Goal: Task Accomplishment & Management: Manage account settings

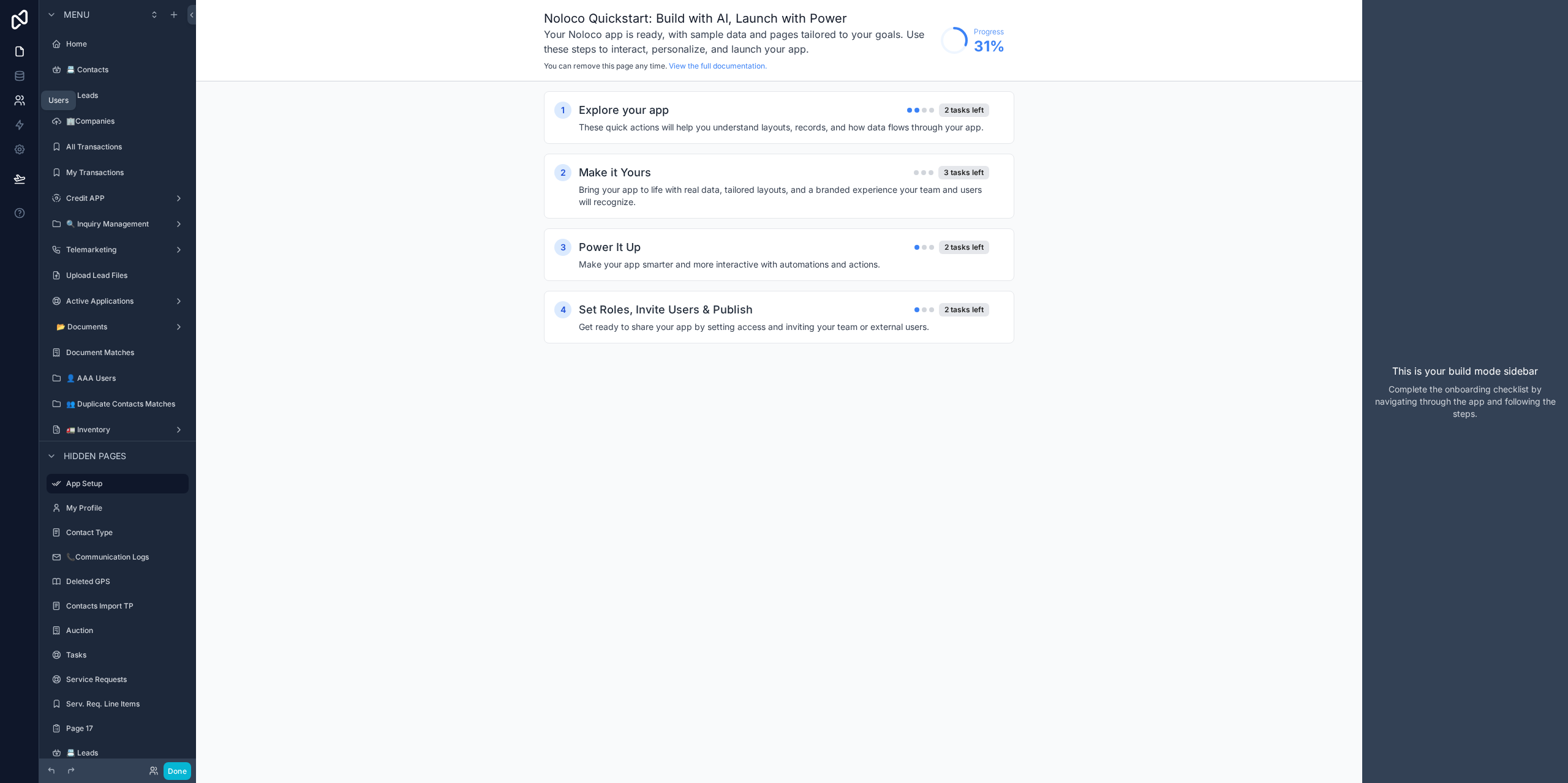
click at [14, 91] on link at bounding box center [19, 100] width 39 height 25
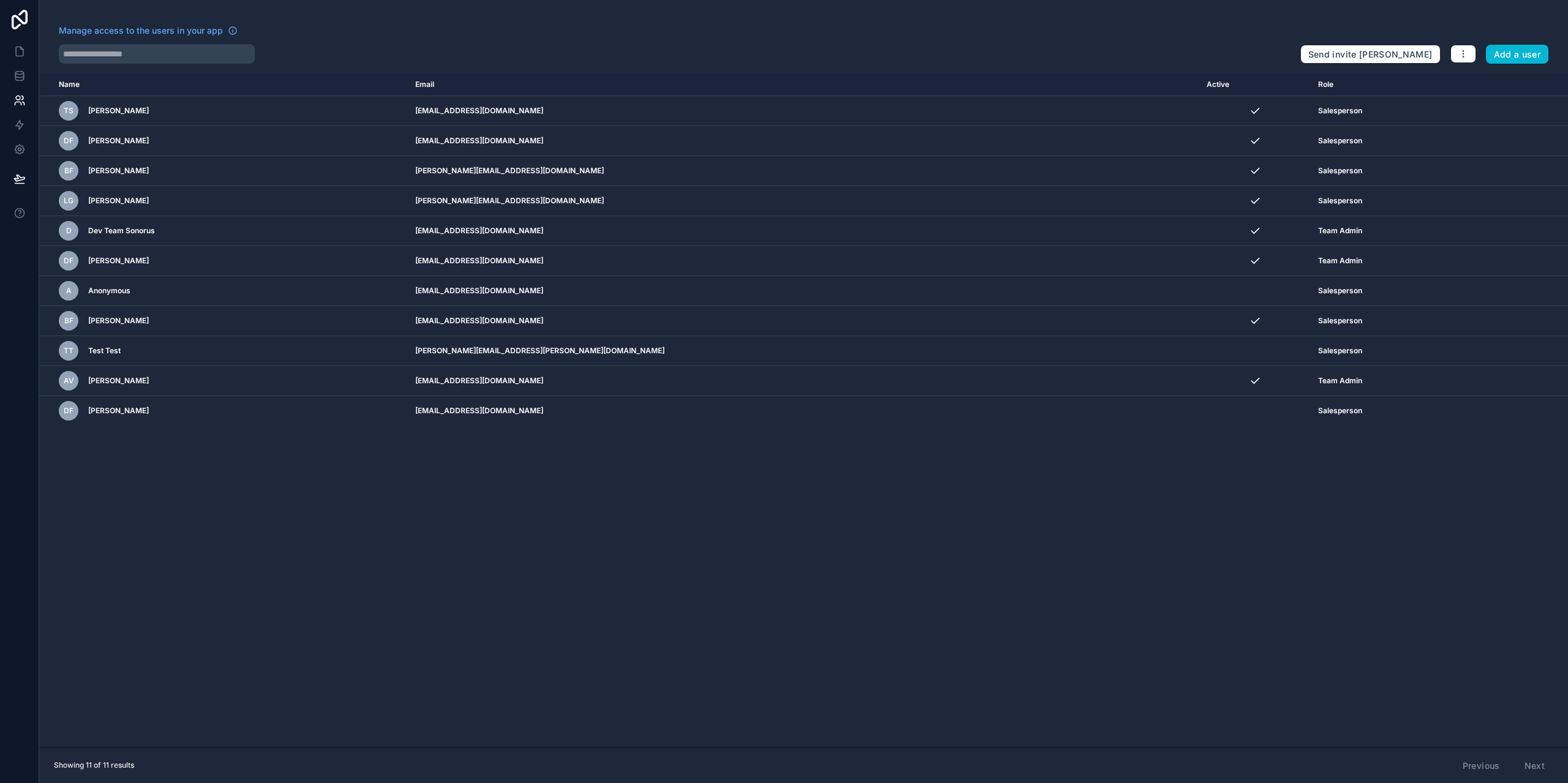
click at [593, 59] on div at bounding box center [674, 53] width 1232 height 19
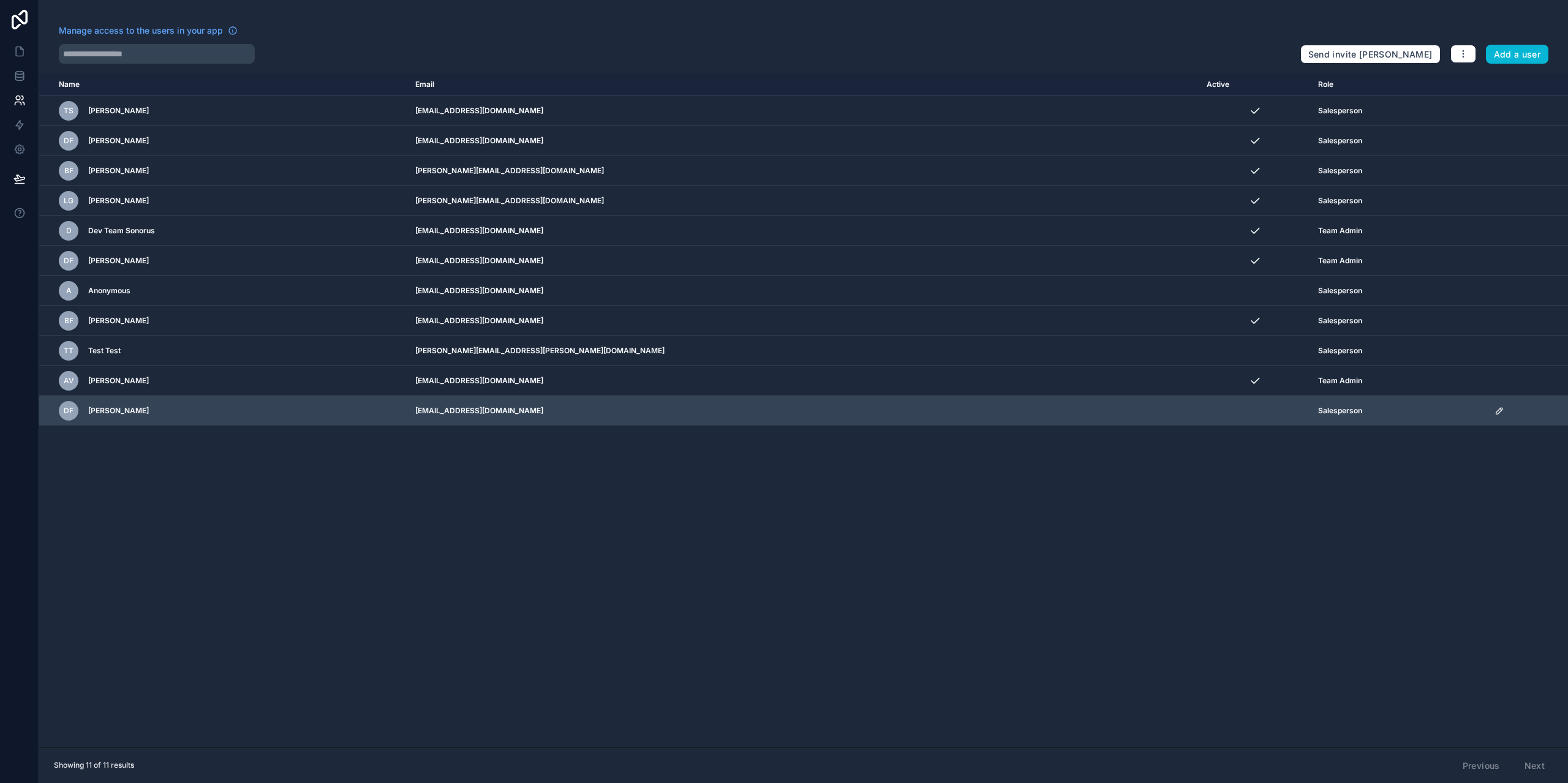
click at [505, 411] on td "[EMAIL_ADDRESS][DOMAIN_NAME]" at bounding box center [803, 411] width 791 height 30
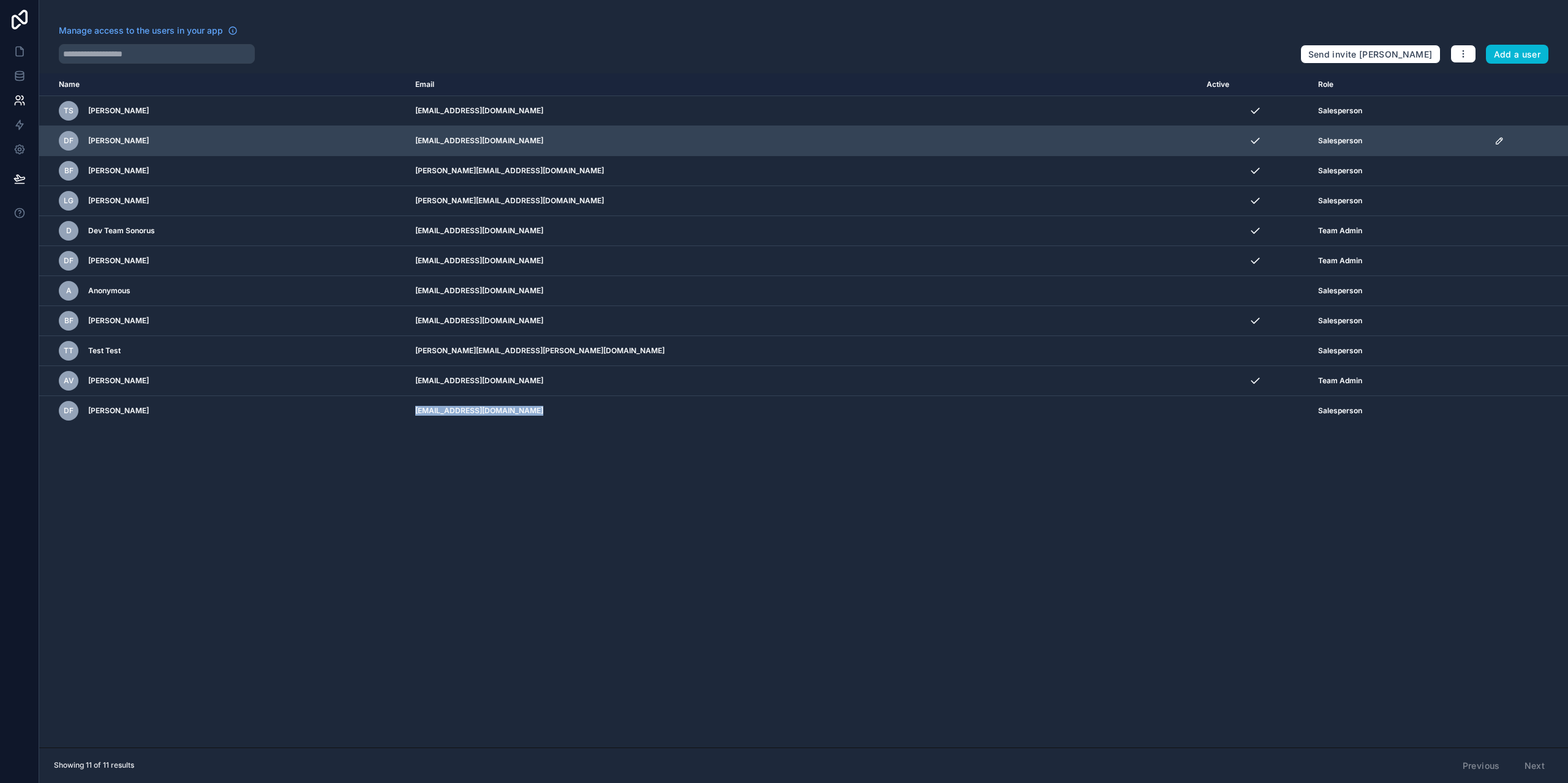
copy td "[EMAIL_ADDRESS][DOMAIN_NAME]"
click at [542, 139] on td "[EMAIL_ADDRESS][DOMAIN_NAME]" at bounding box center [803, 141] width 791 height 30
copy td "aaatrucksales"
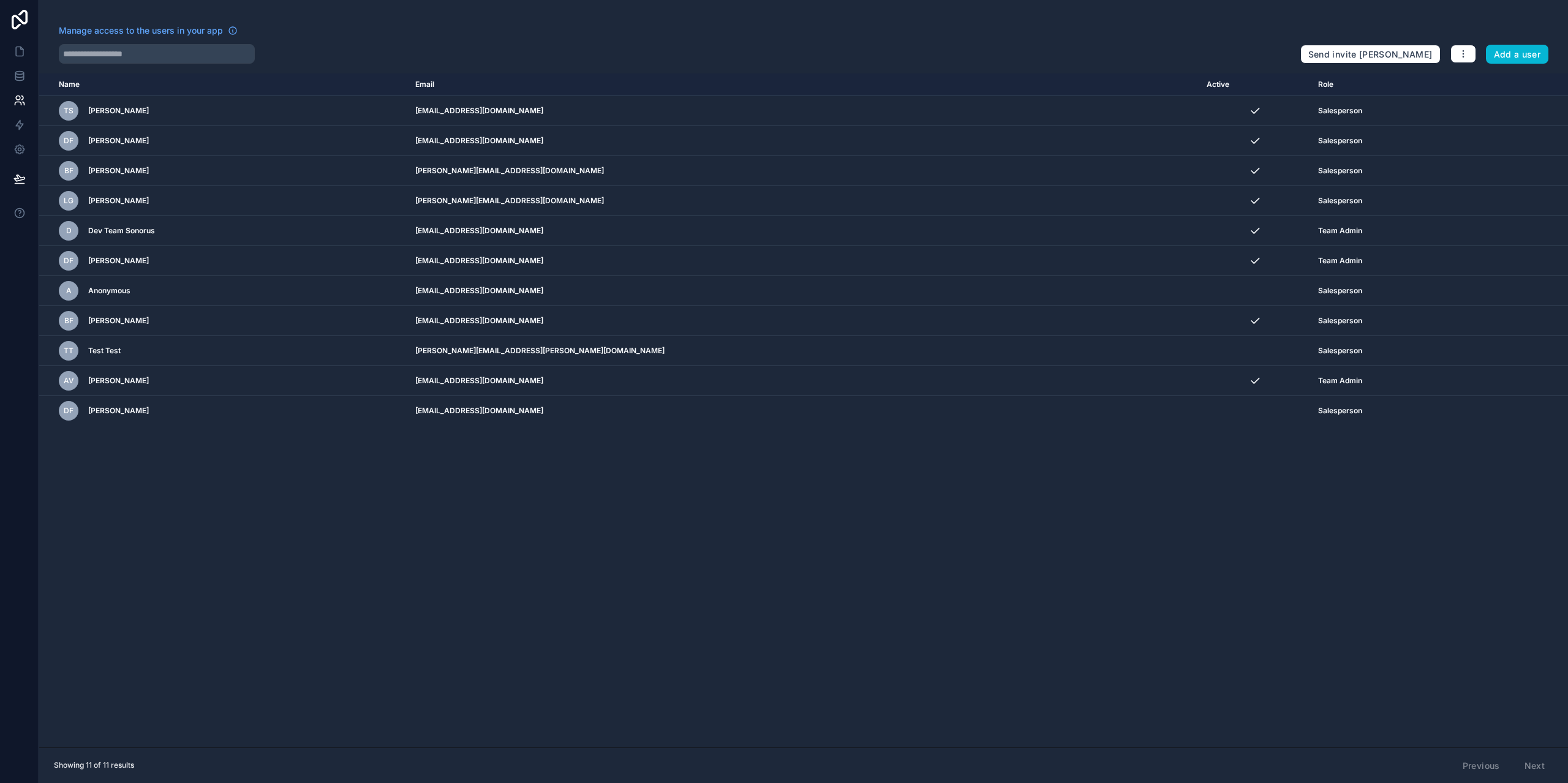
click at [1317, 567] on div "Name Email Active Role [DOMAIN_NAME] TS [PERSON_NAME] [EMAIL_ADDRESS][DOMAIN_NA…" at bounding box center [803, 411] width 1529 height 675
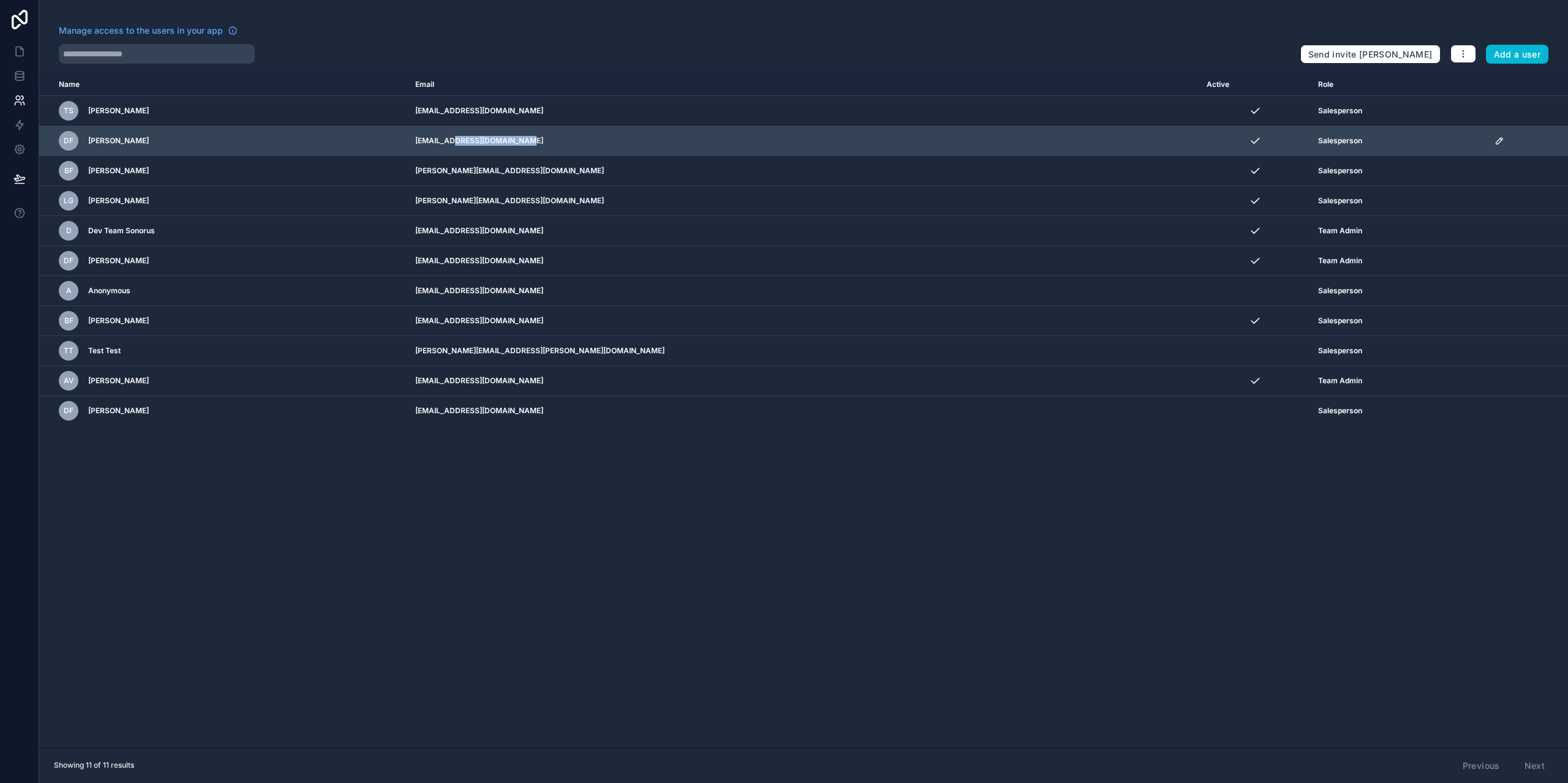
drag, startPoint x: 527, startPoint y: 140, endPoint x: 618, endPoint y: 140, distance: 91.0
click at [618, 140] on td "[EMAIL_ADDRESS][DOMAIN_NAME]" at bounding box center [803, 141] width 791 height 30
copy td "[DOMAIN_NAME]"
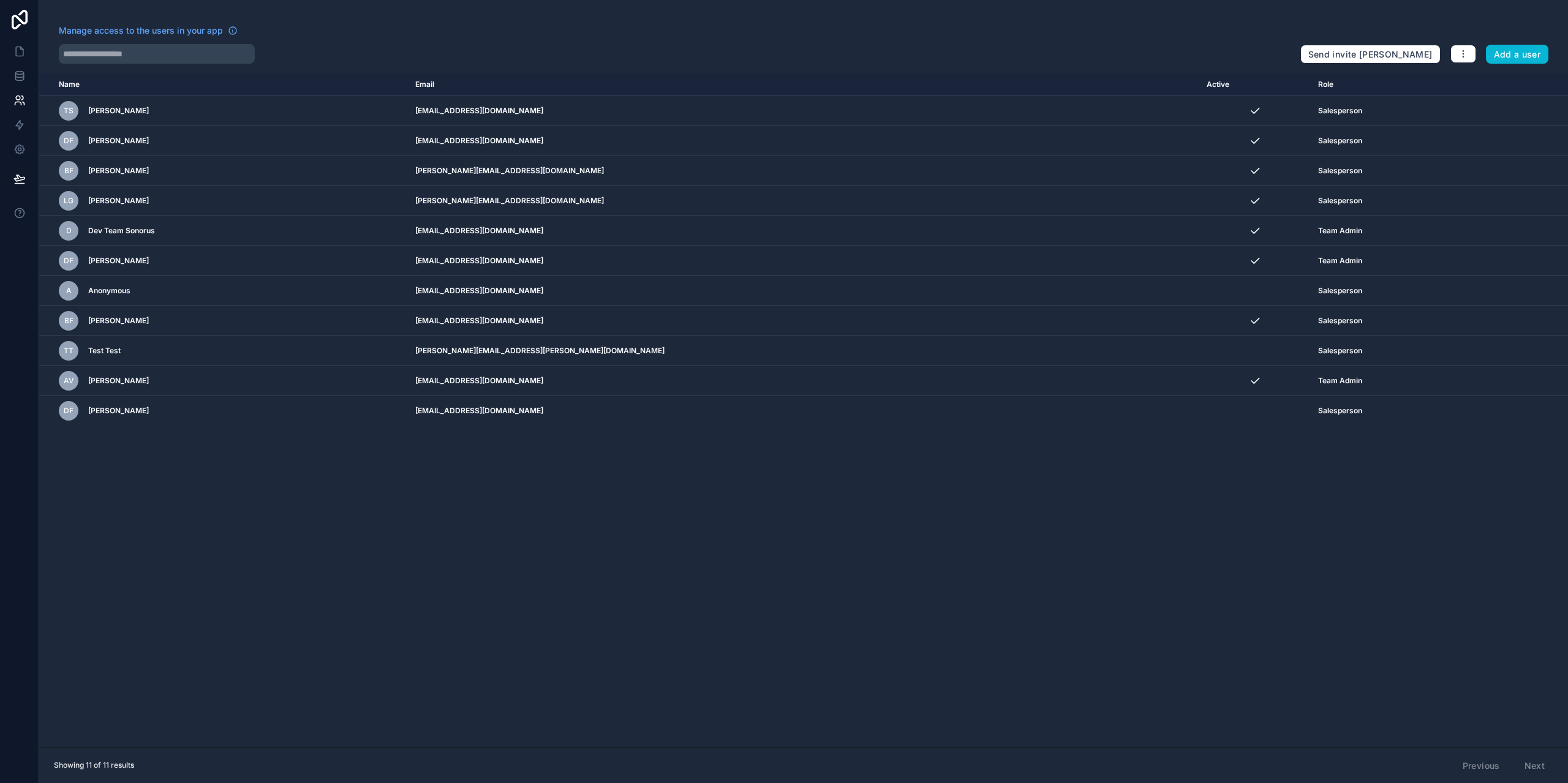
click at [906, 466] on div "Name Email Active Role [DOMAIN_NAME] TS [PERSON_NAME] [EMAIL_ADDRESS][DOMAIN_NA…" at bounding box center [803, 411] width 1529 height 675
click at [384, 531] on div "Name Email Active Role [DOMAIN_NAME] TS [PERSON_NAME] [EMAIL_ADDRESS][DOMAIN_NA…" at bounding box center [803, 411] width 1529 height 675
click at [6, 41] on link at bounding box center [19, 51] width 39 height 25
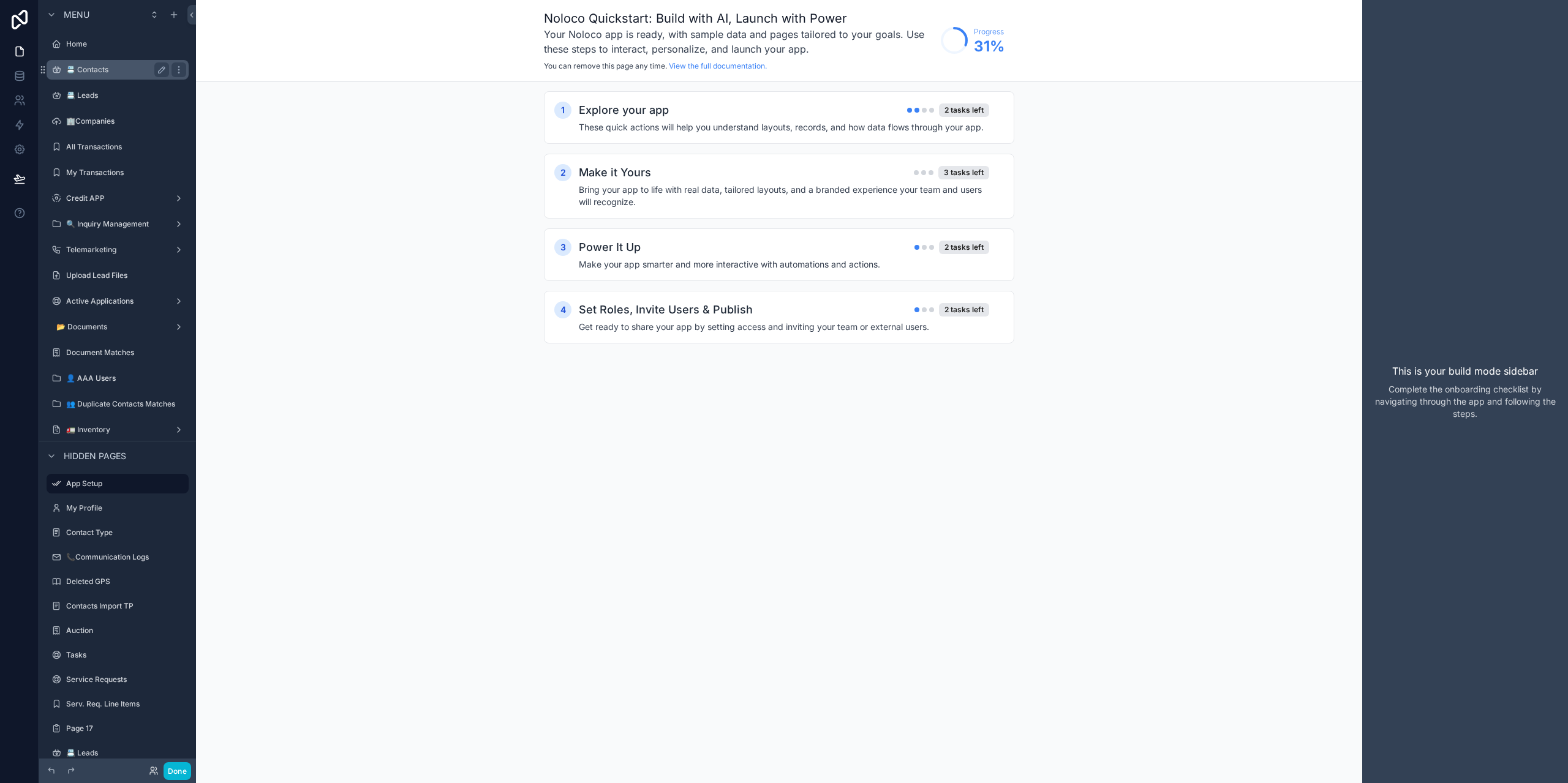
click at [89, 63] on div "📇 Contacts" at bounding box center [118, 69] width 103 height 14
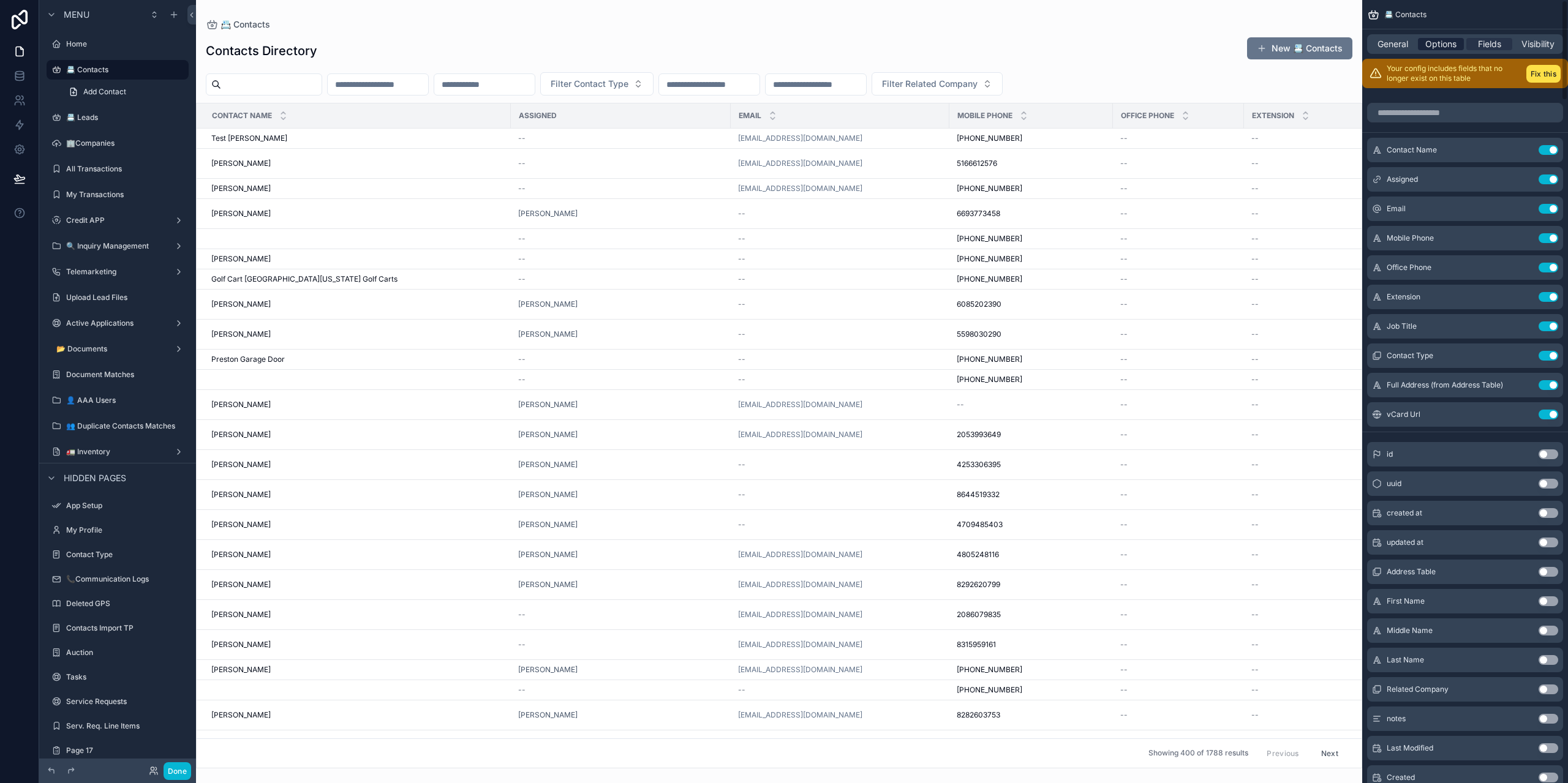
click at [1427, 50] on span "Options" at bounding box center [1441, 44] width 31 height 12
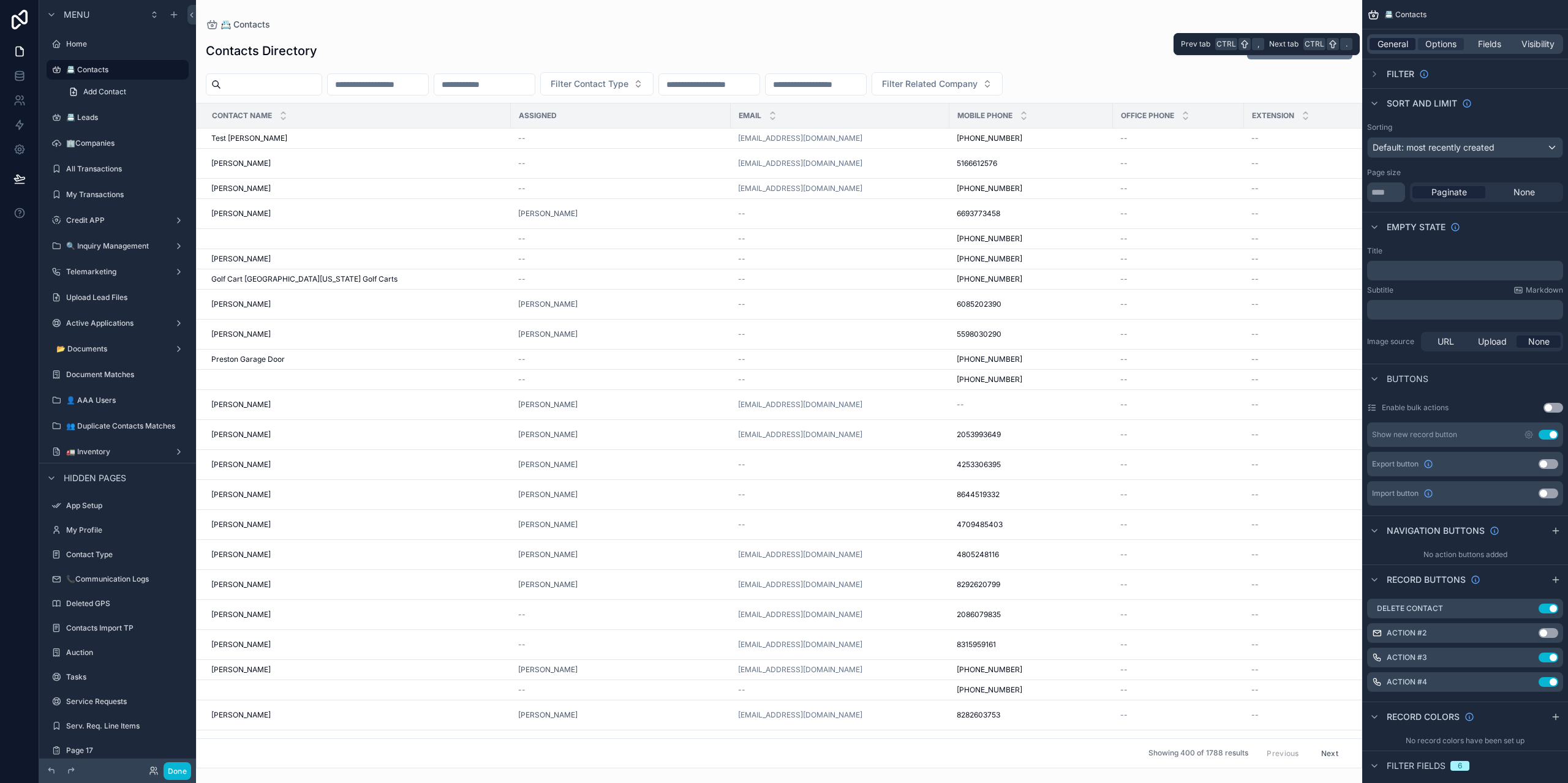
click at [1400, 48] on span "General" at bounding box center [1393, 44] width 30 height 12
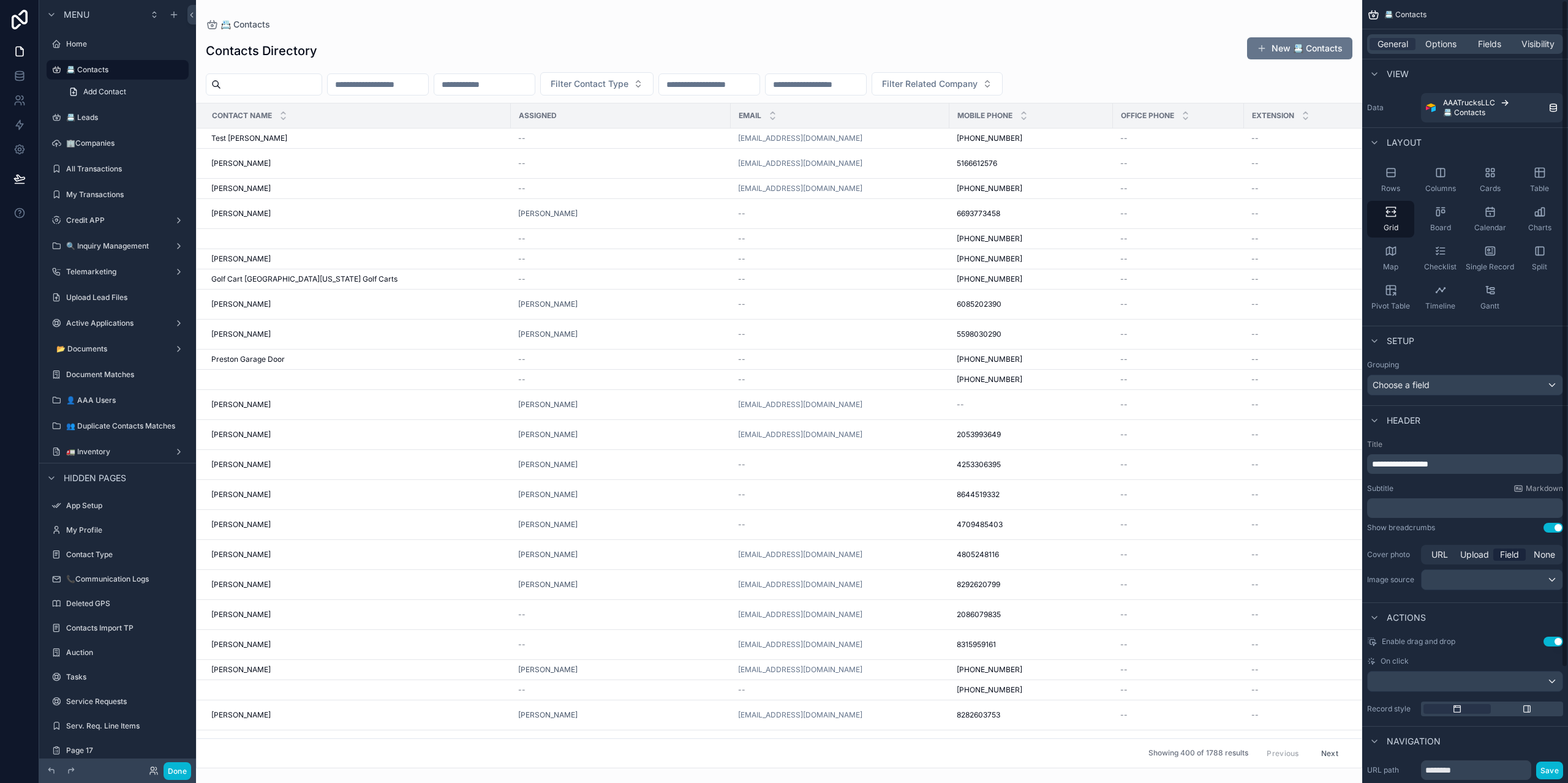
click at [1441, 56] on div "General Options Fields Visibility" at bounding box center [1465, 44] width 206 height 30
click at [1442, 52] on div "General Options Fields Visibility" at bounding box center [1466, 44] width 196 height 19
click at [1443, 49] on span "Options" at bounding box center [1441, 44] width 31 height 12
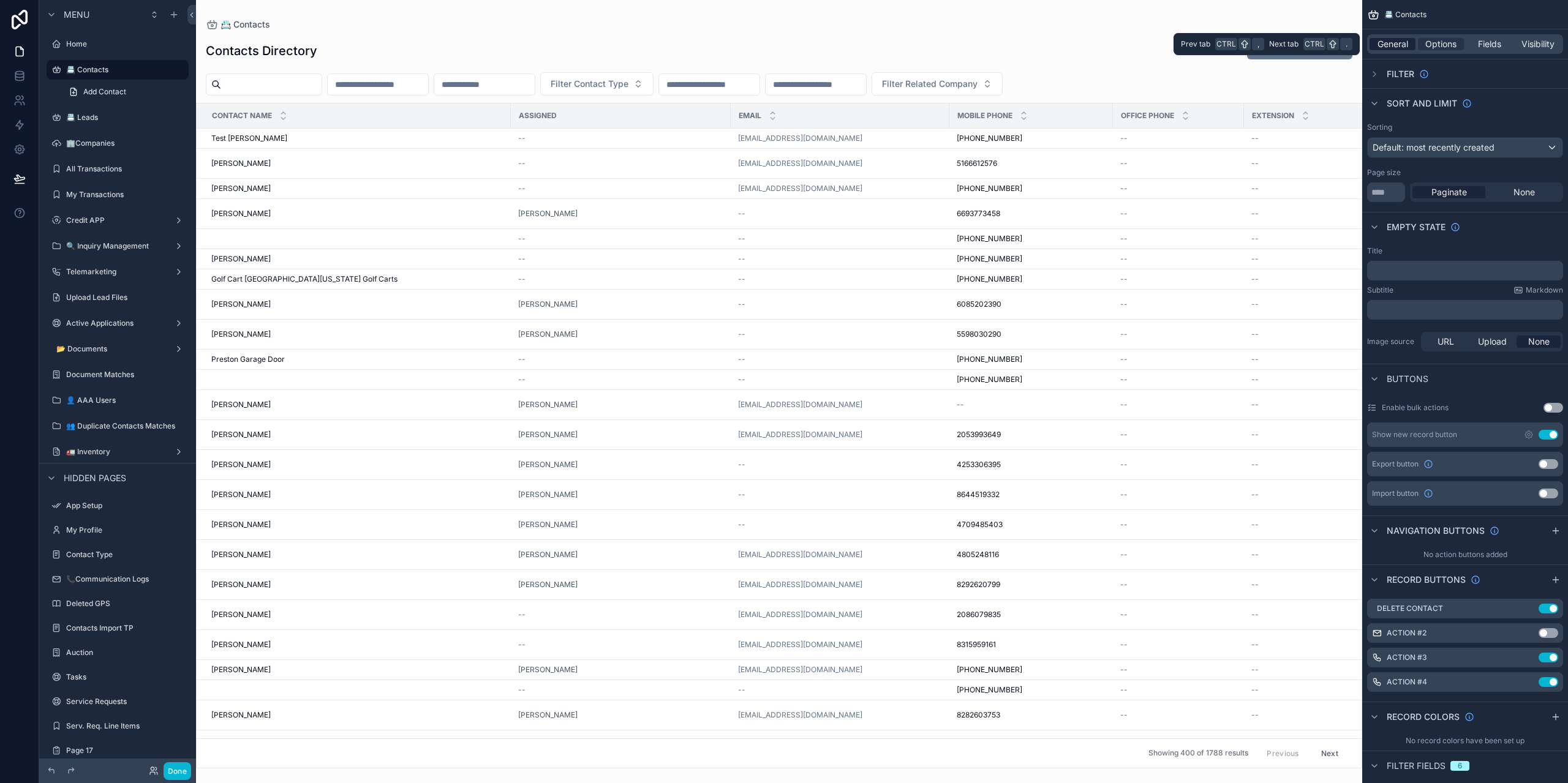
click at [1396, 42] on span "General" at bounding box center [1393, 44] width 30 height 12
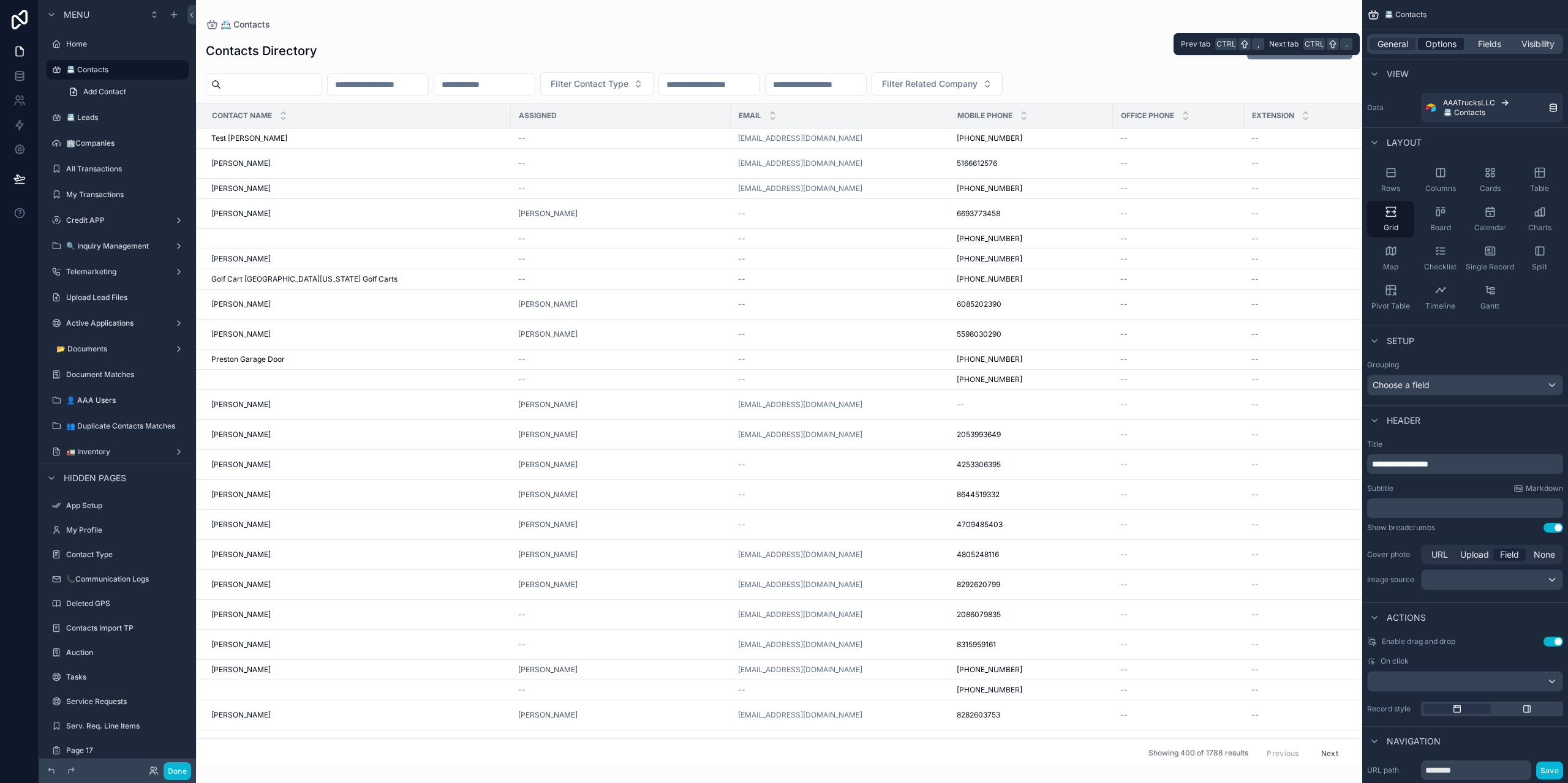
click at [1447, 41] on span "Options" at bounding box center [1441, 44] width 31 height 12
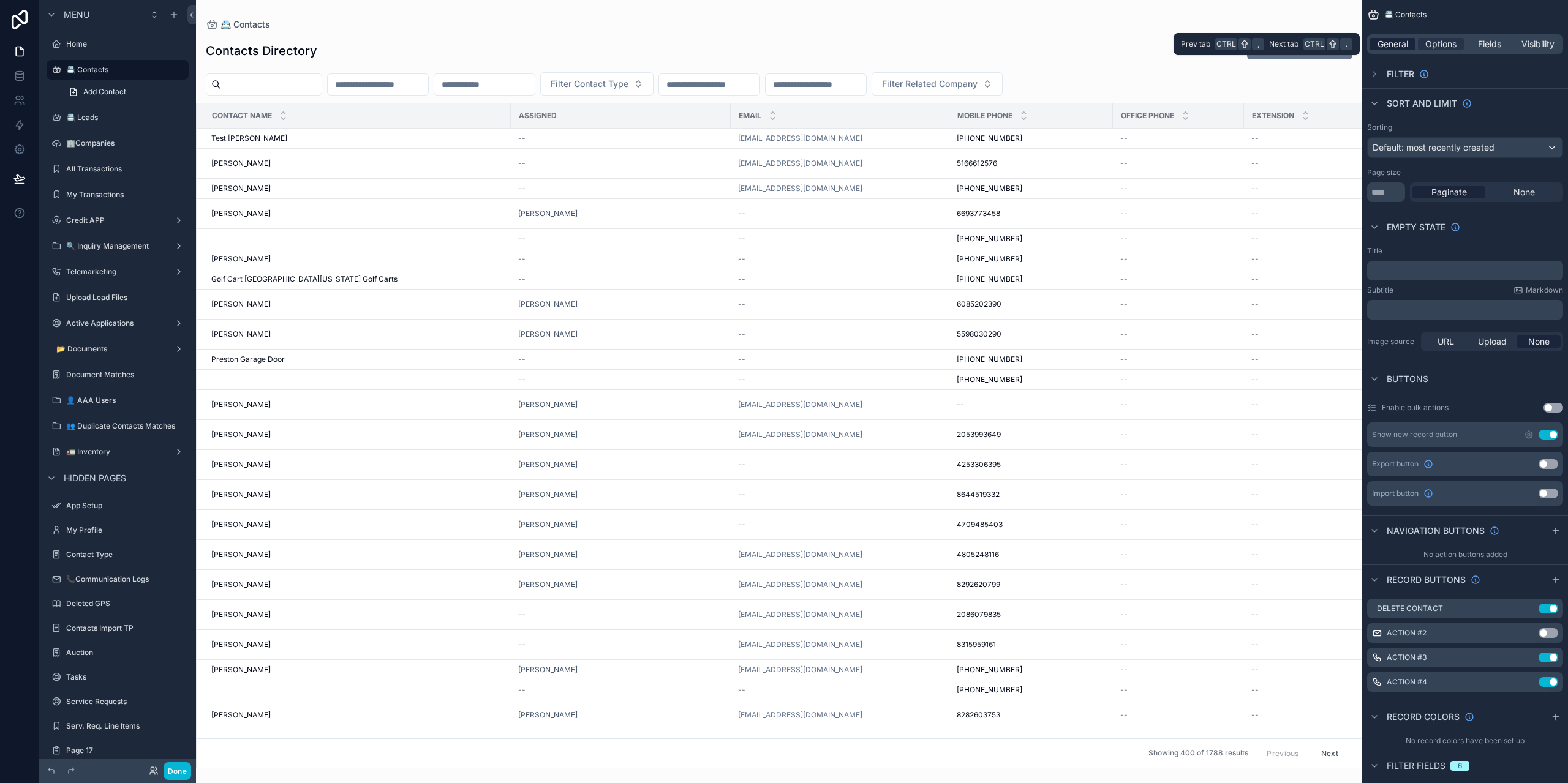
click at [1397, 41] on span "General" at bounding box center [1393, 44] width 30 height 12
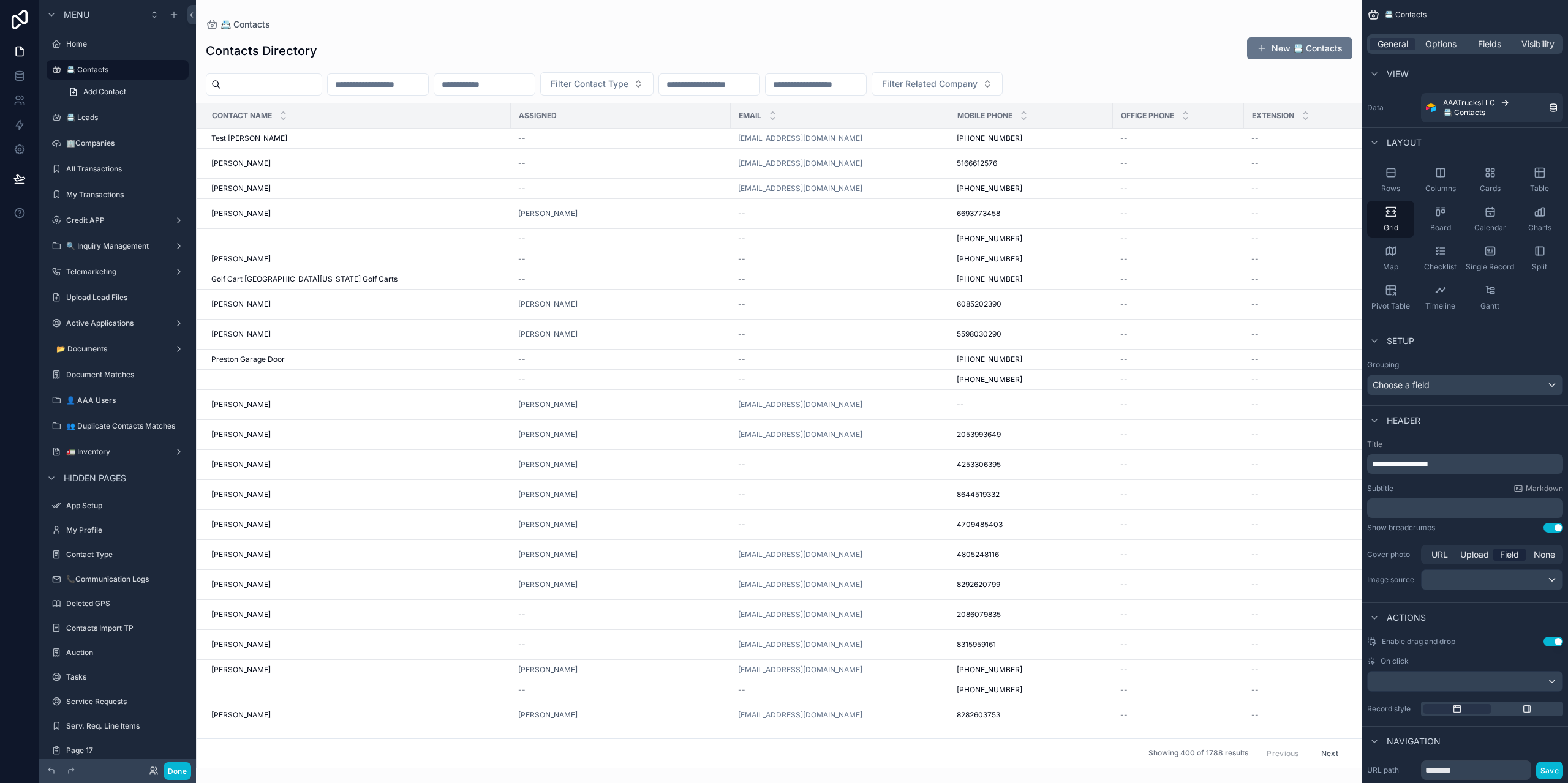
drag, startPoint x: 870, startPoint y: 760, endPoint x: 1009, endPoint y: 776, distance: 139.9
click at [1009, 776] on div "scrollable content" at bounding box center [780, 391] width 1167 height 783
click at [91, 124] on div "📇 Leads" at bounding box center [118, 117] width 103 height 14
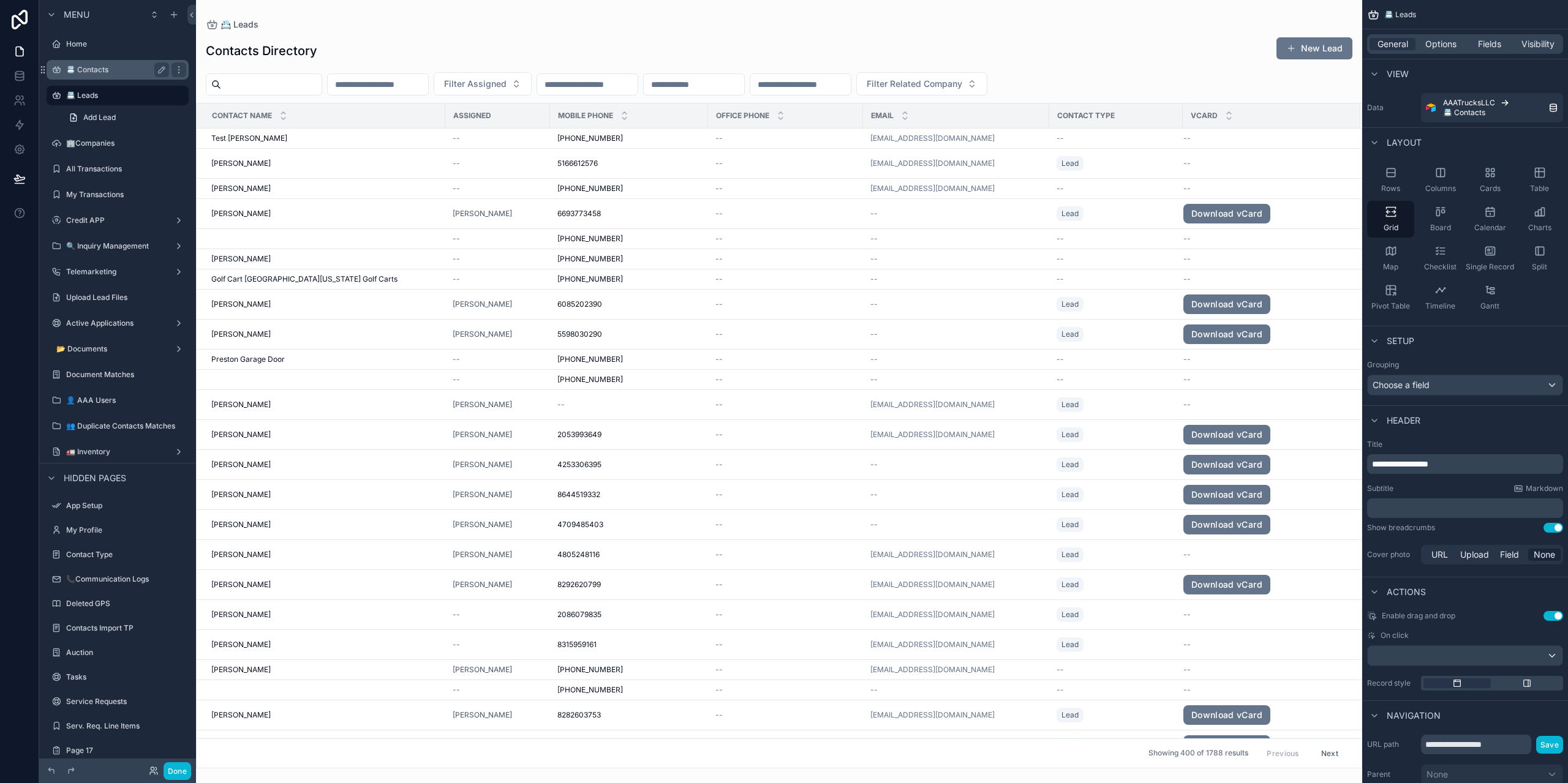
click at [89, 64] on div "📇 Contacts" at bounding box center [118, 69] width 103 height 14
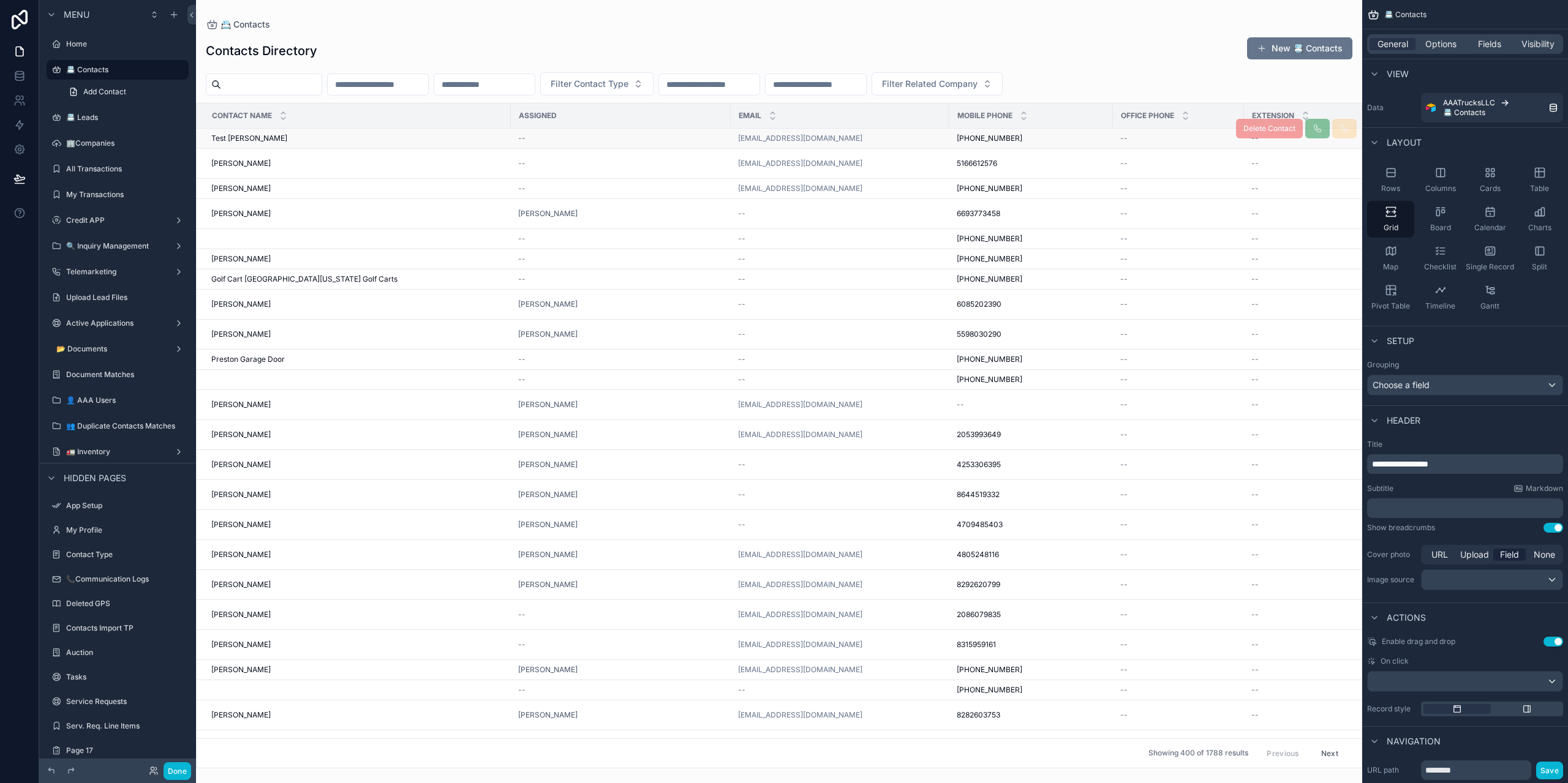
click at [287, 137] on span "Test [PERSON_NAME]" at bounding box center [250, 139] width 76 height 10
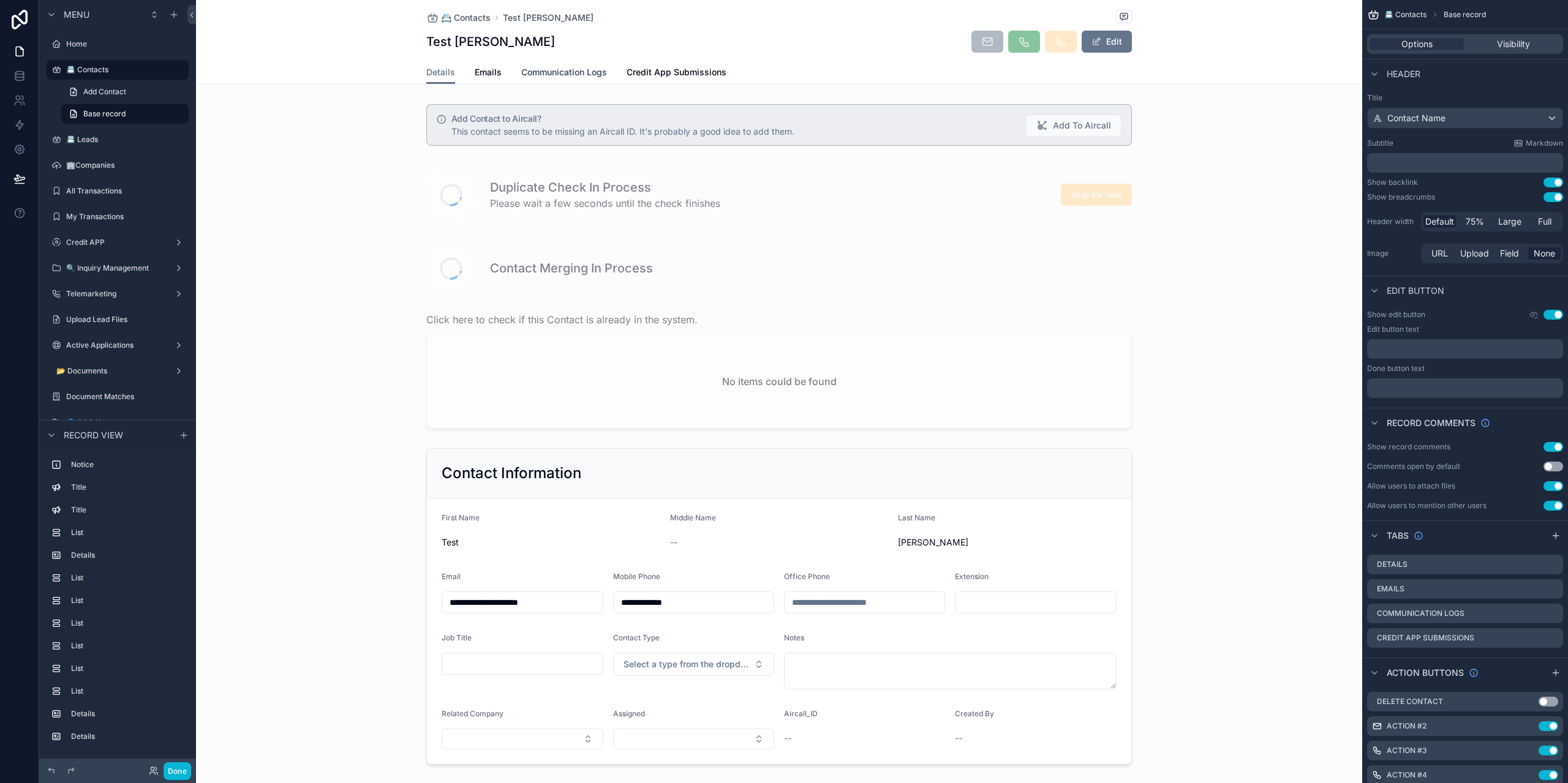
click at [580, 79] on link "Communication Logs" at bounding box center [564, 73] width 86 height 25
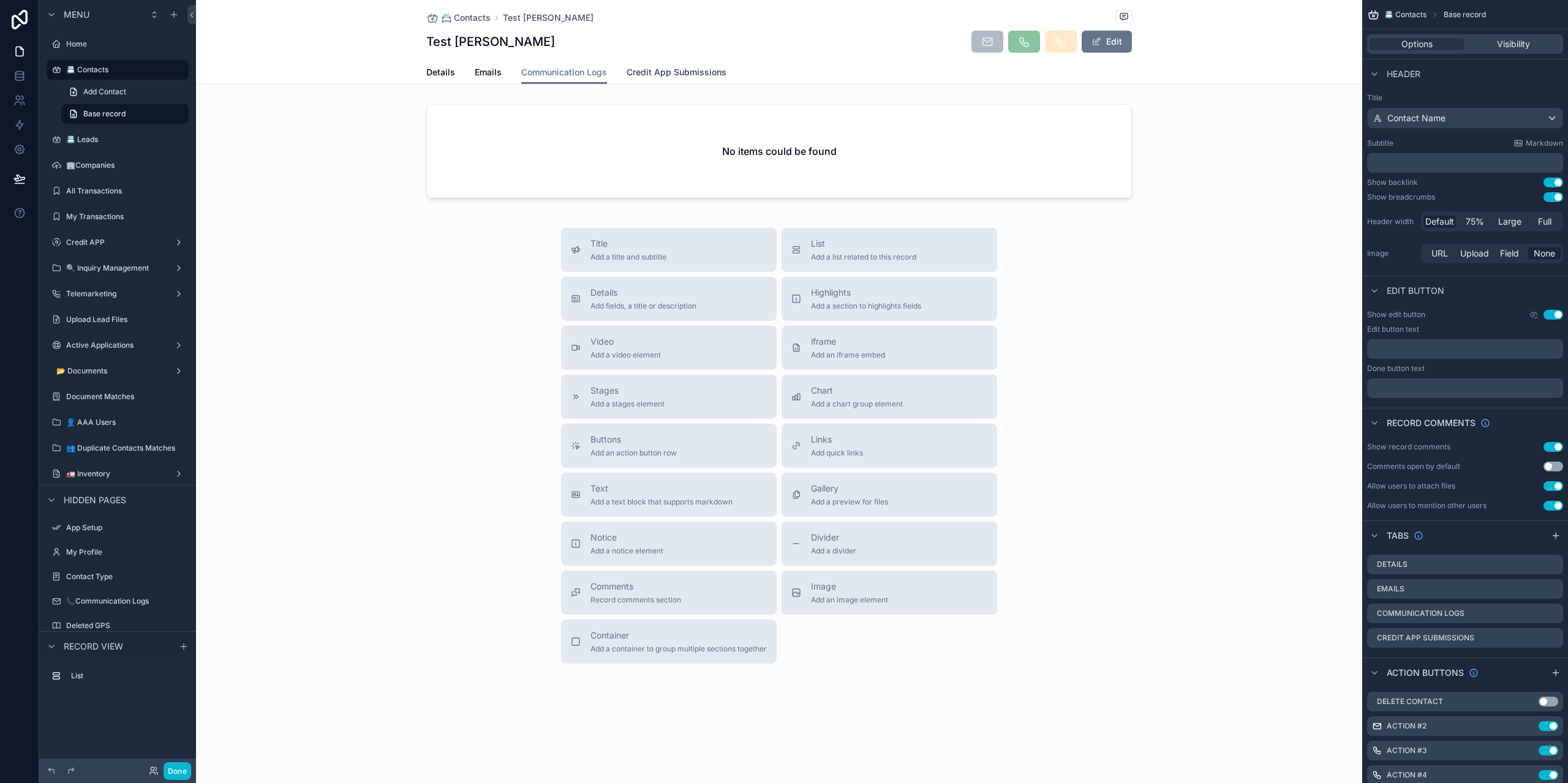
click at [701, 79] on link "Credit App Submissions" at bounding box center [676, 73] width 100 height 25
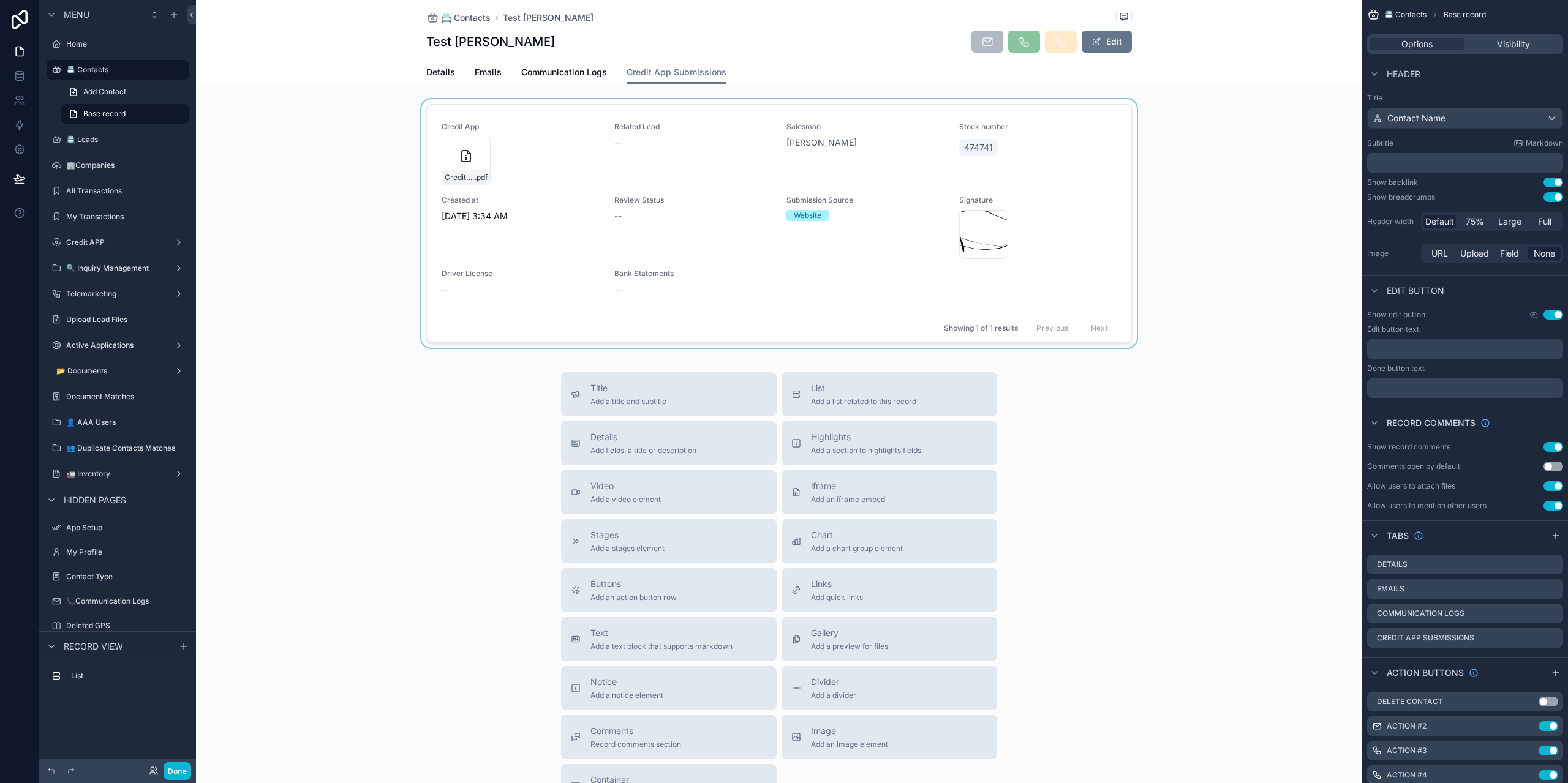
click at [527, 194] on div "scrollable content" at bounding box center [780, 226] width 1167 height 254
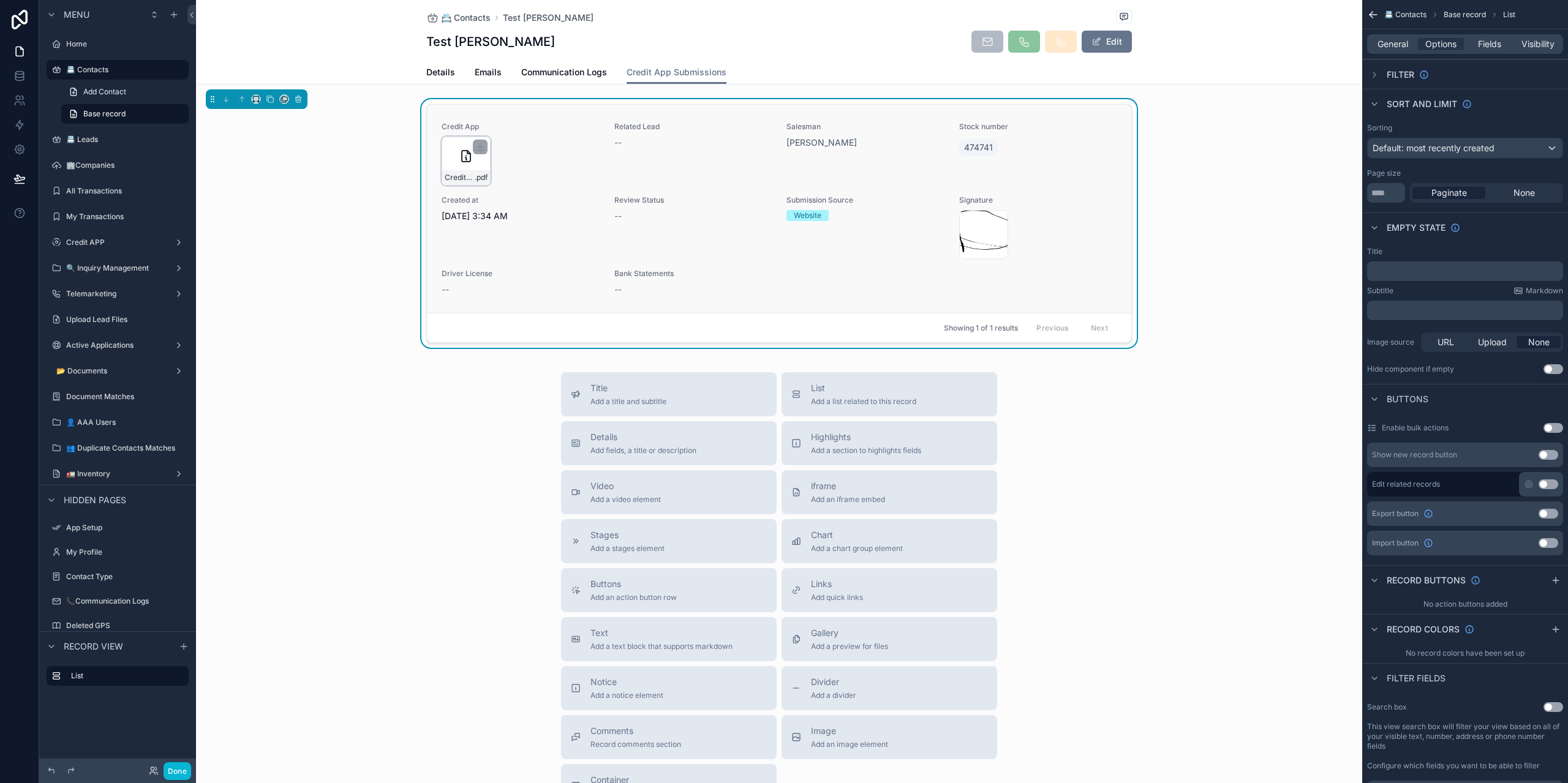
click at [465, 157] on icon "scrollable content" at bounding box center [466, 156] width 14 height 14
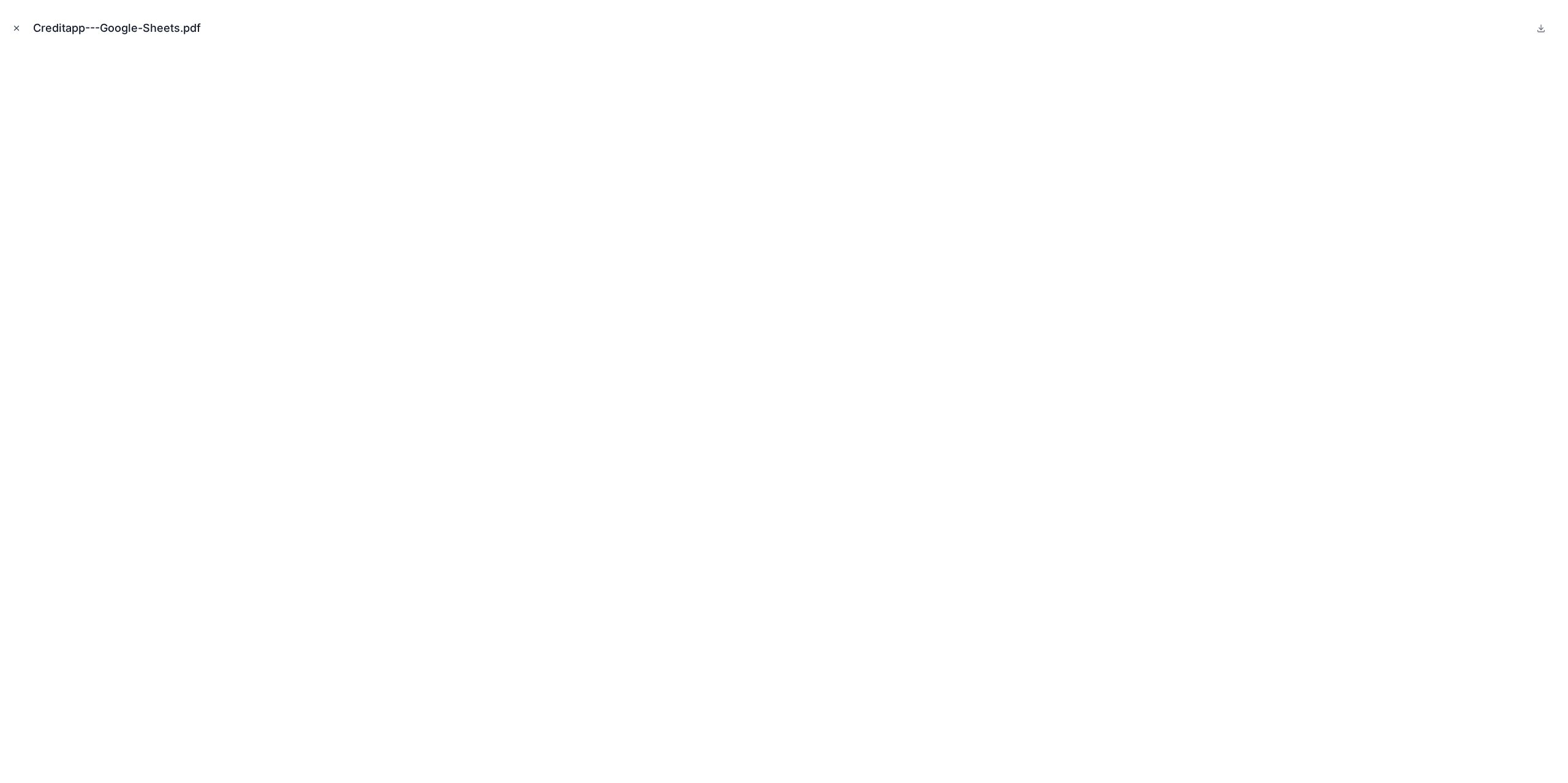
click at [13, 32] on icon "Close modal" at bounding box center [16, 28] width 8 height 8
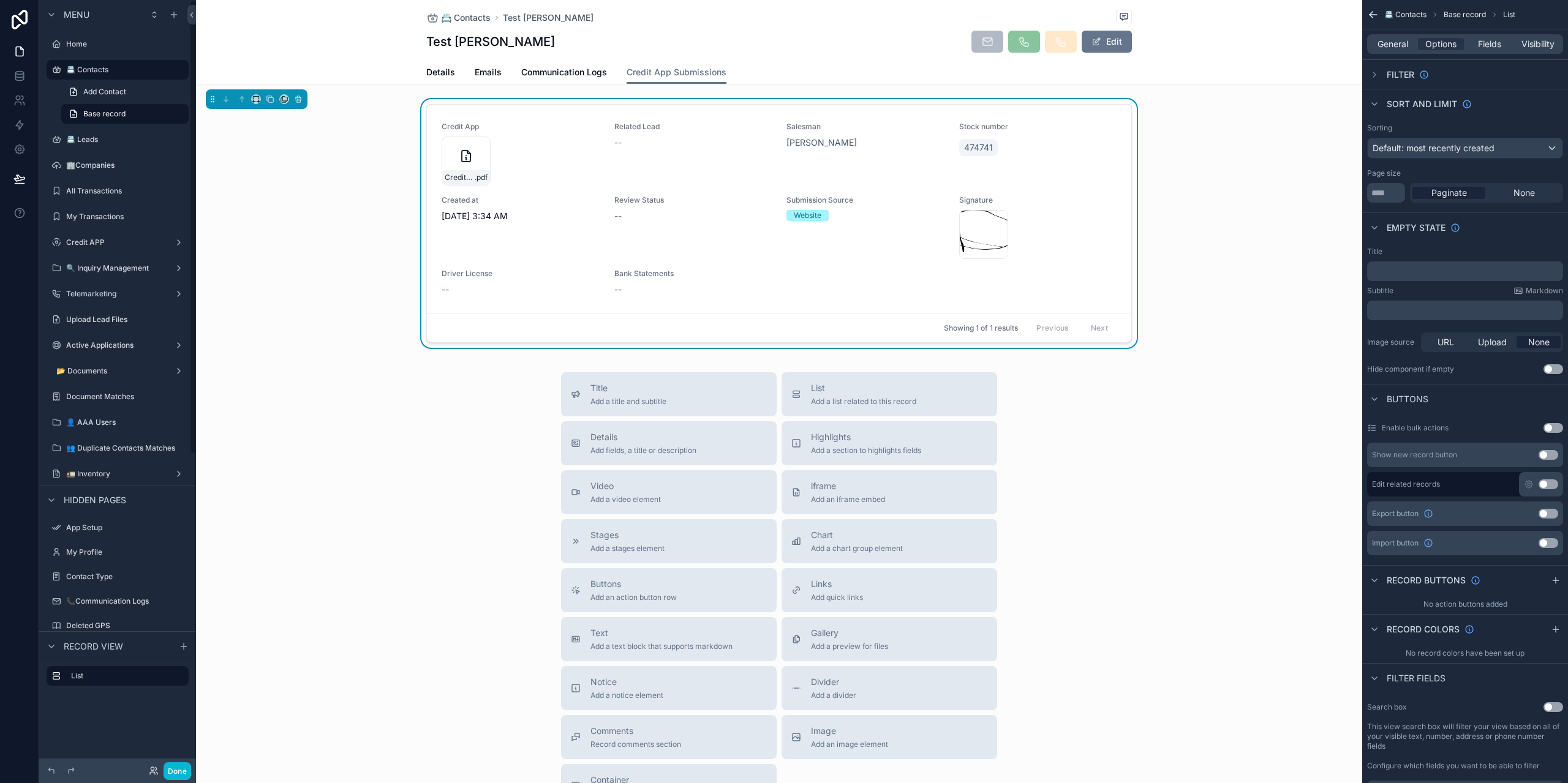
click at [380, 43] on div "📇 Contacts Test [PERSON_NAME] Test [PERSON_NAME] Edit Credit App Submissions De…" at bounding box center [780, 42] width 1167 height 85
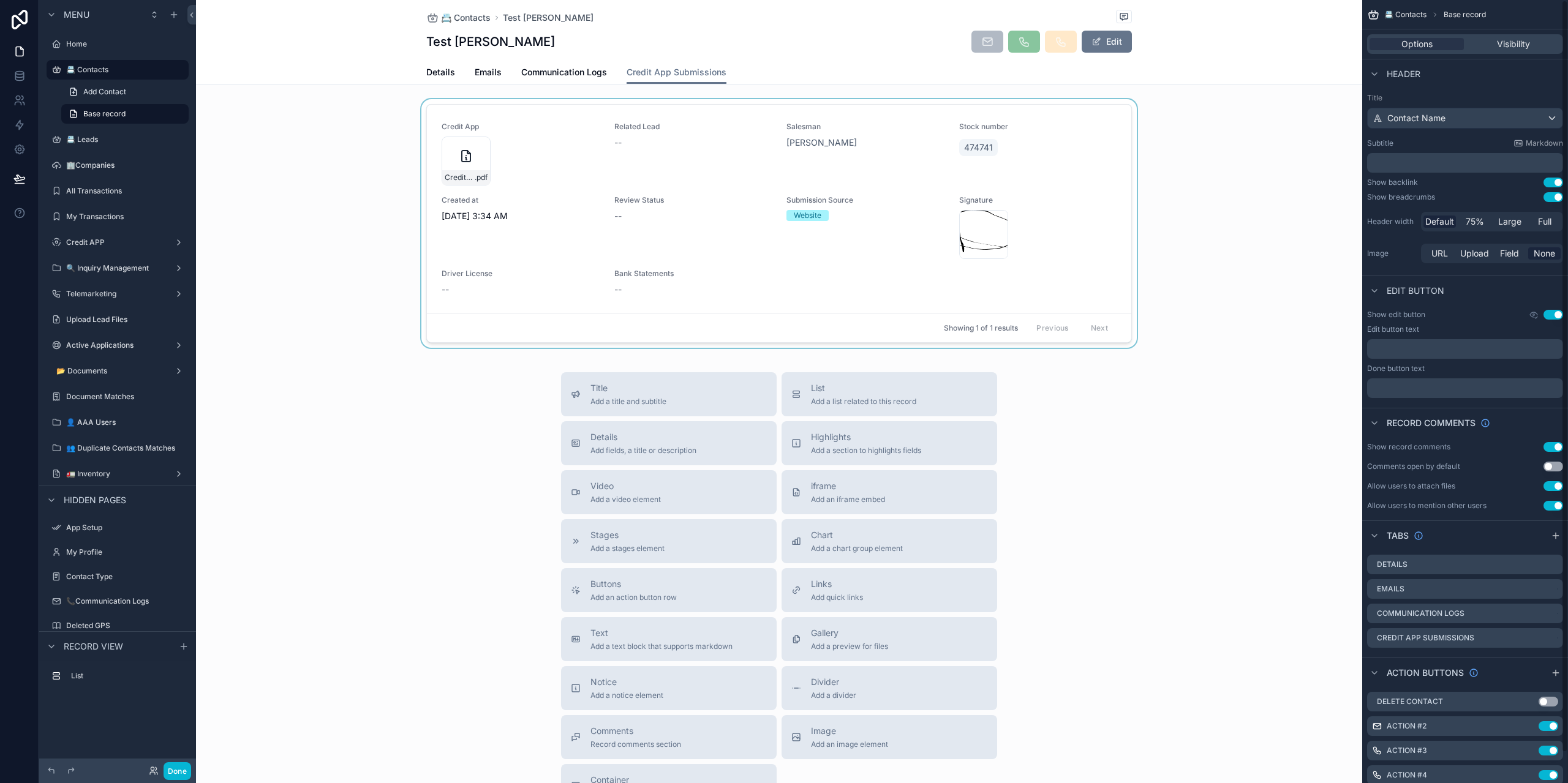
click at [1326, 141] on div "scrollable content" at bounding box center [780, 226] width 1167 height 254
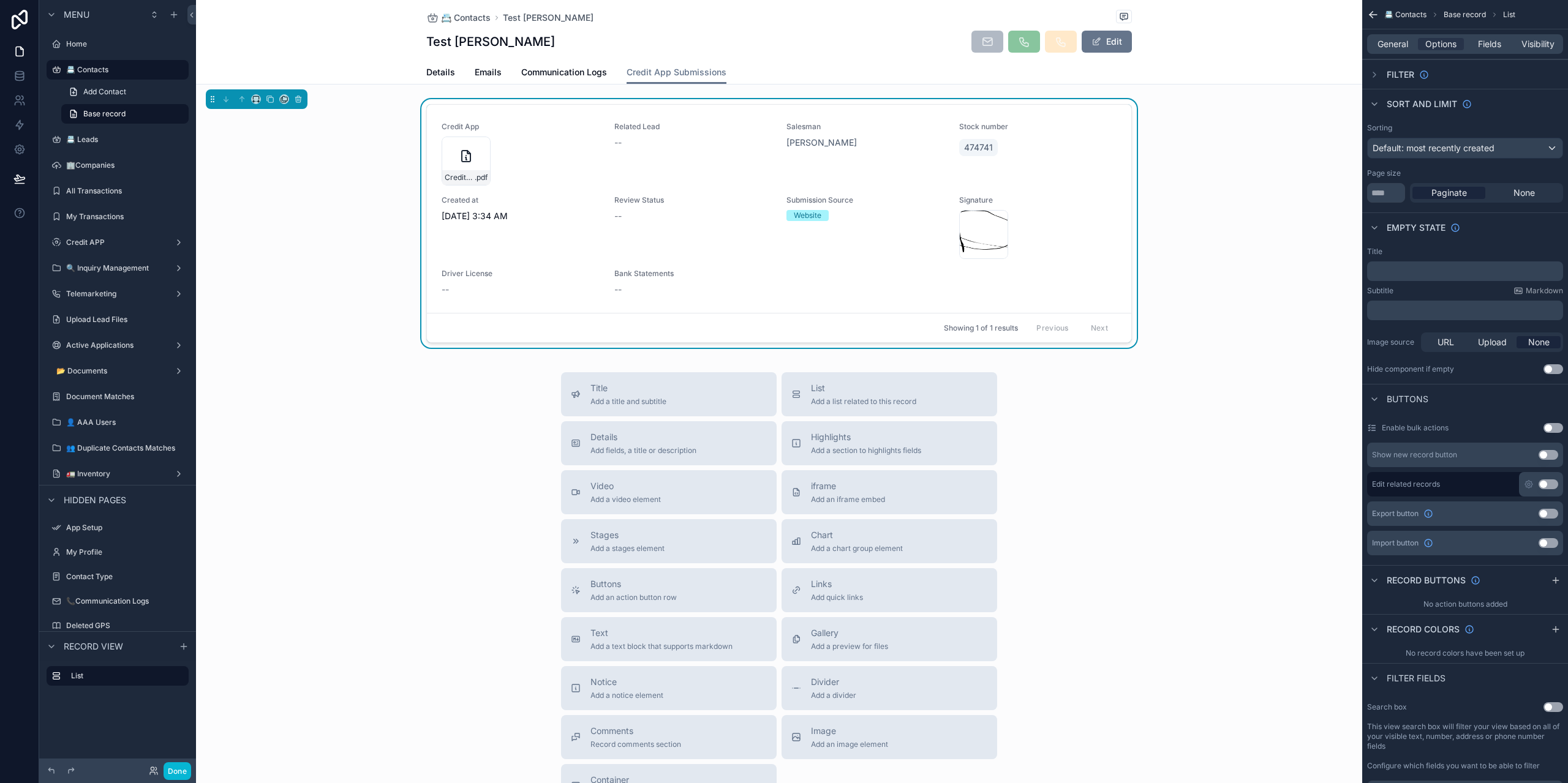
click at [388, 198] on div "Credit App Creditapp---Google-Sheets .pdf Related Lead -- Salesman [PERSON_NAME…" at bounding box center [780, 226] width 1167 height 254
click at [1527, 484] on icon "scrollable content" at bounding box center [1529, 485] width 10 height 10
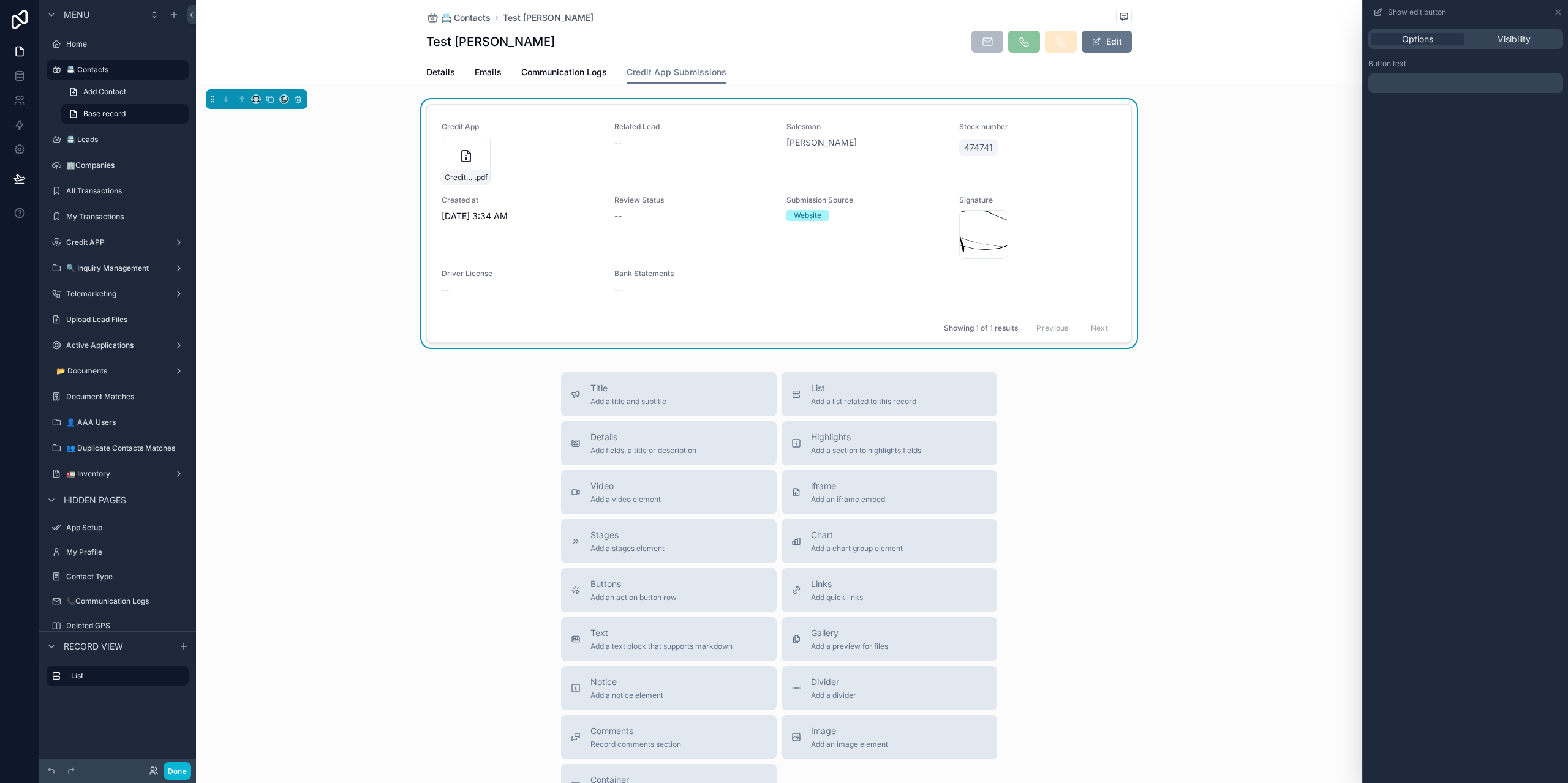
click at [1414, 89] on p "﻿" at bounding box center [1466, 83] width 187 height 14
click at [1563, 14] on icon at bounding box center [1559, 13] width 10 height 10
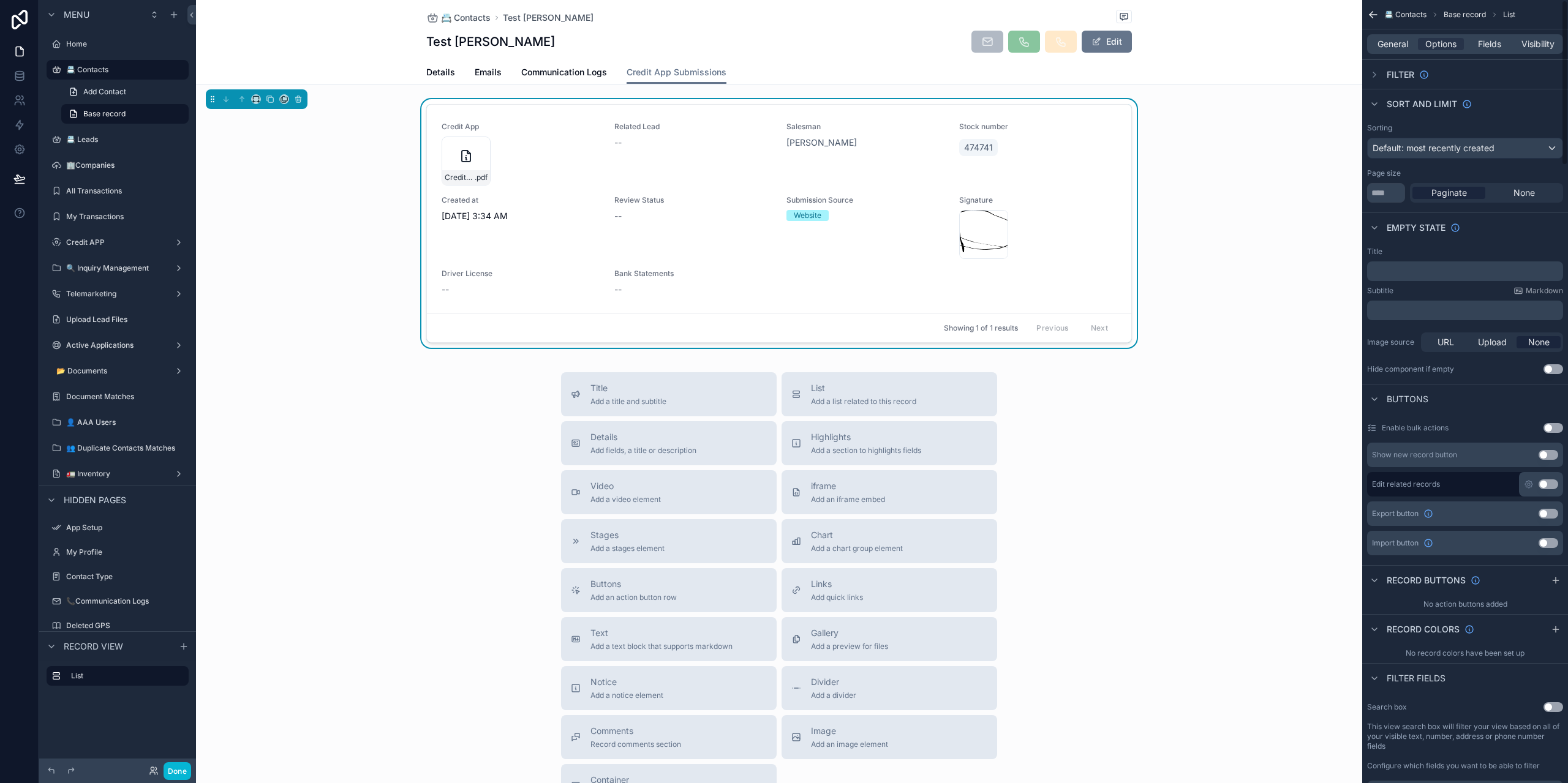
click at [1552, 482] on button "Use setting" at bounding box center [1549, 485] width 19 height 10
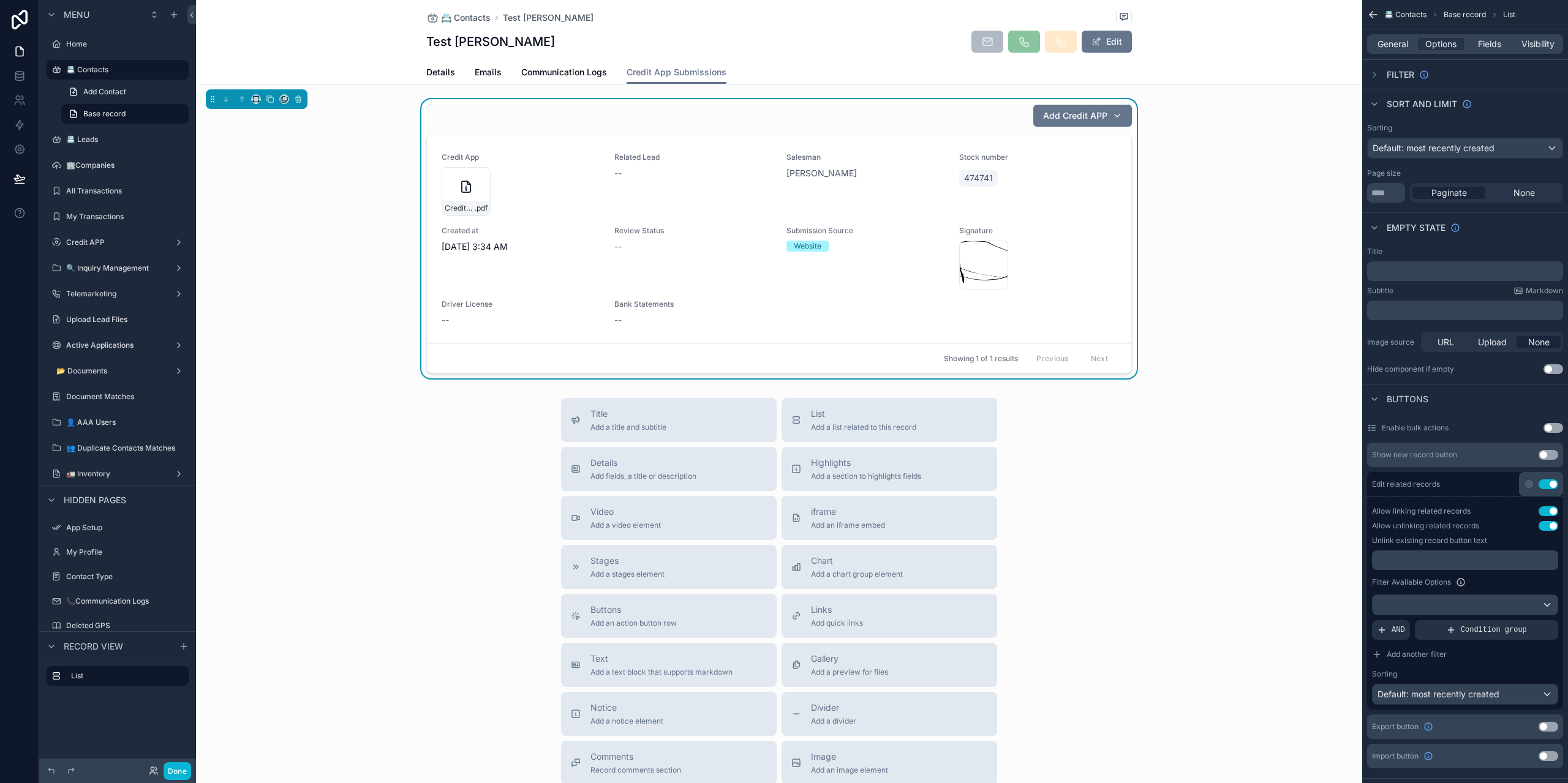
click at [1552, 482] on button "Use setting" at bounding box center [1549, 485] width 19 height 10
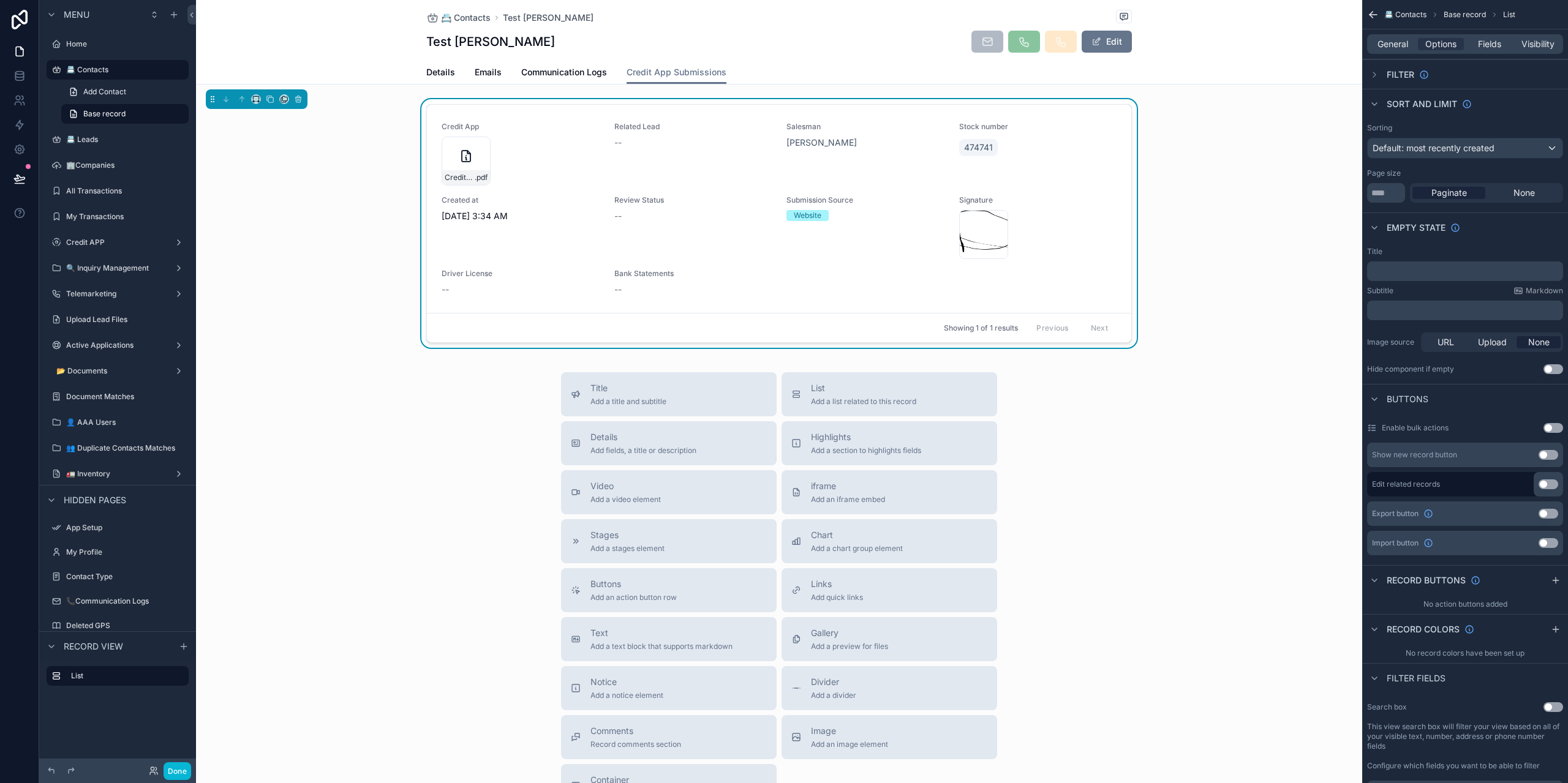
click at [1552, 482] on button "Use setting" at bounding box center [1549, 485] width 19 height 10
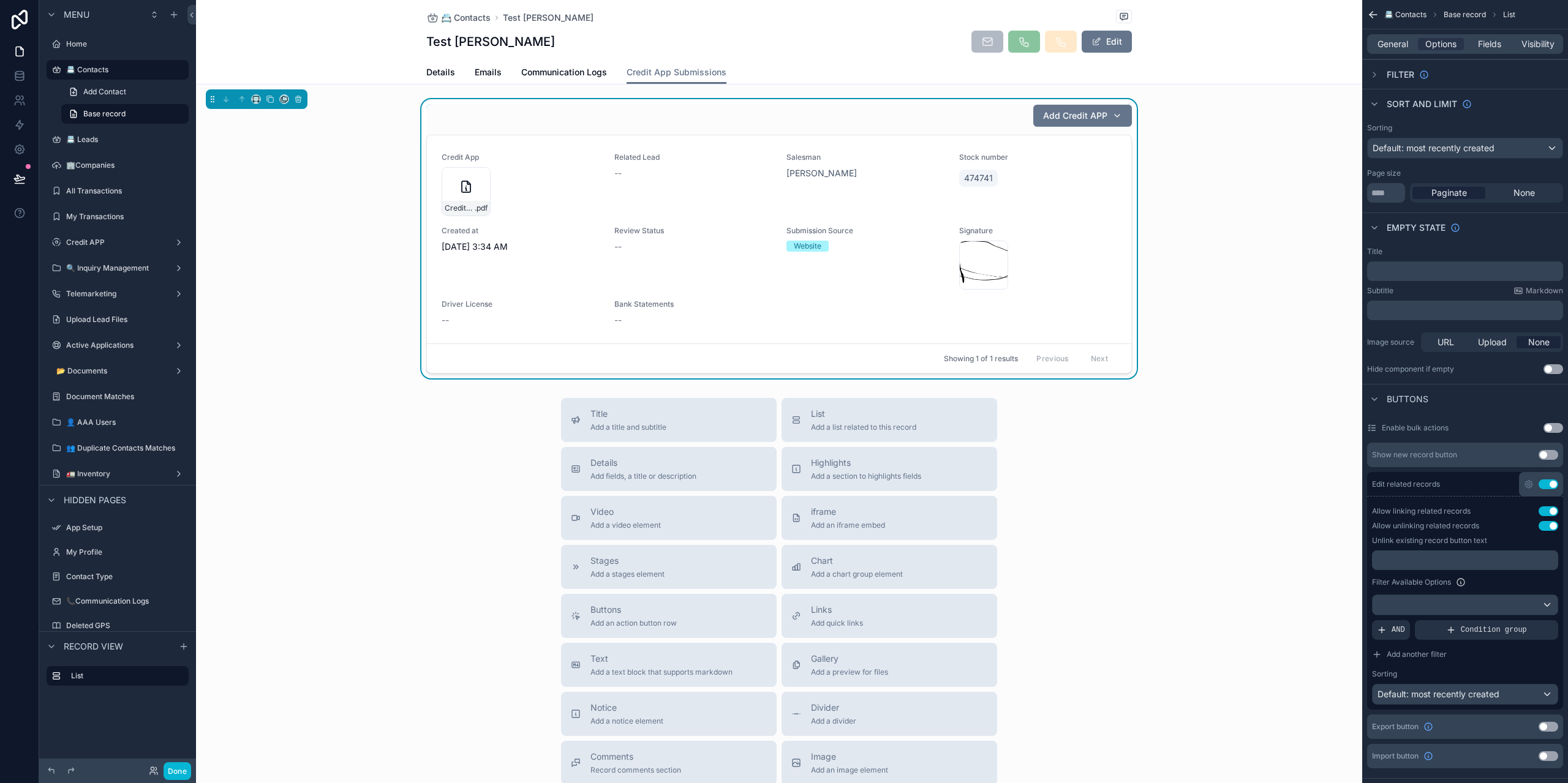
click at [1552, 482] on button "Use setting" at bounding box center [1549, 485] width 19 height 10
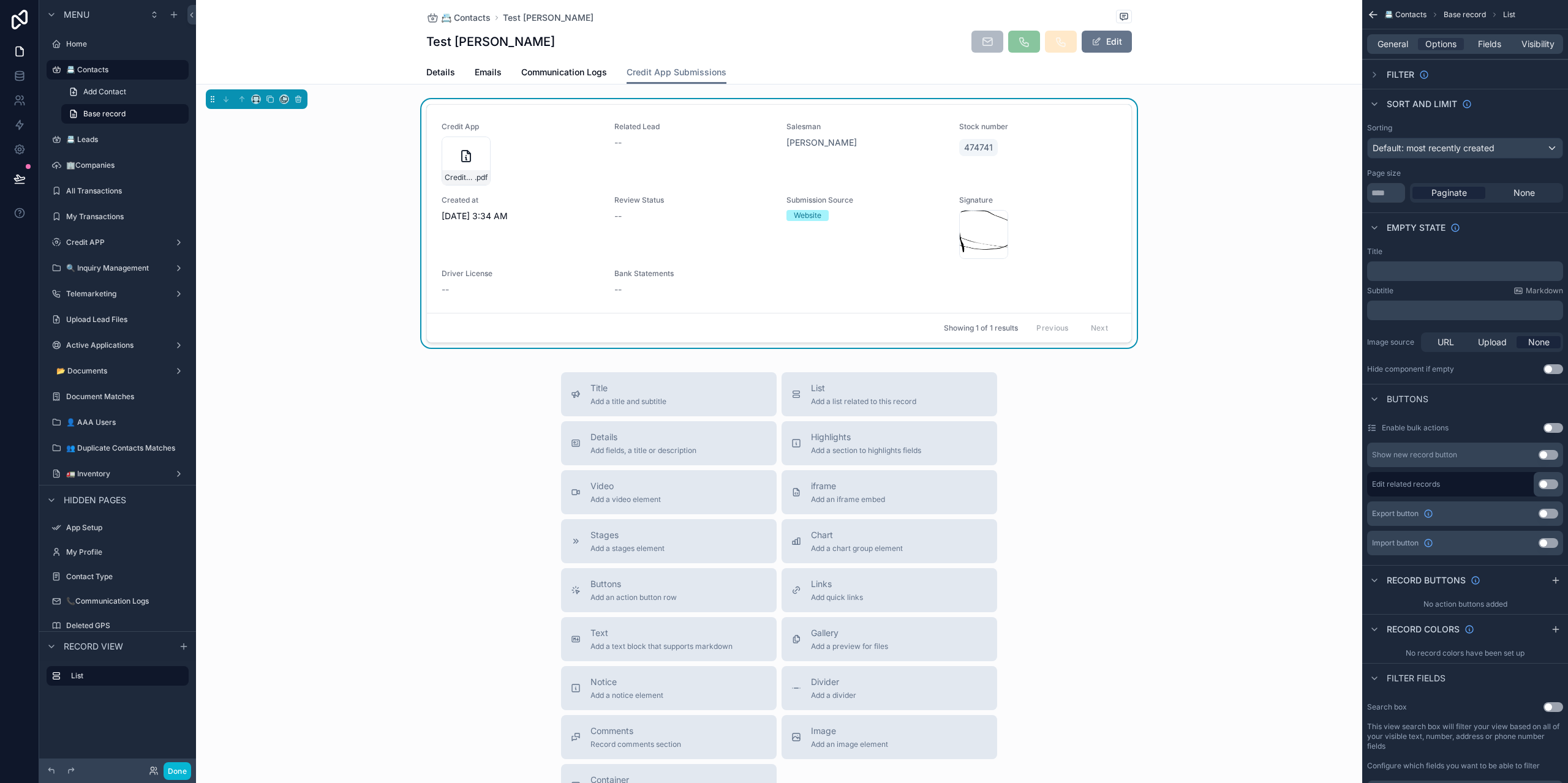
click at [1550, 513] on button "Use setting" at bounding box center [1549, 514] width 19 height 10
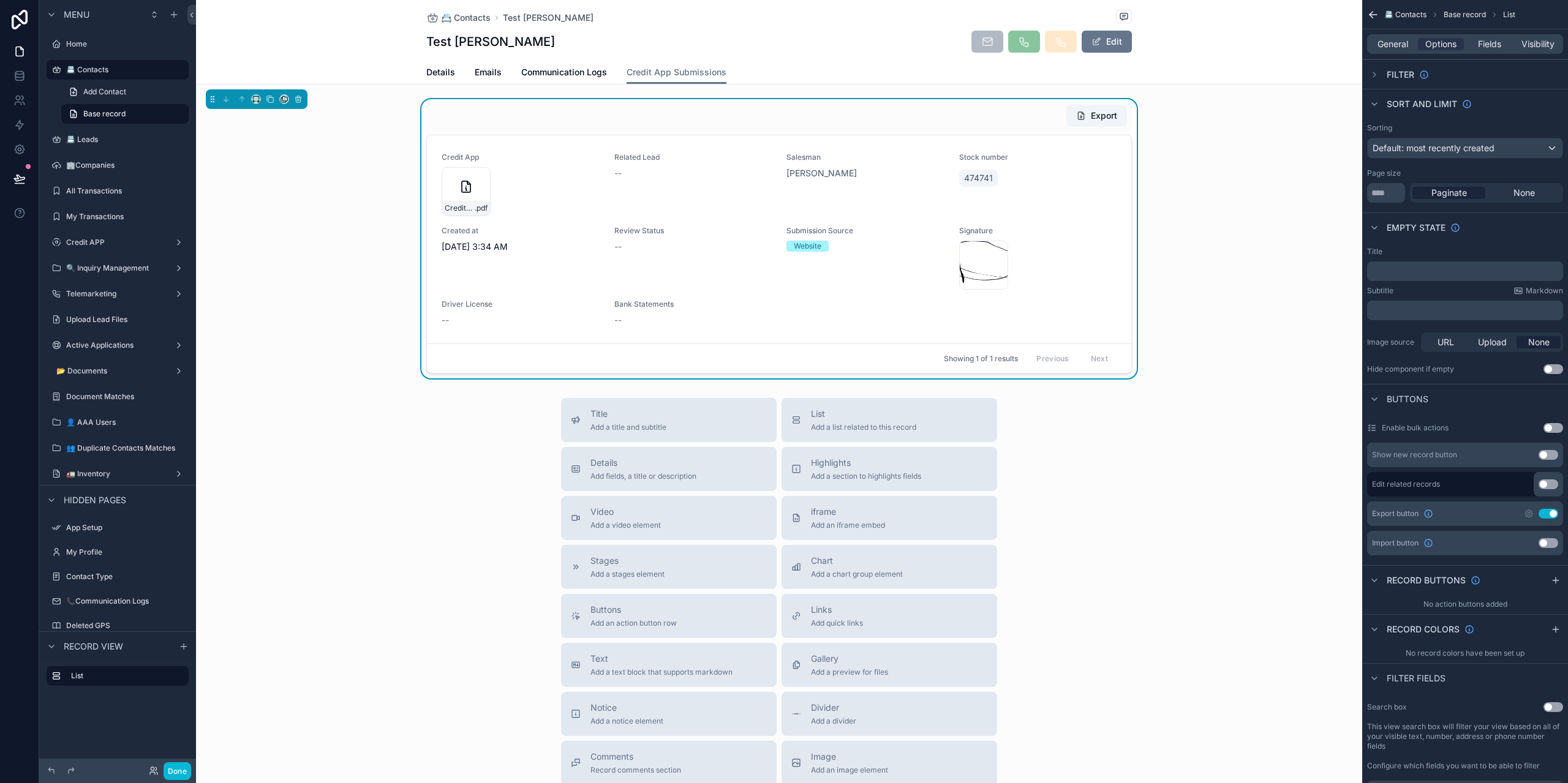
click at [1550, 513] on button "Use setting" at bounding box center [1549, 514] width 19 height 10
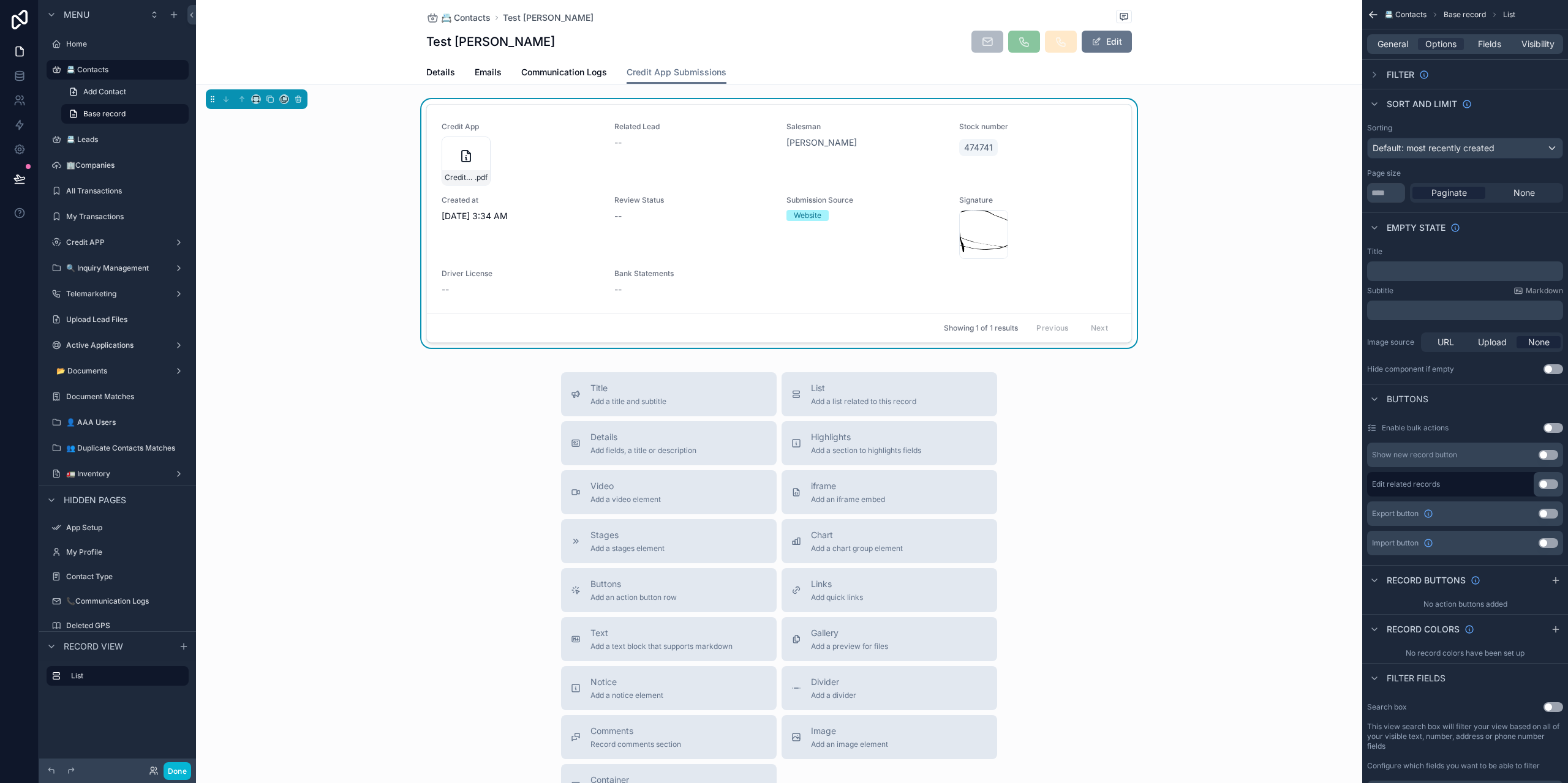
click at [1551, 543] on button "Use setting" at bounding box center [1549, 543] width 19 height 10
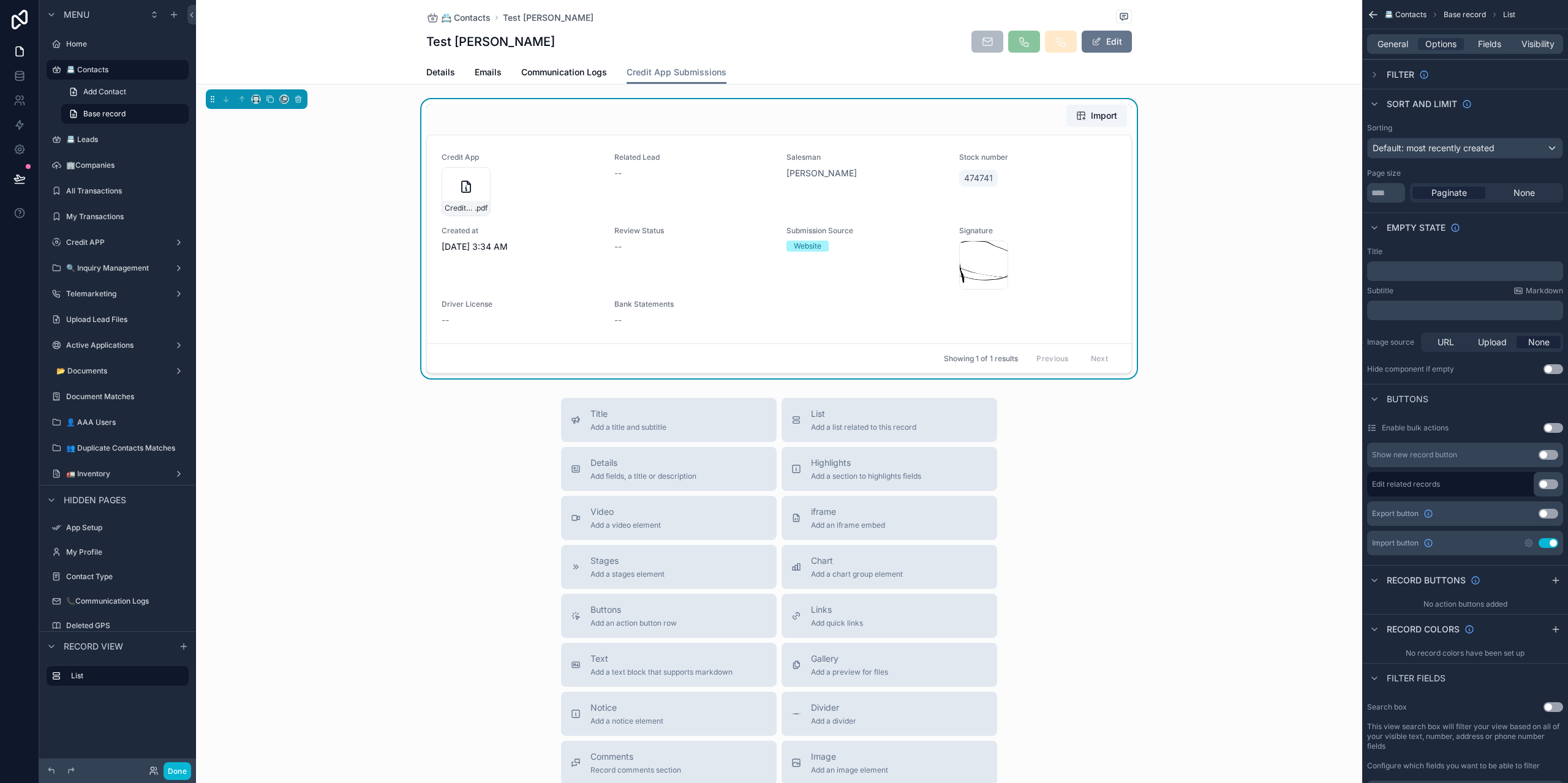
click at [1551, 543] on button "Use setting" at bounding box center [1549, 543] width 19 height 10
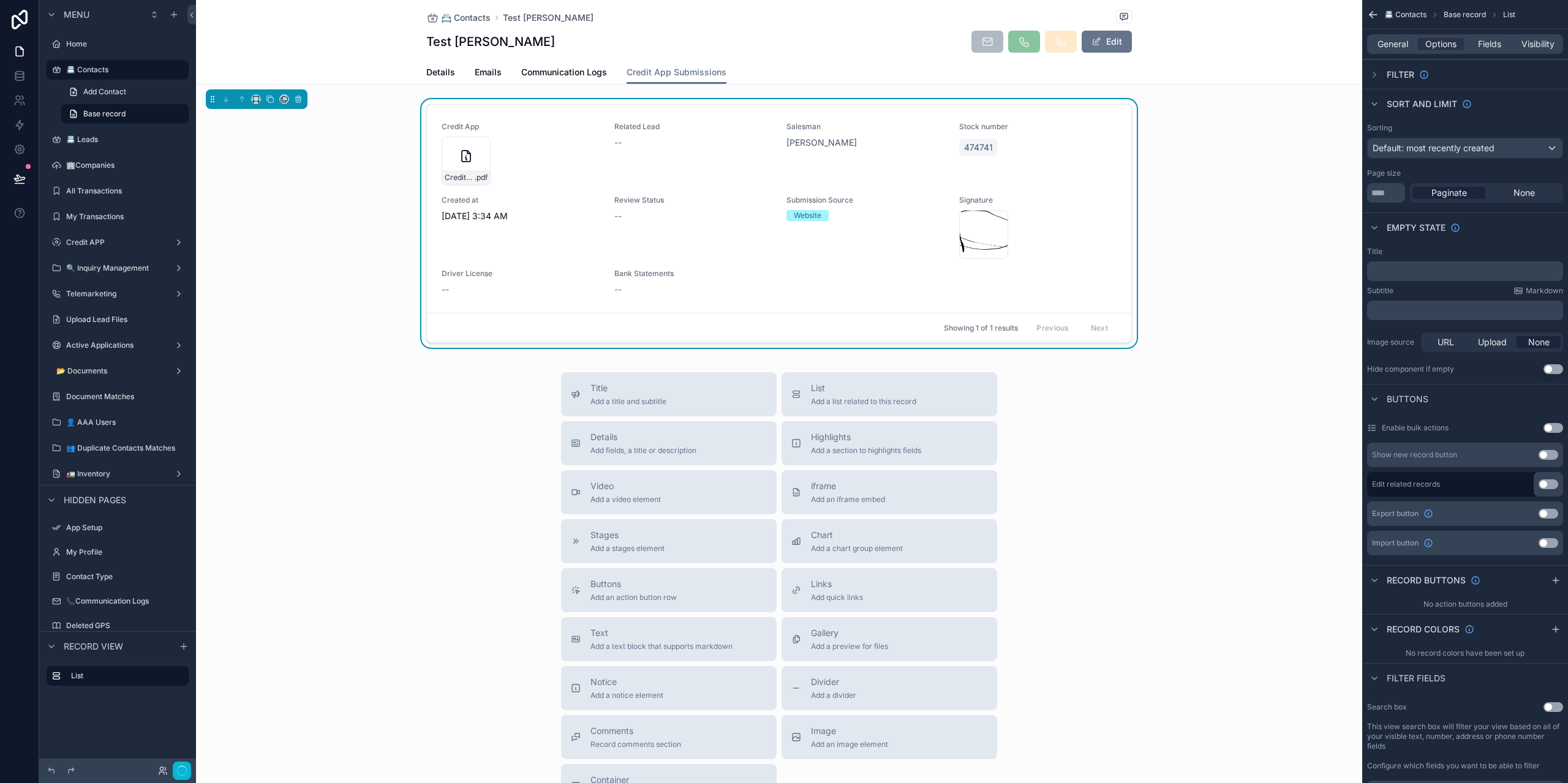
click at [1444, 378] on div "Title ﻿ Subtitle Markdown ﻿ Image source URL Upload None Hide component if empt…" at bounding box center [1465, 311] width 206 height 137
click at [600, 69] on span "Communication Logs" at bounding box center [564, 72] width 86 height 12
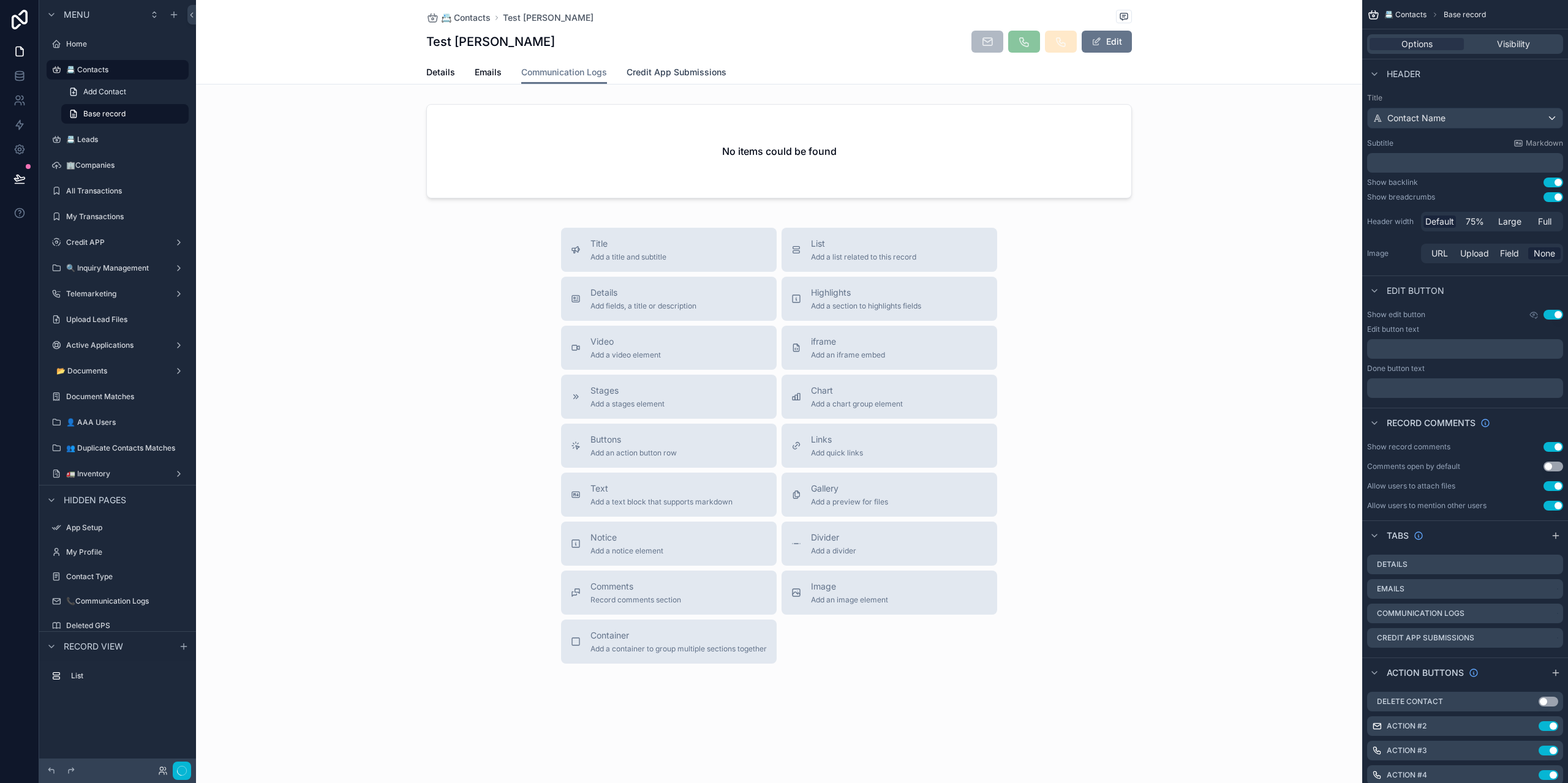
click at [641, 70] on span "Credit App Submissions" at bounding box center [676, 72] width 100 height 12
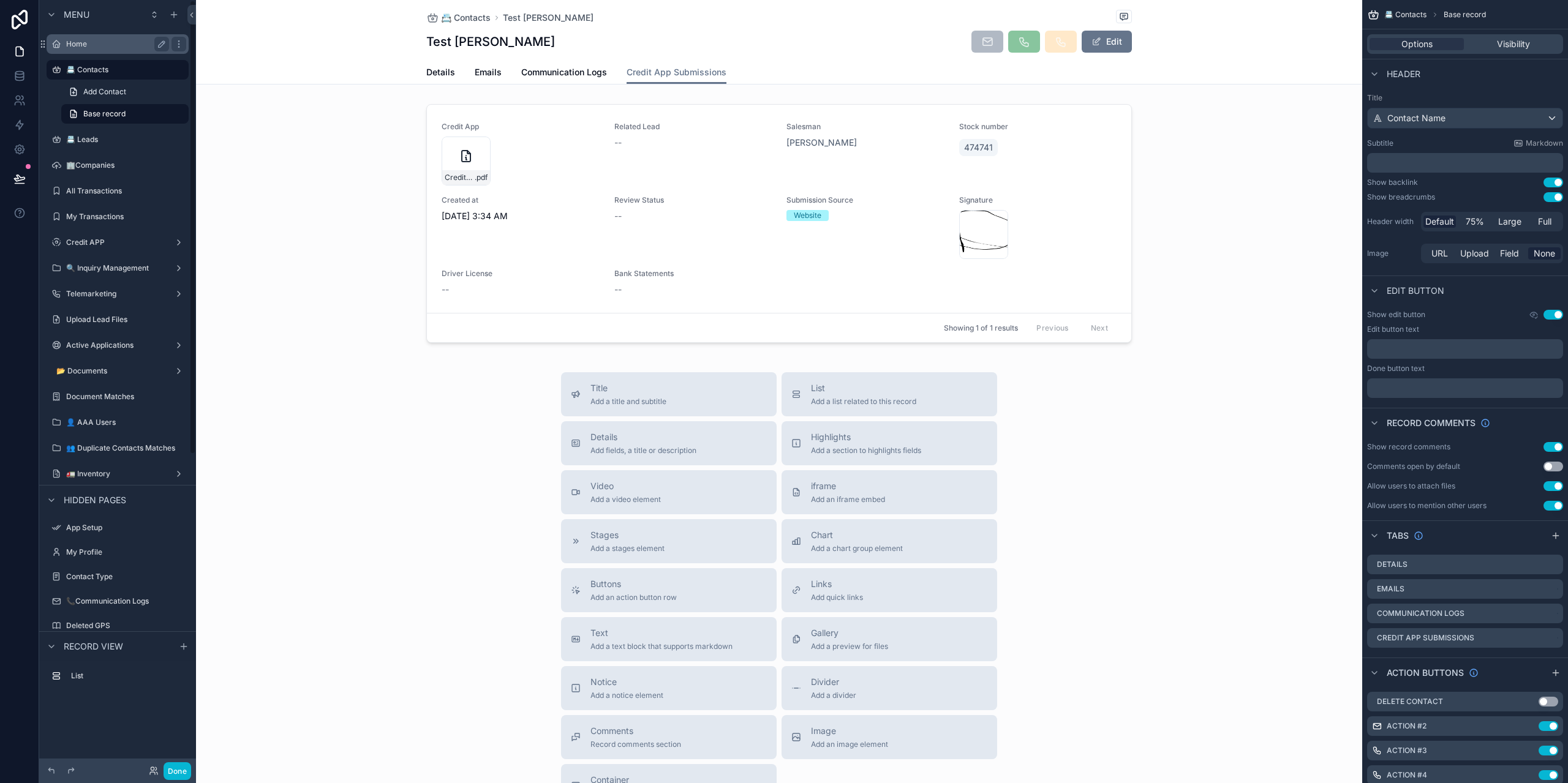
click at [90, 45] on label "Home" at bounding box center [115, 44] width 98 height 10
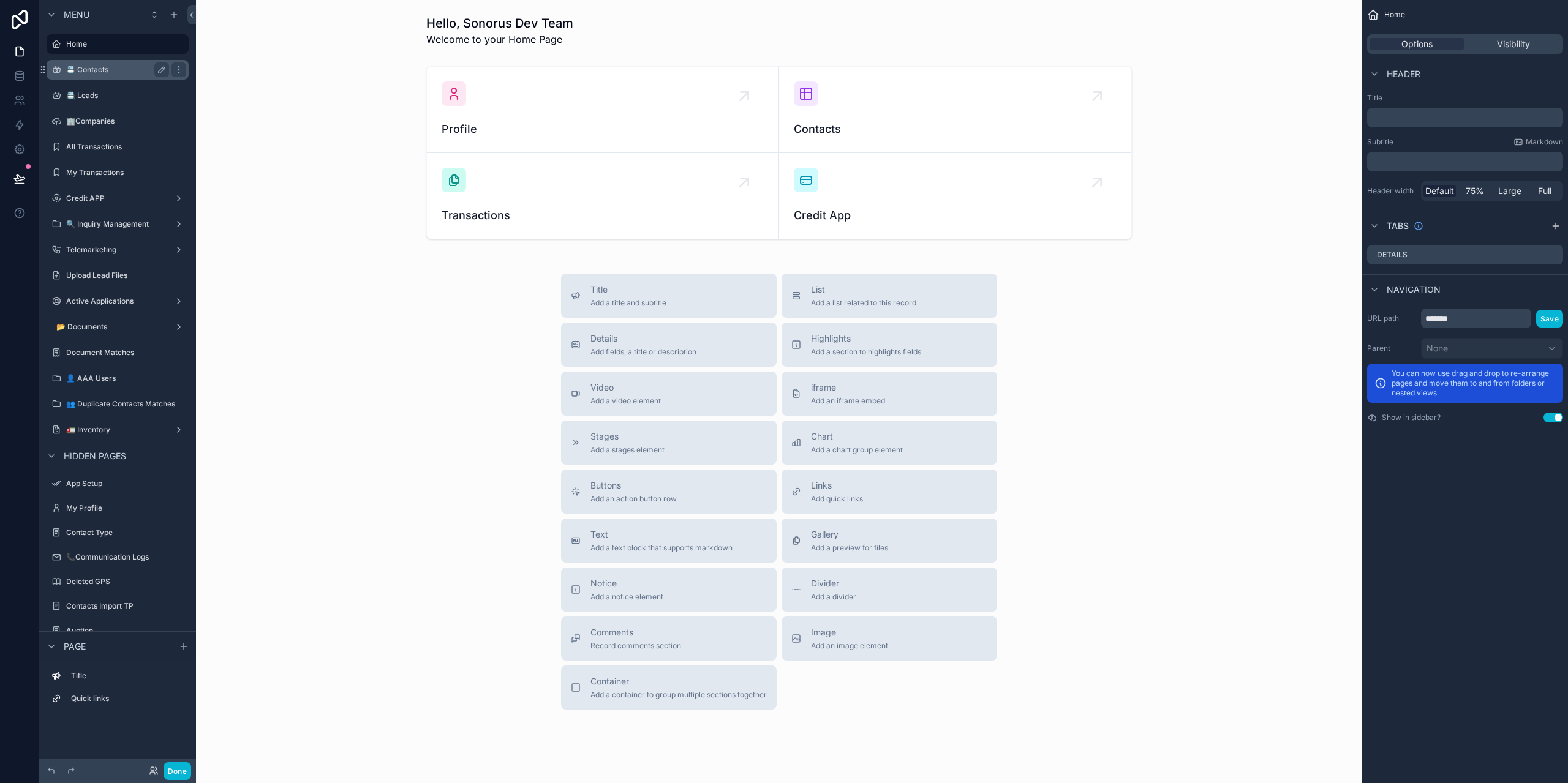
click at [112, 74] on div "📇 Contacts" at bounding box center [118, 69] width 103 height 14
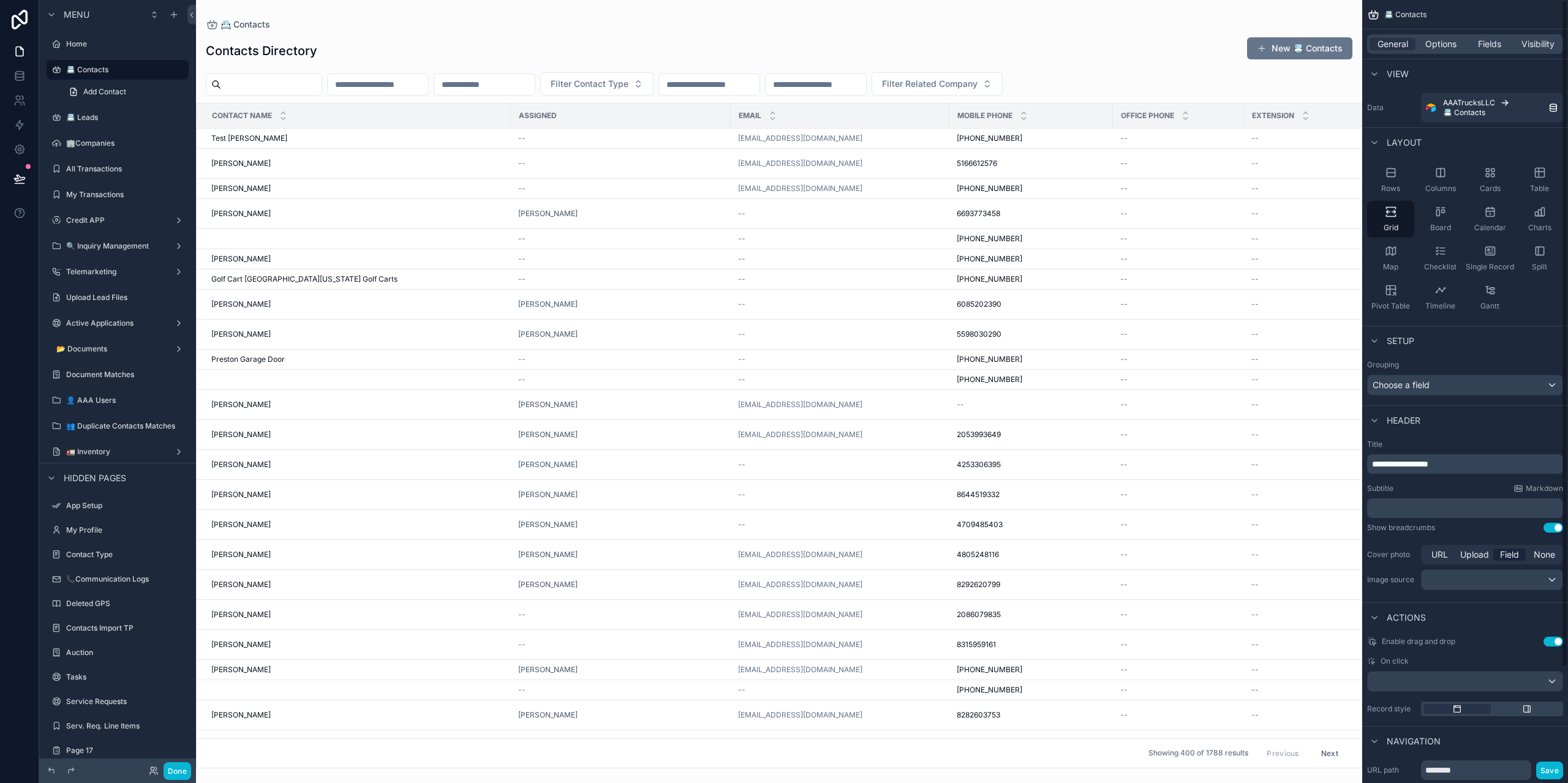
click at [1478, 50] on div "General Options Fields Visibility" at bounding box center [1466, 44] width 196 height 19
click at [1475, 44] on div "Fields" at bounding box center [1489, 44] width 46 height 12
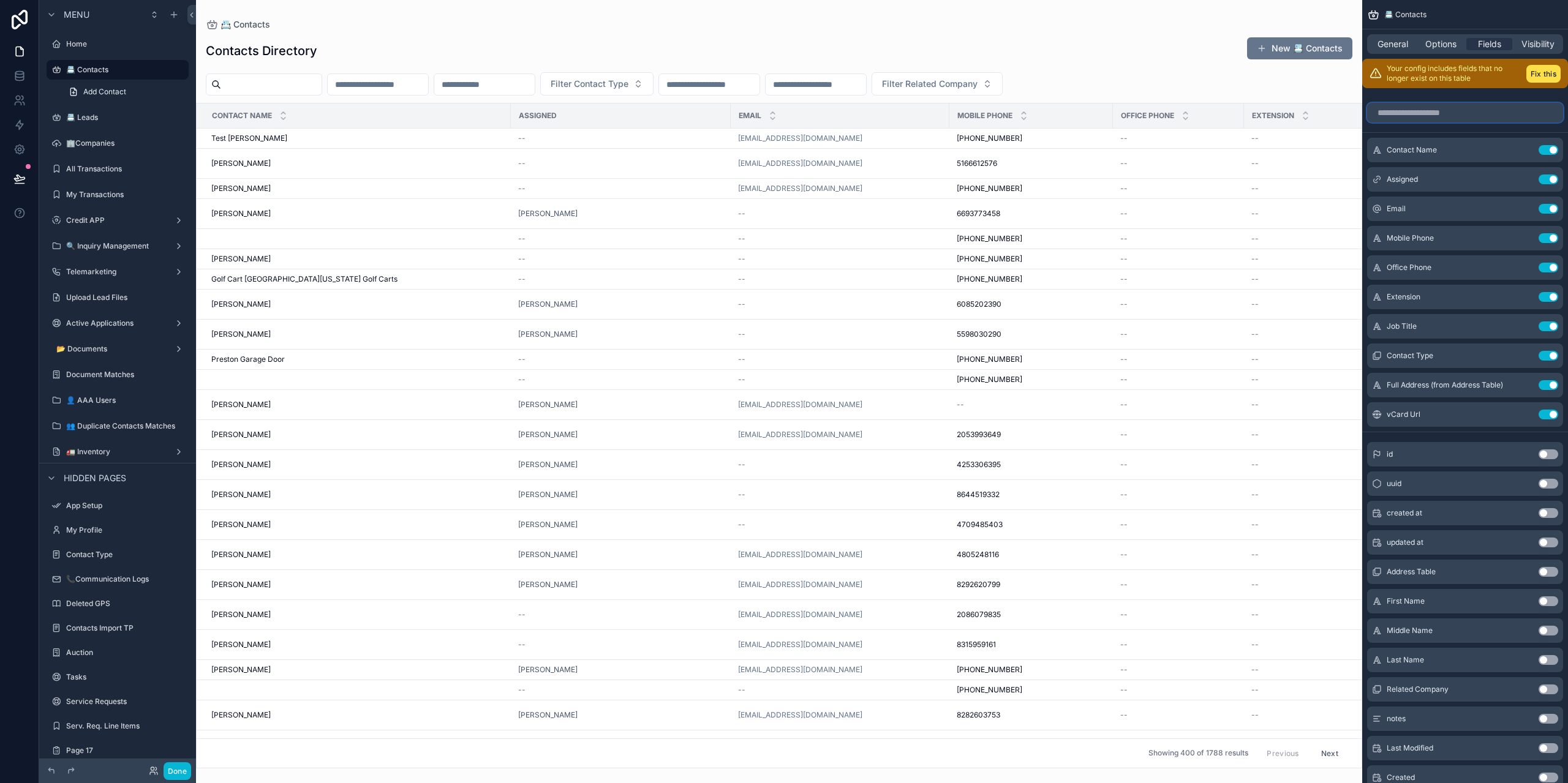
click at [1446, 114] on input "scrollable content" at bounding box center [1466, 113] width 196 height 19
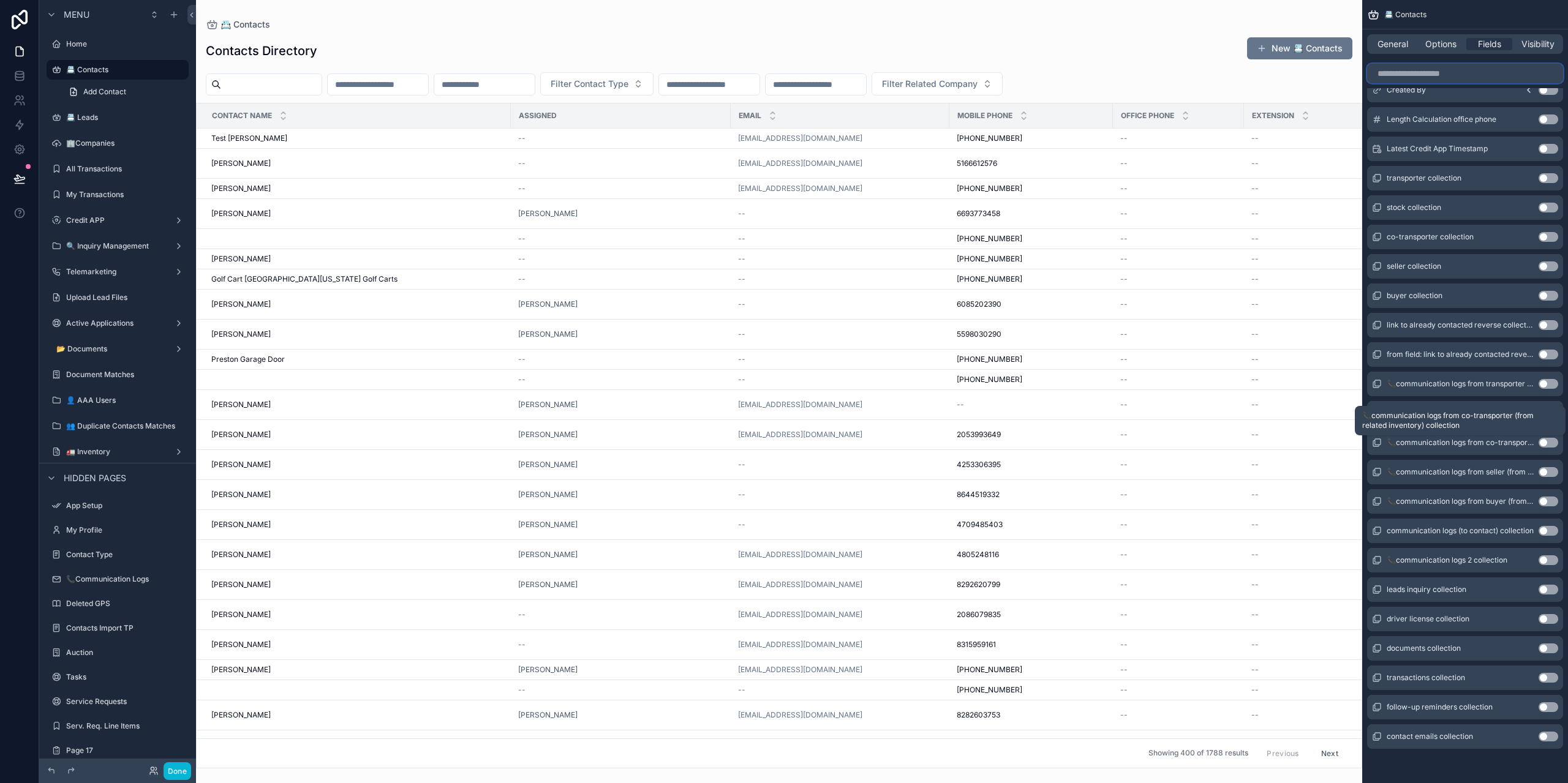
scroll to position [5271, 0]
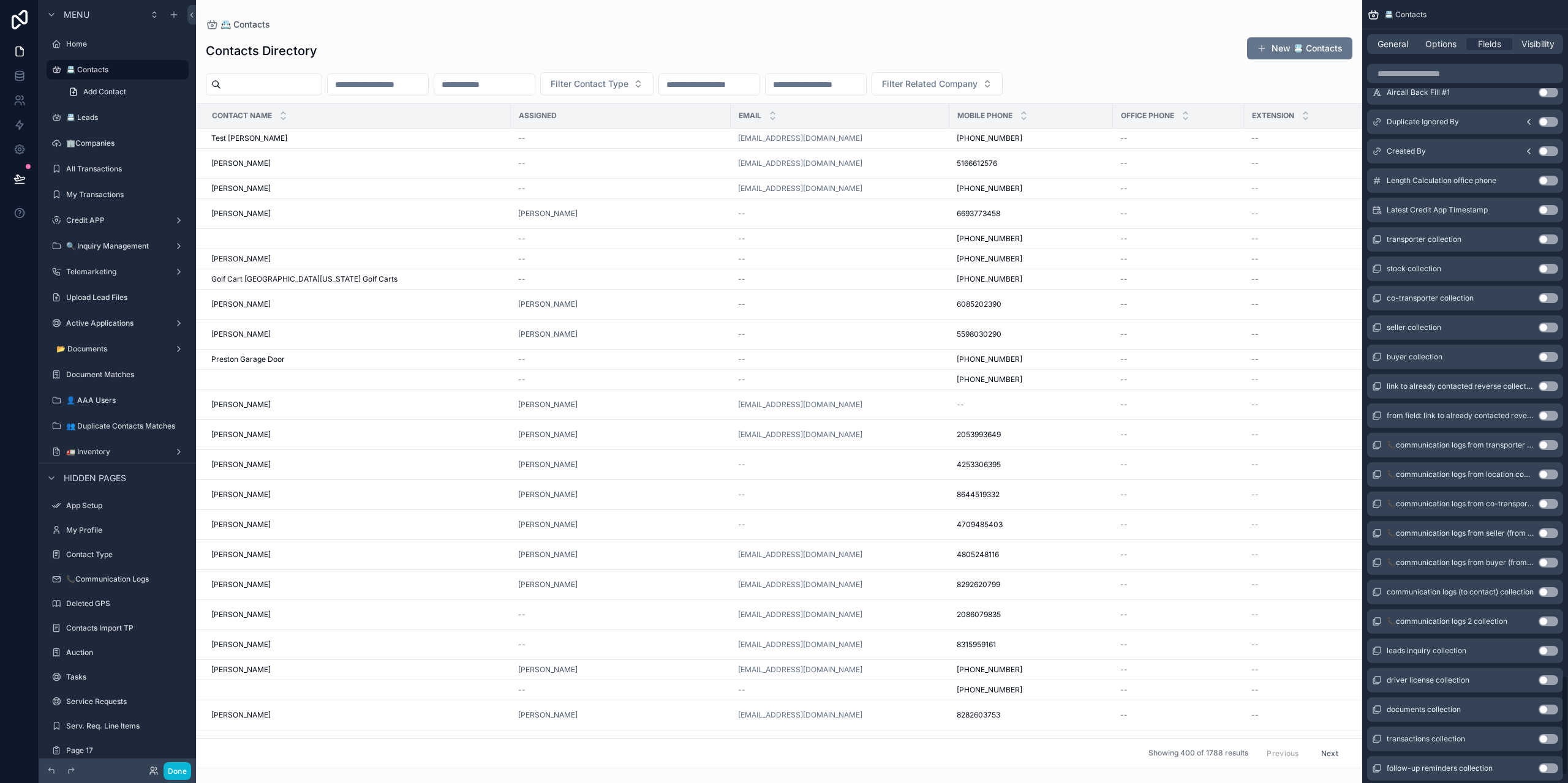
click at [1548, 207] on button "Use setting" at bounding box center [1549, 210] width 19 height 10
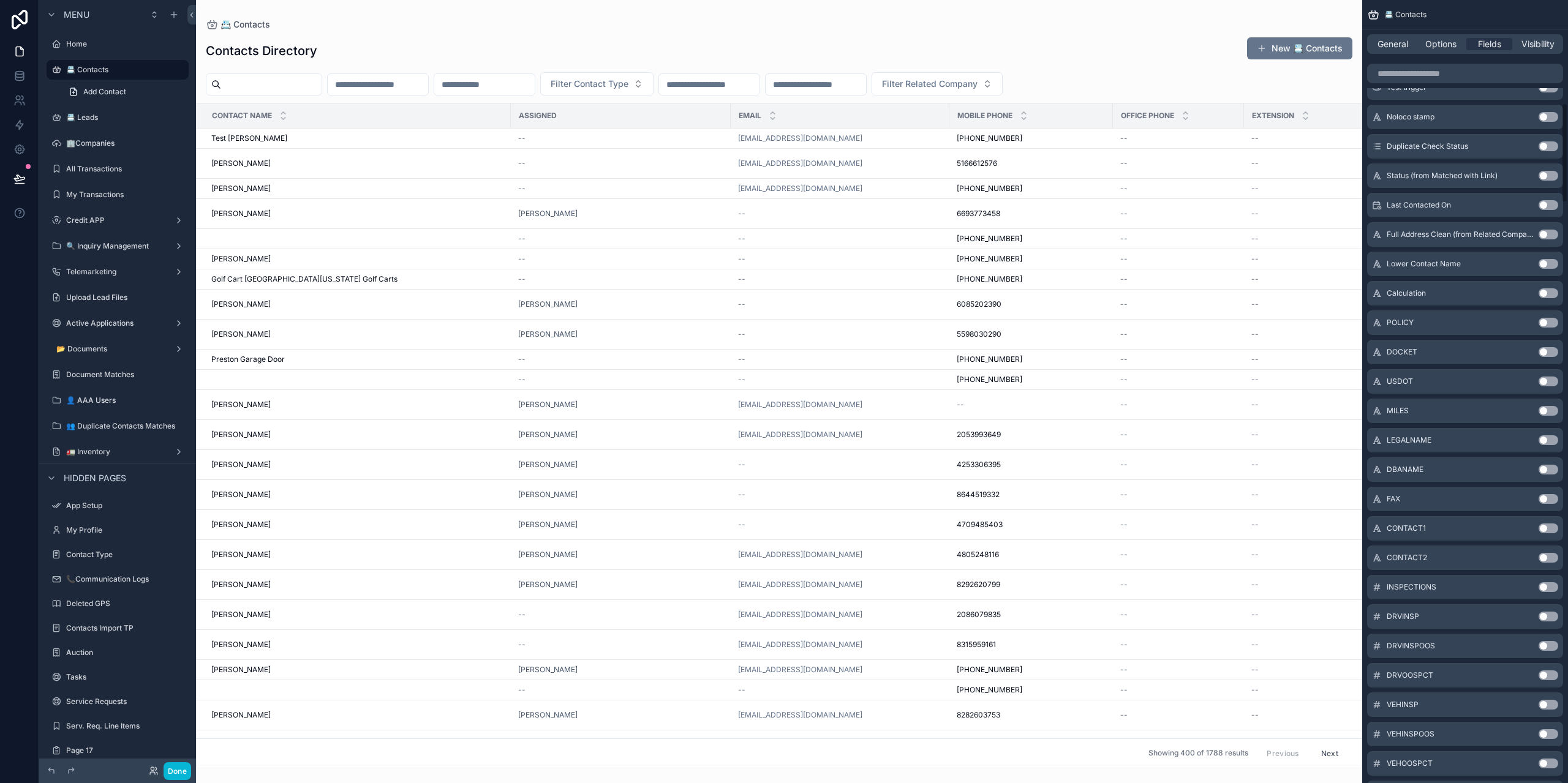
scroll to position [0, 0]
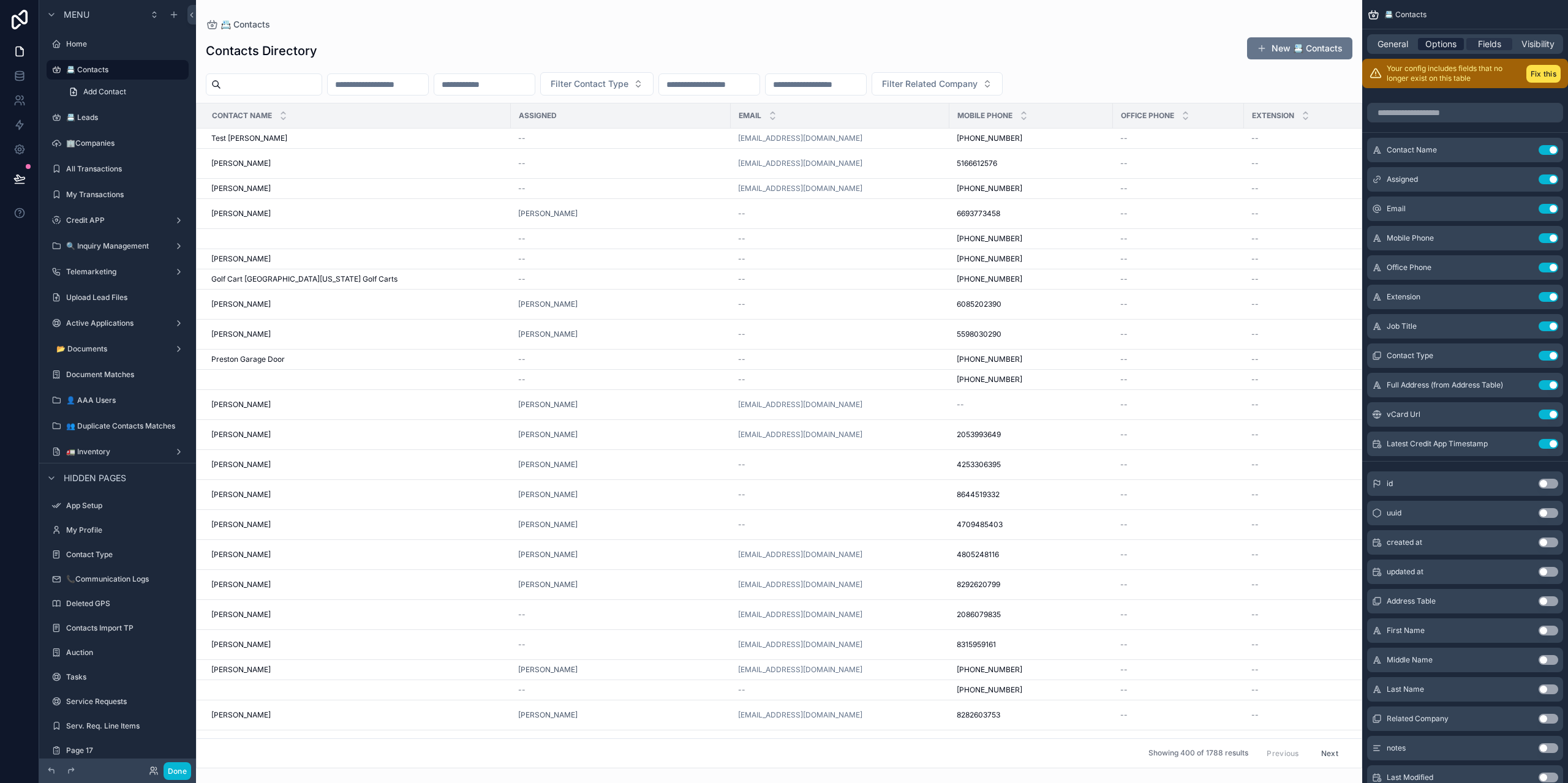
click at [1433, 43] on span "Options" at bounding box center [1441, 44] width 31 height 12
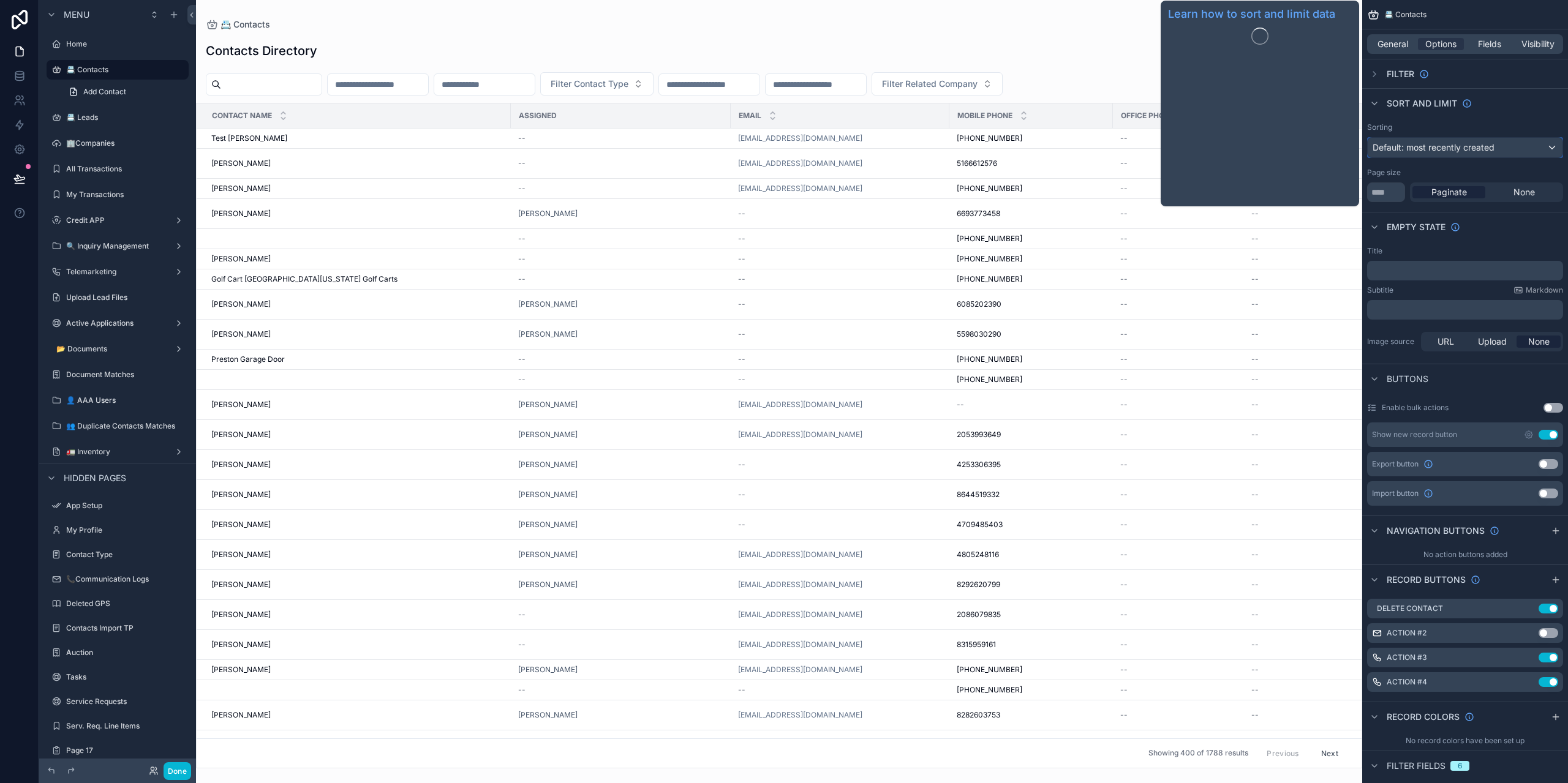
click at [1431, 146] on span "Default: most recently created" at bounding box center [1433, 147] width 122 height 10
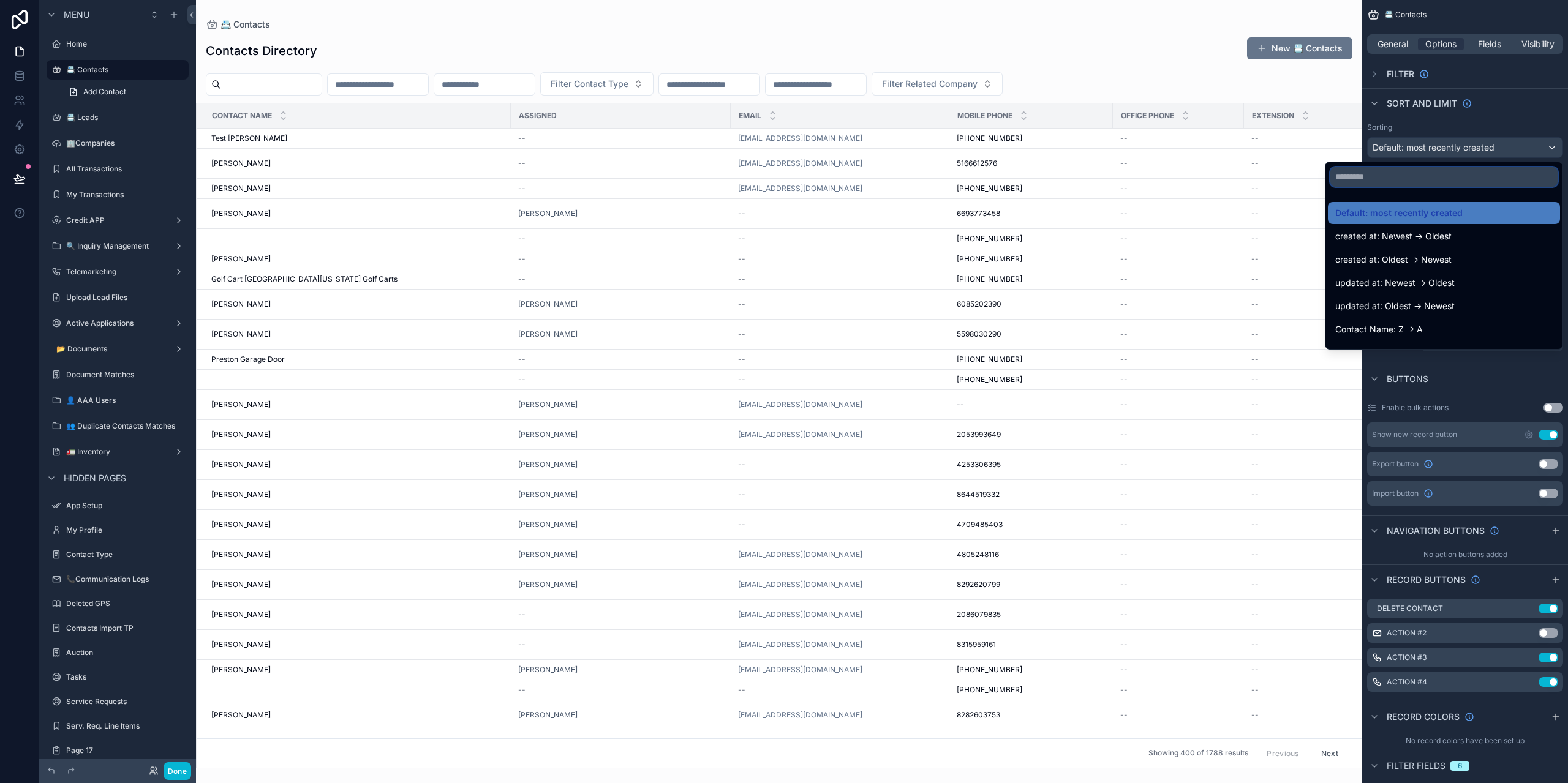
click at [1411, 174] on input "text" at bounding box center [1444, 177] width 227 height 19
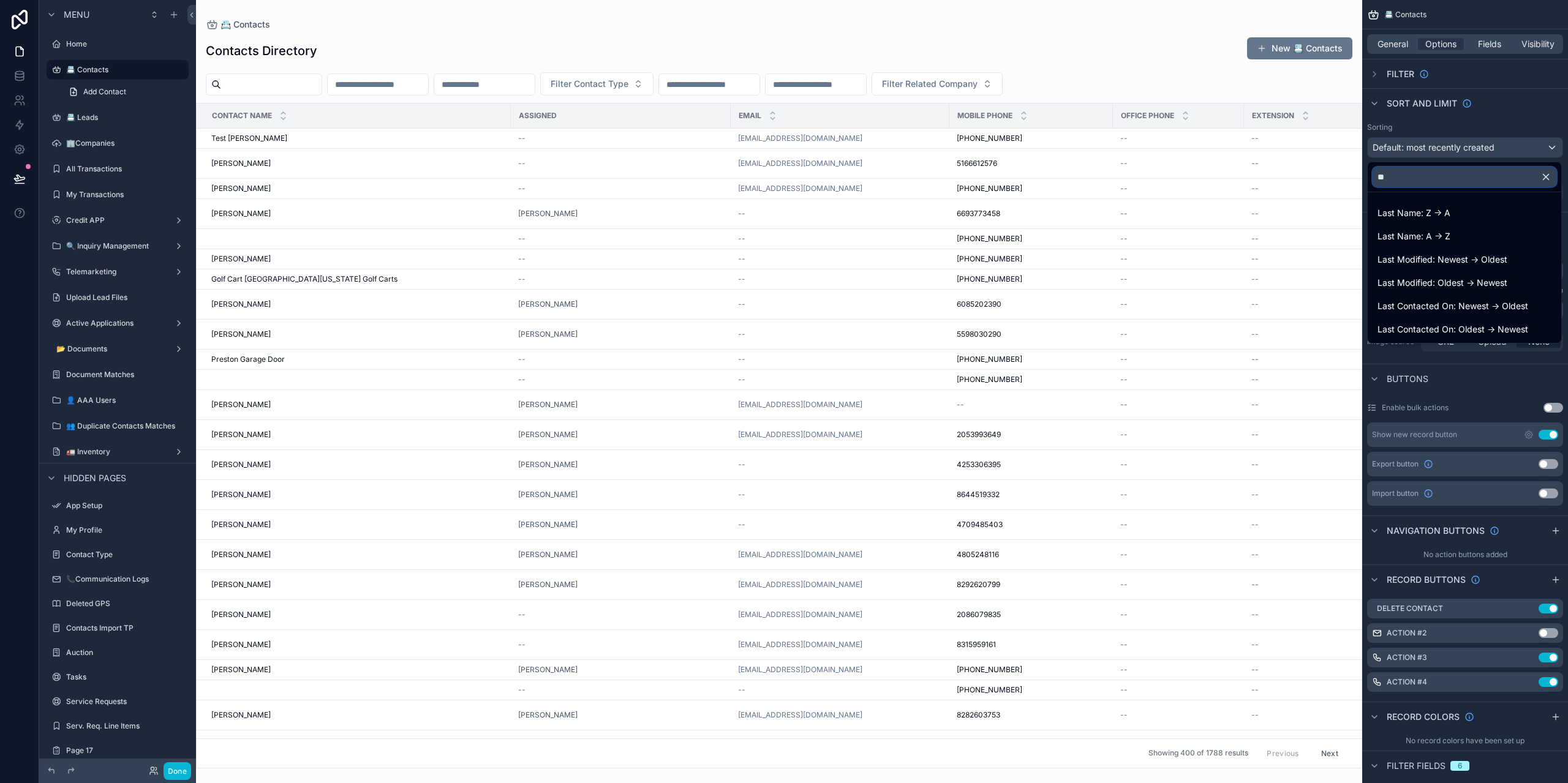
type input "*"
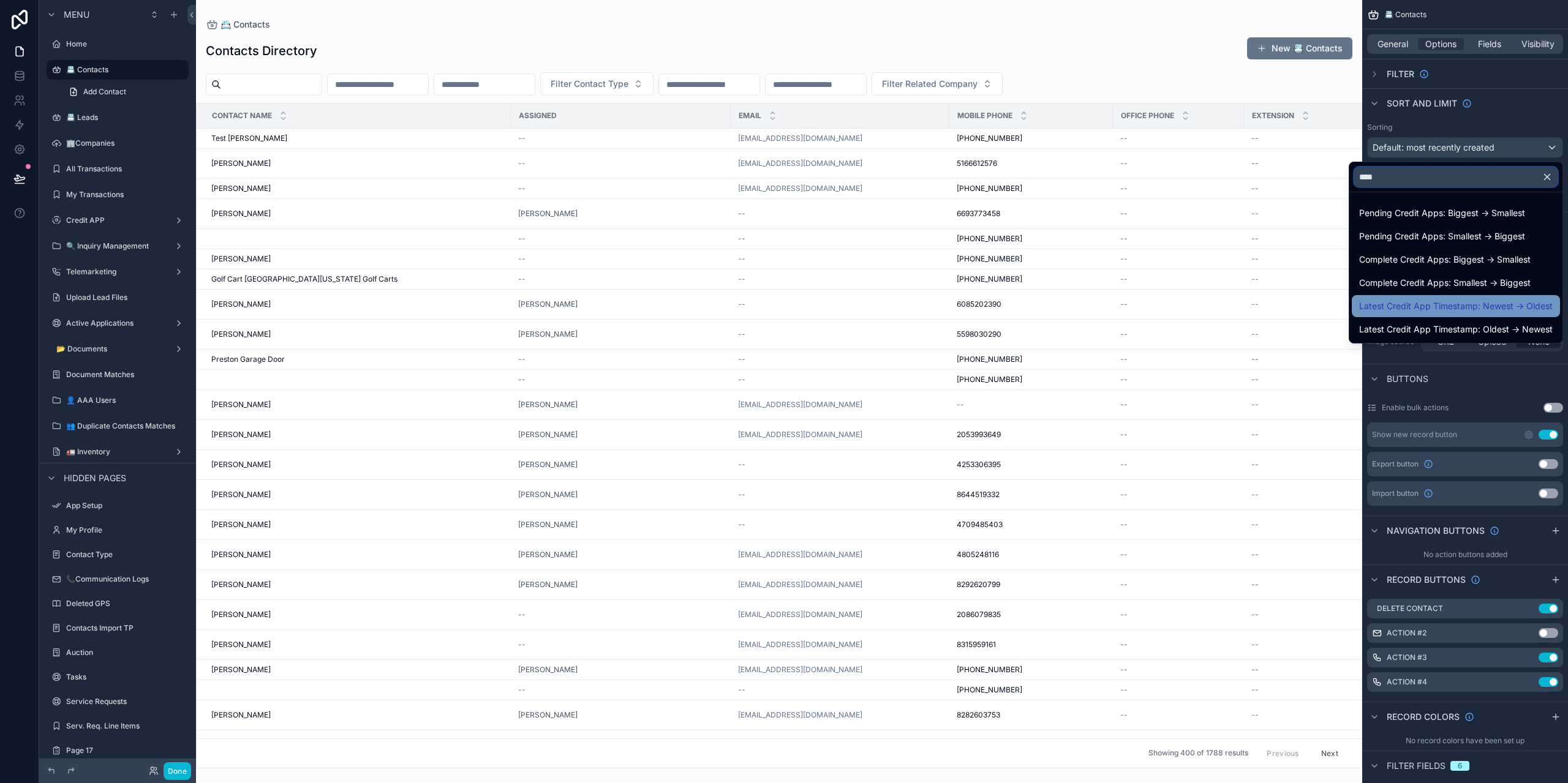
type input "****"
click at [1464, 308] on span "Latest Credit App Timestamp: Newest -> Oldest" at bounding box center [1456, 306] width 194 height 14
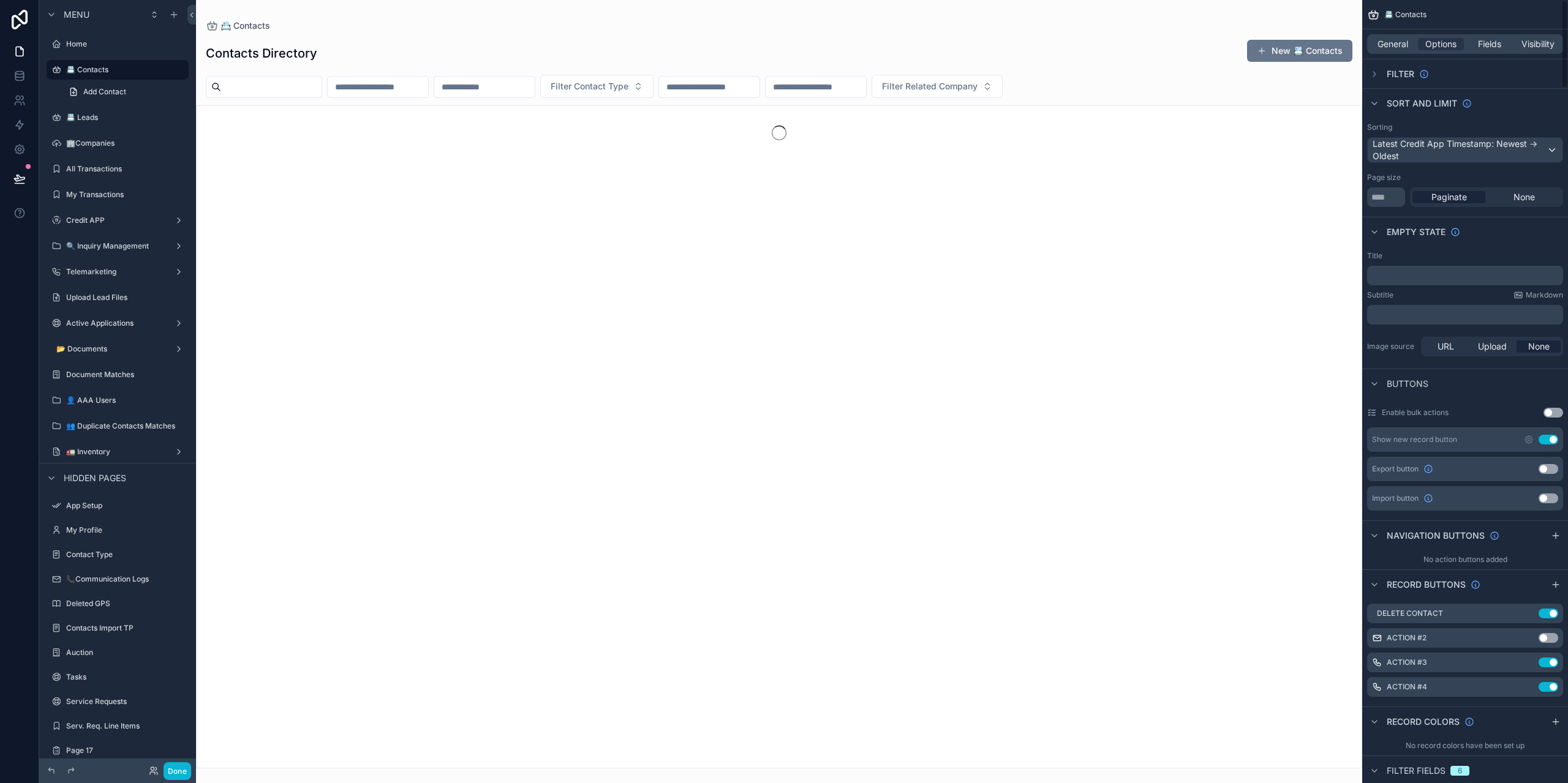
click at [1515, 114] on div "Sort And Limit" at bounding box center [1465, 102] width 206 height 30
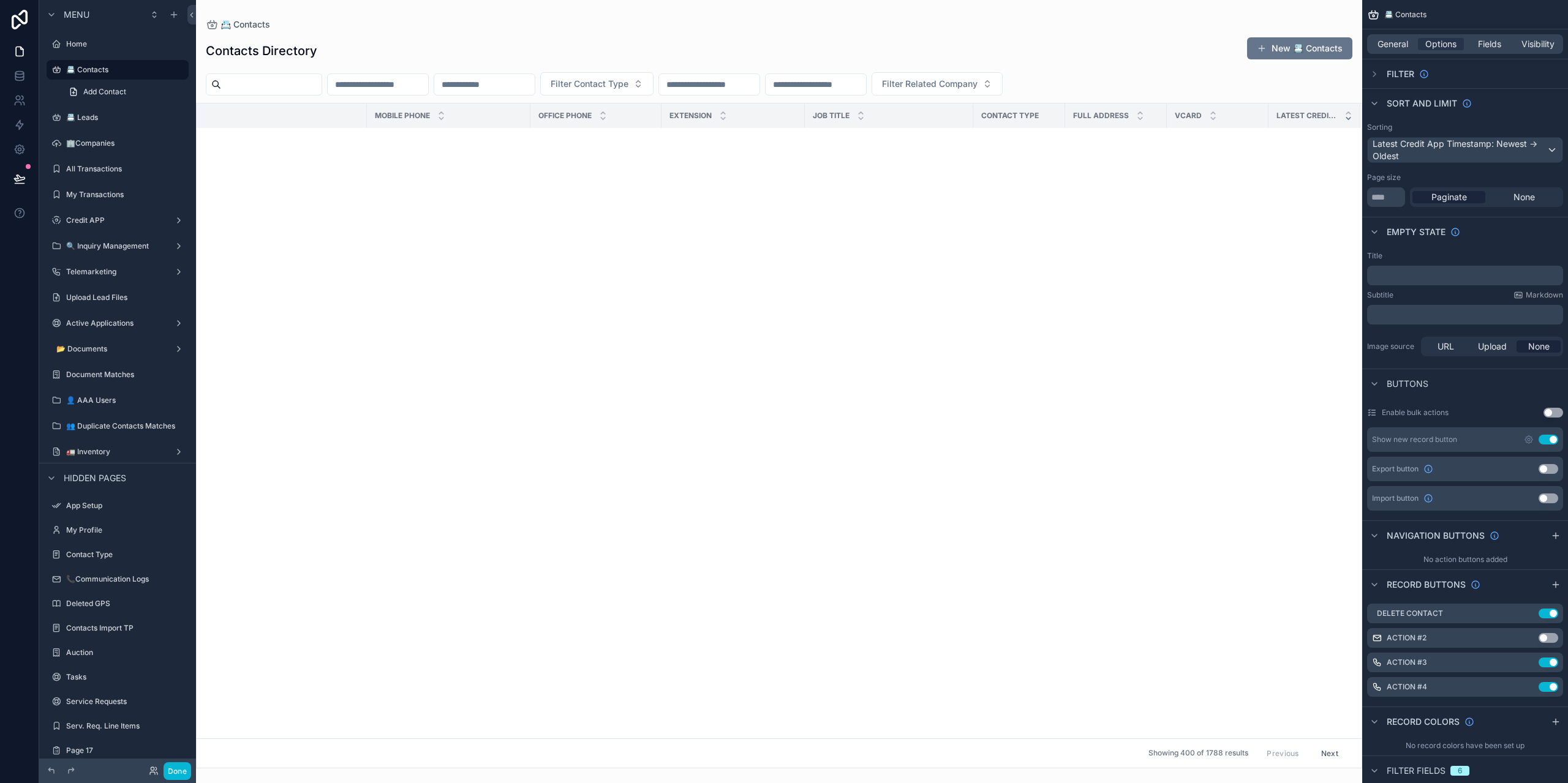
scroll to position [0, 592]
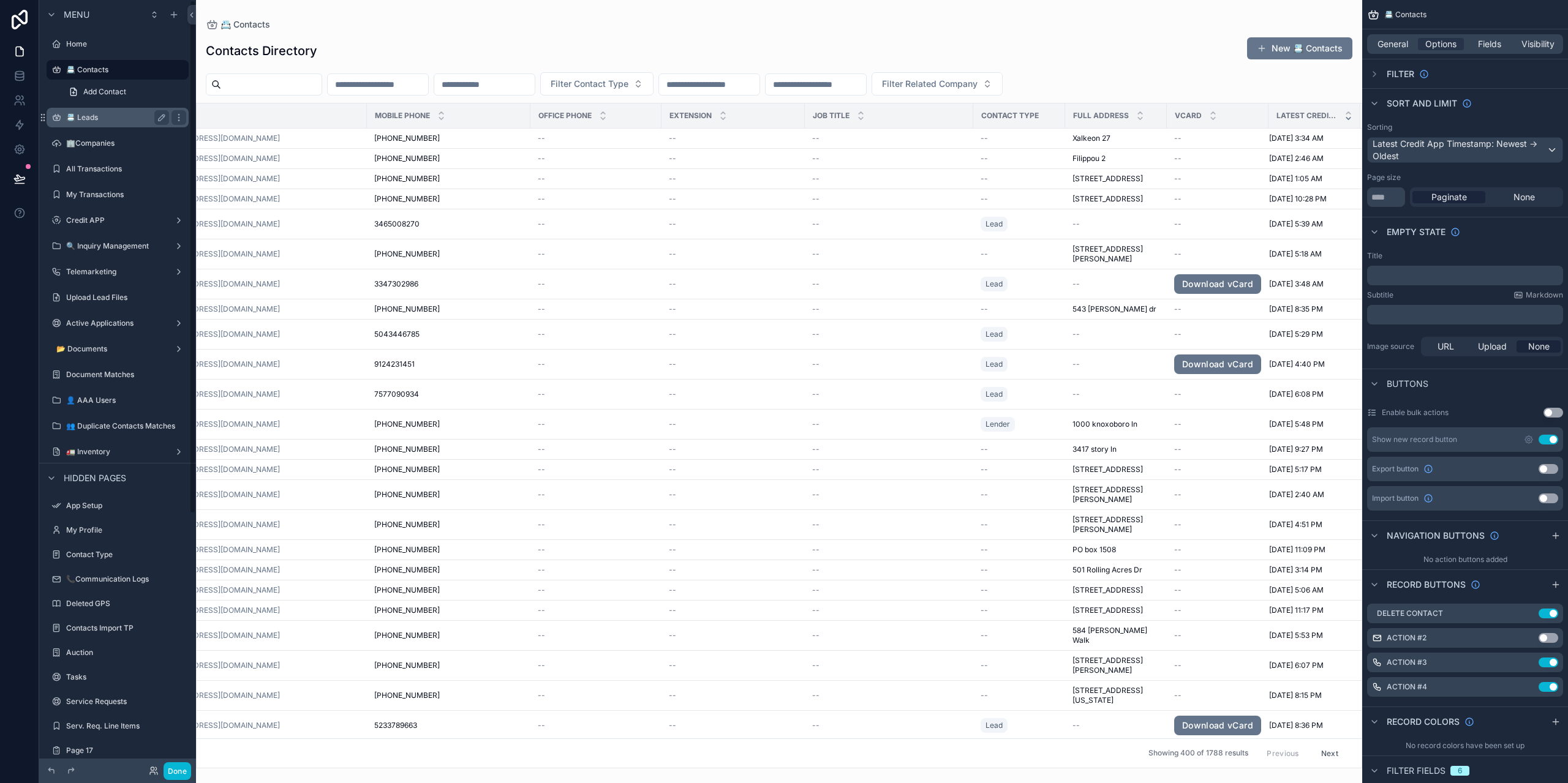
click at [103, 125] on div "📇 Leads" at bounding box center [118, 117] width 137 height 19
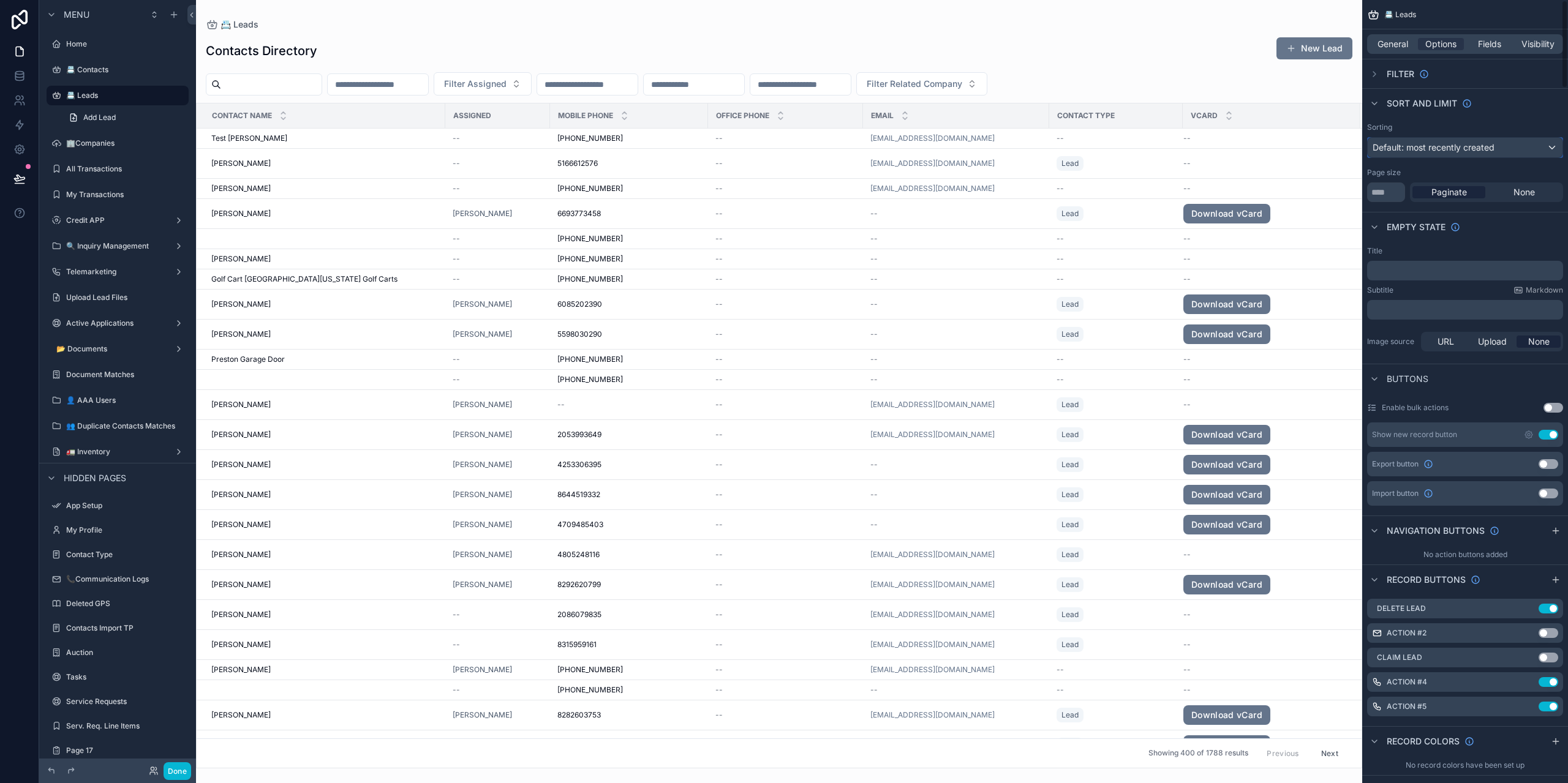
click at [1466, 147] on span "Default: most recently created" at bounding box center [1433, 147] width 122 height 10
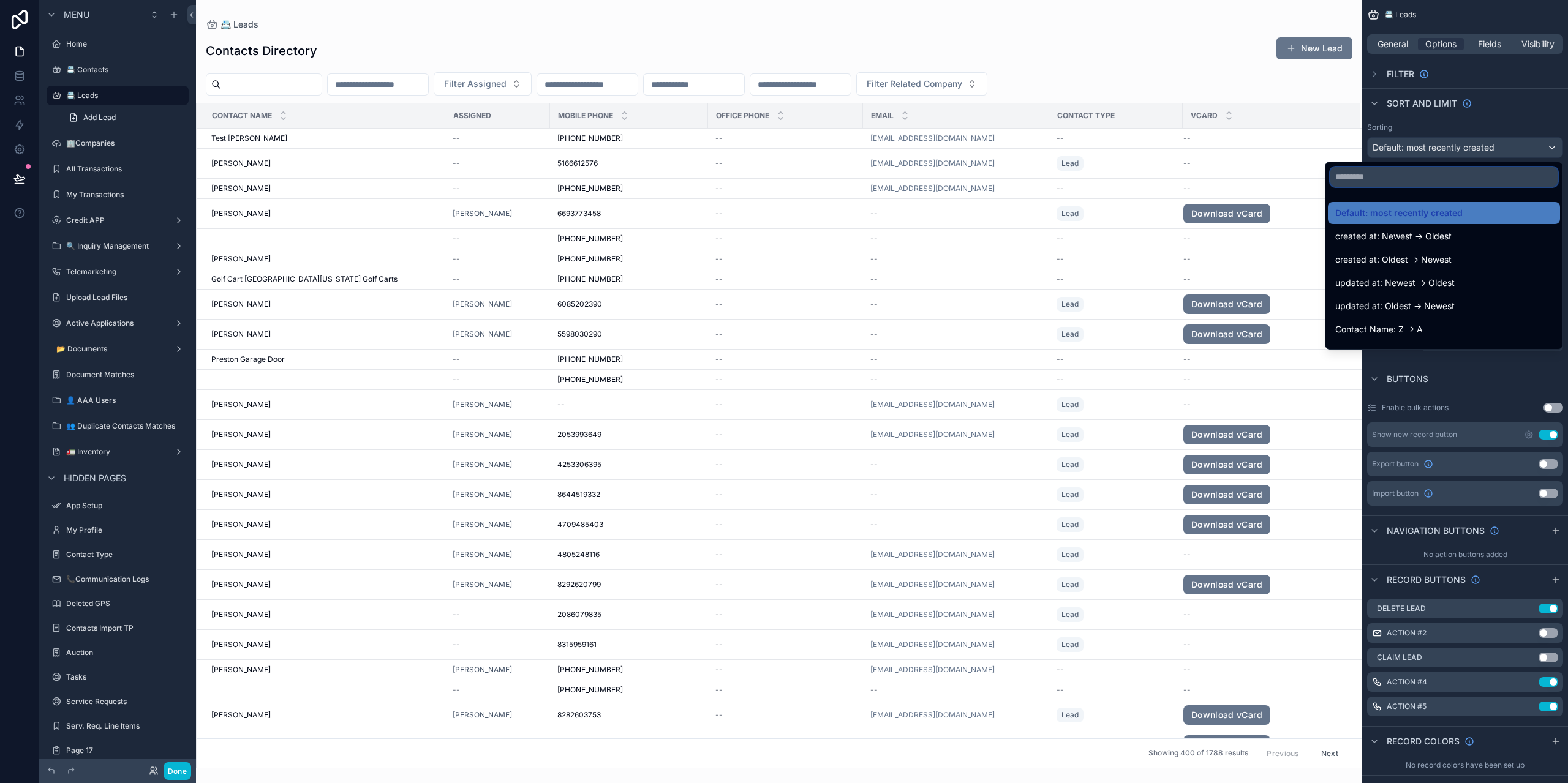
click at [1468, 182] on input "text" at bounding box center [1444, 177] width 227 height 19
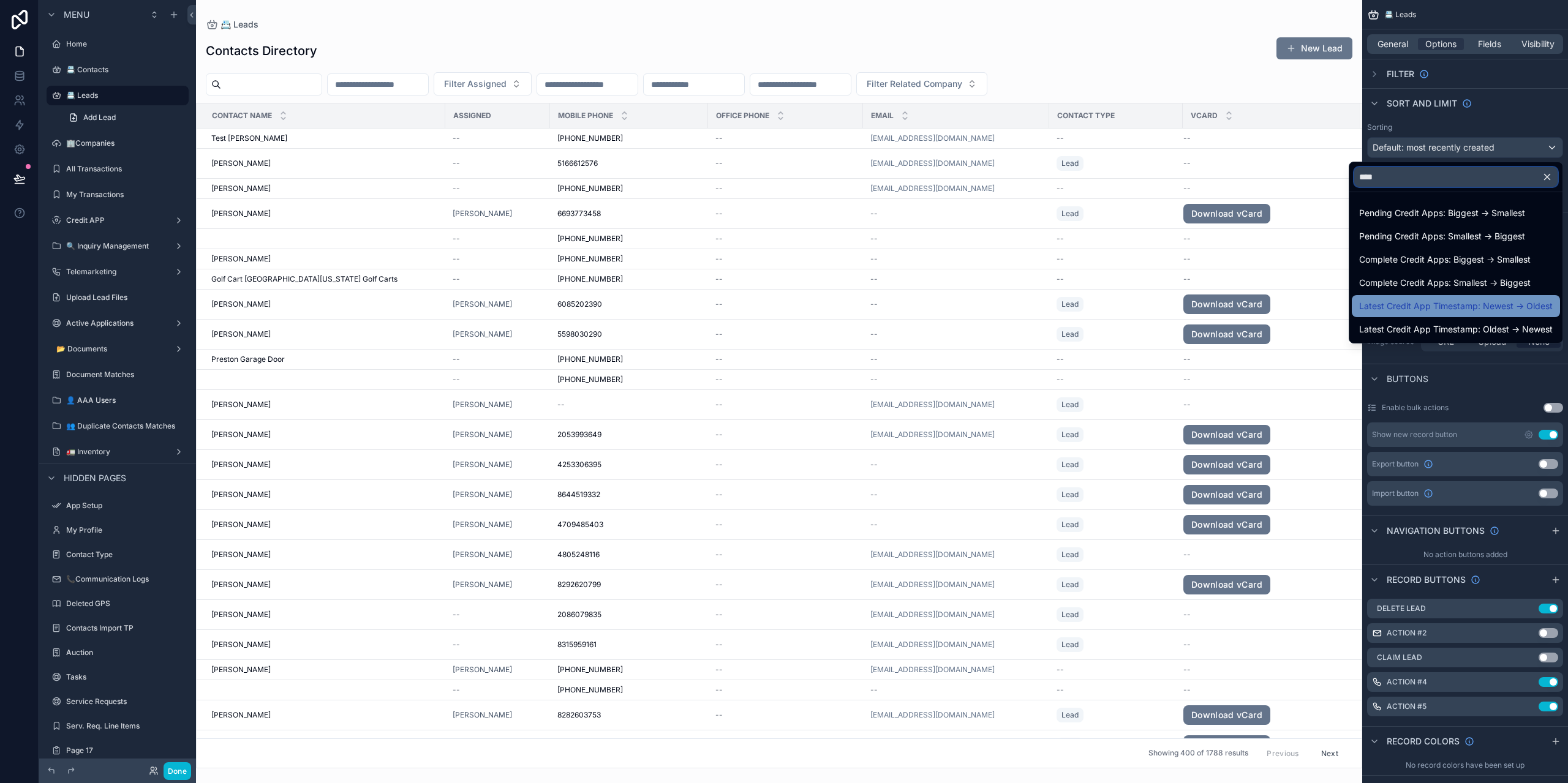
type input "****"
click at [1464, 312] on span "Latest Credit App Timestamp: Newest -> Oldest" at bounding box center [1456, 306] width 194 height 14
click at [1483, 45] on span "Fields" at bounding box center [1489, 44] width 23 height 12
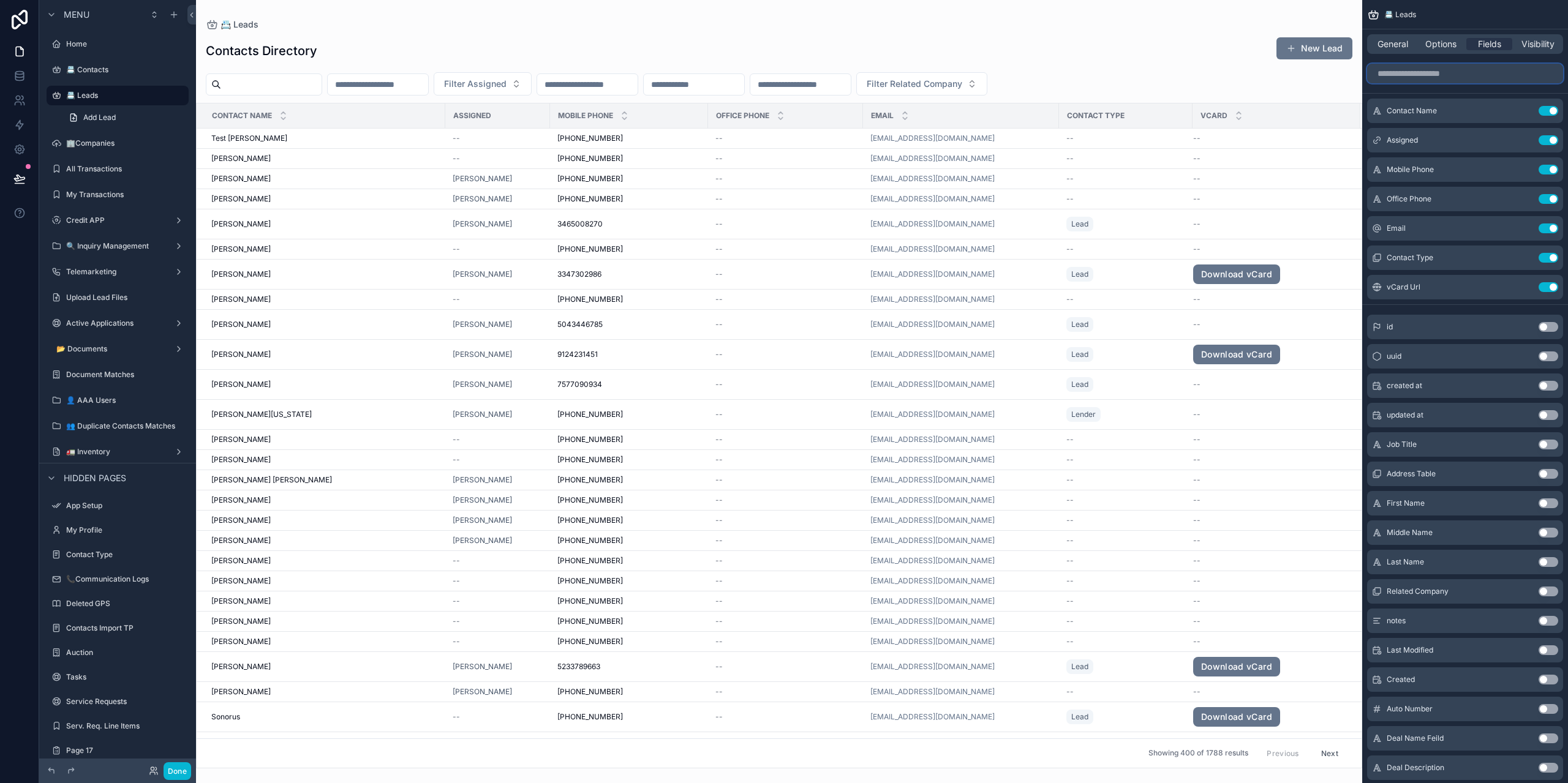
click at [1433, 74] on input "scrollable content" at bounding box center [1466, 73] width 196 height 19
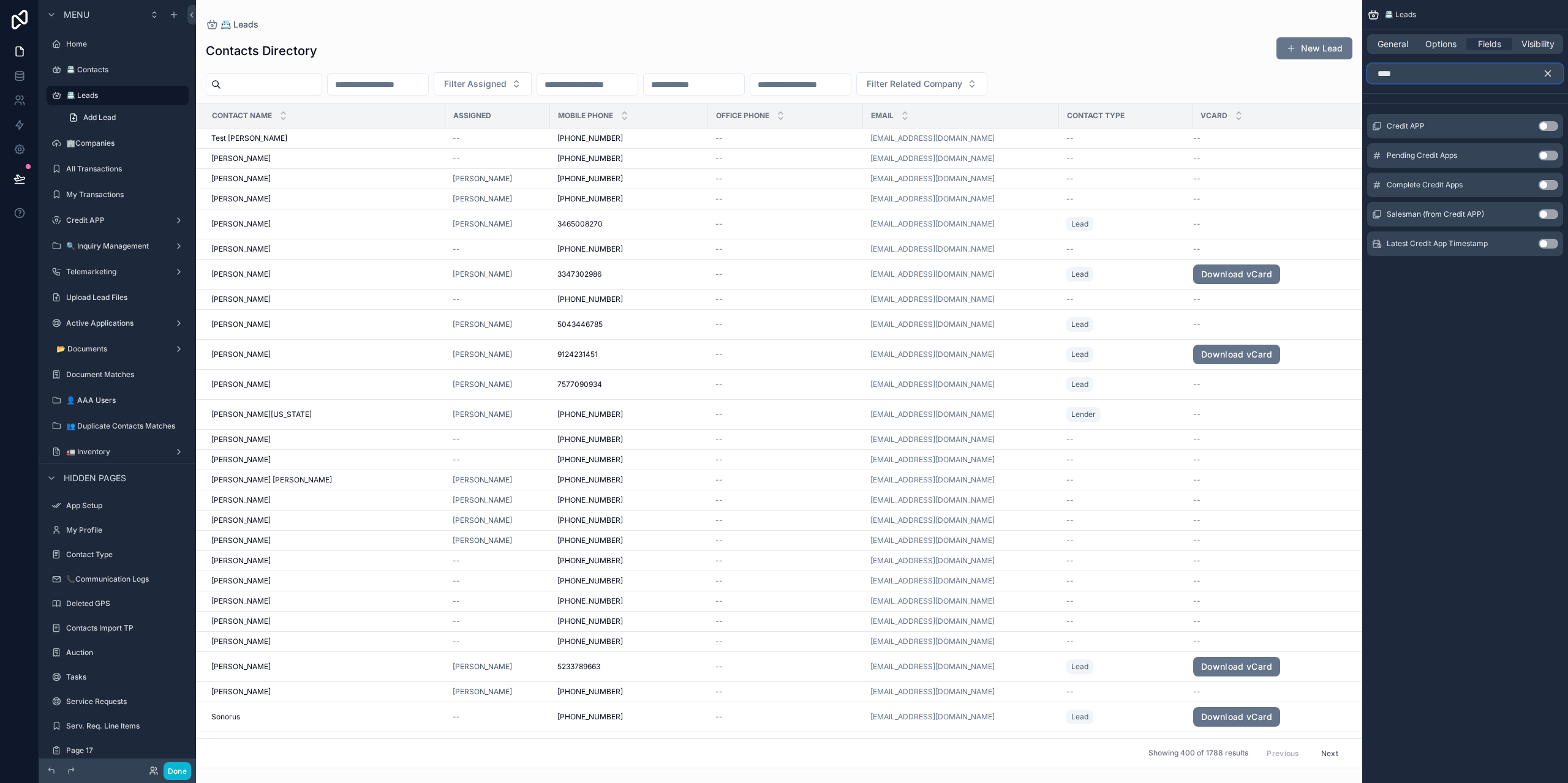
type input "****"
click at [1551, 246] on button "Use setting" at bounding box center [1549, 244] width 19 height 10
click at [1548, 78] on icon "scrollable content" at bounding box center [1548, 73] width 11 height 11
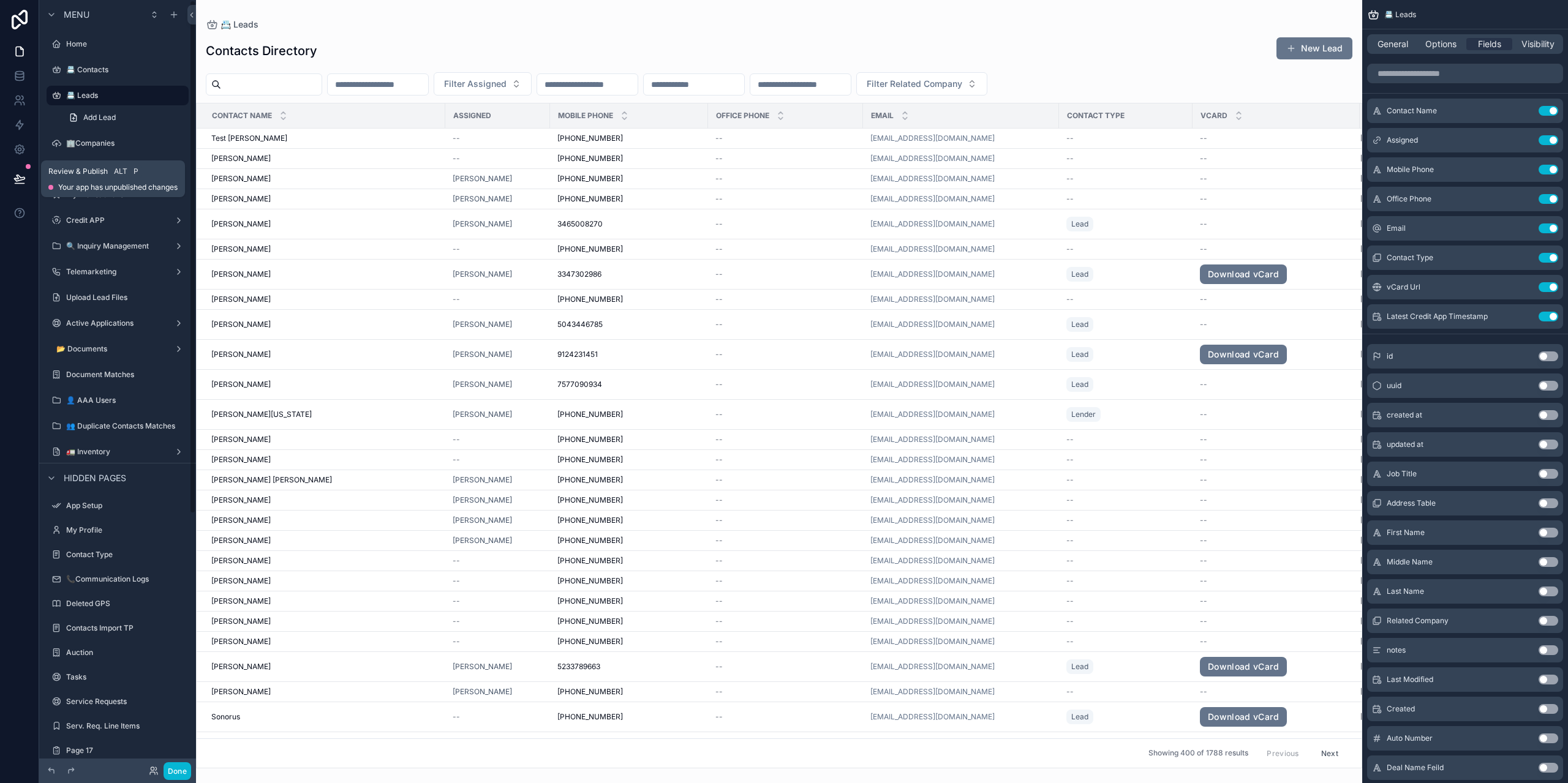
click at [21, 175] on icon at bounding box center [19, 179] width 12 height 12
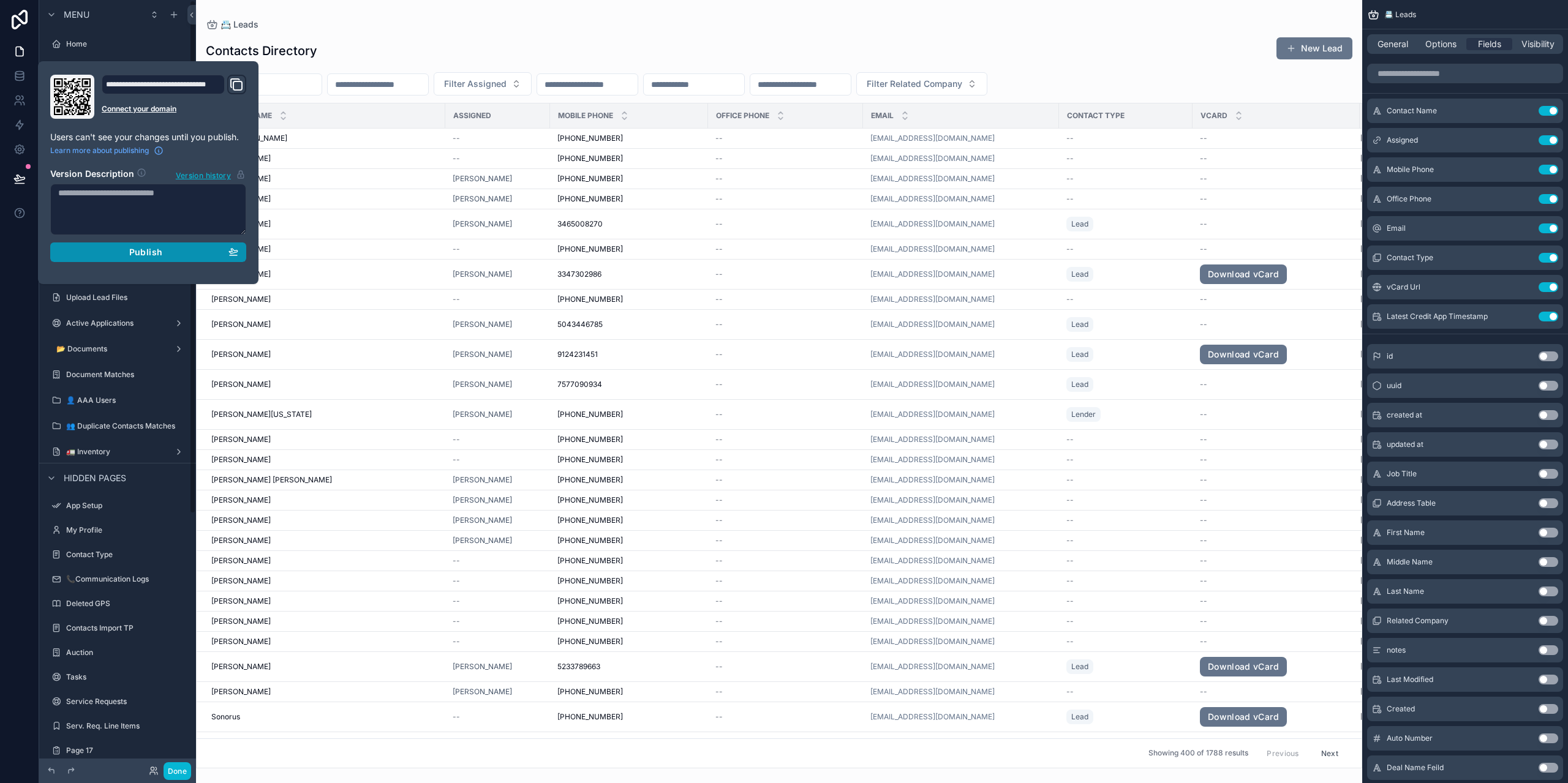
click at [147, 249] on span "Publish" at bounding box center [146, 252] width 33 height 11
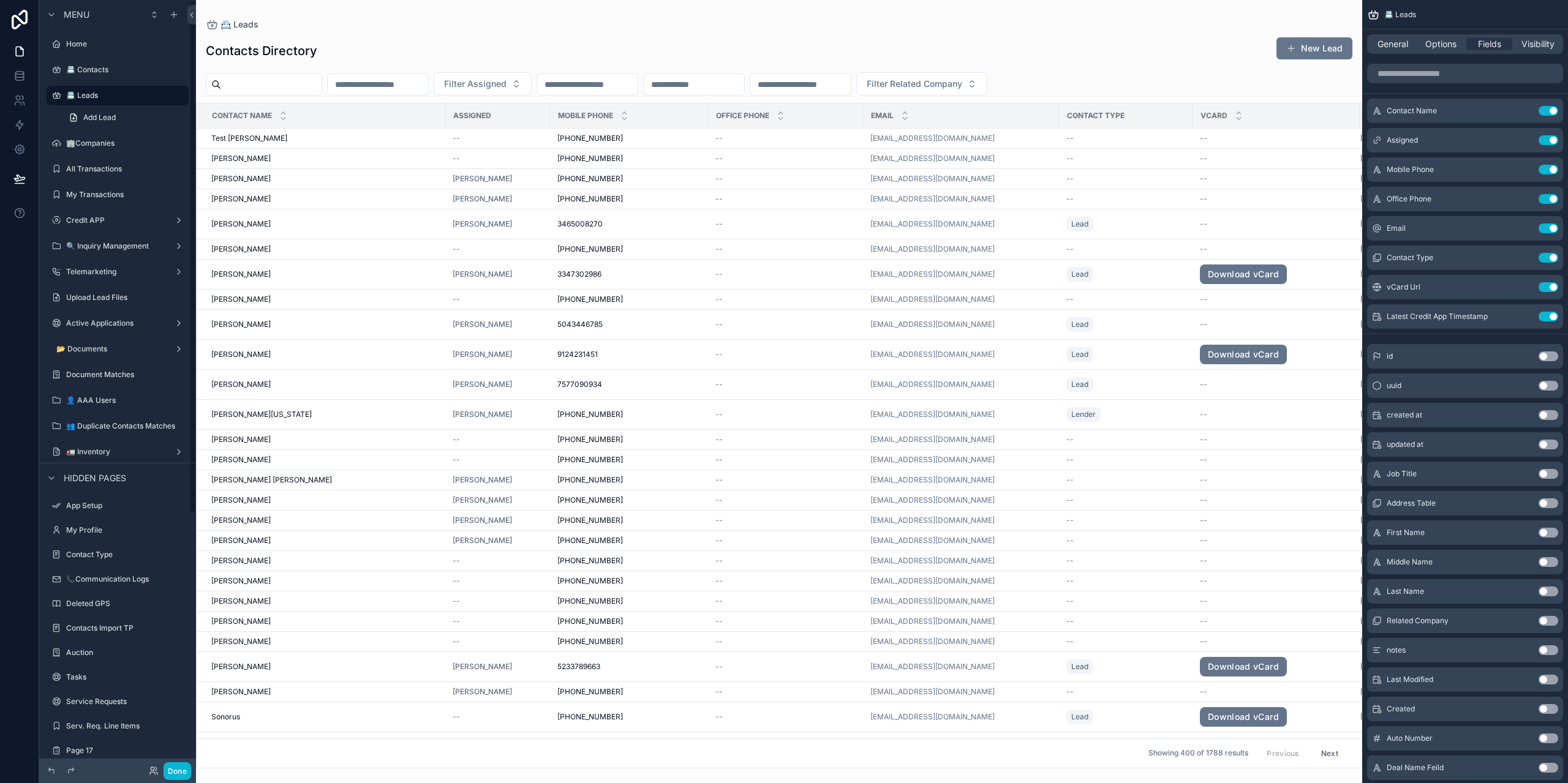
click at [629, 21] on div "scrollable content" at bounding box center [780, 391] width 1167 height 783
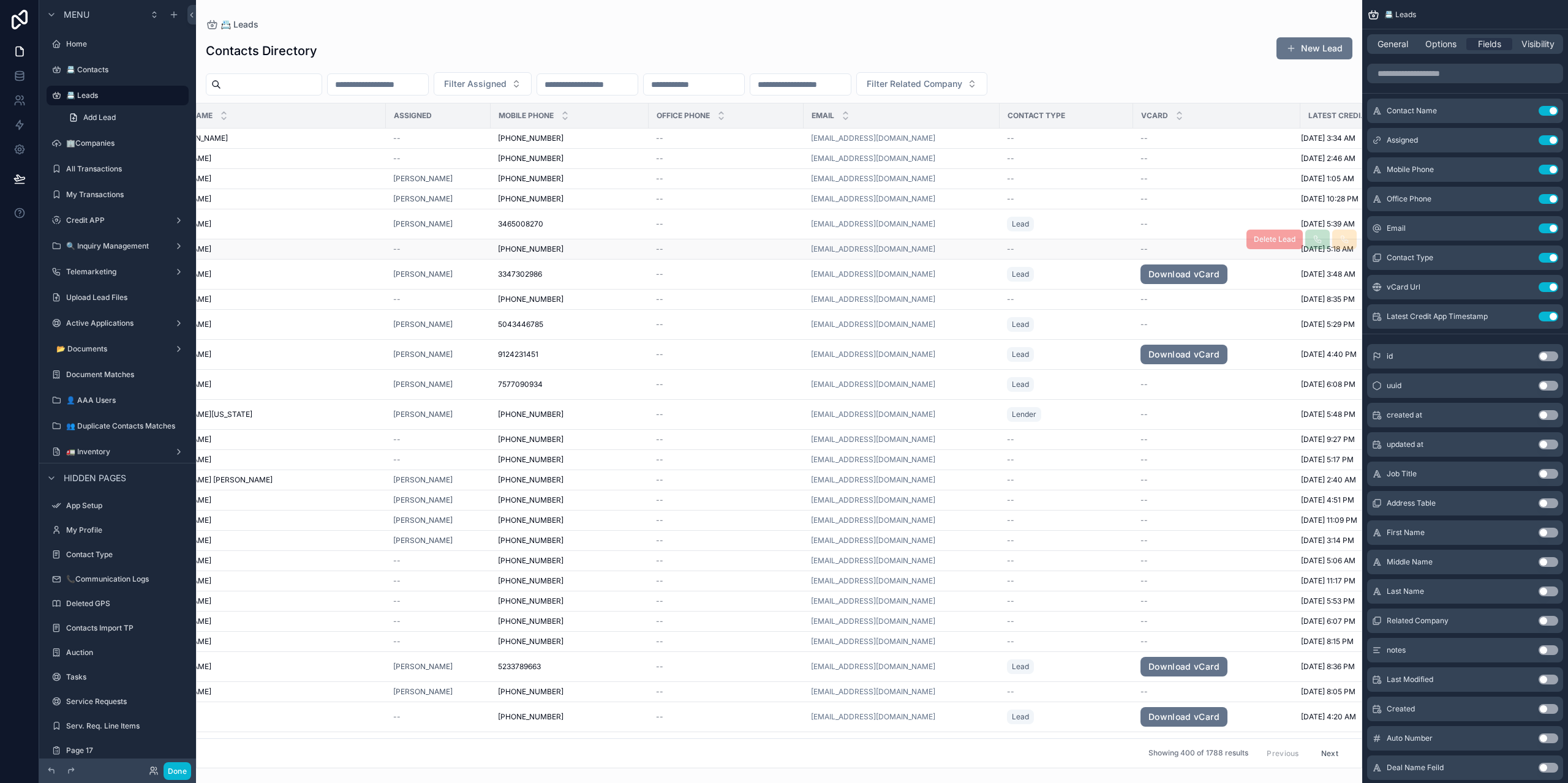
scroll to position [0, 91]
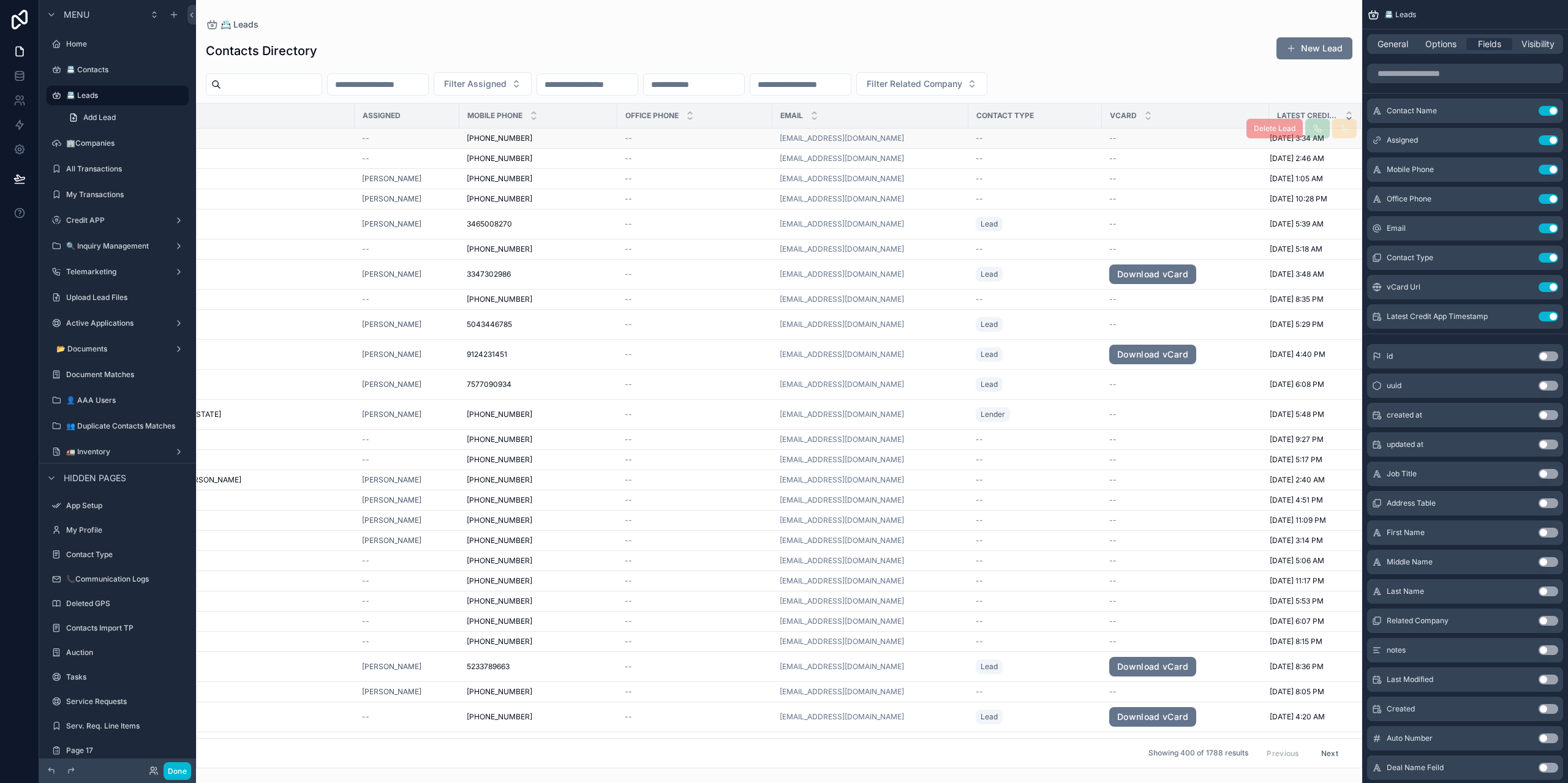
click at [290, 140] on div "[DEMOGRAPHIC_DATA][PERSON_NAME] Test [PERSON_NAME]" at bounding box center [235, 139] width 227 height 10
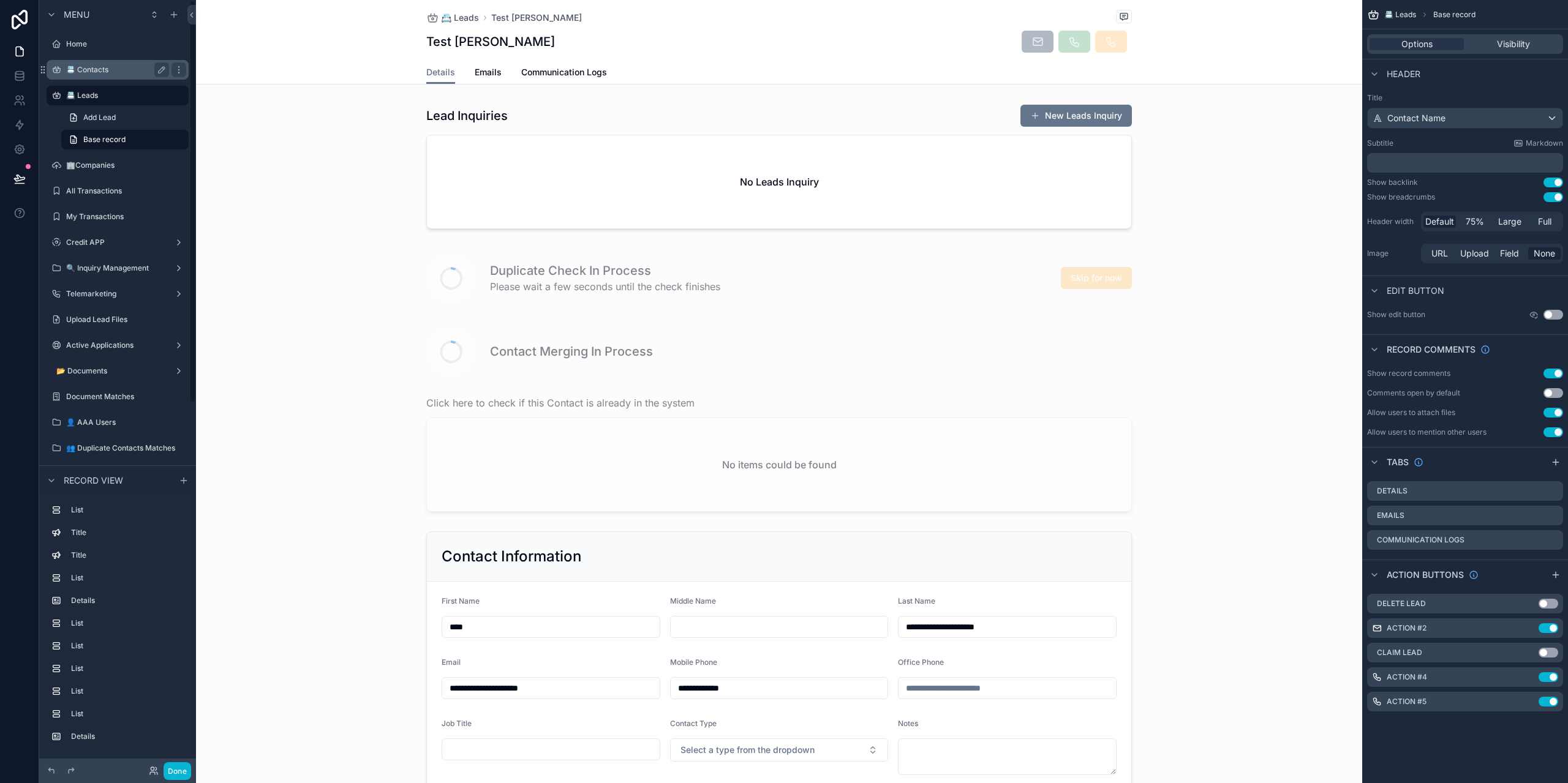
click at [86, 72] on label "📇 Contacts" at bounding box center [115, 70] width 98 height 10
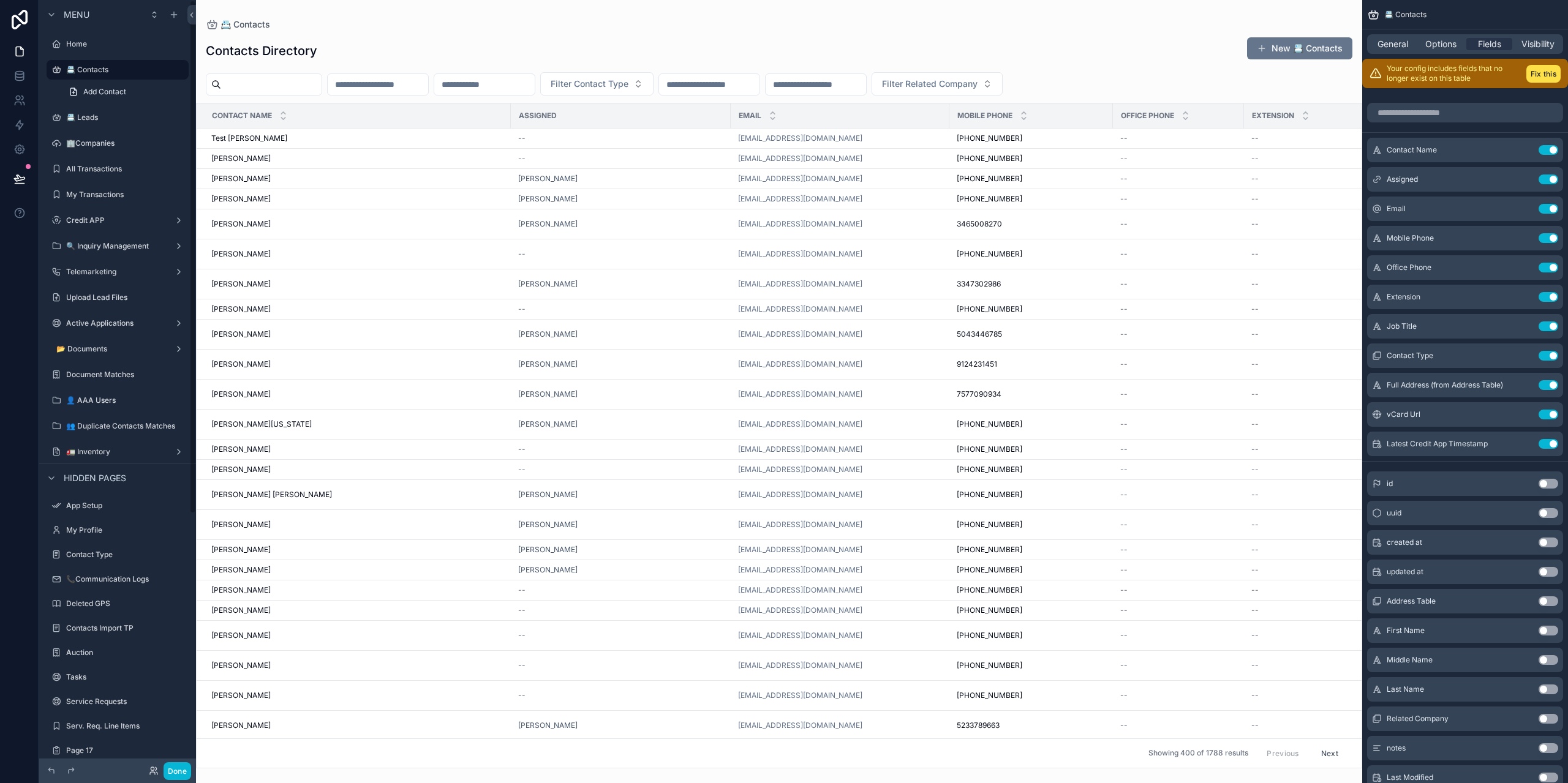
click at [320, 134] on div "scrollable content" at bounding box center [780, 391] width 1167 height 783
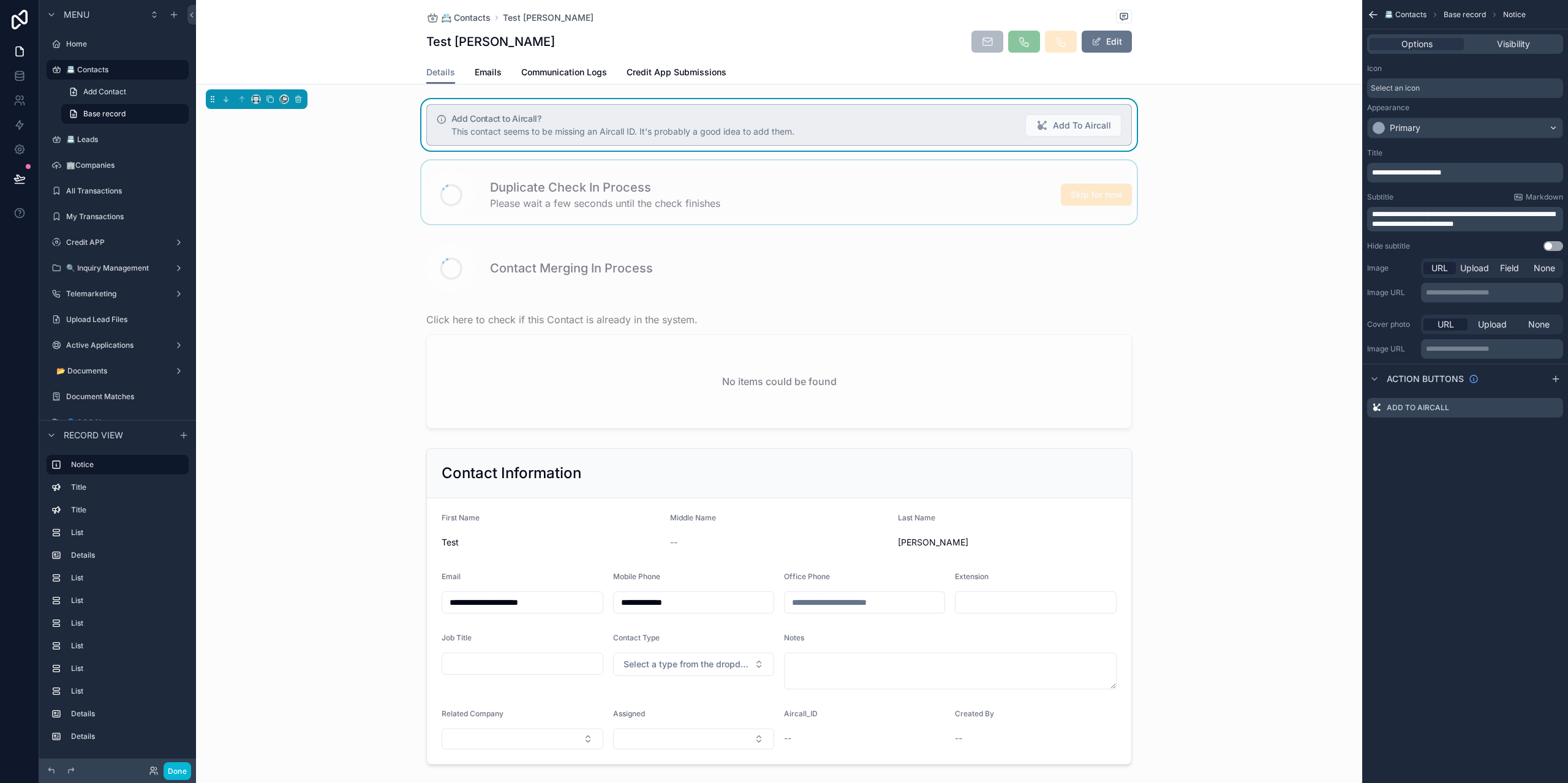
drag, startPoint x: 1264, startPoint y: 174, endPoint x: 1279, endPoint y: 180, distance: 16.2
click at [1262, 174] on div "scrollable content" at bounding box center [780, 192] width 1167 height 63
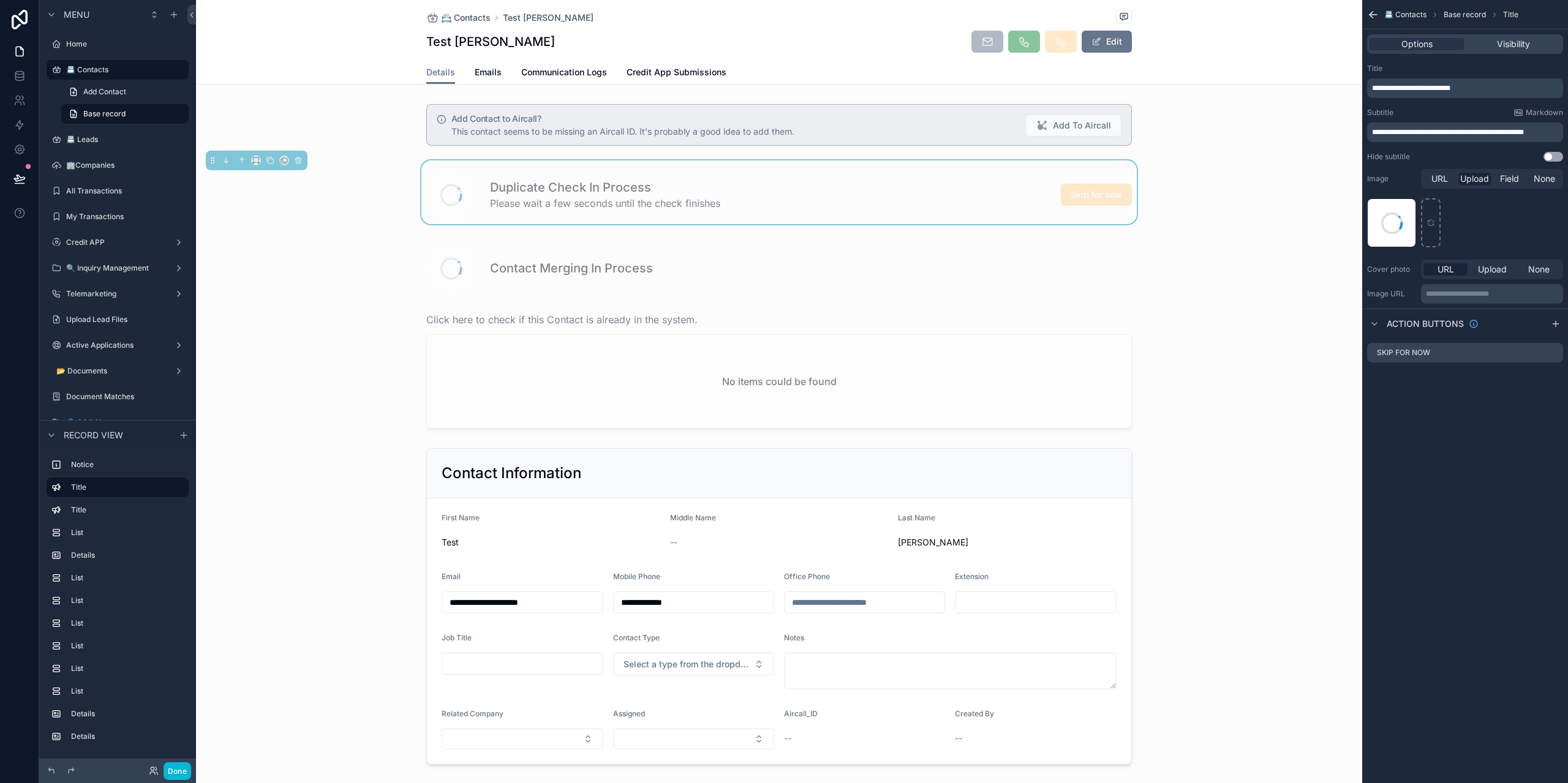
click at [845, 25] on div "📇 Contacts Test [PERSON_NAME] Test [PERSON_NAME] Edit" at bounding box center [780, 30] width 706 height 61
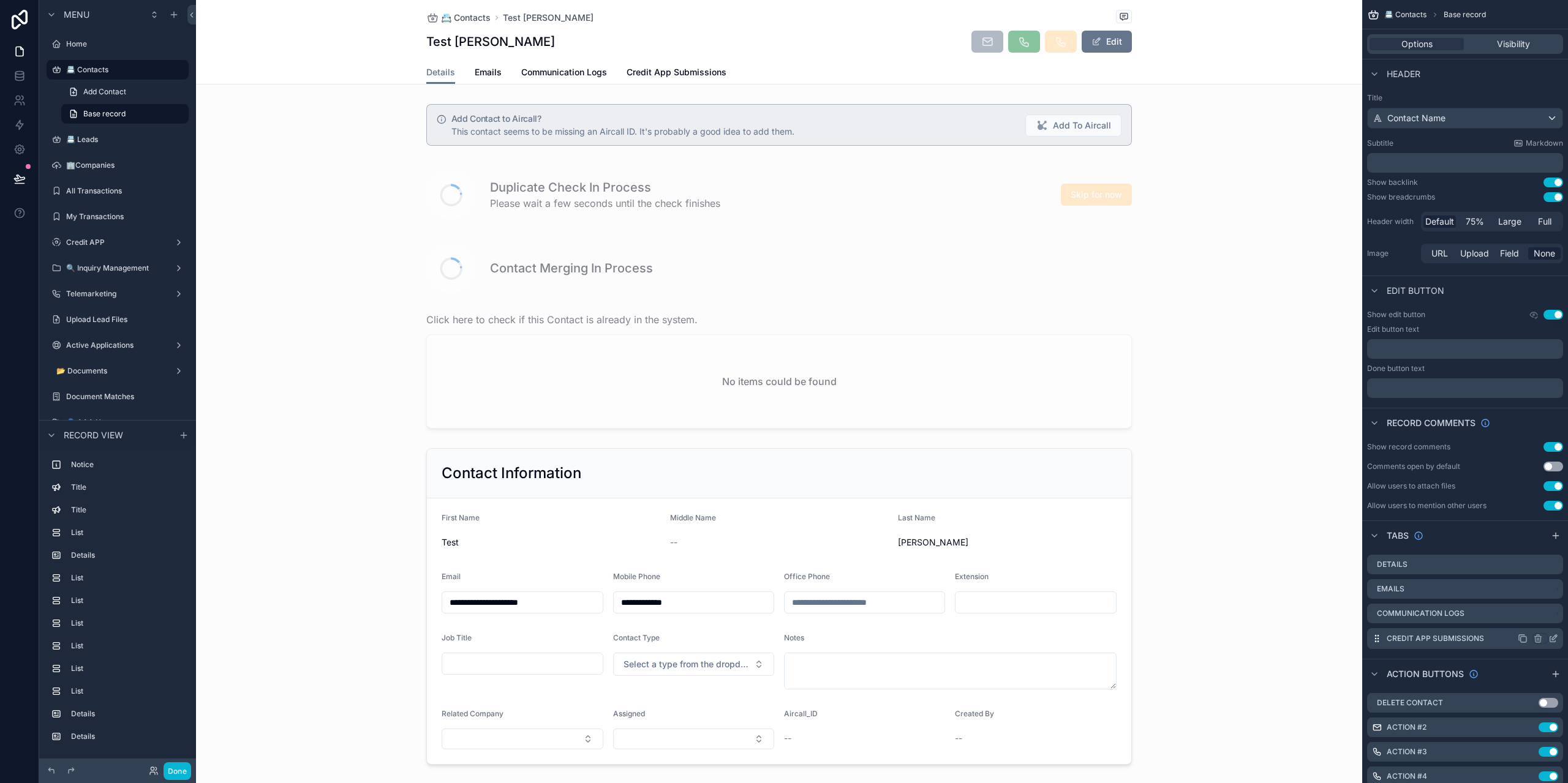
click at [1553, 639] on icon "scrollable content" at bounding box center [1554, 639] width 10 height 10
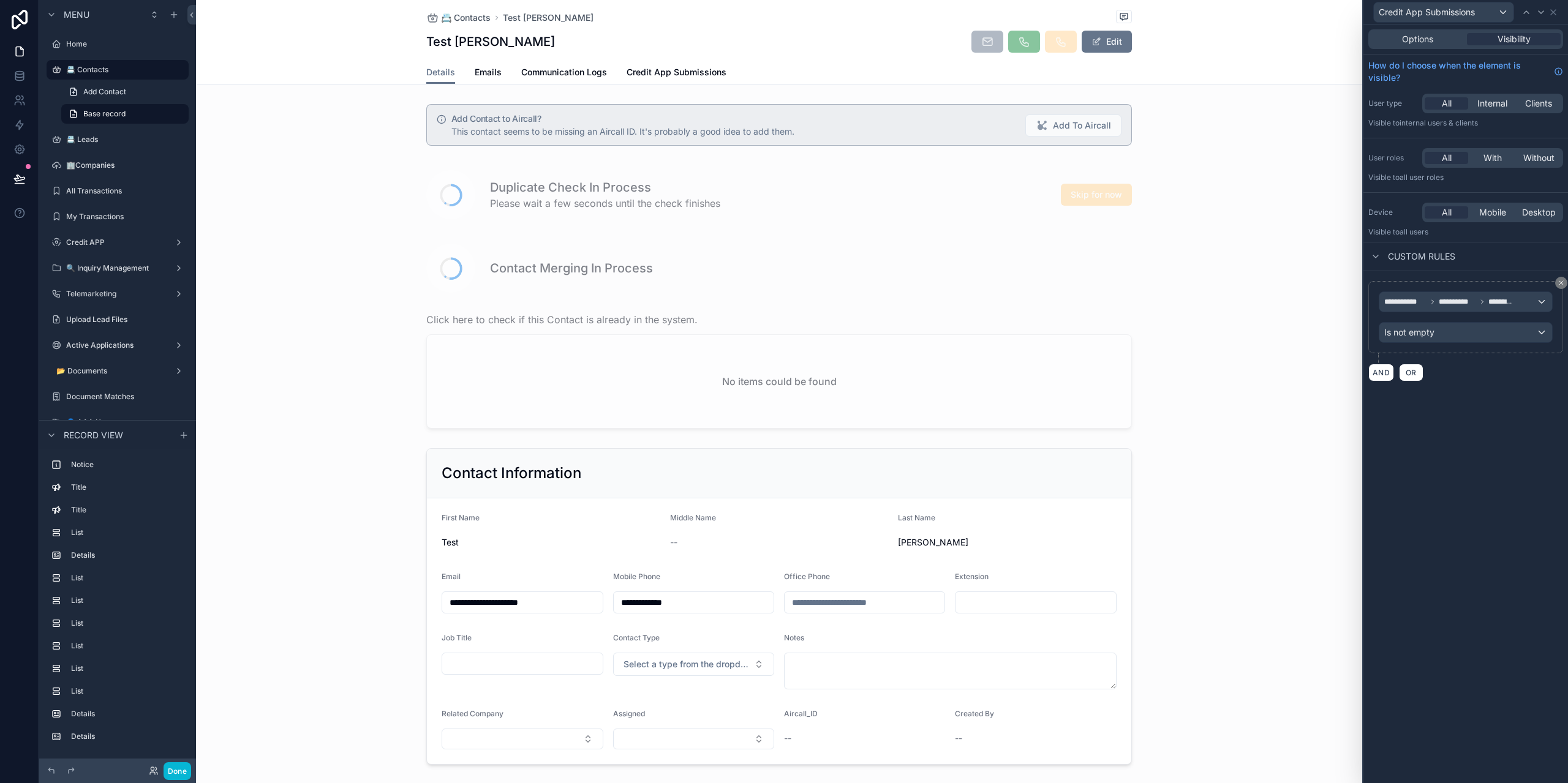
click at [1399, 32] on div "Options Visibility" at bounding box center [1466, 39] width 195 height 19
click at [1406, 42] on span "Options" at bounding box center [1417, 39] width 31 height 12
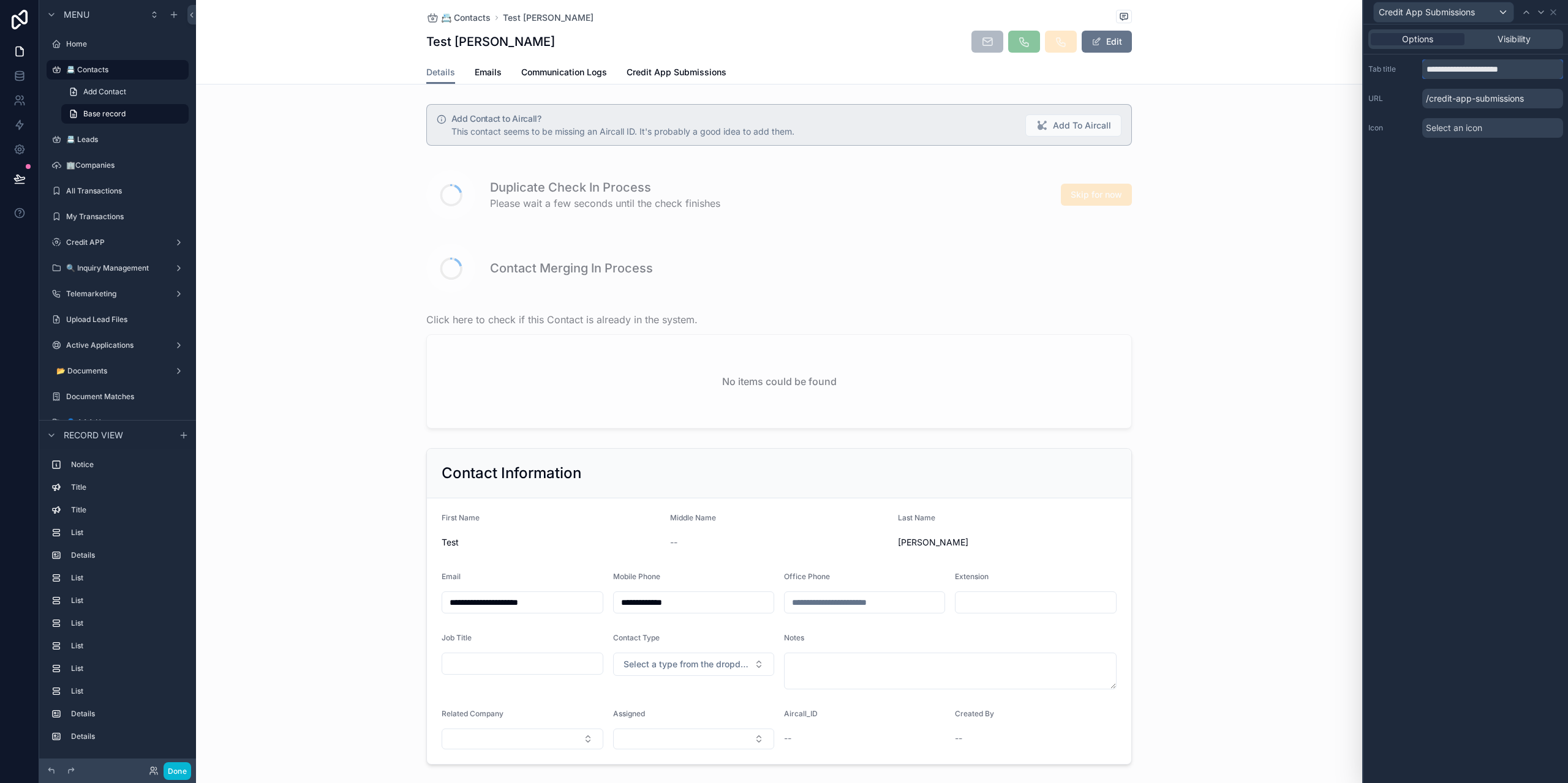
click at [1450, 75] on input "**********" at bounding box center [1493, 69] width 141 height 19
click at [1486, 37] on div "Visibility" at bounding box center [1514, 39] width 94 height 12
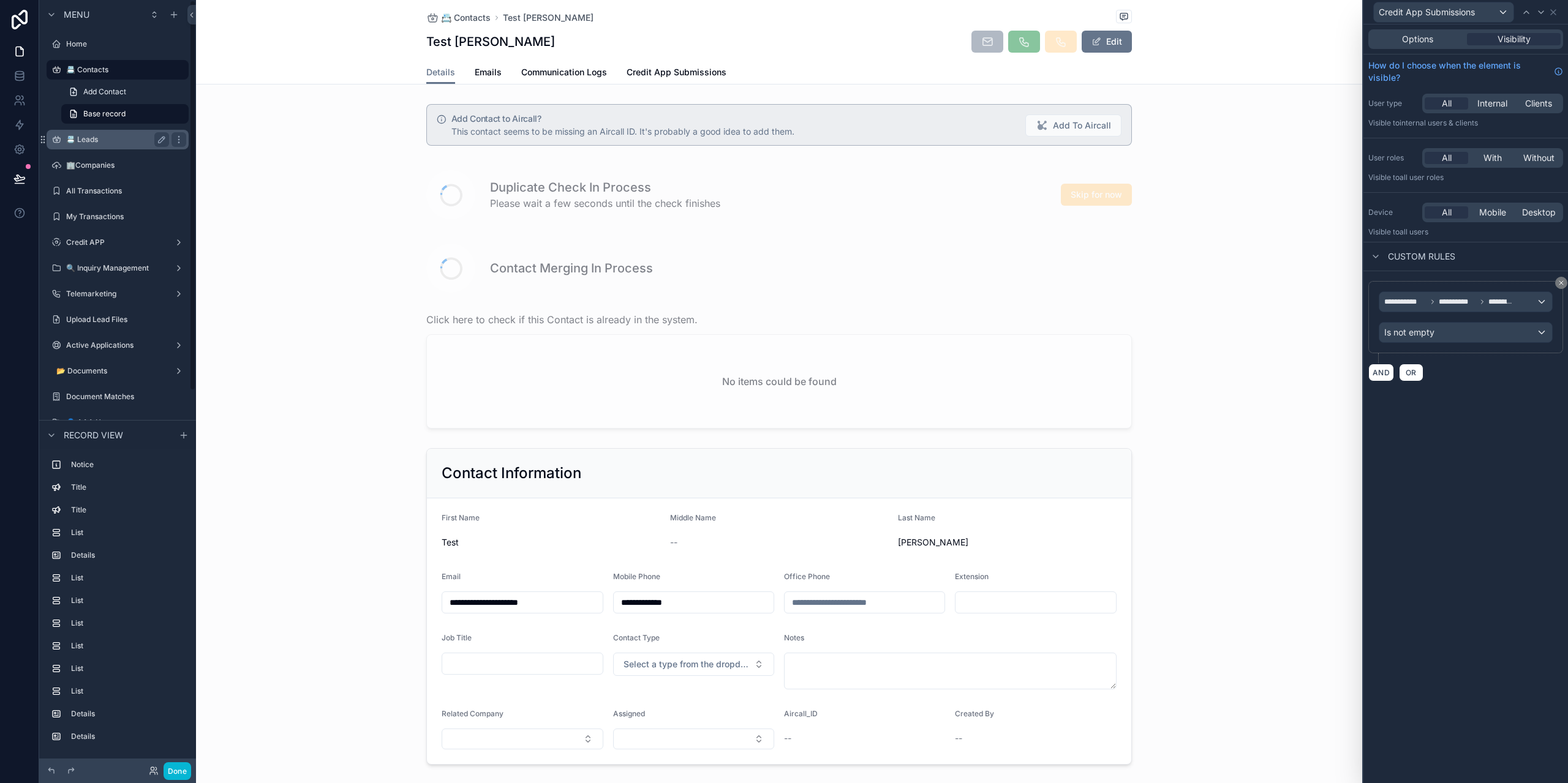
click at [93, 131] on div "📇 Leads" at bounding box center [118, 139] width 137 height 19
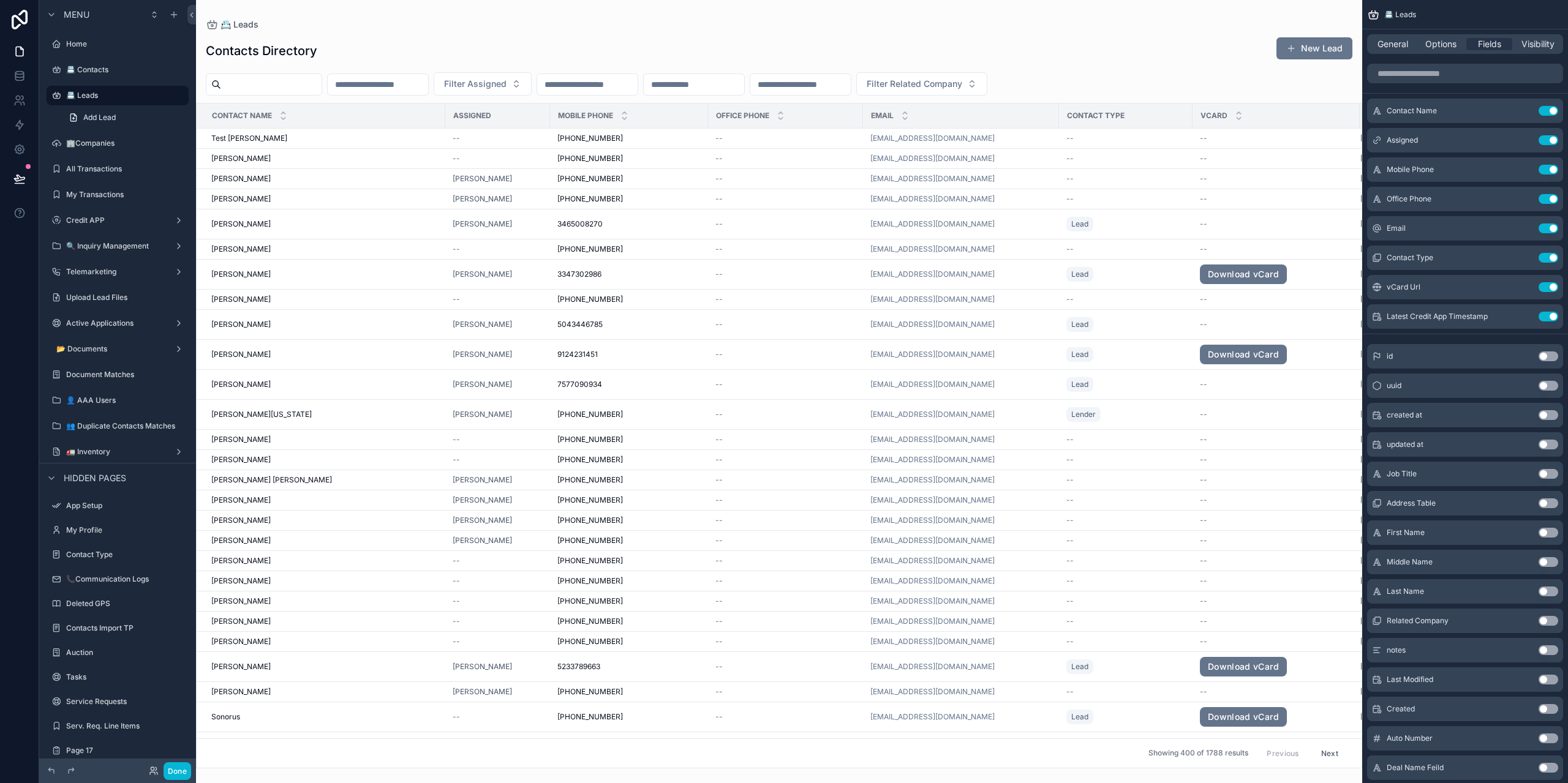
click at [329, 141] on div "scrollable content" at bounding box center [780, 391] width 1167 height 783
click at [284, 137] on span "Test [PERSON_NAME]" at bounding box center [250, 139] width 76 height 10
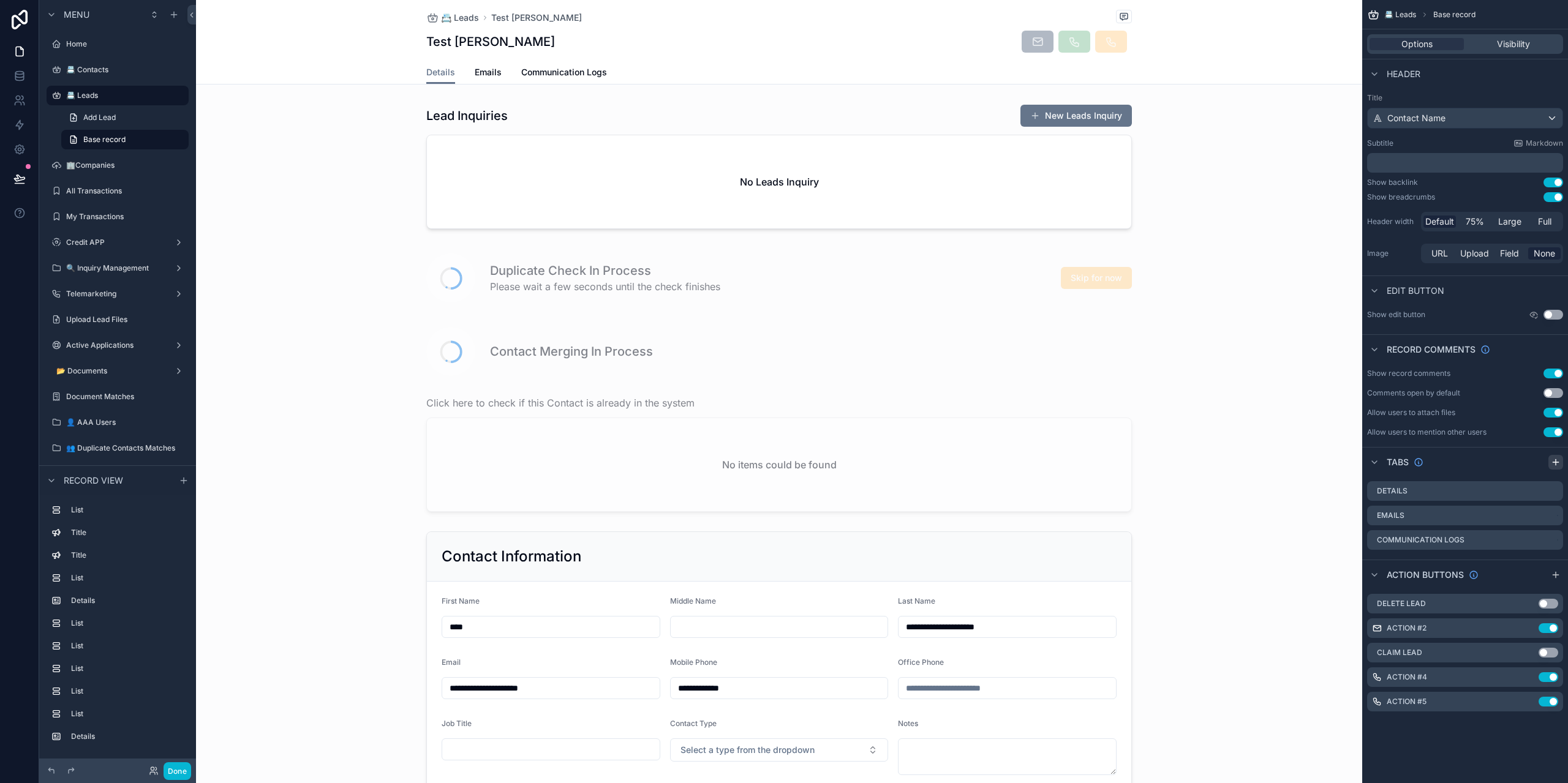
click at [1555, 460] on icon "scrollable content" at bounding box center [1556, 462] width 10 height 10
click at [1554, 566] on icon "scrollable content" at bounding box center [1554, 565] width 10 height 10
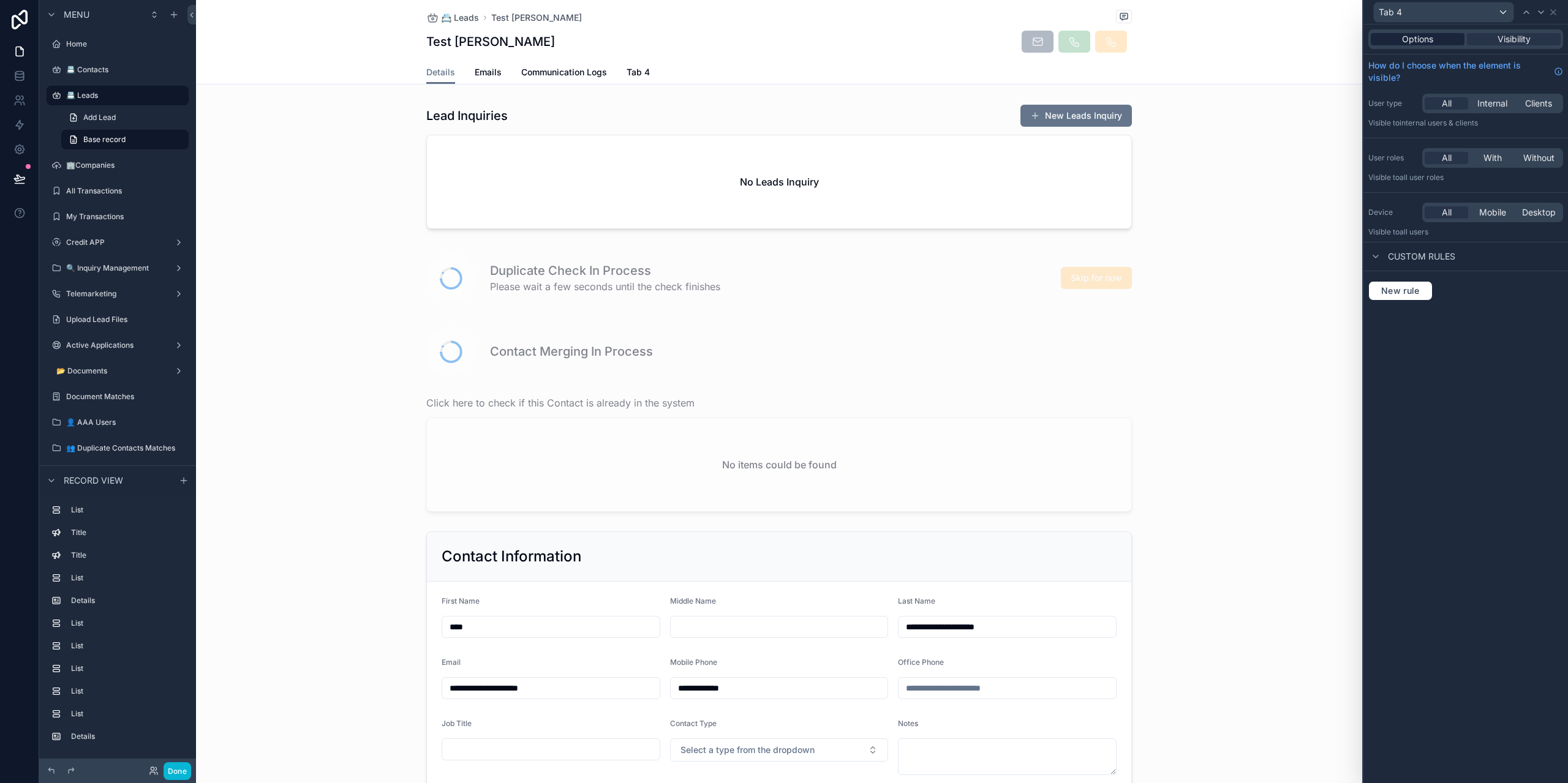
click at [1436, 39] on div "Options" at bounding box center [1417, 39] width 94 height 12
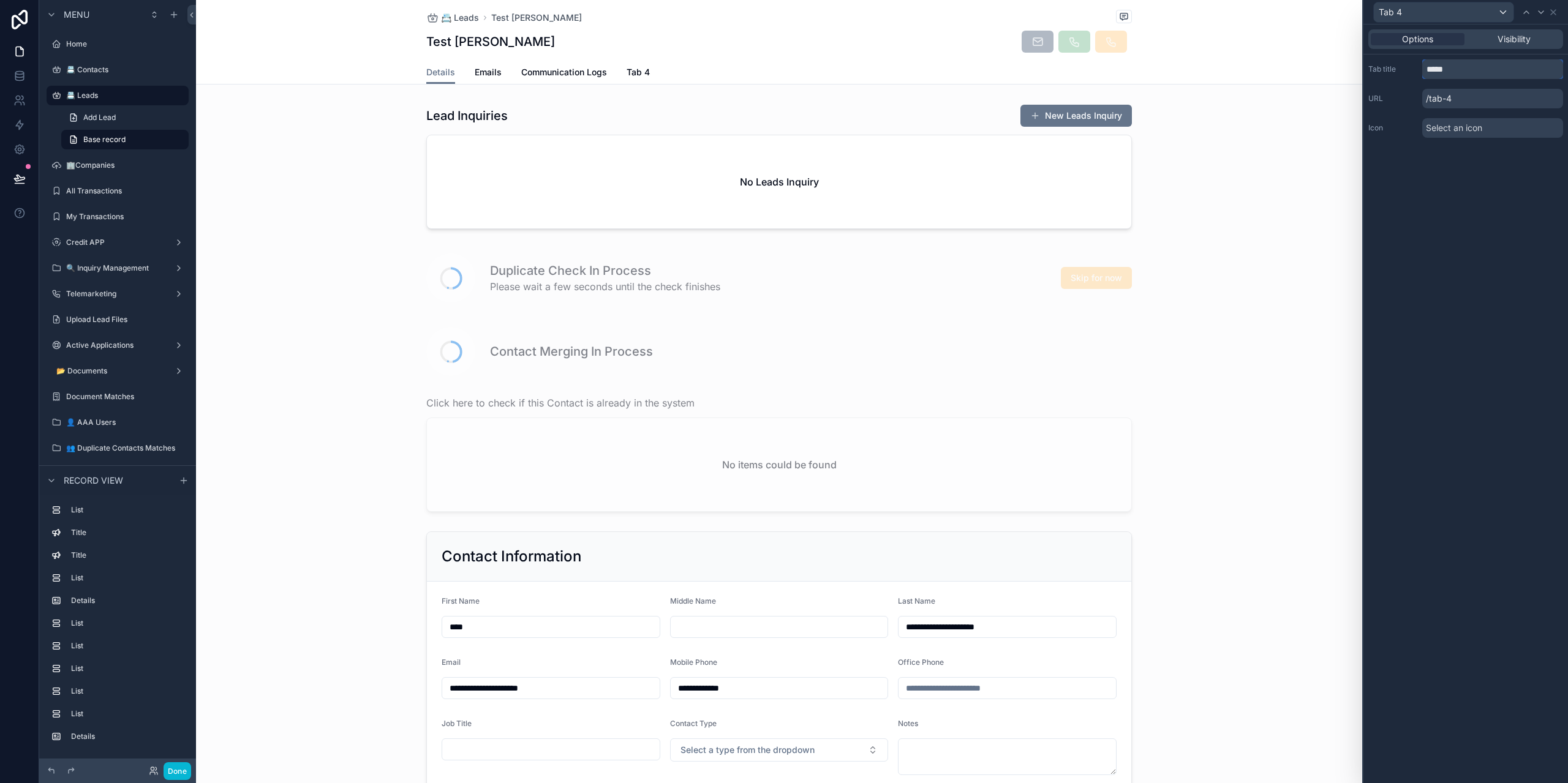
click at [1446, 72] on input "*****" at bounding box center [1493, 69] width 141 height 19
paste input "**********"
click at [1491, 223] on div "**********" at bounding box center [1466, 404] width 205 height 758
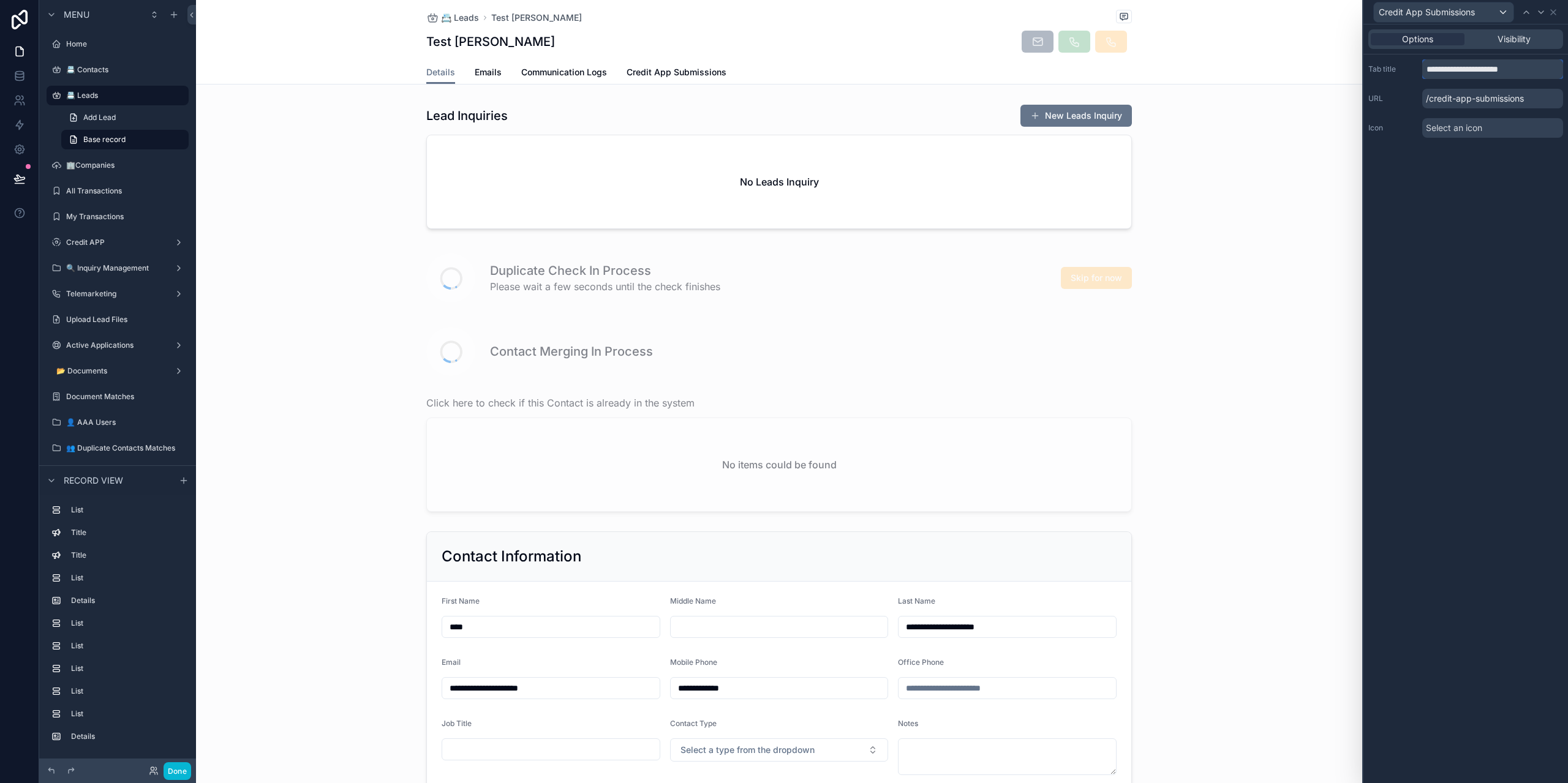
click at [1546, 74] on input "**********" at bounding box center [1493, 69] width 141 height 19
type input "**********"
click at [1542, 161] on div "**********" at bounding box center [1466, 404] width 205 height 758
click at [1523, 28] on div "Options Visibility" at bounding box center [1466, 39] width 205 height 30
click at [1526, 36] on span "Visibility" at bounding box center [1514, 39] width 33 height 12
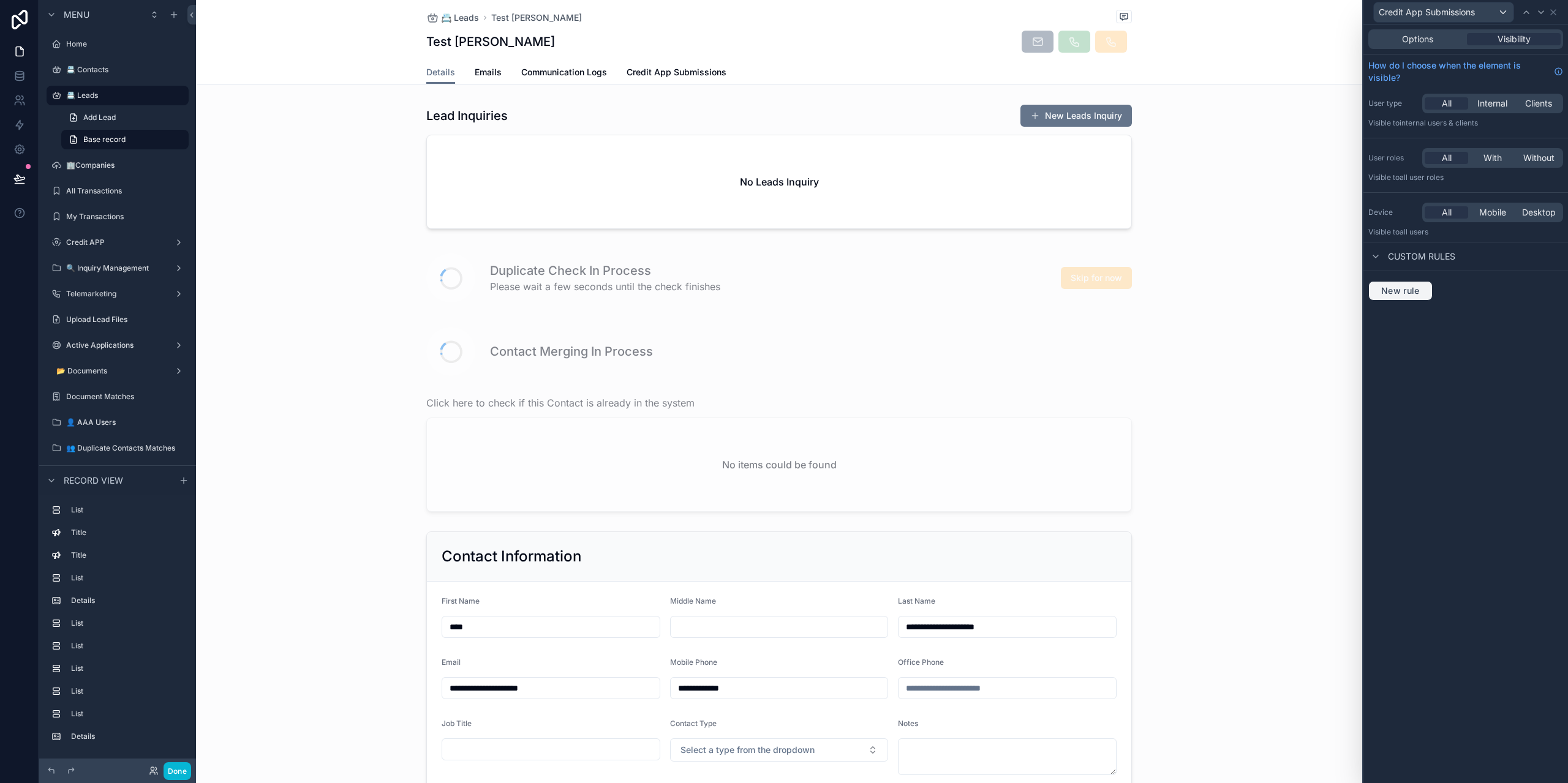
click at [1424, 290] on span "New rule" at bounding box center [1400, 290] width 48 height 11
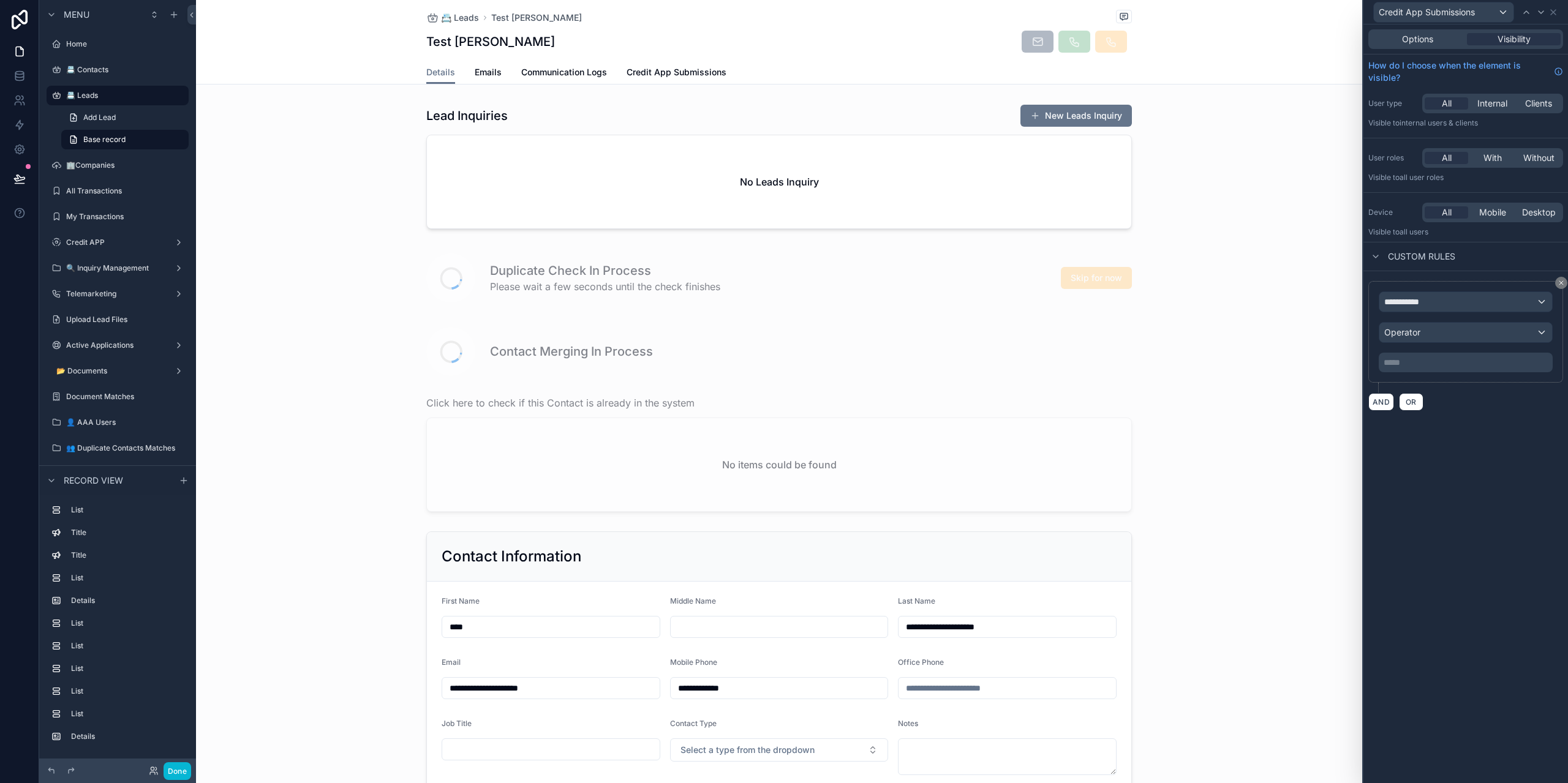
click at [1418, 307] on span "**********" at bounding box center [1407, 301] width 46 height 12
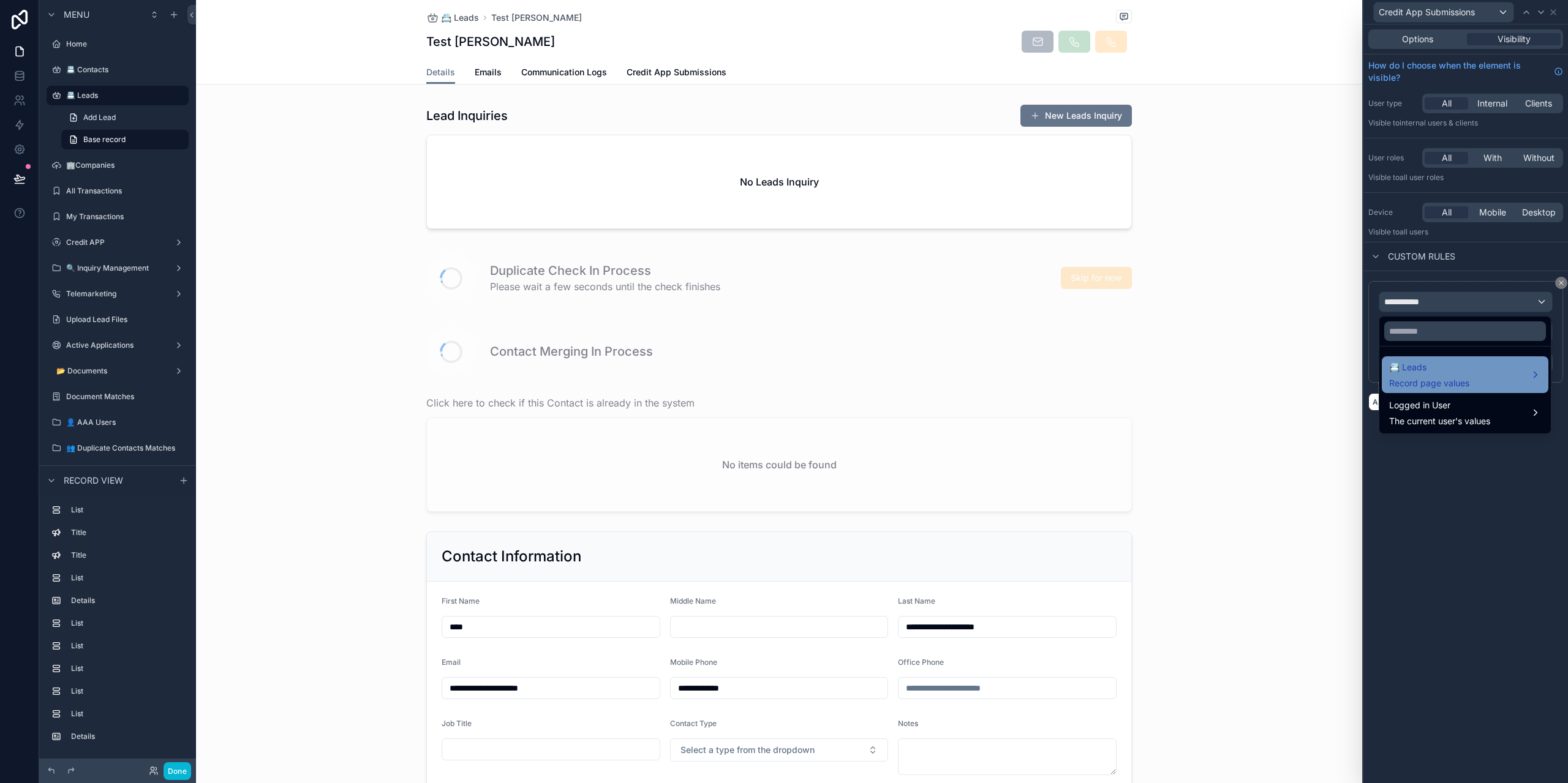
click at [1424, 358] on div "📇 Leads Record page values" at bounding box center [1465, 374] width 167 height 36
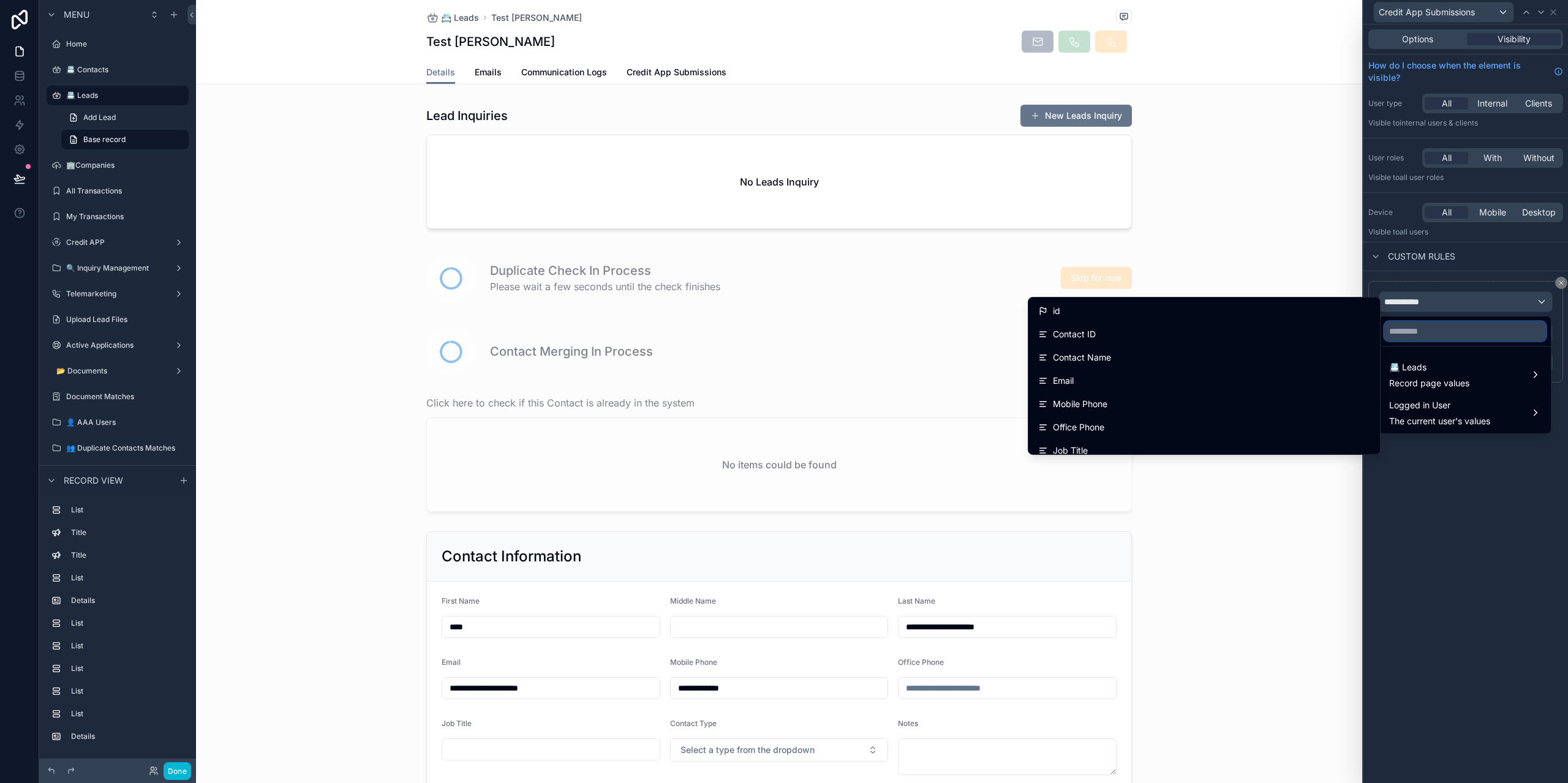
click at [1407, 328] on input "text" at bounding box center [1465, 331] width 162 height 19
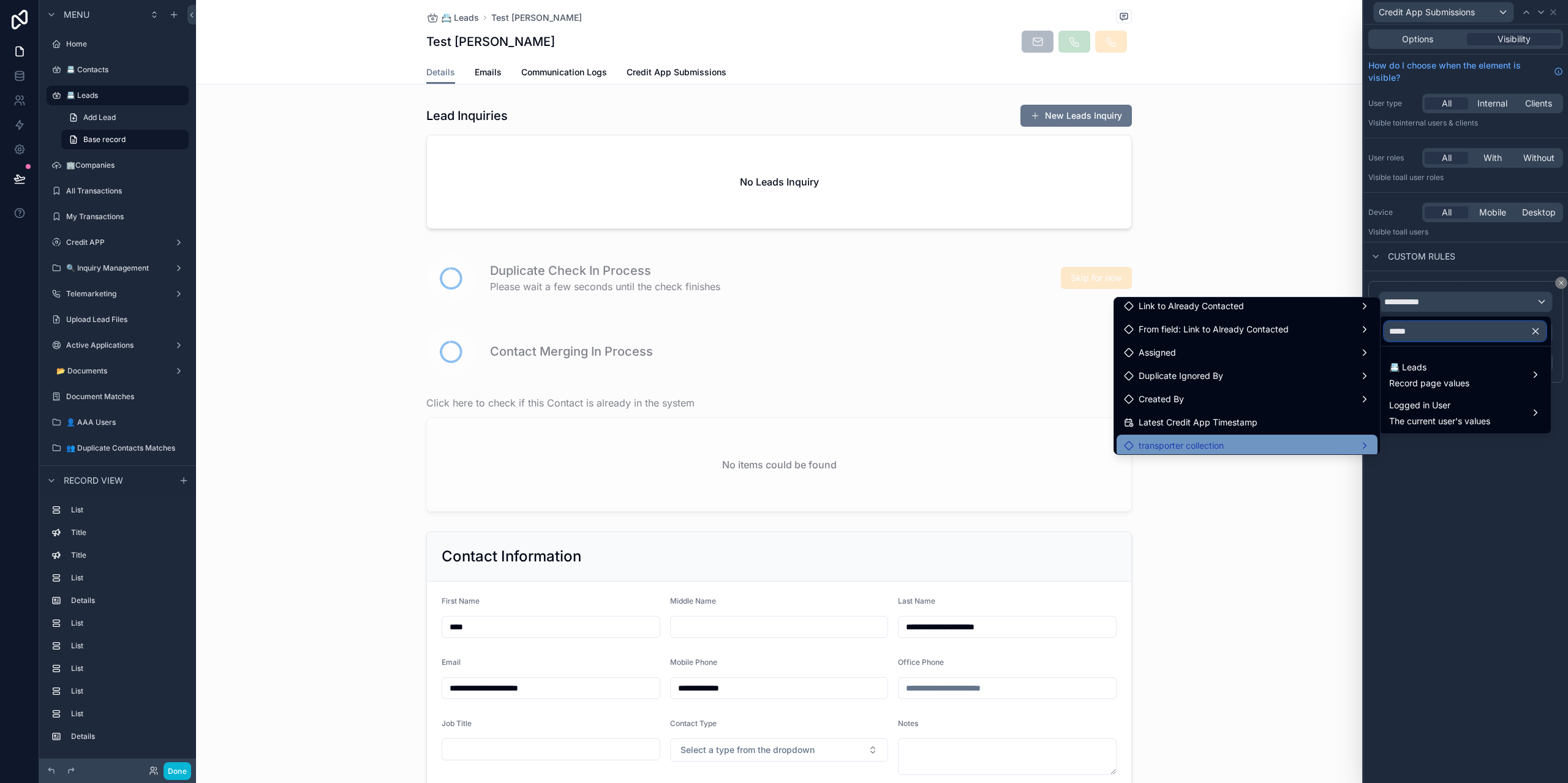
scroll to position [74, 0]
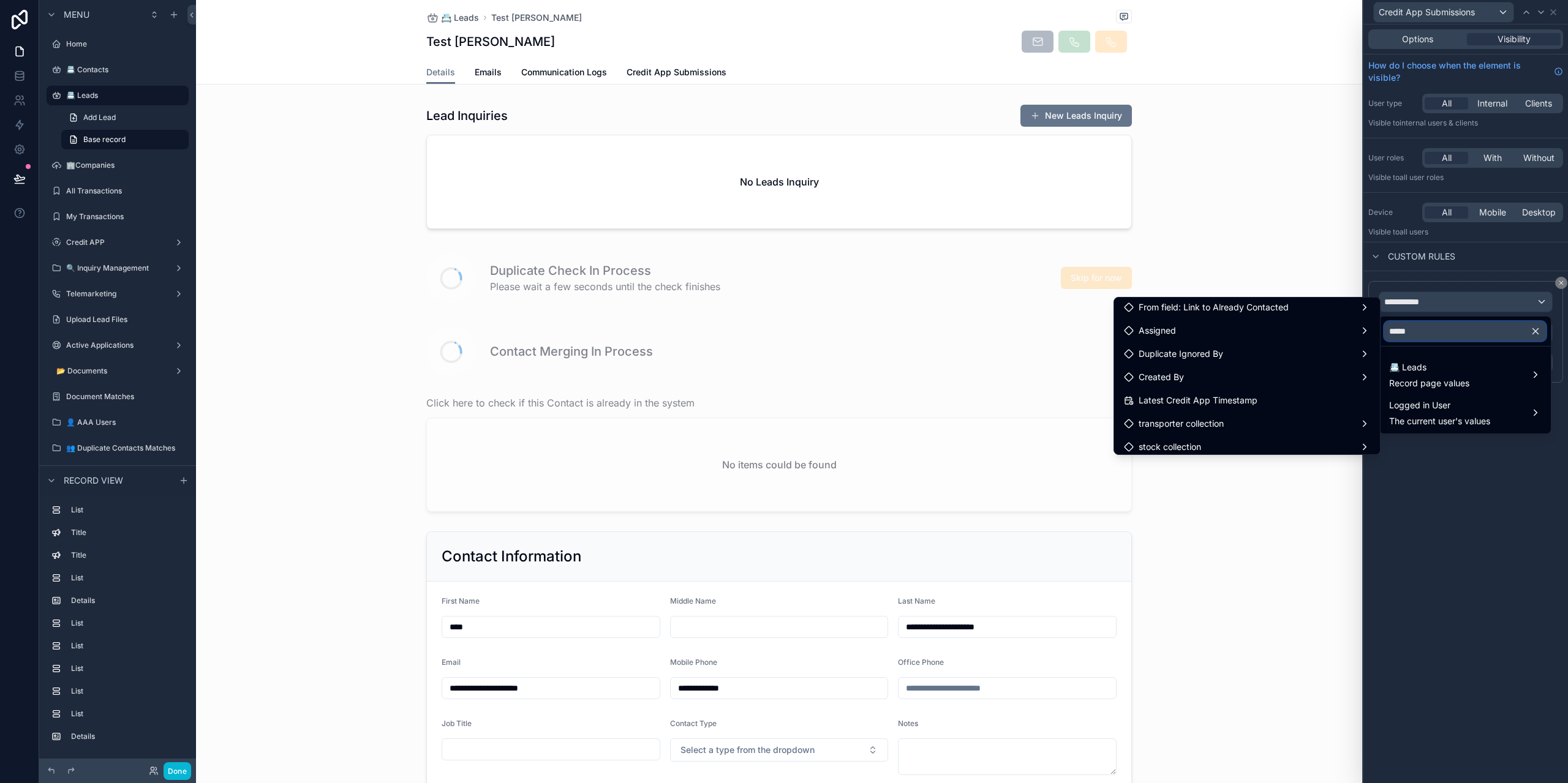
type input "*****"
click at [1234, 390] on div "Latest Credit App Timestamp" at bounding box center [1247, 400] width 261 height 22
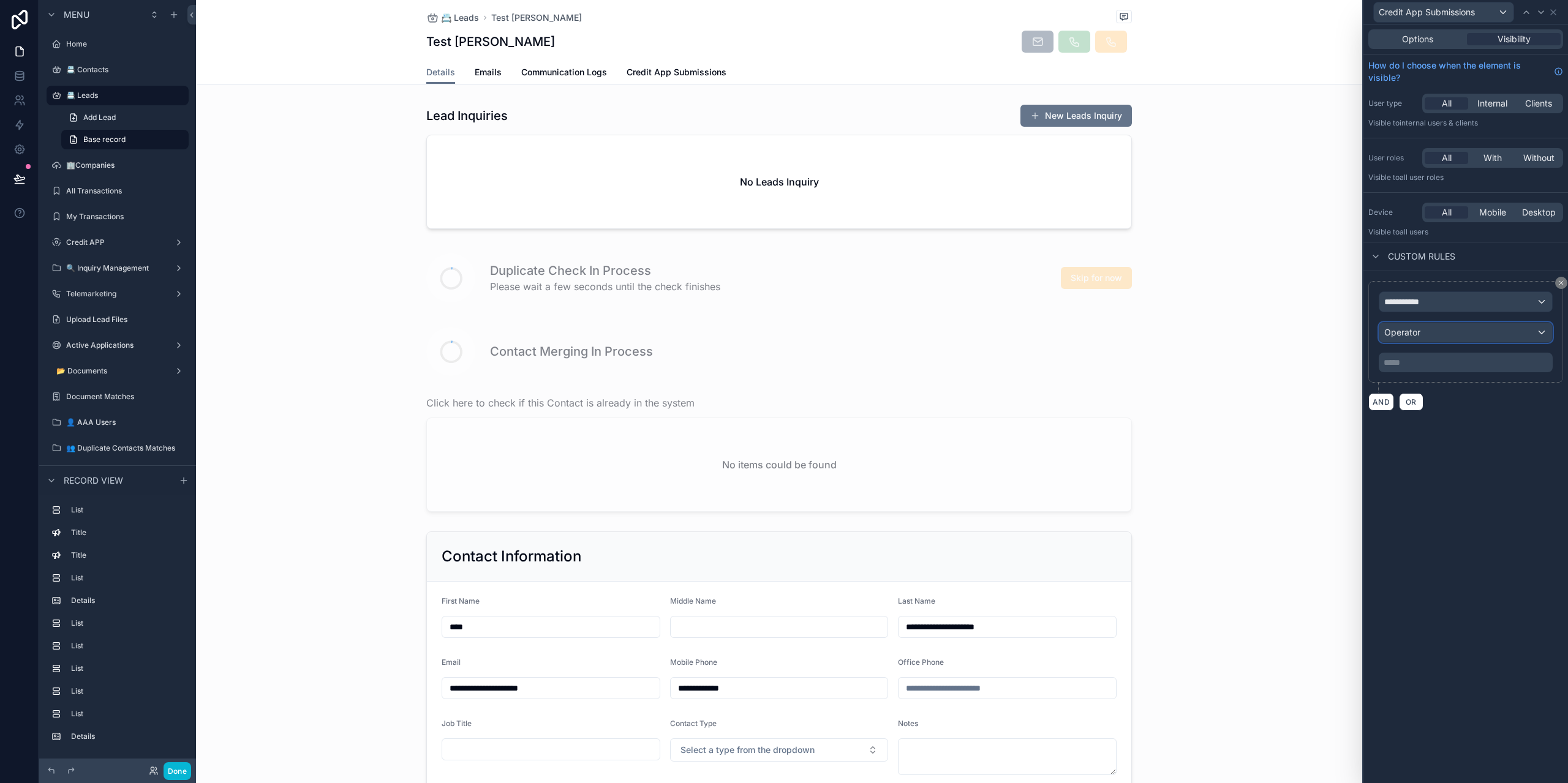
click at [1463, 327] on div "Operator" at bounding box center [1466, 332] width 173 height 19
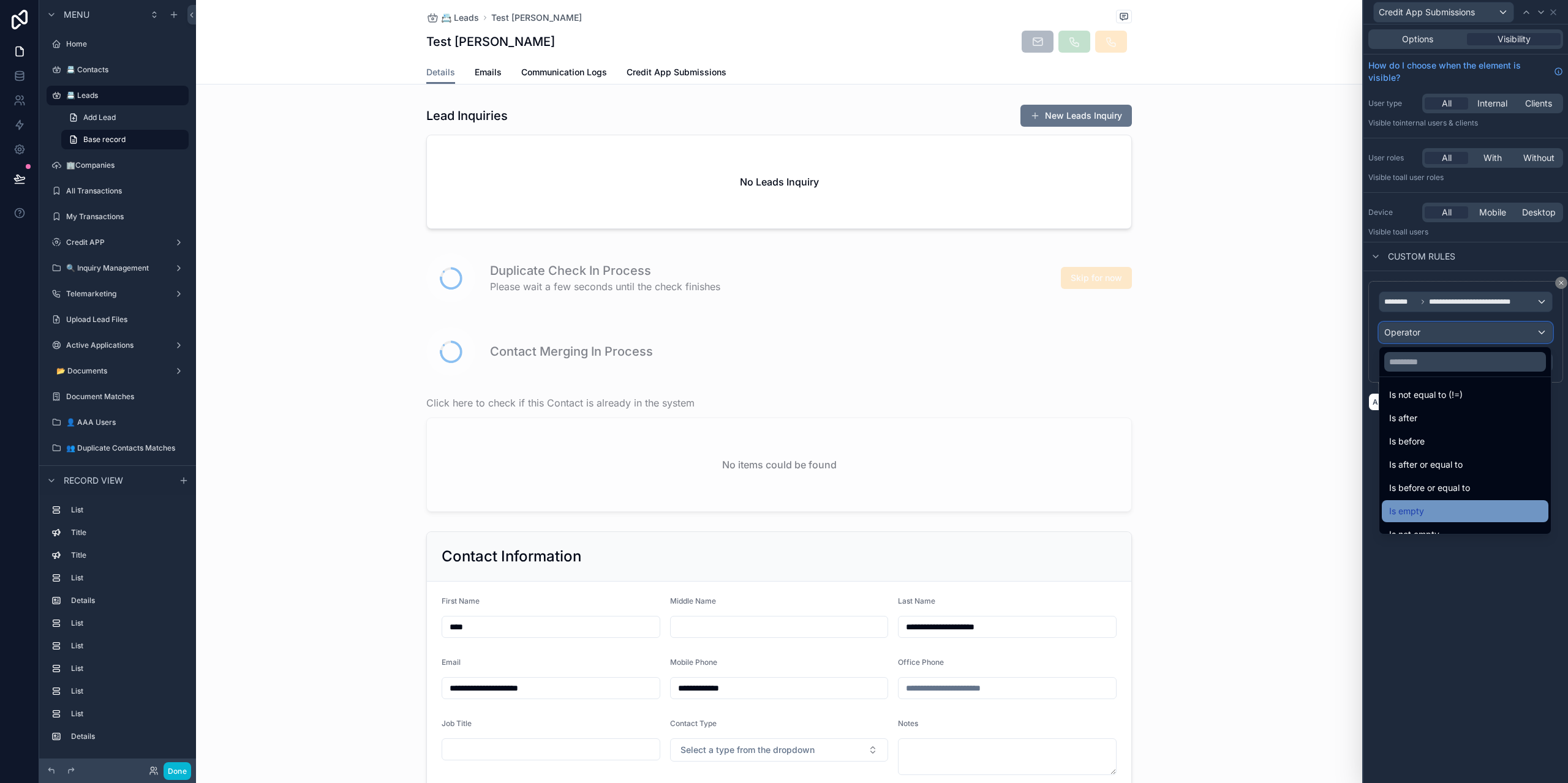
scroll to position [41, 0]
click at [1445, 515] on div "Is not empty" at bounding box center [1465, 520] width 152 height 14
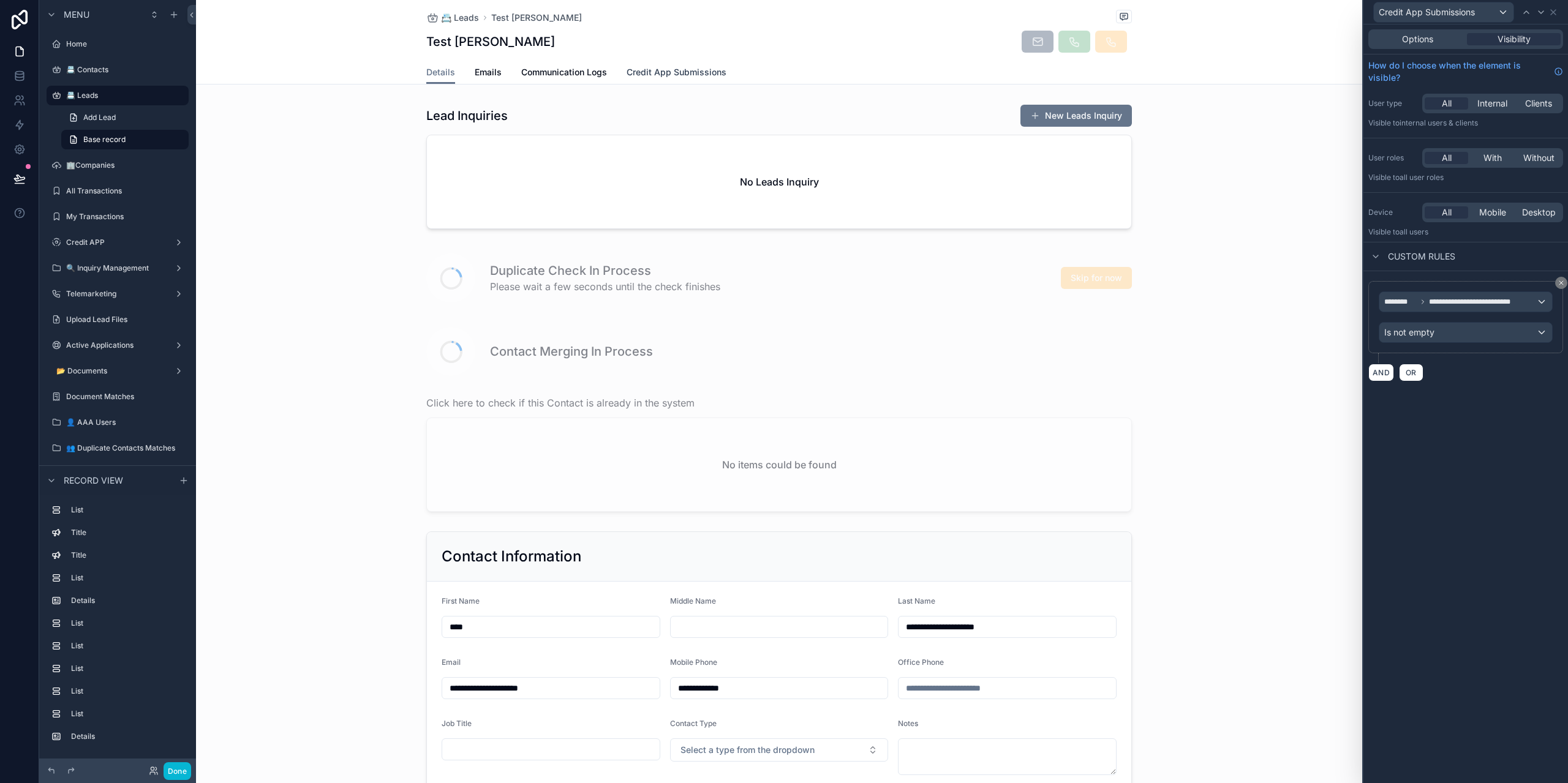
click at [659, 67] on span "Credit App Submissions" at bounding box center [676, 72] width 100 height 12
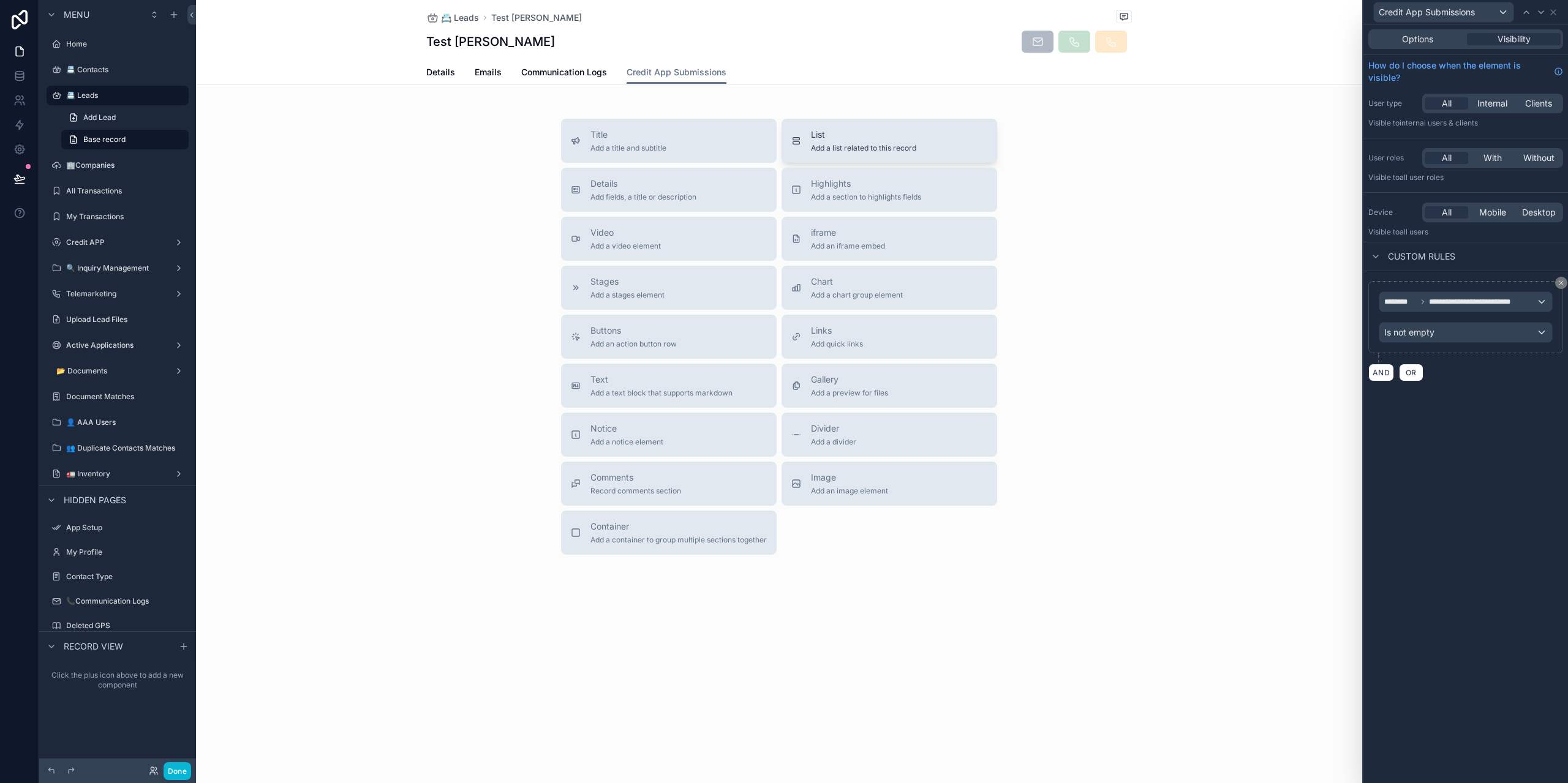
click at [814, 155] on button "List Add a list related to this record" at bounding box center [889, 141] width 216 height 44
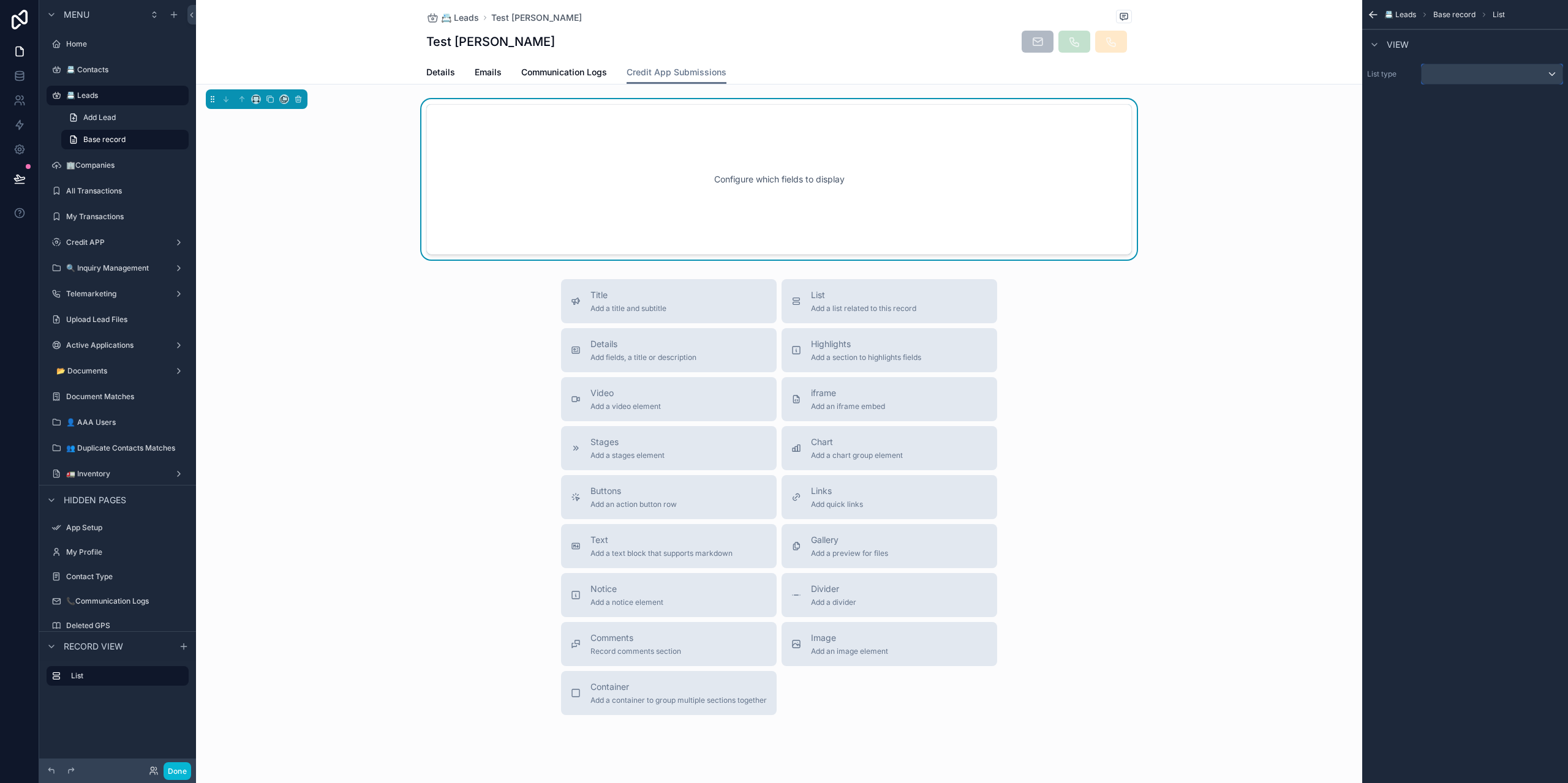
click at [1474, 68] on div "scrollable content" at bounding box center [1492, 74] width 141 height 19
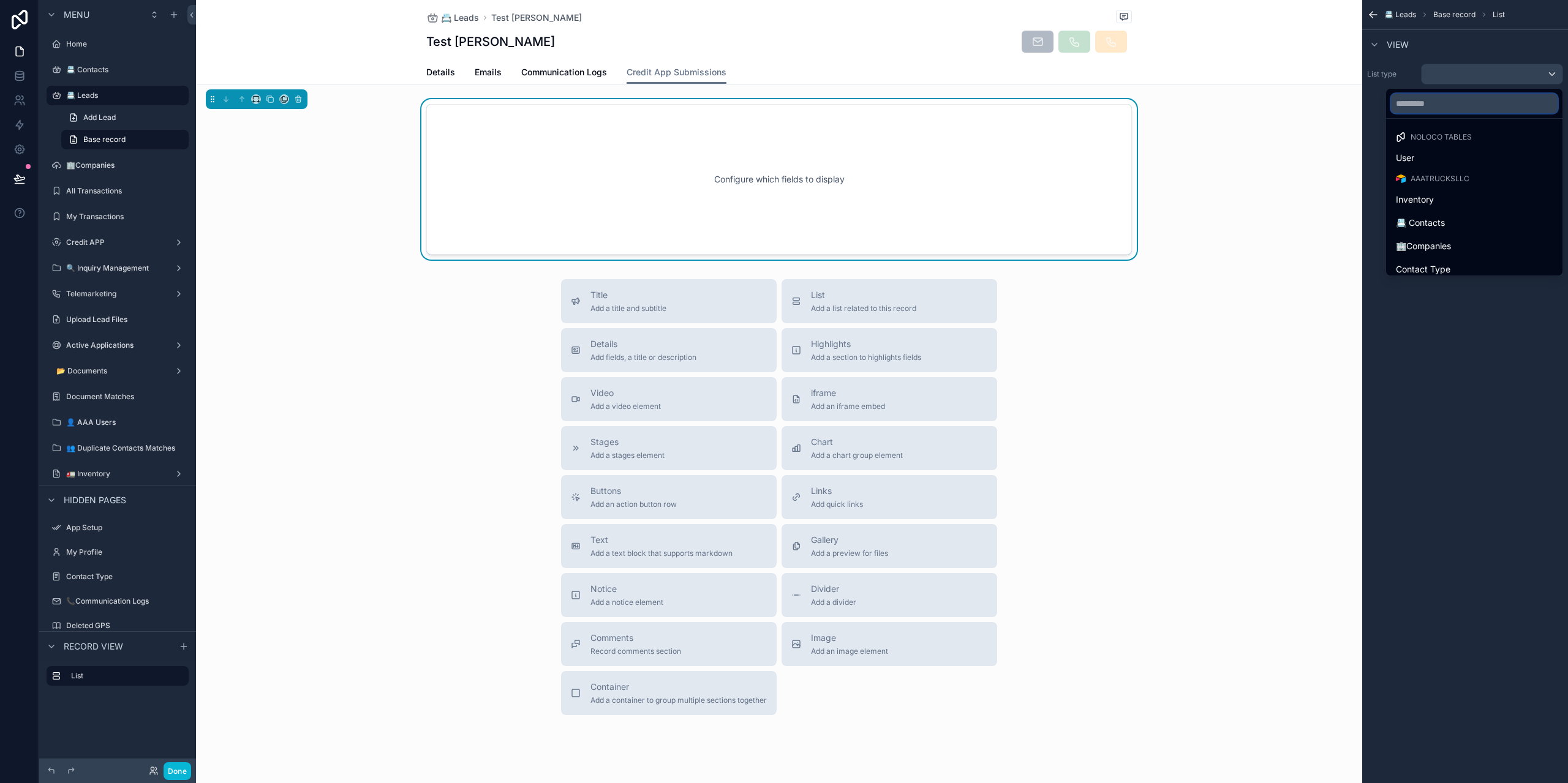
click at [1481, 99] on input "text" at bounding box center [1474, 103] width 167 height 19
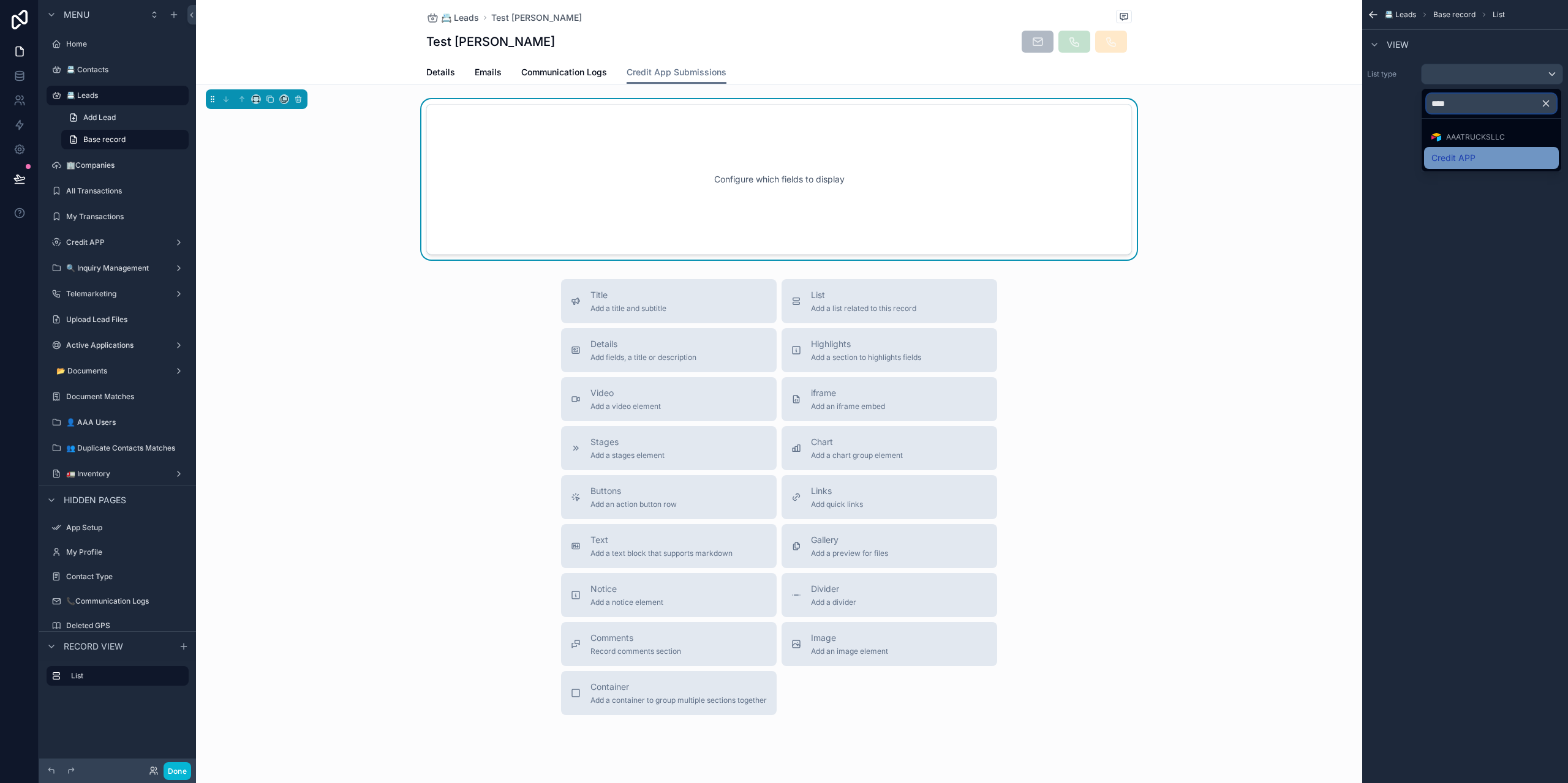
type input "****"
click at [1494, 164] on div "Credit APP" at bounding box center [1492, 157] width 120 height 14
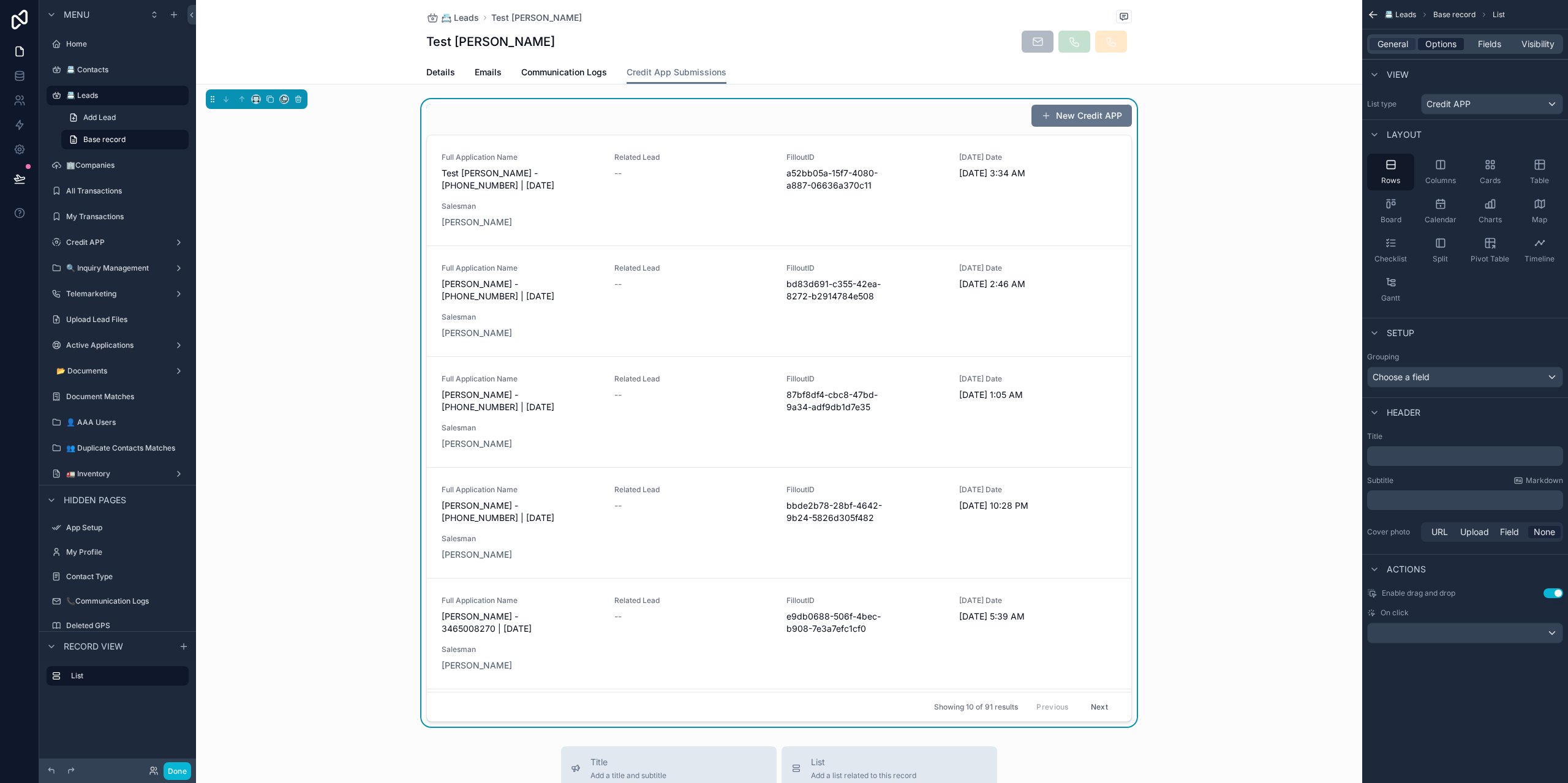
click at [1455, 47] on span "Options" at bounding box center [1441, 44] width 31 height 12
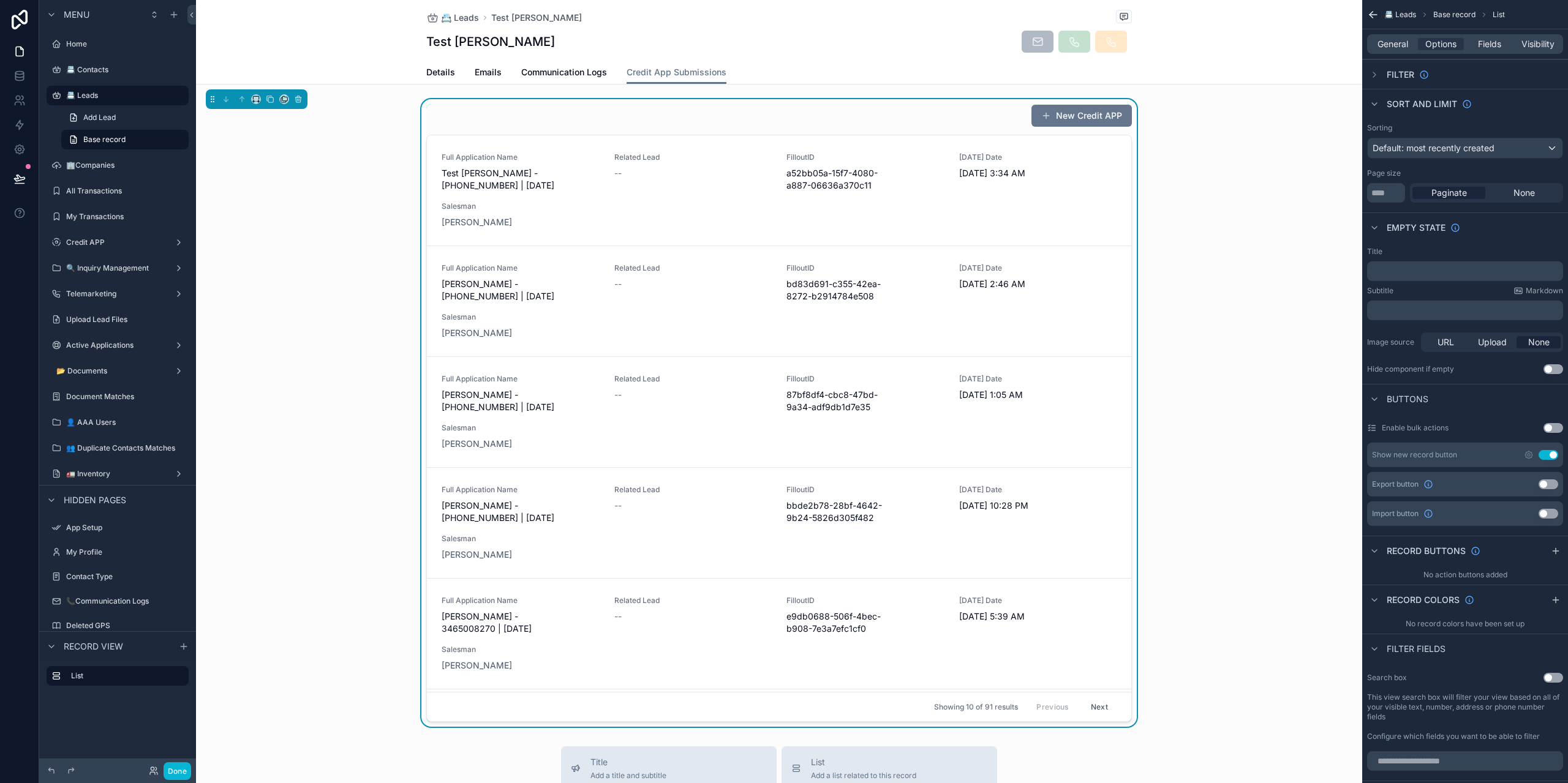
click at [1406, 37] on div "General Options Fields Visibility" at bounding box center [1466, 44] width 196 height 19
click at [1424, 79] on icon "scrollable content" at bounding box center [1424, 74] width 8 height 8
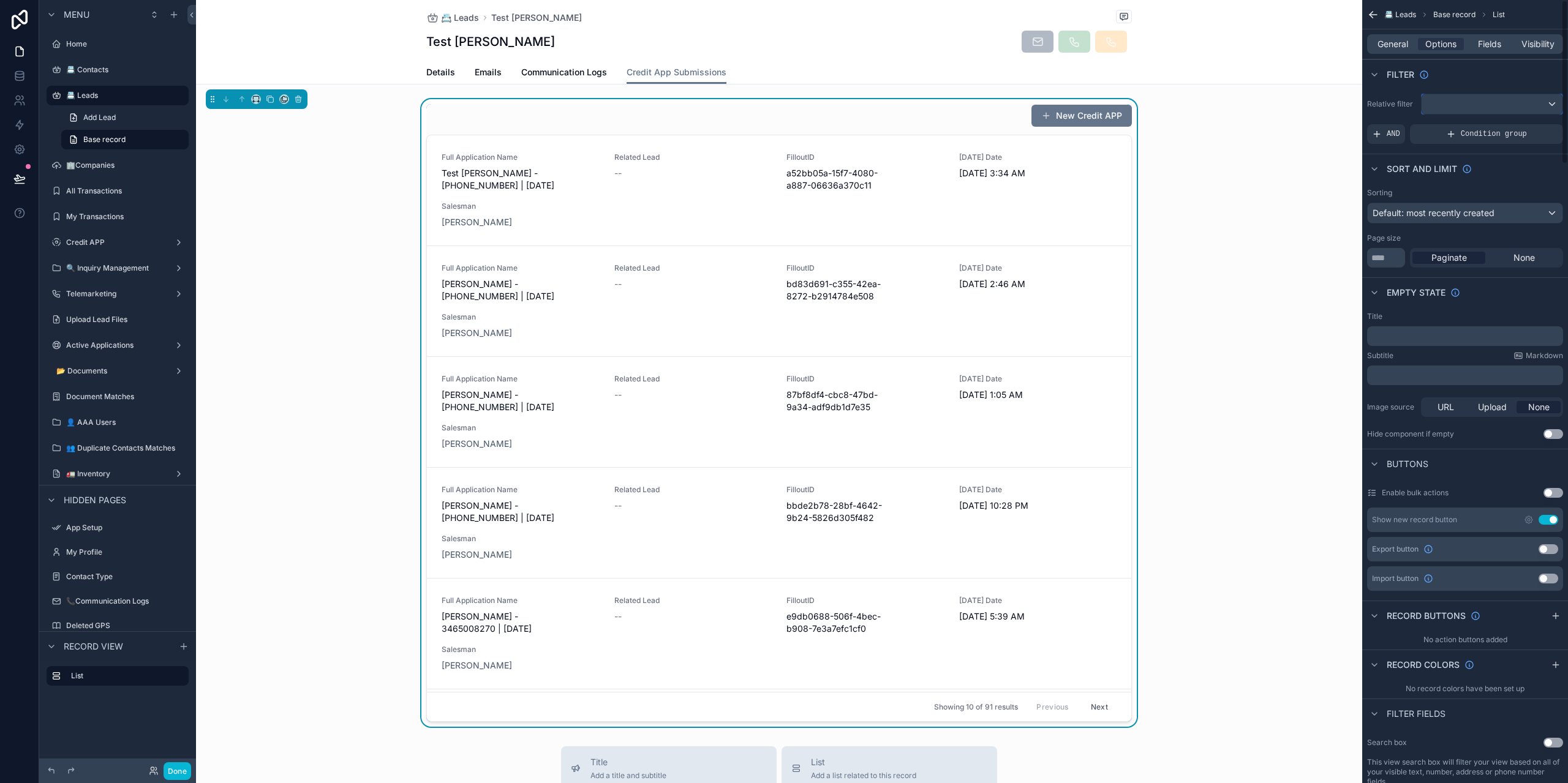
click at [1449, 96] on div "scrollable content" at bounding box center [1492, 103] width 141 height 19
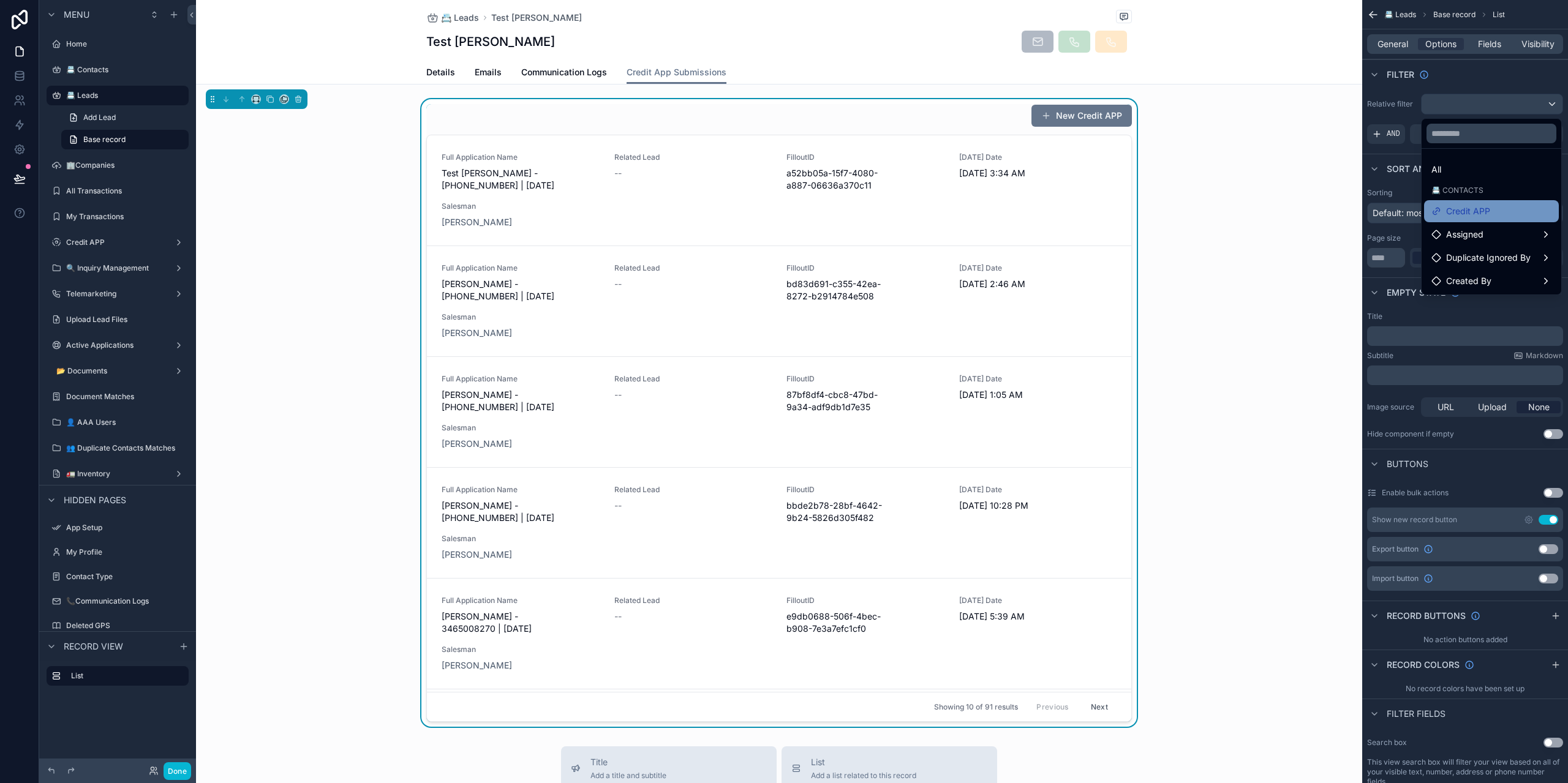
click at [1463, 218] on span "Credit APP" at bounding box center [1468, 211] width 44 height 14
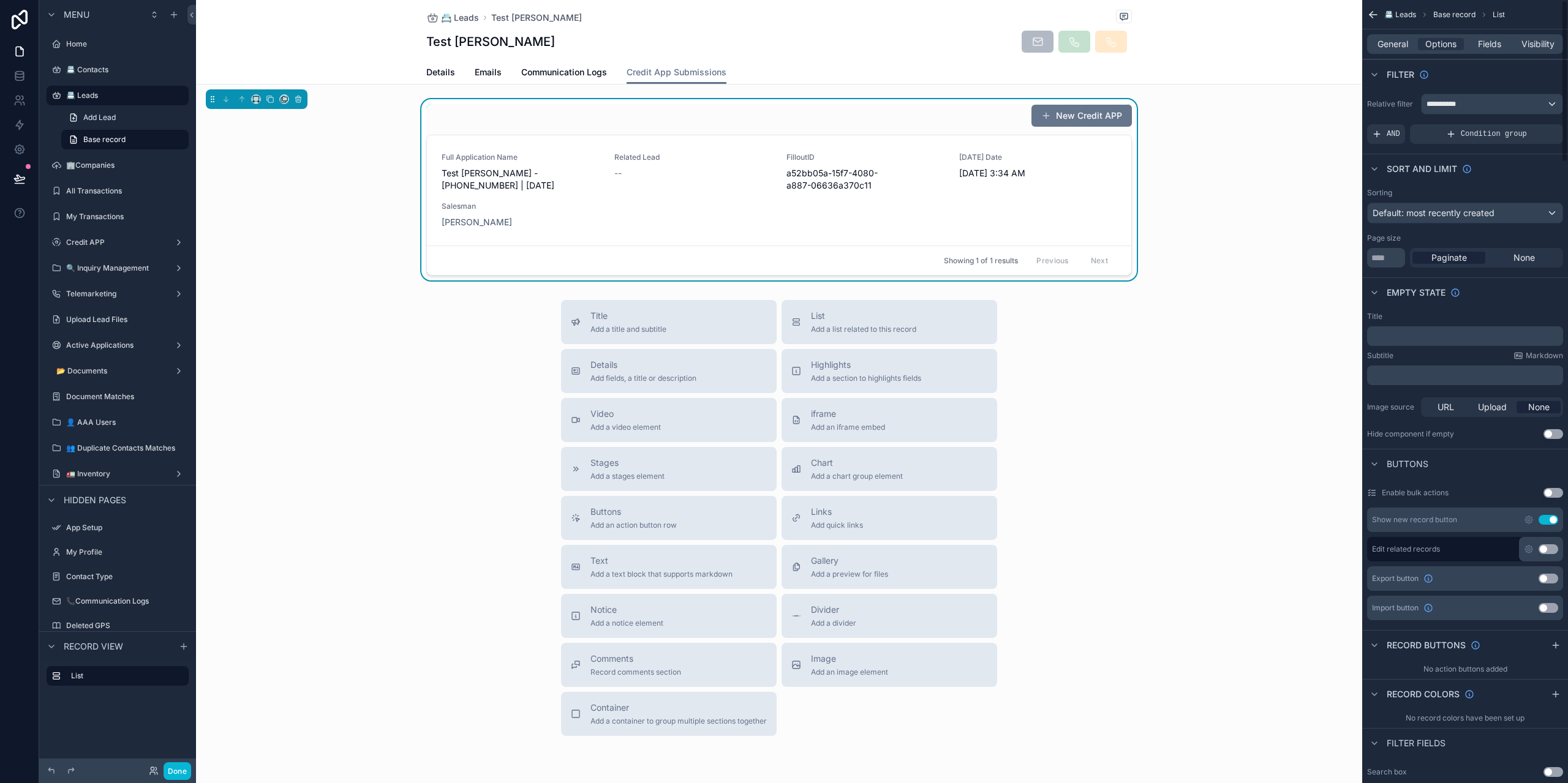
click at [1549, 523] on button "Use setting" at bounding box center [1549, 520] width 19 height 10
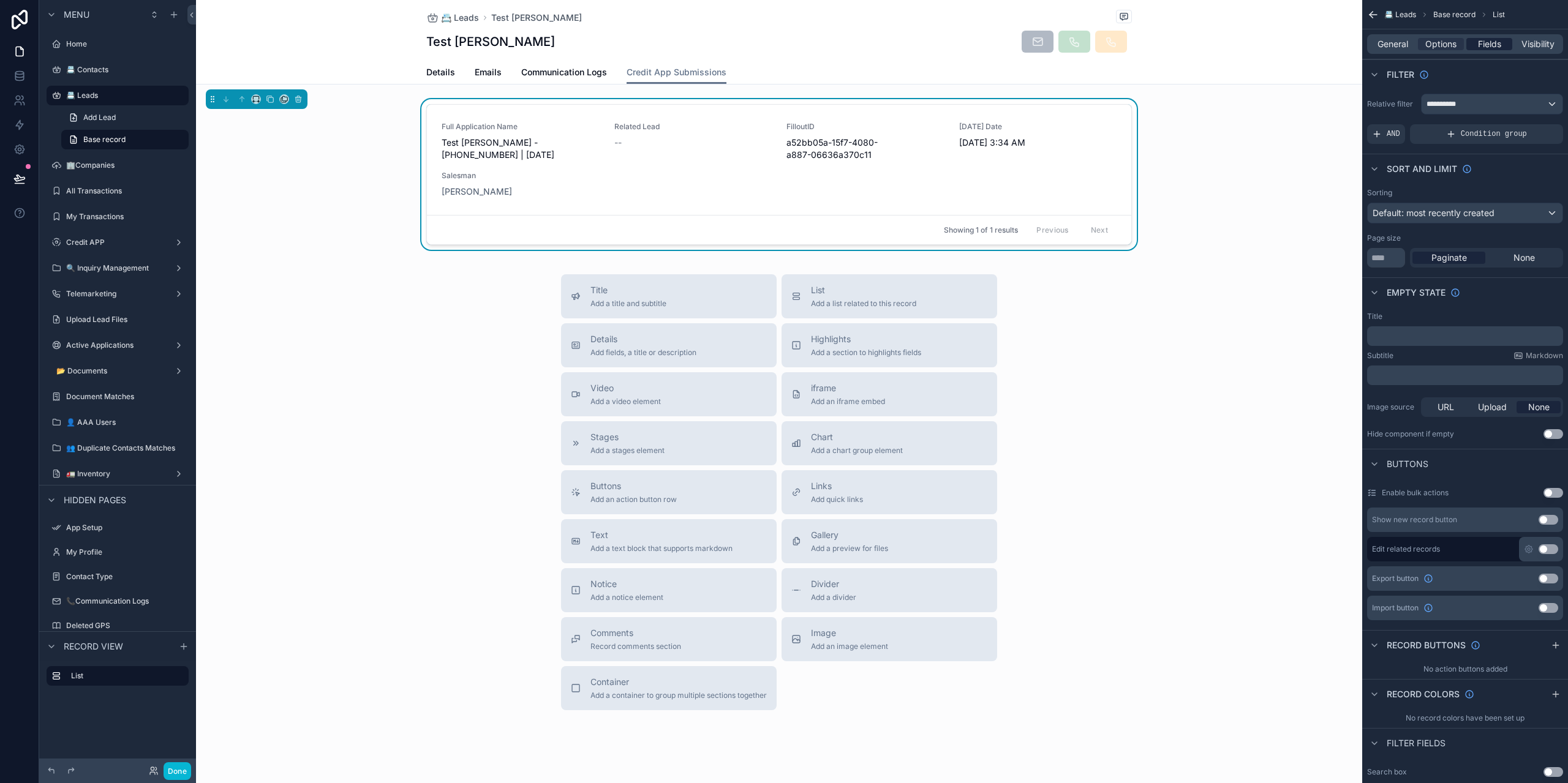
click at [1499, 47] on span "Fields" at bounding box center [1489, 44] width 23 height 12
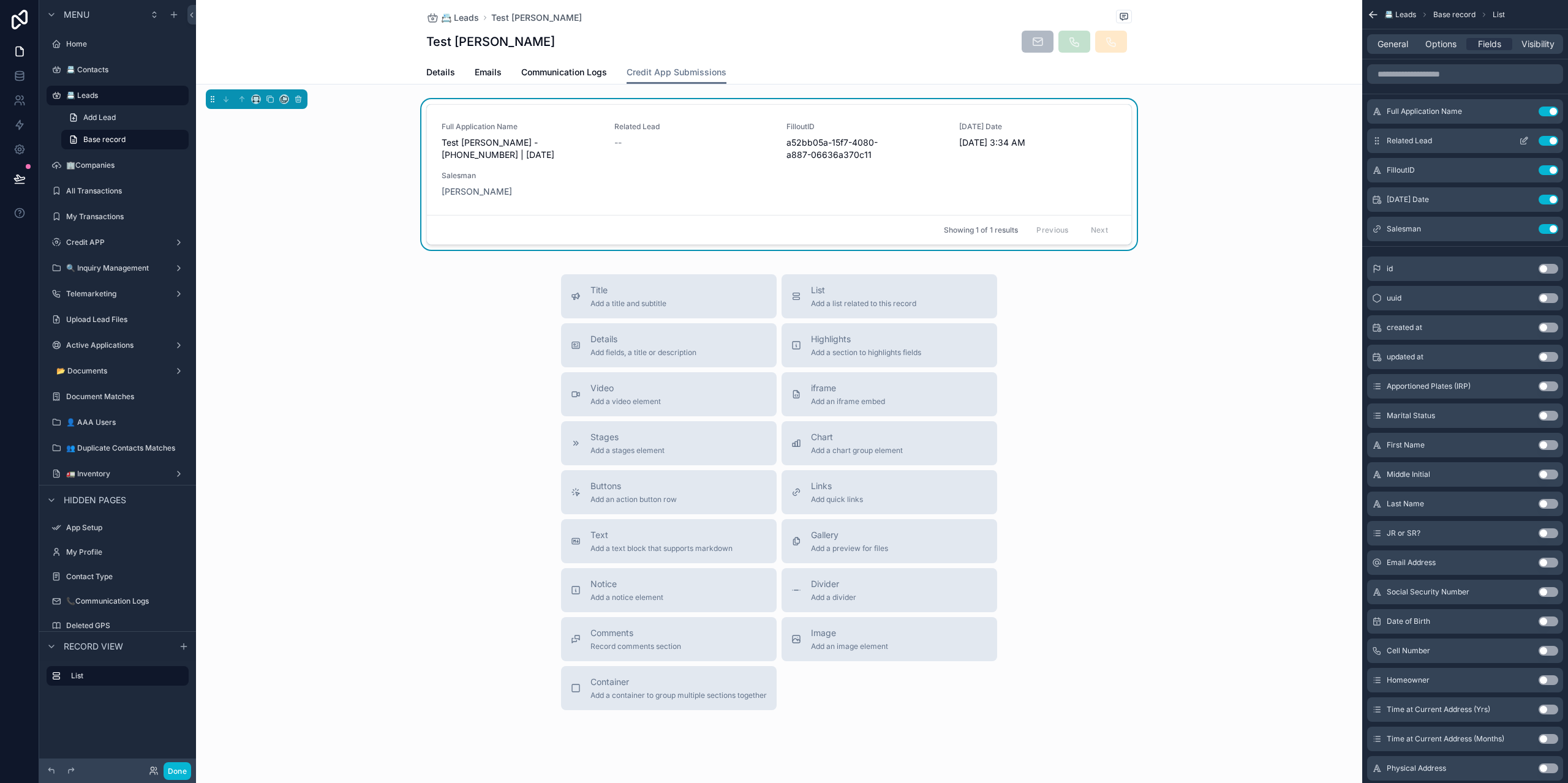
click at [1545, 143] on button "Use setting" at bounding box center [1549, 141] width 19 height 10
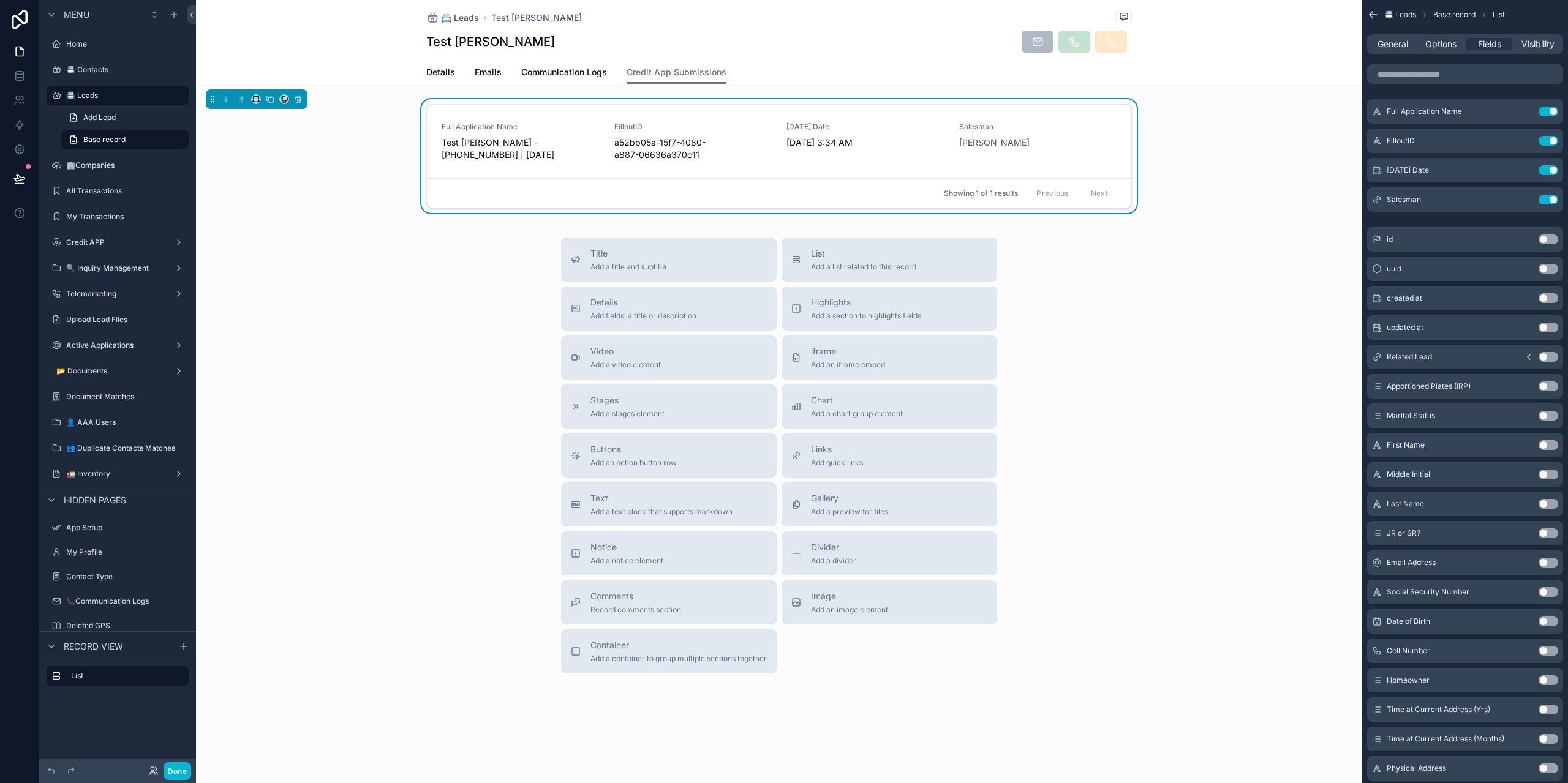
click at [1545, 143] on button "Use setting" at bounding box center [1549, 141] width 19 height 10
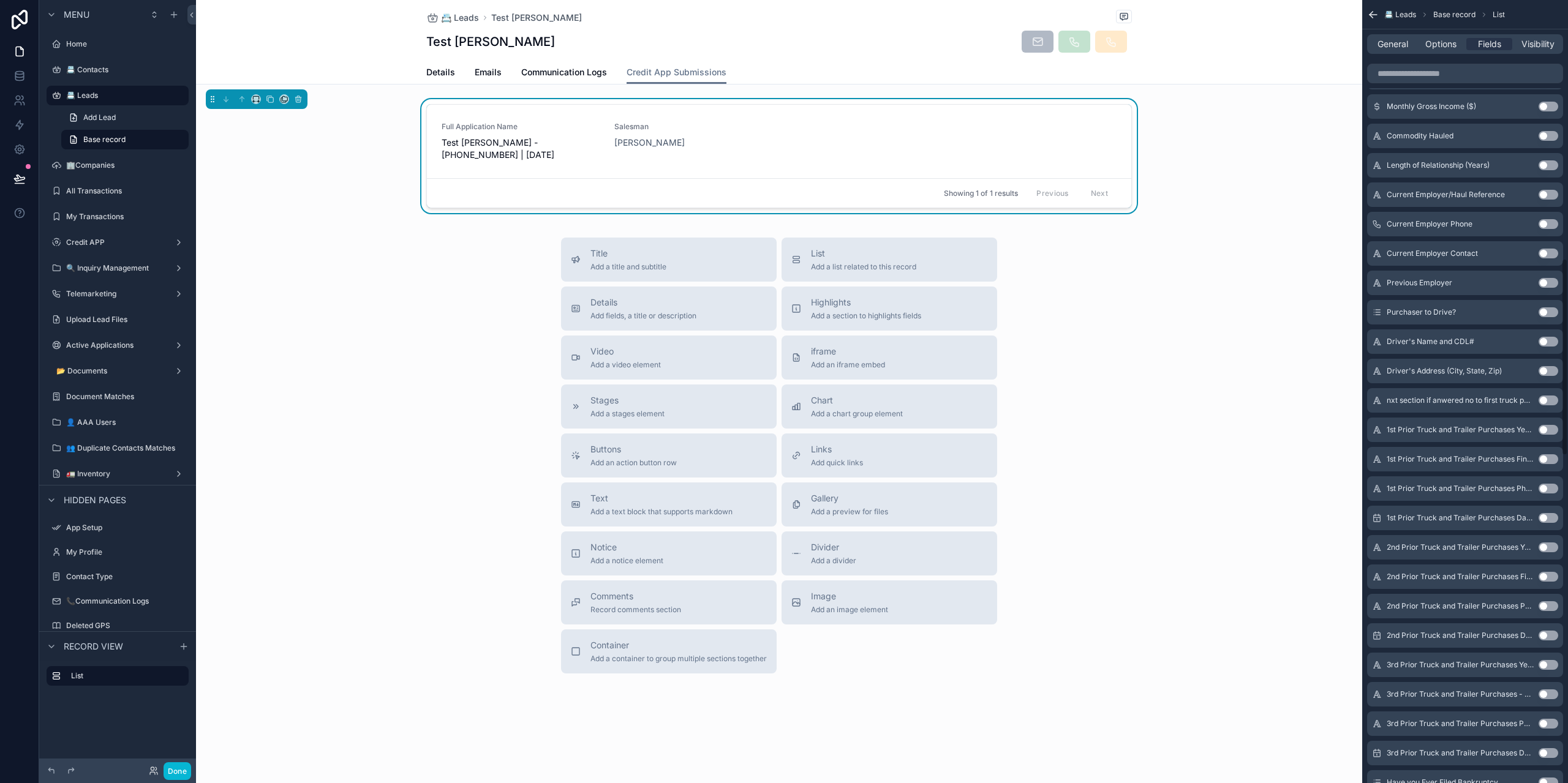
scroll to position [2325, 0]
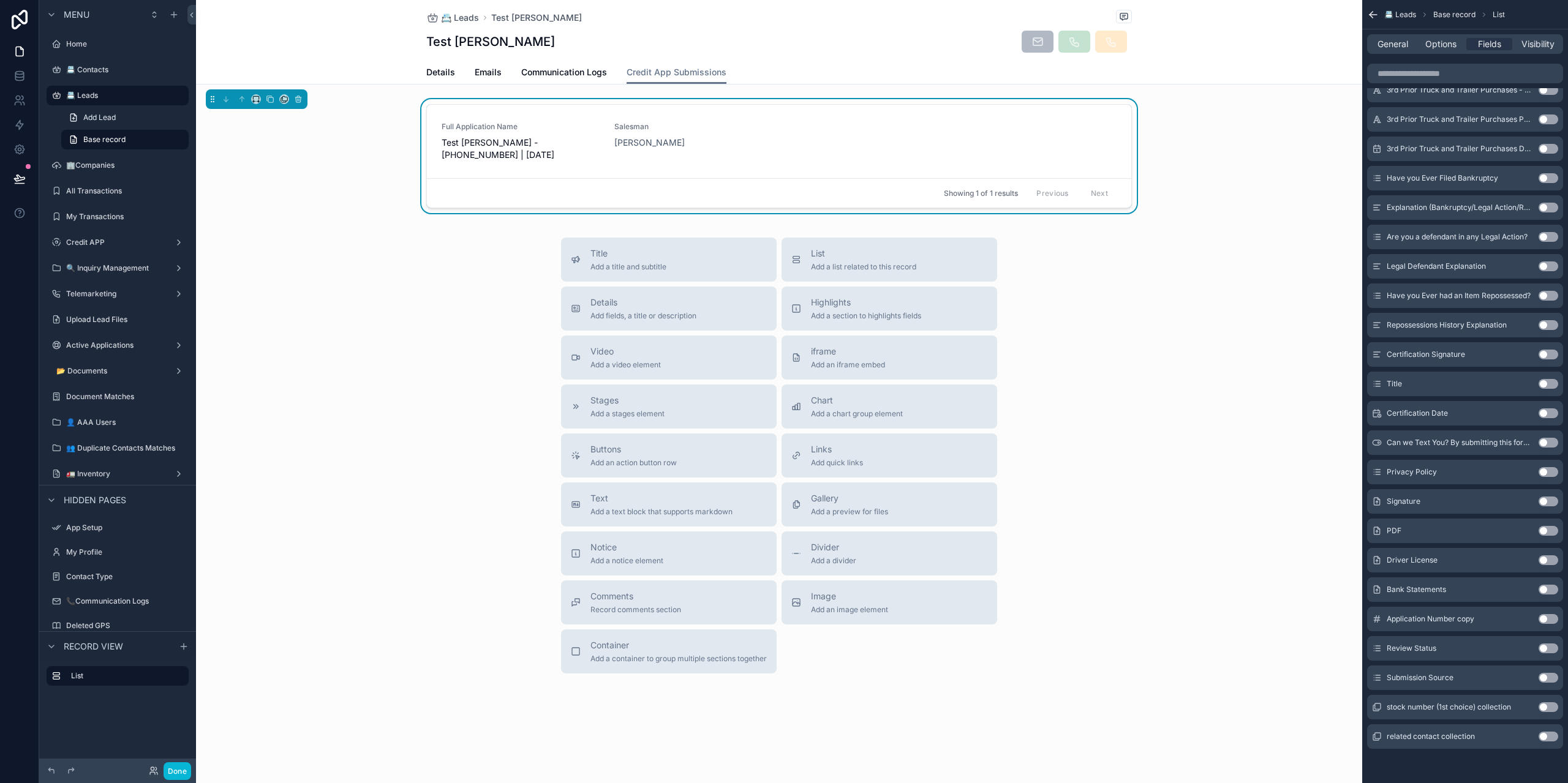
click at [1556, 531] on button "Use setting" at bounding box center [1549, 532] width 19 height 10
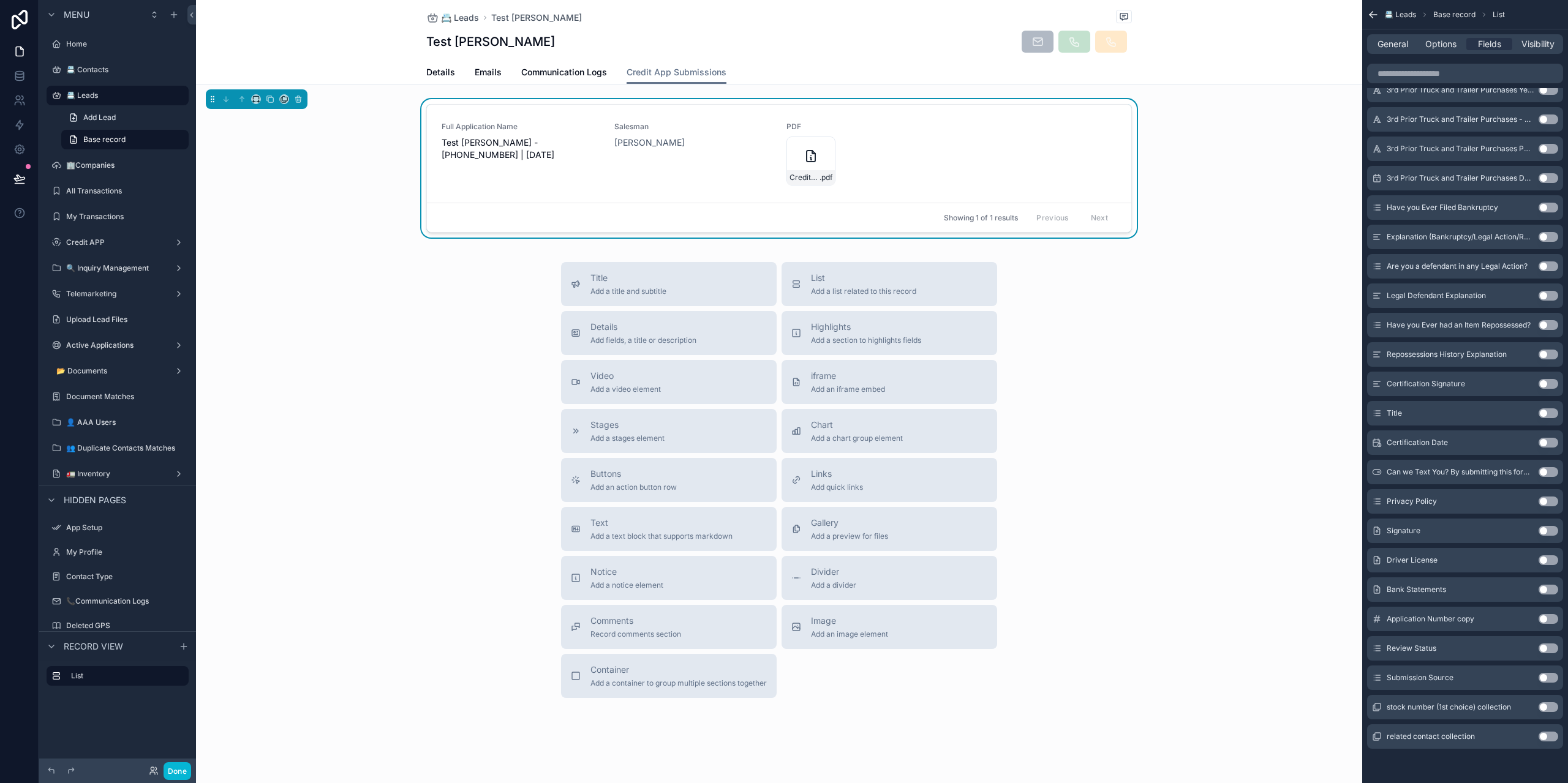
click at [1548, 529] on button "Use setting" at bounding box center [1549, 532] width 19 height 10
drag, startPoint x: 1543, startPoint y: 651, endPoint x: 1549, endPoint y: 676, distance: 25.7
click at [1543, 651] on button "Use setting" at bounding box center [1549, 648] width 19 height 10
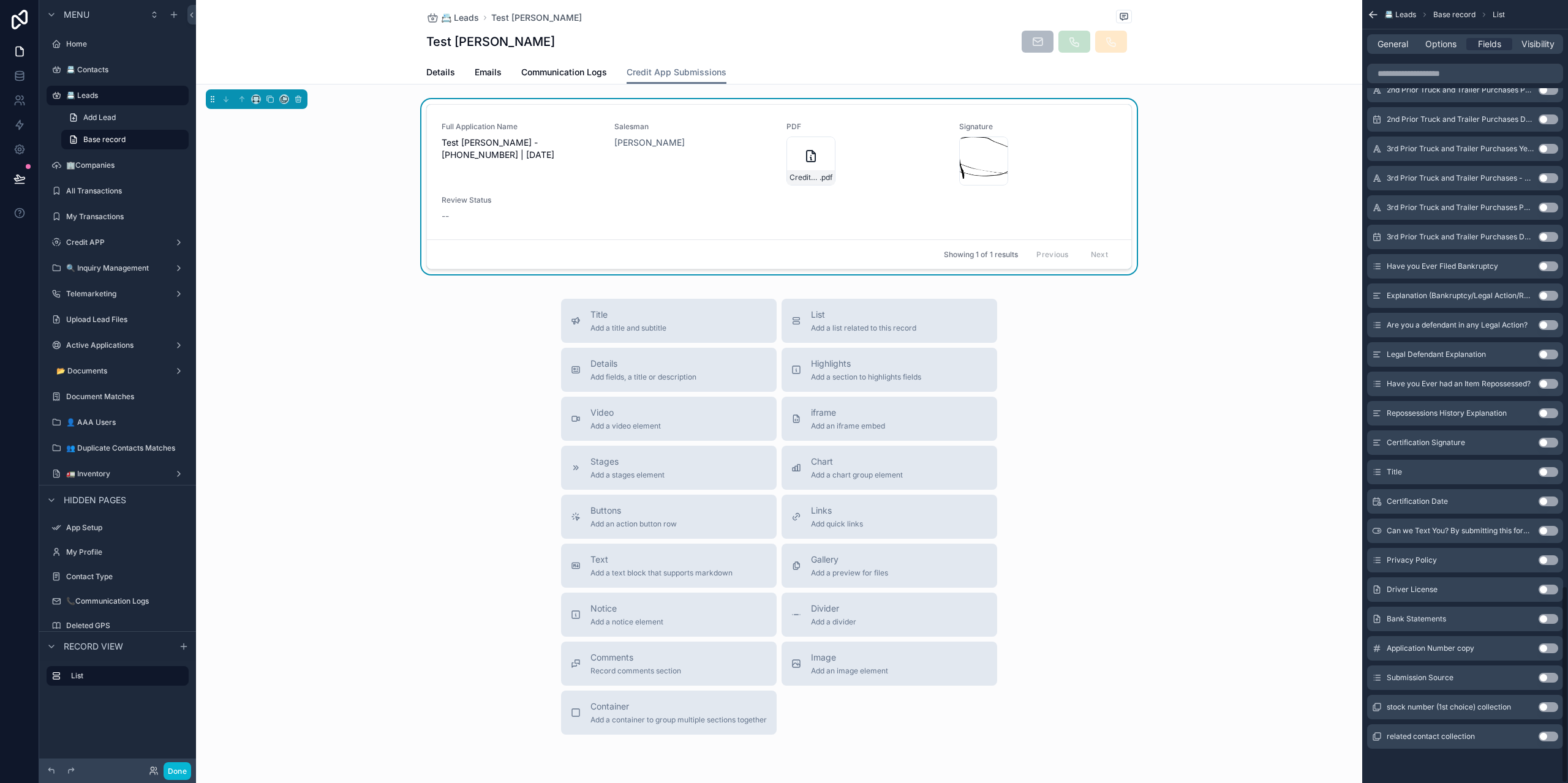
click at [1549, 681] on button "Use setting" at bounding box center [1549, 678] width 19 height 10
click at [1549, 613] on div "Driver License Use setting" at bounding box center [1466, 619] width 196 height 25
click at [1556, 615] on button "Use setting" at bounding box center [1549, 620] width 19 height 10
click at [1550, 646] on button "Use setting" at bounding box center [1549, 648] width 19 height 10
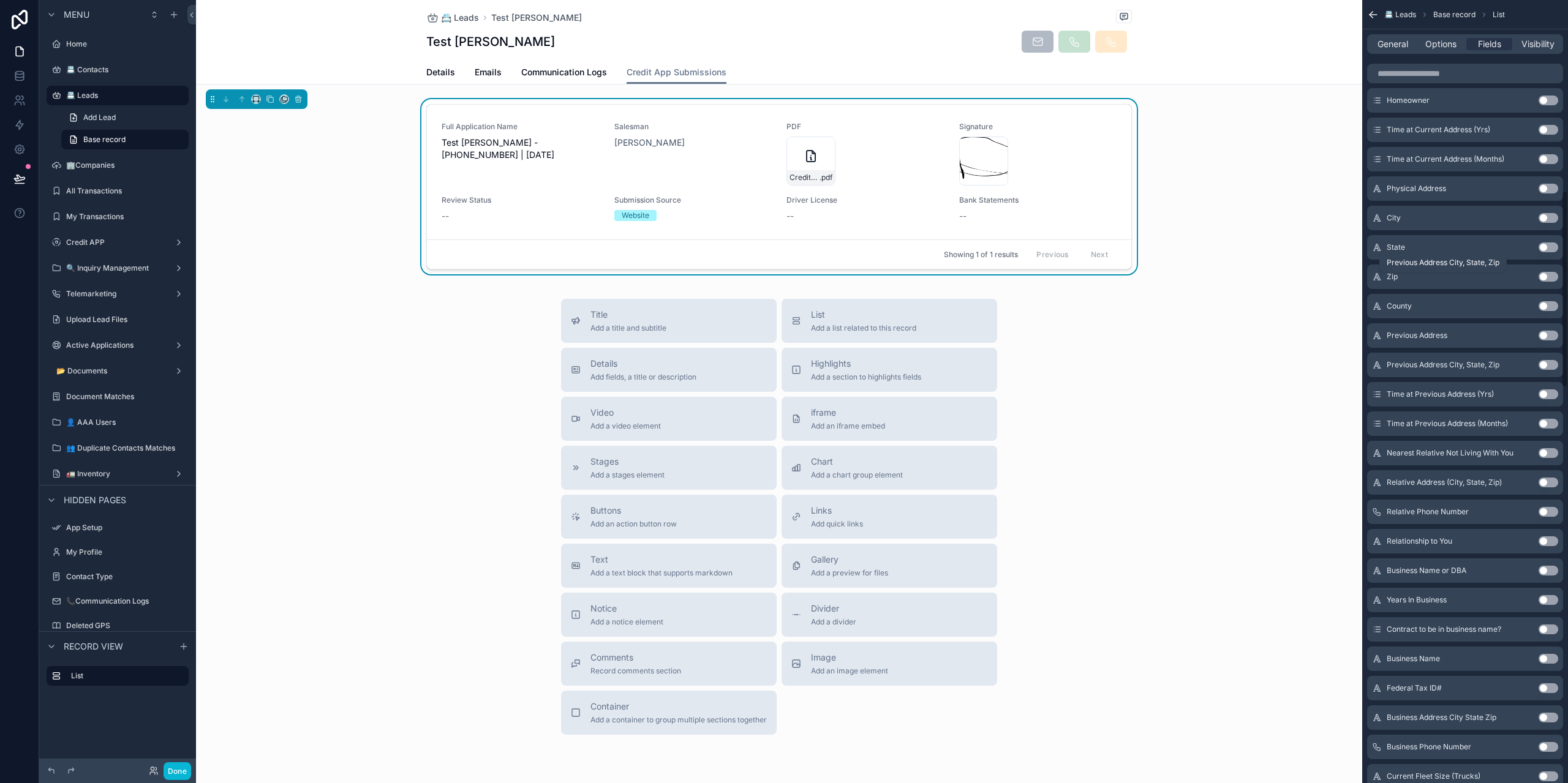
scroll to position [0, 0]
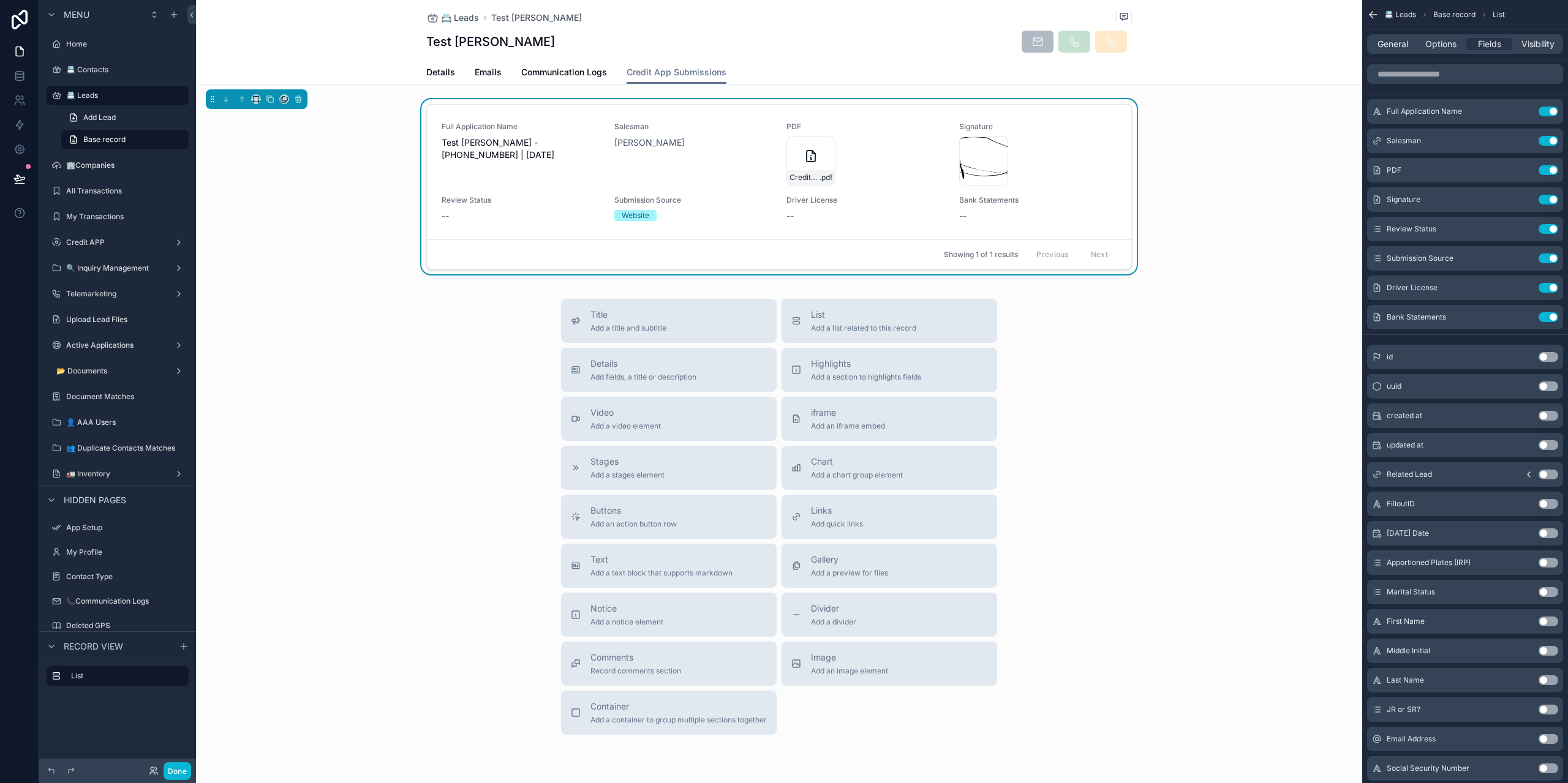
click at [1550, 420] on button "Use setting" at bounding box center [1549, 416] width 19 height 10
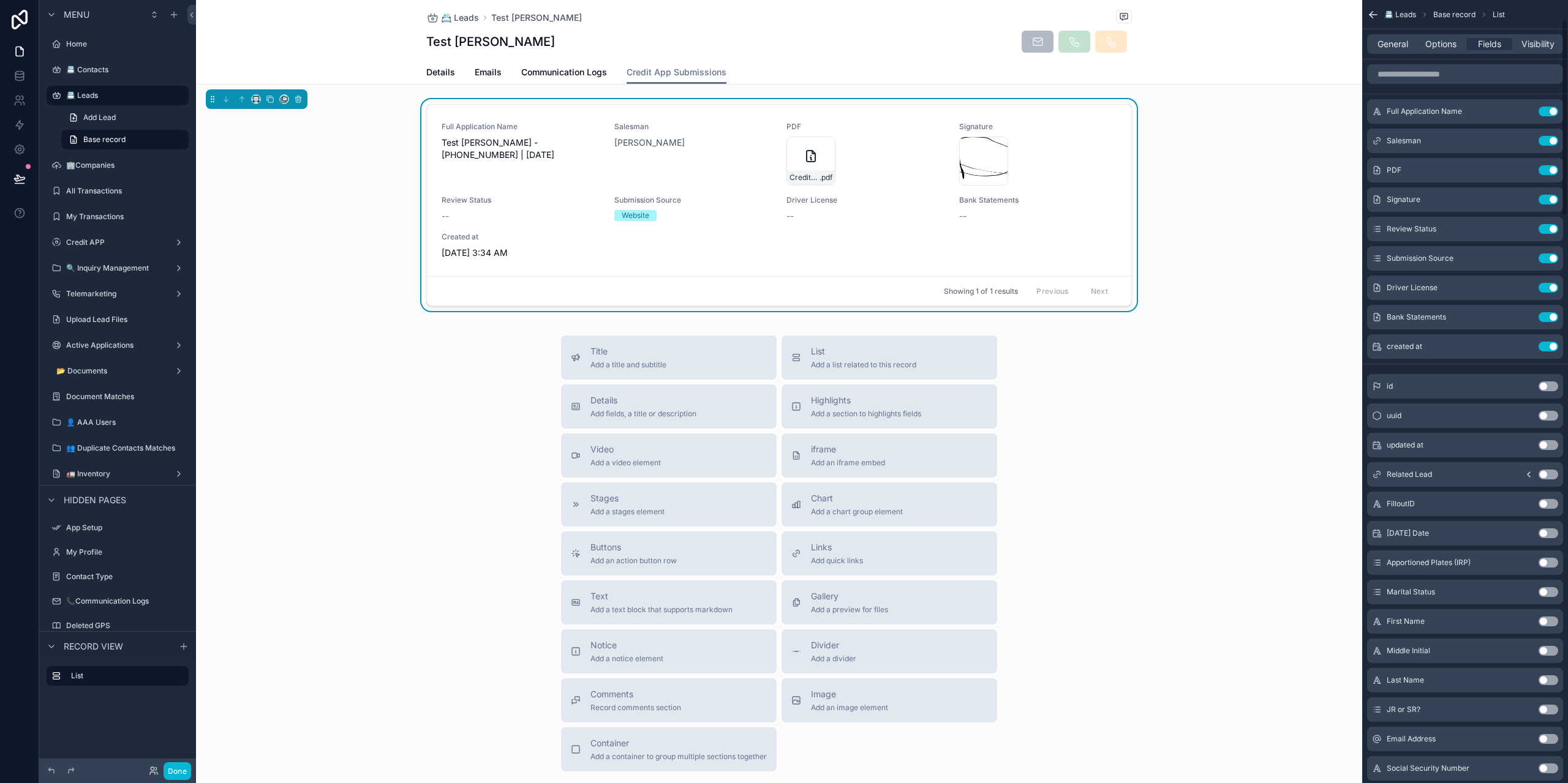
scroll to position [245, 0]
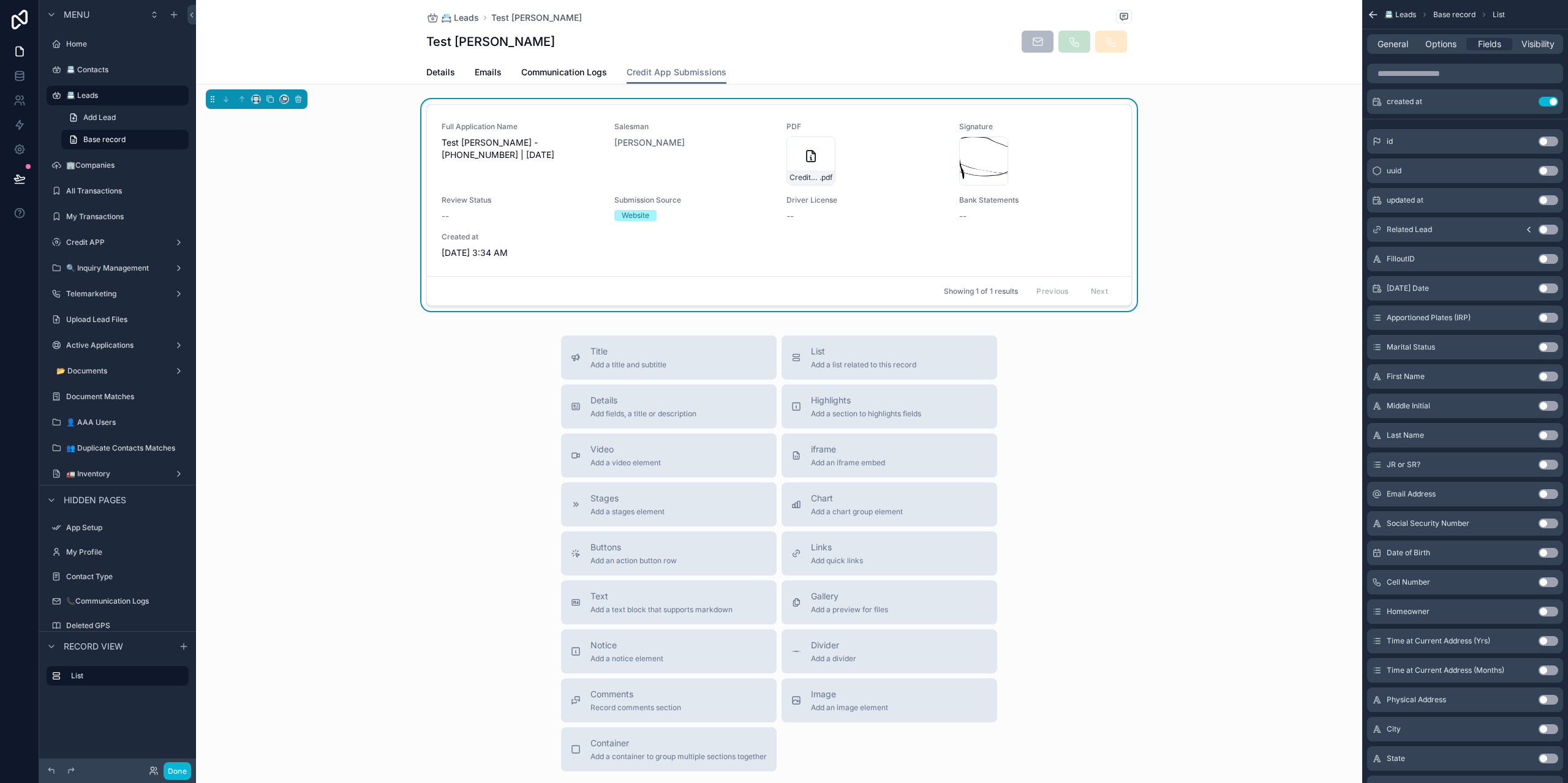
click at [1543, 495] on button "Use setting" at bounding box center [1549, 494] width 19 height 10
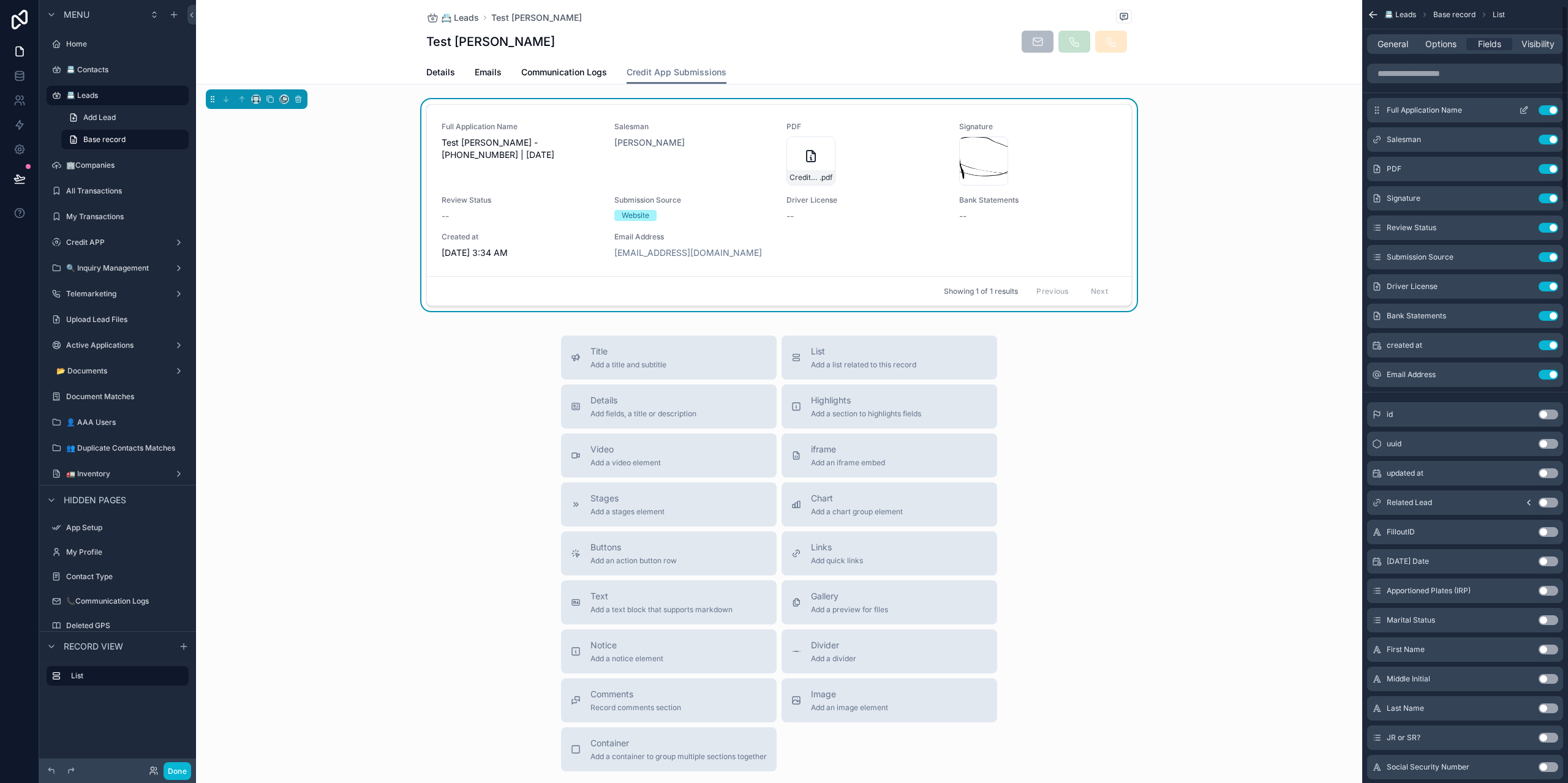
scroll to position [0, 0]
click at [1410, 77] on input "scrollable content" at bounding box center [1466, 74] width 196 height 19
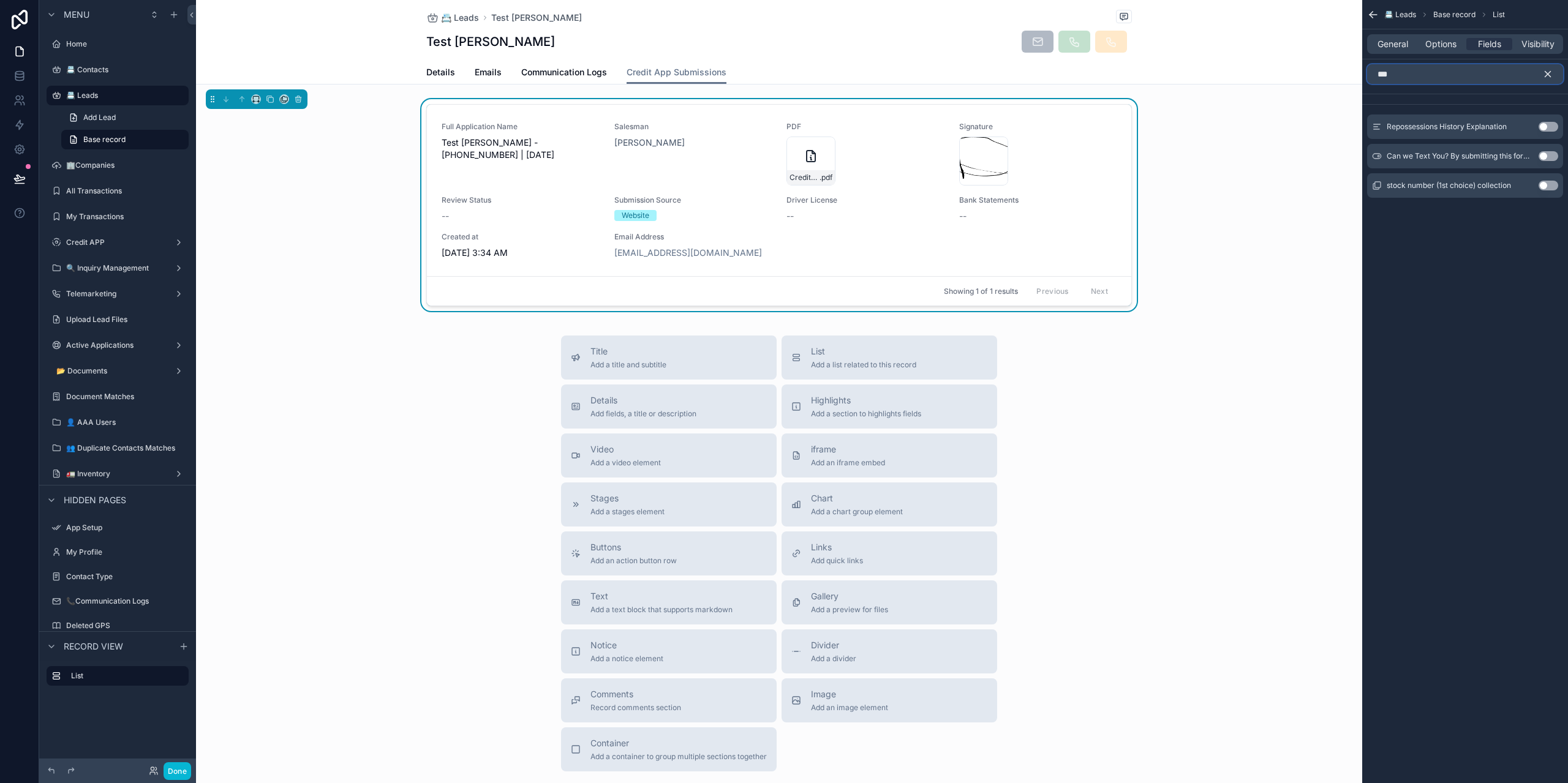
type input "***"
click at [1549, 185] on button "Use setting" at bounding box center [1549, 185] width 19 height 10
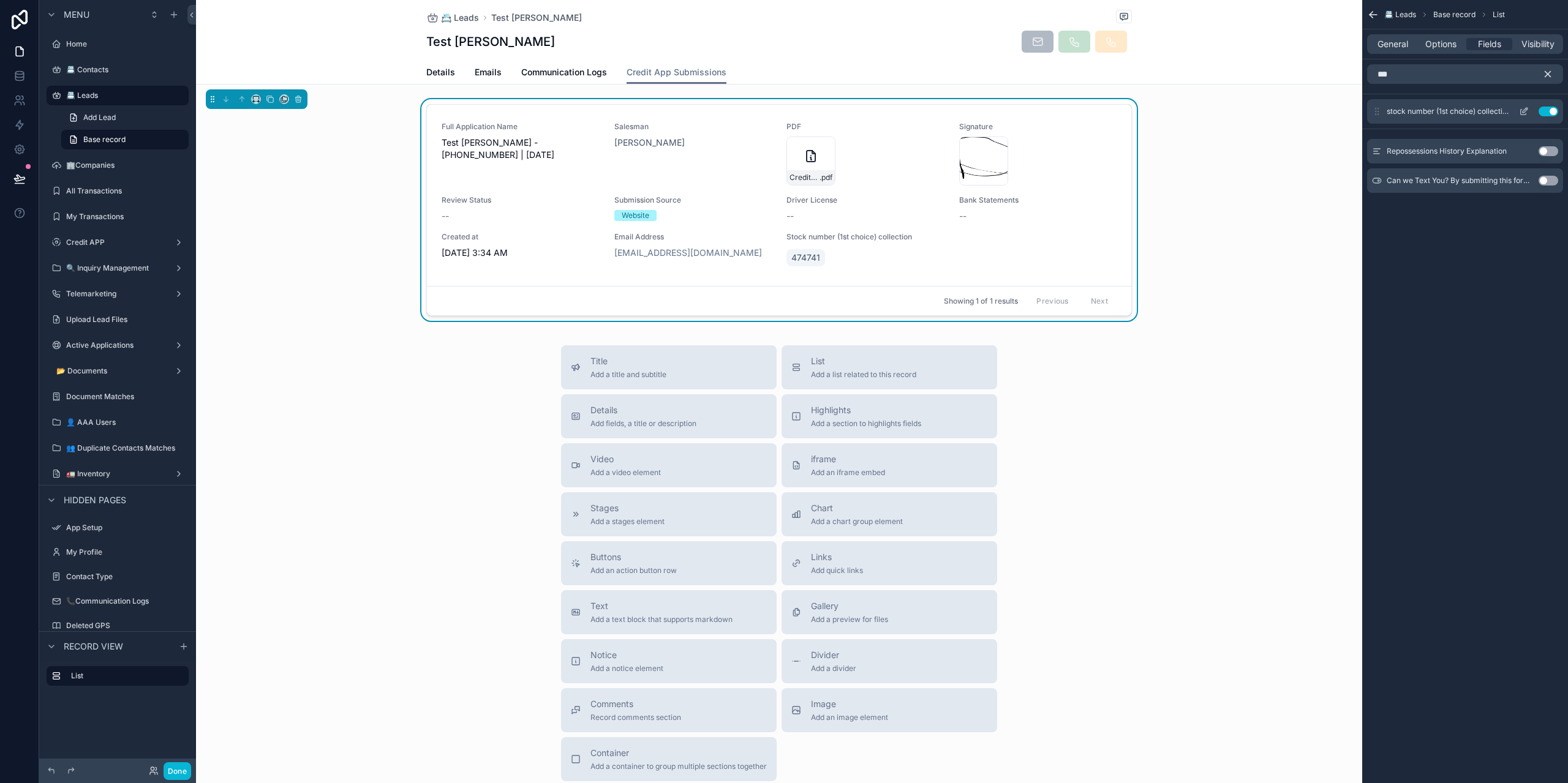
click at [1526, 106] on div "stock number (1st choice) collection Use setting" at bounding box center [1466, 111] width 196 height 25
click at [1521, 108] on icon "scrollable content" at bounding box center [1524, 112] width 10 height 10
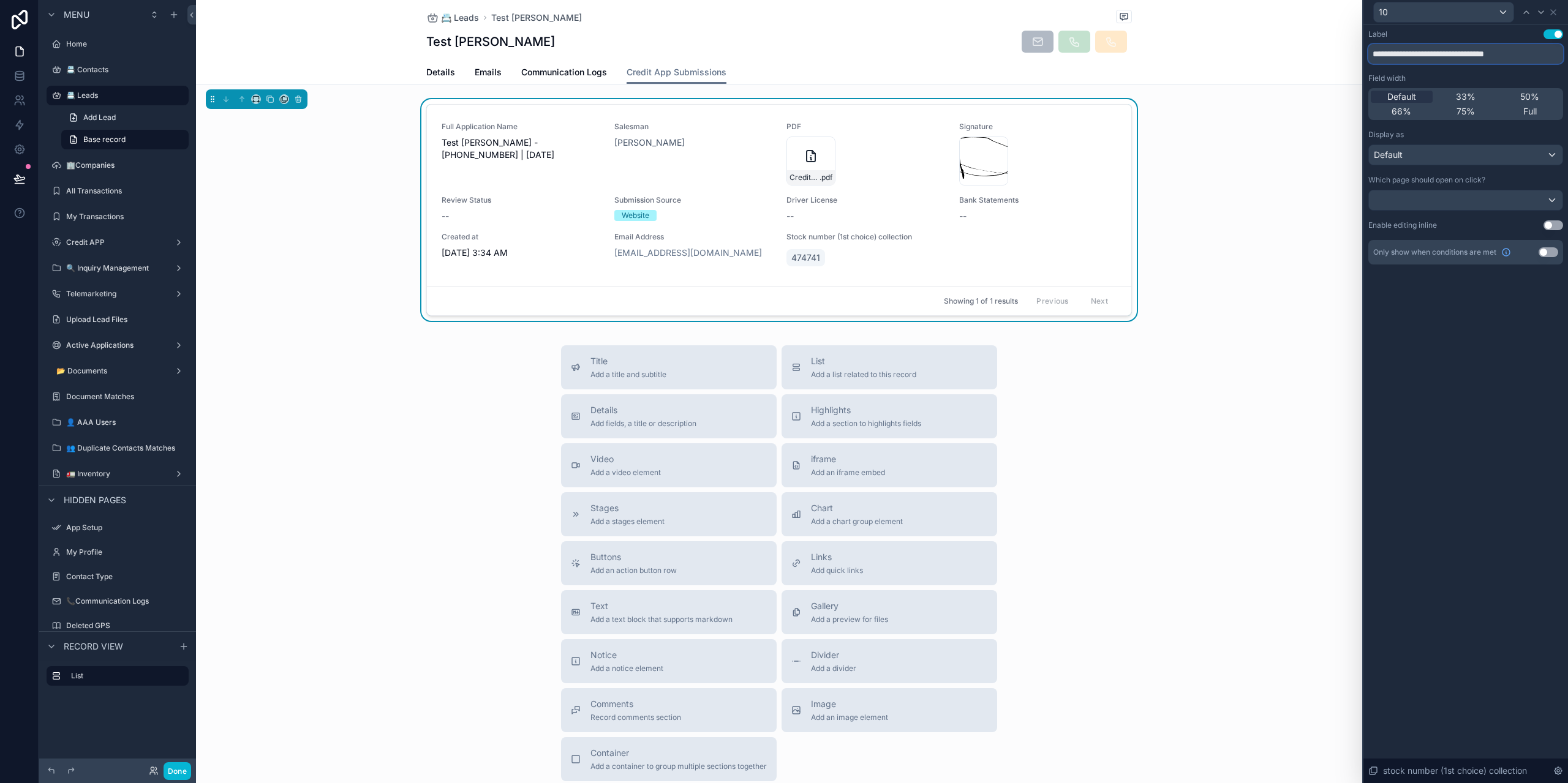
drag, startPoint x: 1432, startPoint y: 57, endPoint x: 1720, endPoint y: 67, distance: 288.2
click at [1568, 67] on html "**********" at bounding box center [784, 391] width 1568 height 783
type input "**********"
drag, startPoint x: 1490, startPoint y: 369, endPoint x: 1486, endPoint y: 358, distance: 11.7
click at [1490, 367] on div "**********" at bounding box center [1466, 404] width 205 height 758
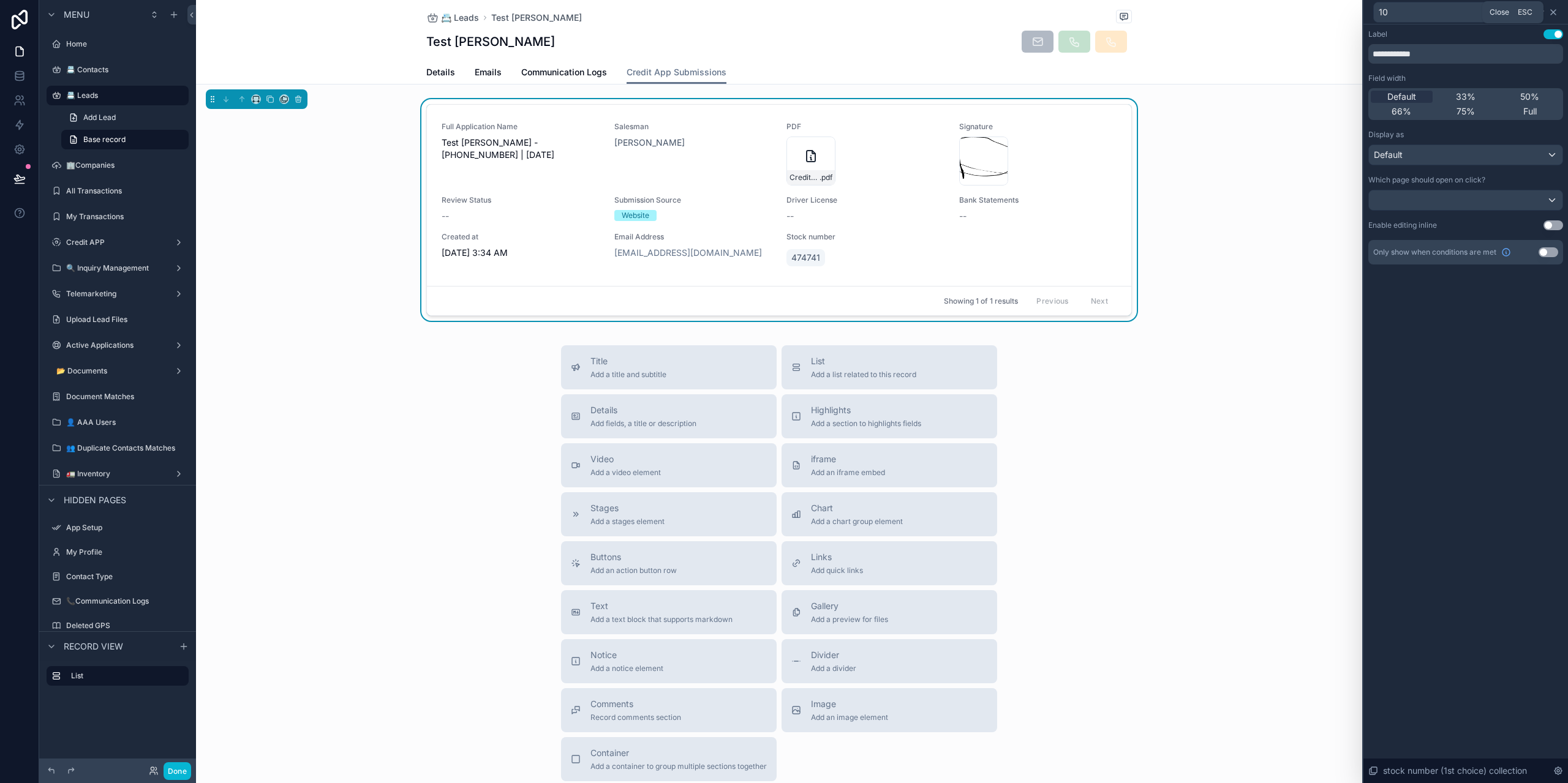
click at [1556, 14] on icon at bounding box center [1554, 13] width 10 height 10
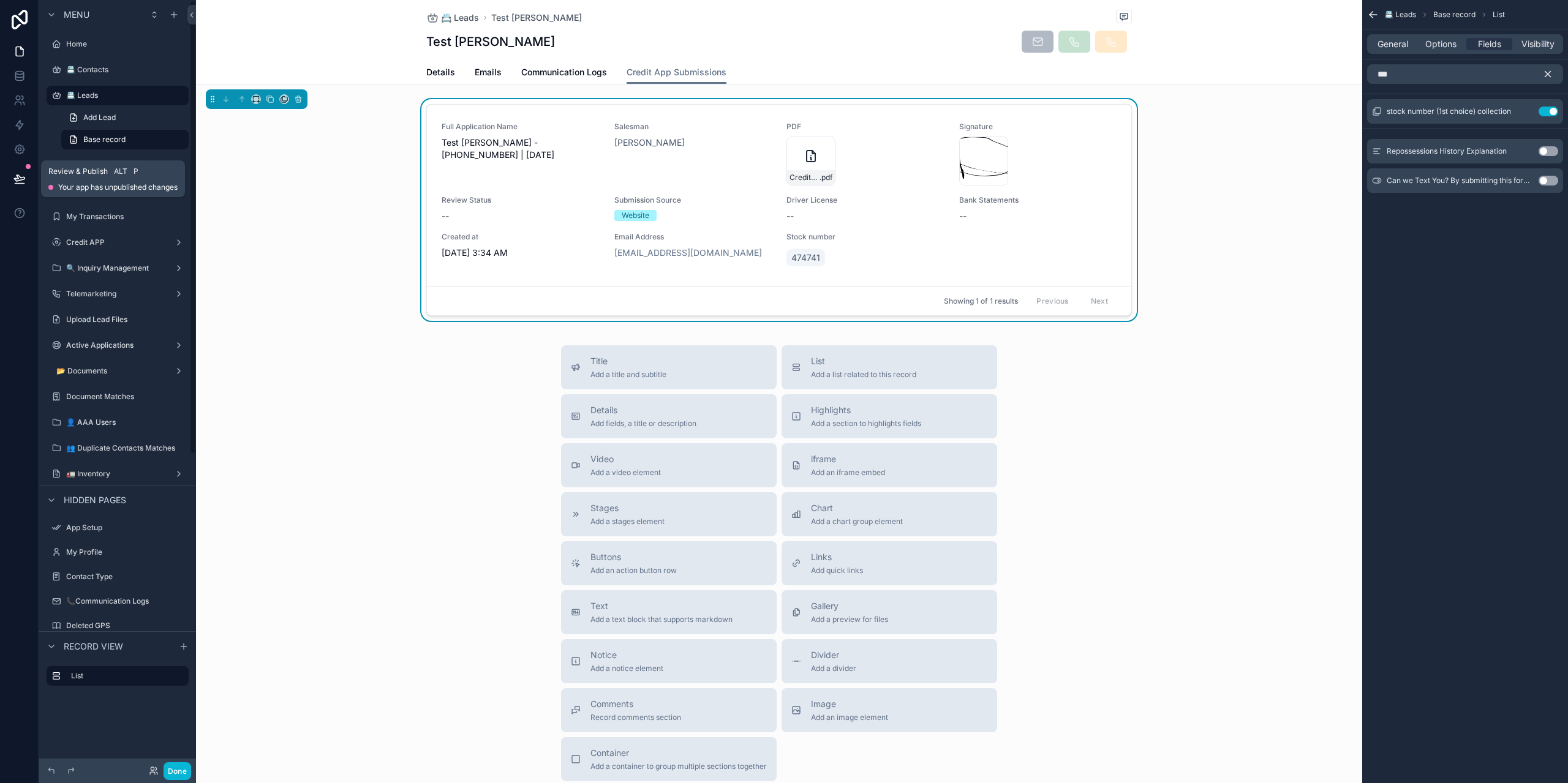
click at [8, 183] on button at bounding box center [19, 179] width 27 height 35
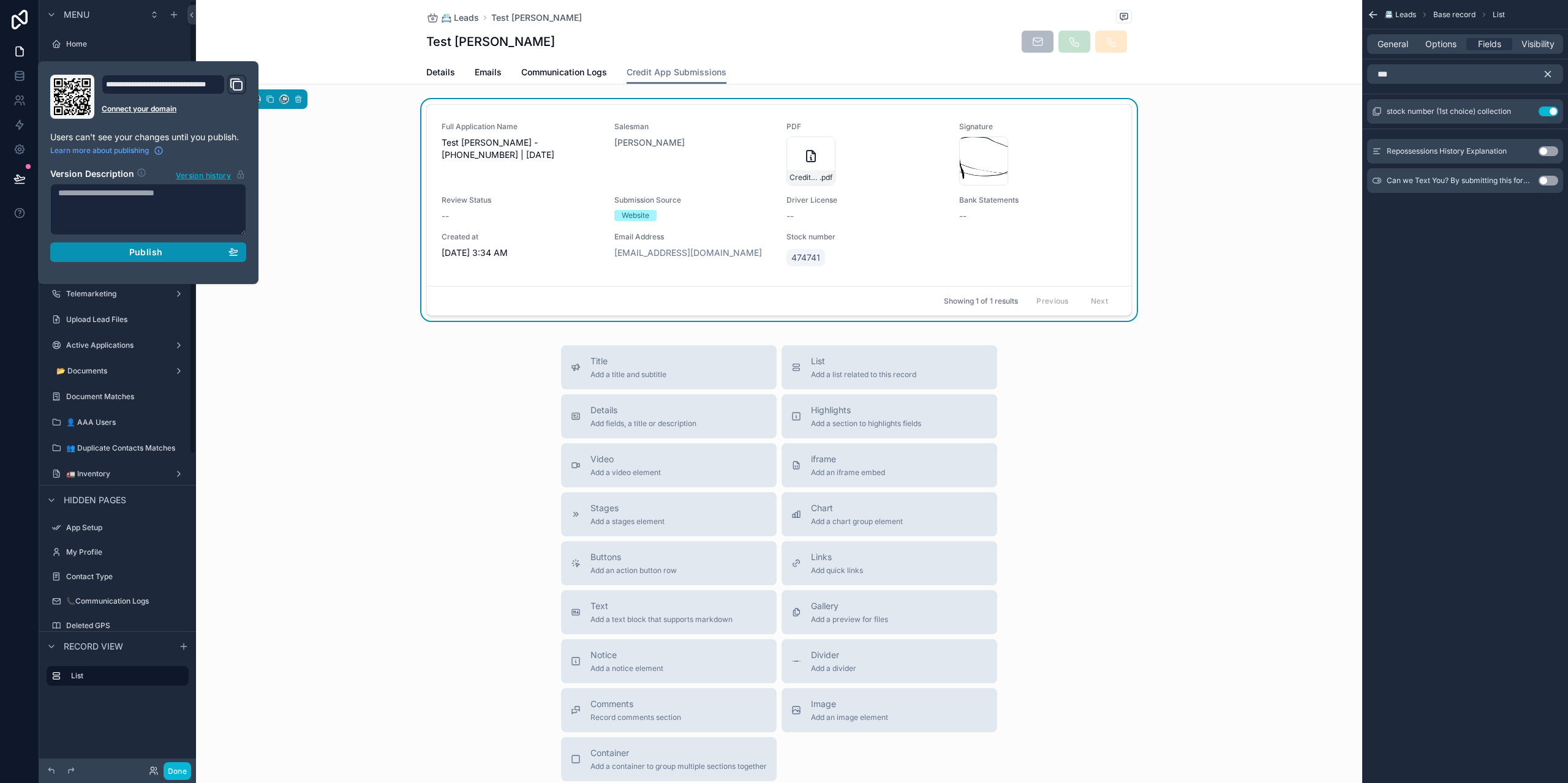
drag, startPoint x: 114, startPoint y: 248, endPoint x: 159, endPoint y: 69, distance: 184.6
click at [116, 247] on div "Publish" at bounding box center [148, 252] width 180 height 11
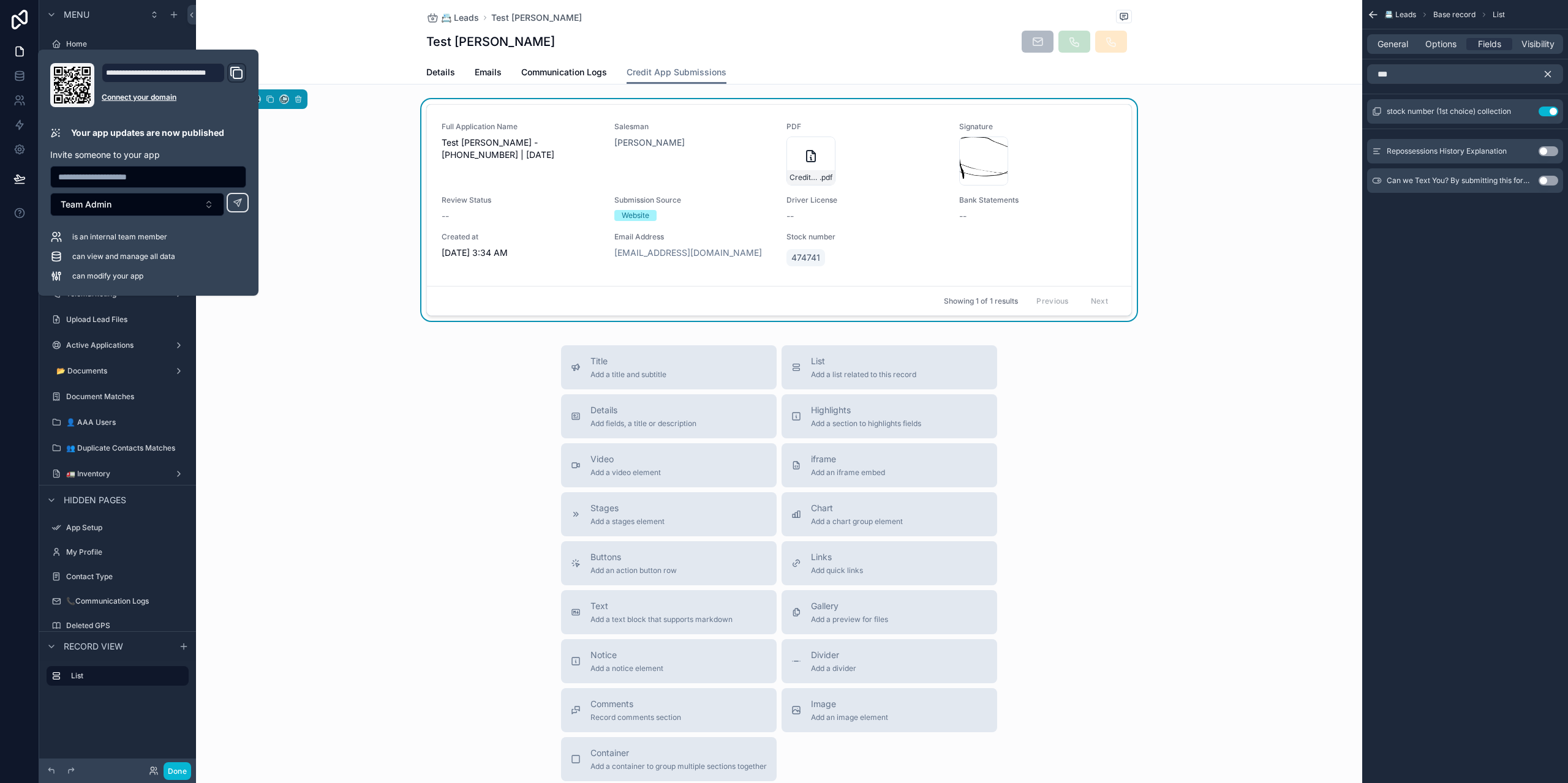
click at [300, 29] on div "📇 Leads Test [PERSON_NAME] Test [PERSON_NAME] Credit App Submissions Details Em…" at bounding box center [780, 42] width 1167 height 85
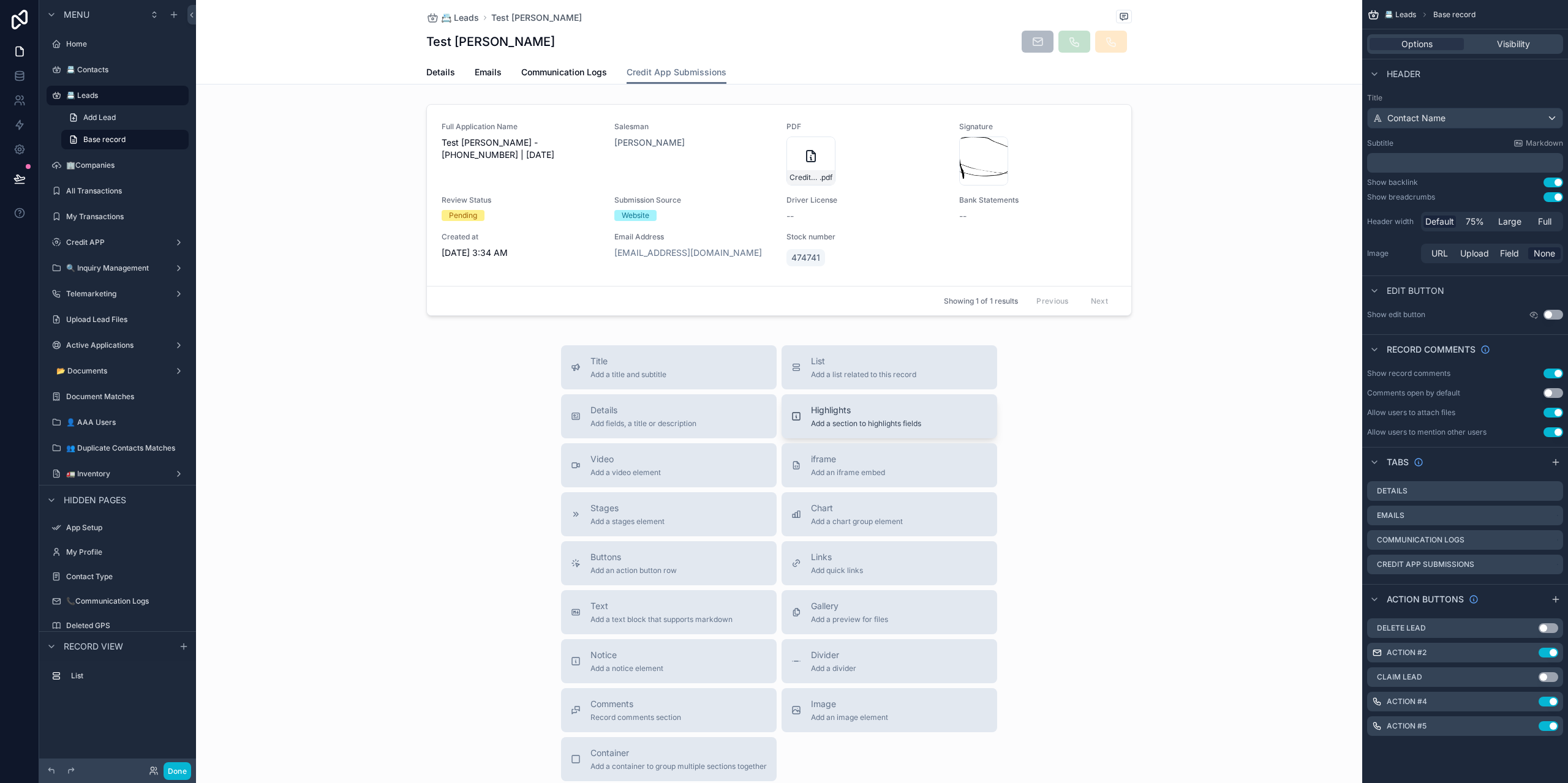
click at [865, 427] on span "Add a section to highlights fields" at bounding box center [866, 424] width 110 height 10
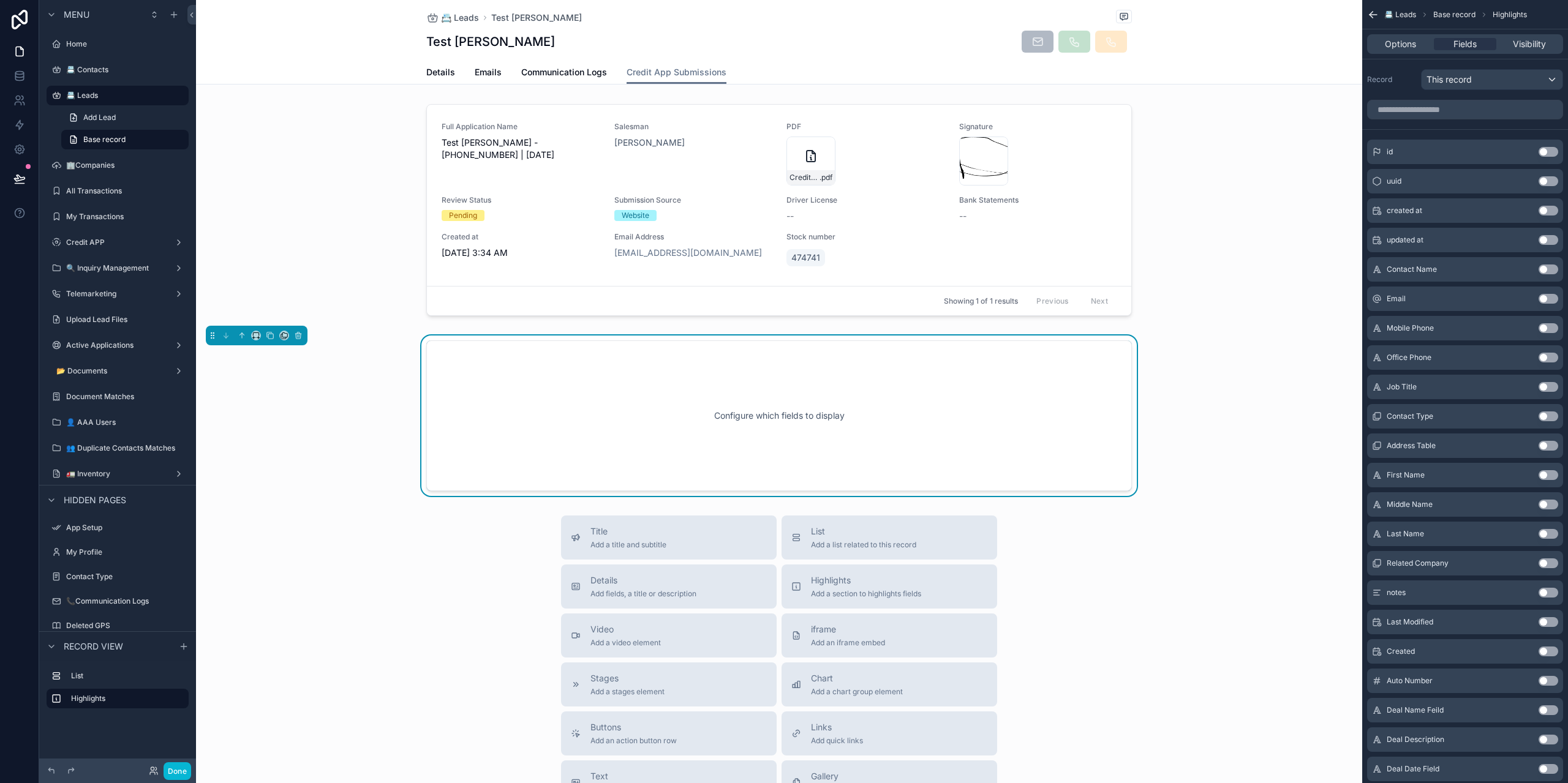
scroll to position [25, 0]
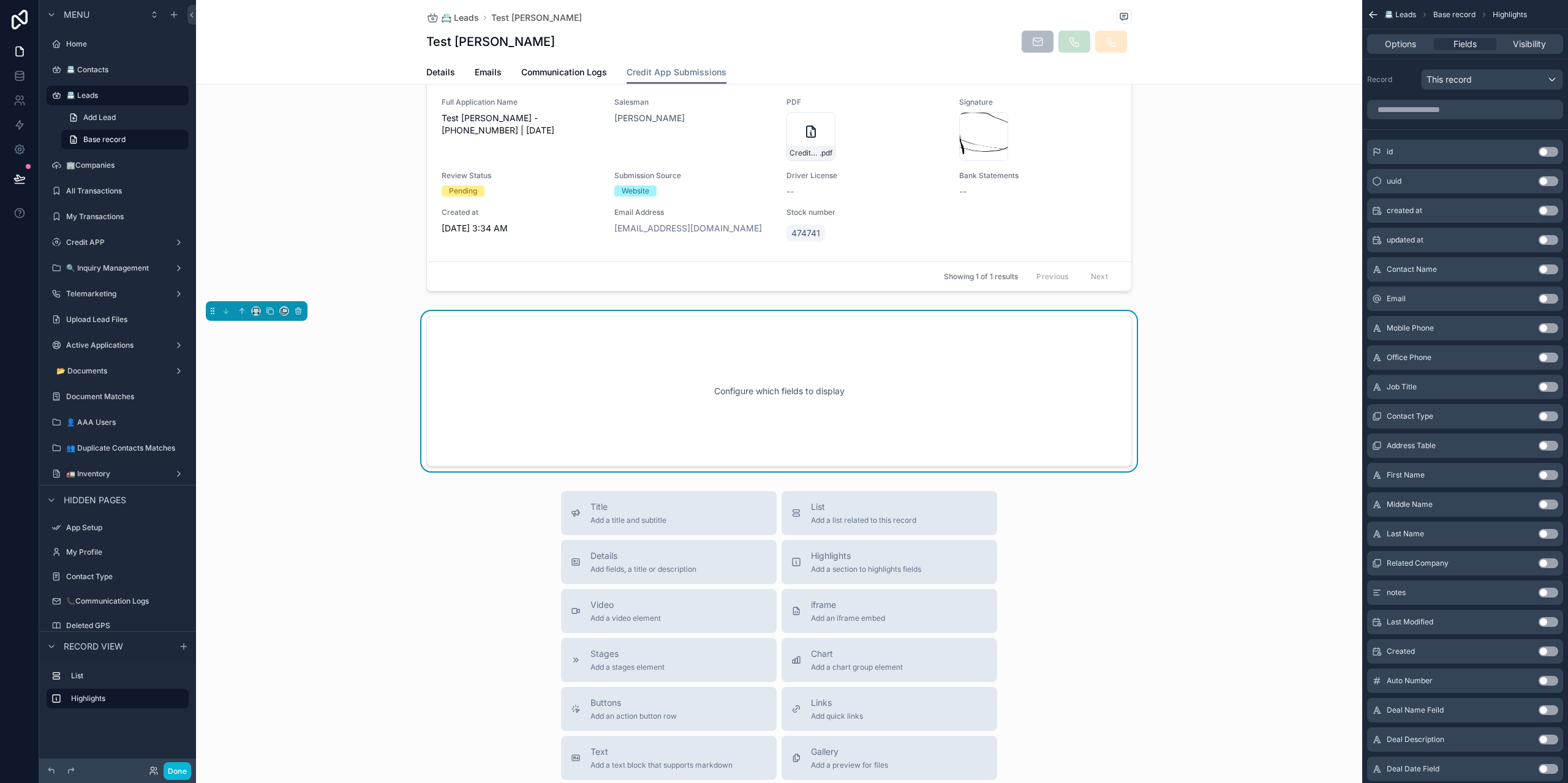
click at [638, 371] on div "Configure which fields to display" at bounding box center [779, 391] width 665 height 110
click at [243, 314] on icon "scrollable content" at bounding box center [242, 311] width 8 height 8
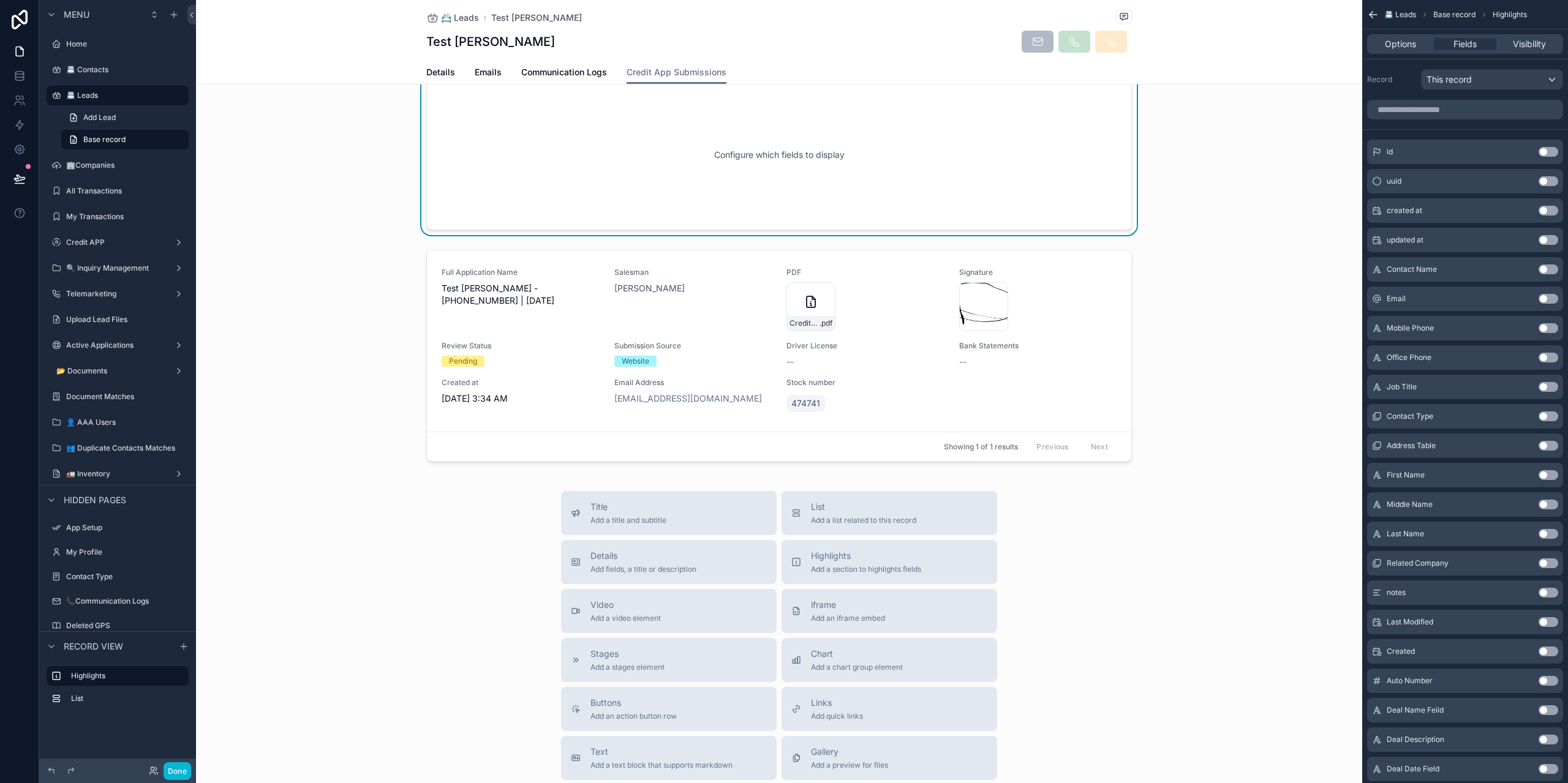
click at [659, 170] on div "Configure which fields to display" at bounding box center [779, 155] width 665 height 110
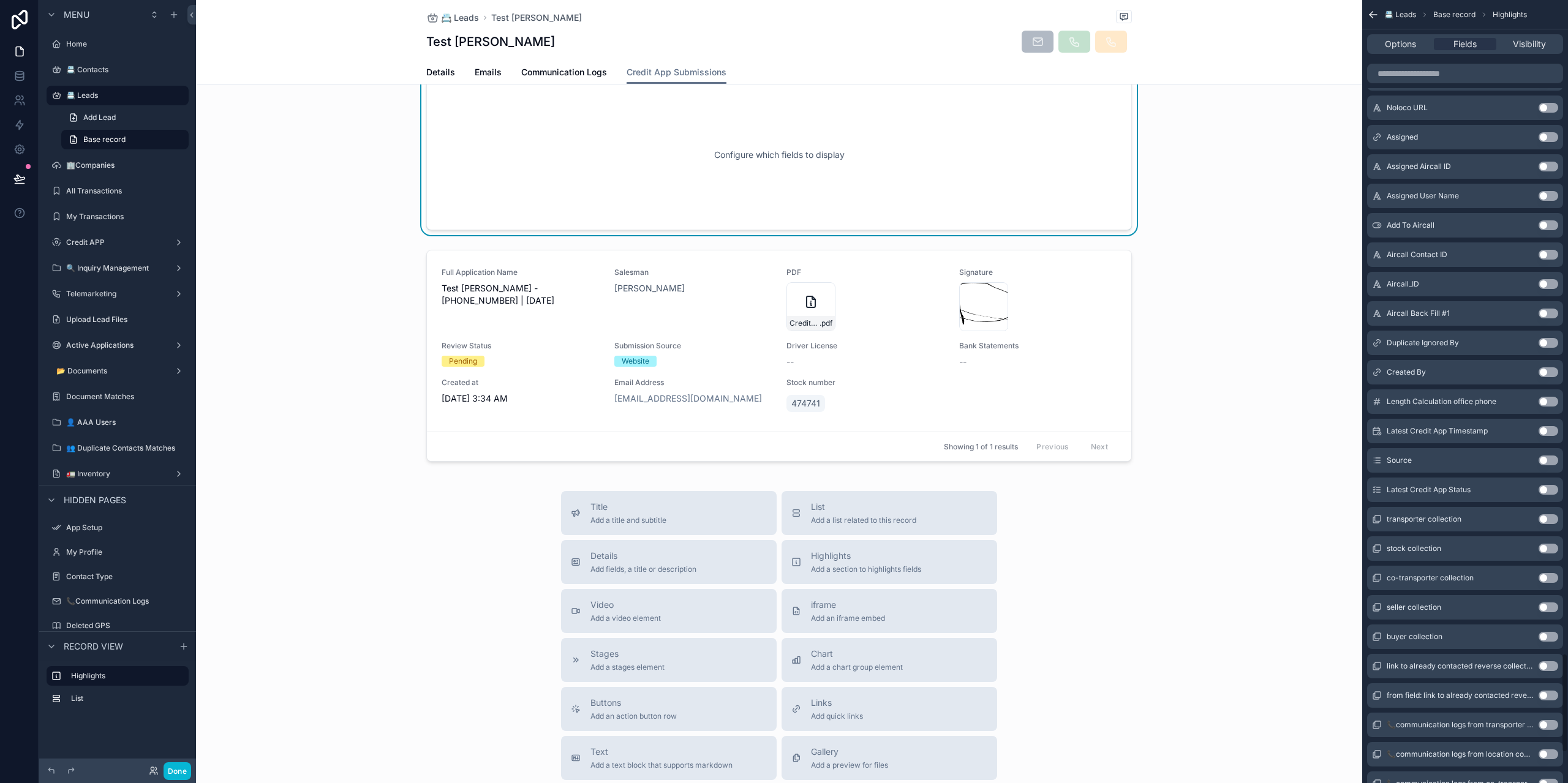
scroll to position [5145, 0]
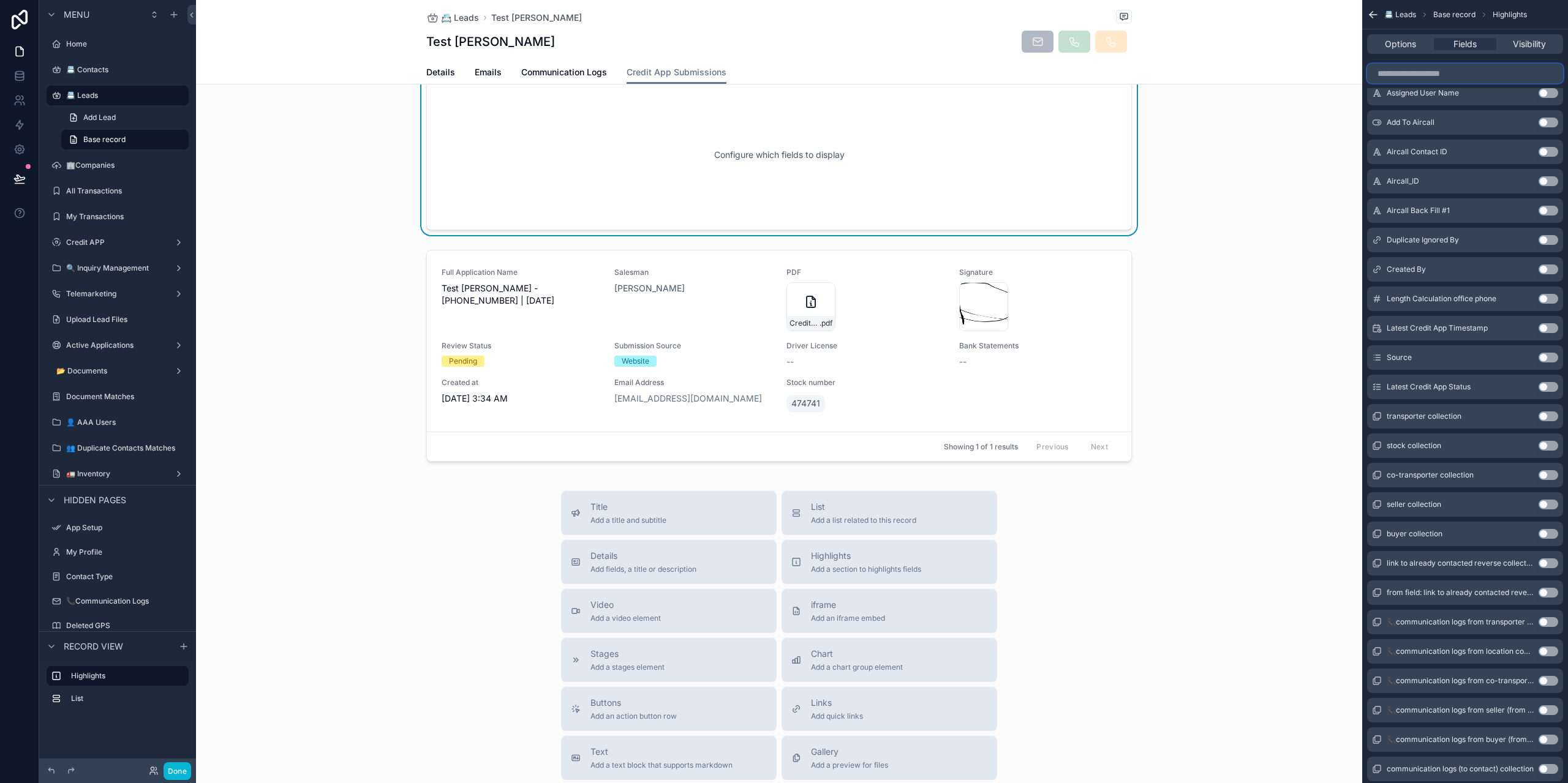
click at [1468, 73] on input "scrollable content" at bounding box center [1466, 73] width 196 height 19
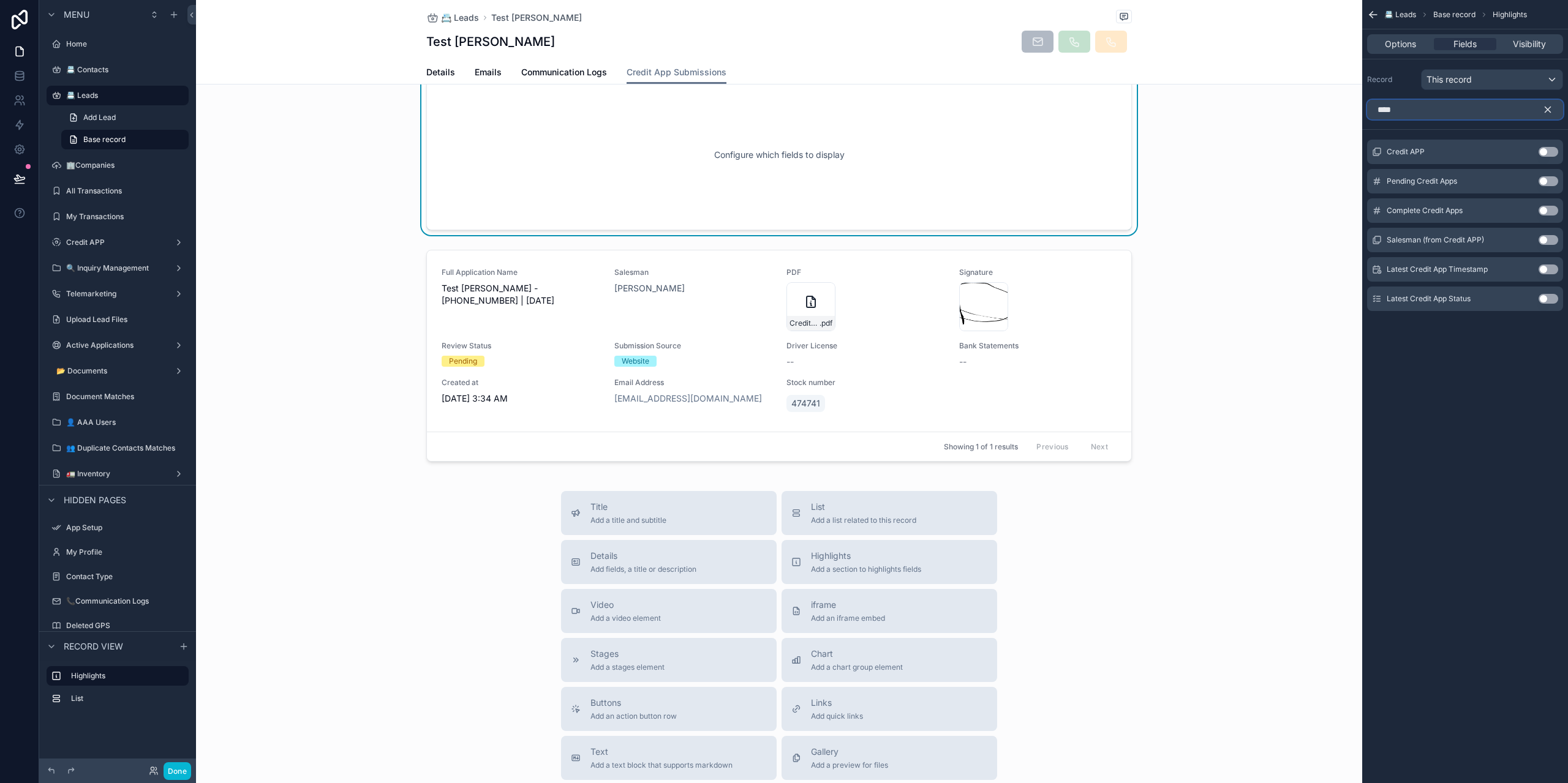
type input "****"
drag, startPoint x: 1545, startPoint y: 295, endPoint x: 1540, endPoint y: 300, distance: 7.1
click at [1546, 295] on button "Use setting" at bounding box center [1549, 299] width 19 height 10
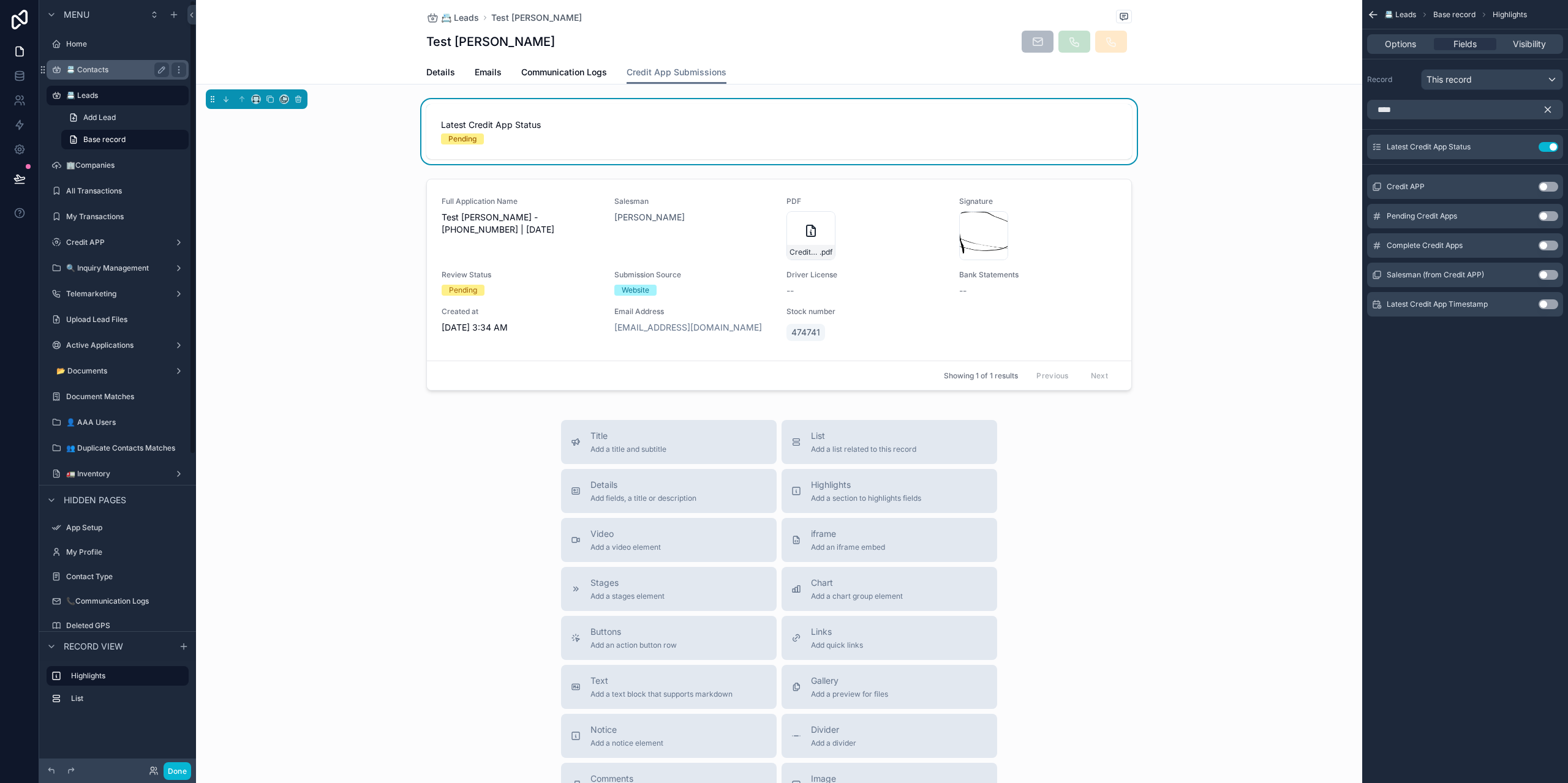
click at [108, 68] on label "📇 Contacts" at bounding box center [115, 70] width 98 height 10
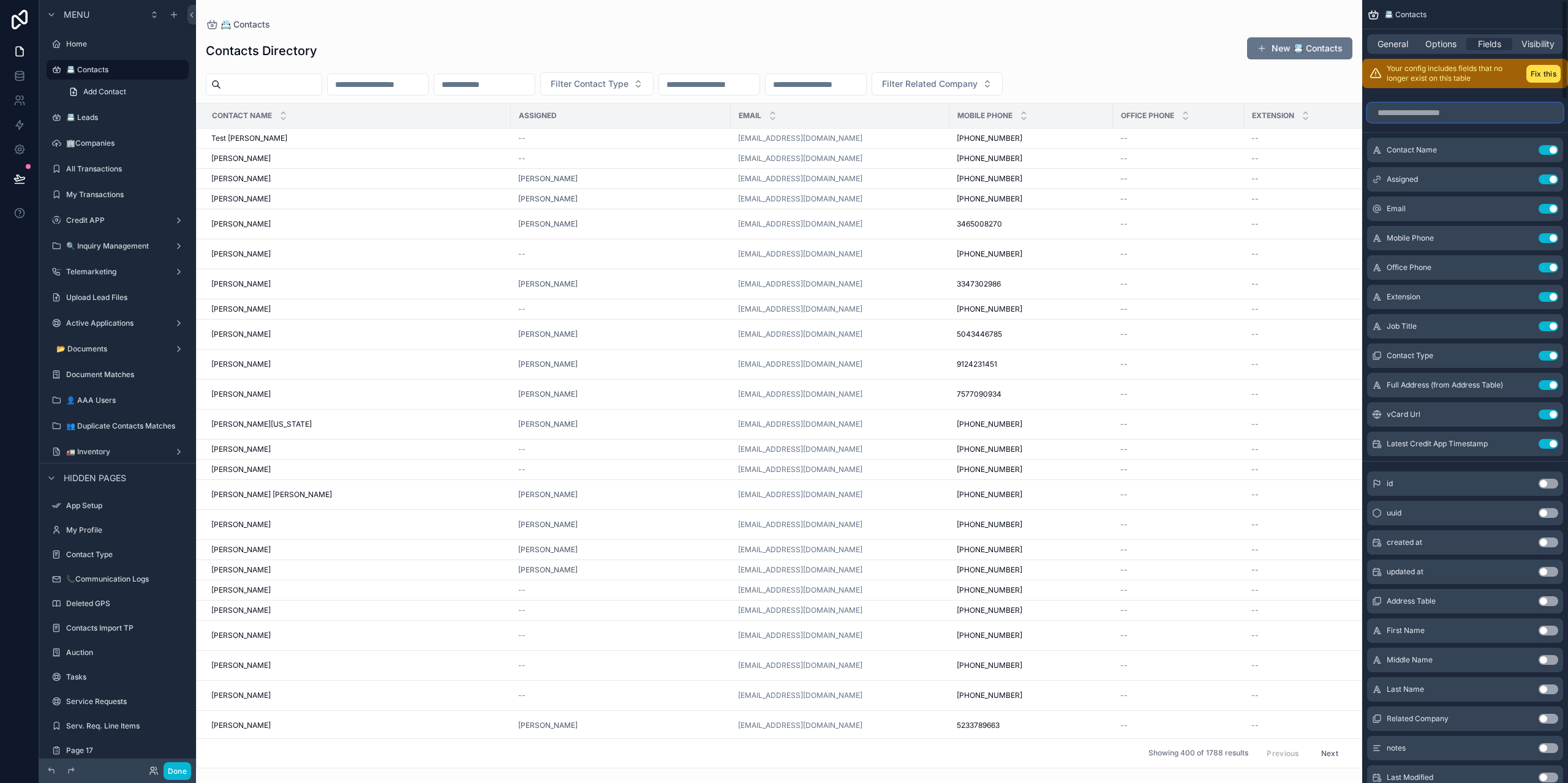
click at [1521, 116] on input "scrollable content" at bounding box center [1466, 113] width 196 height 19
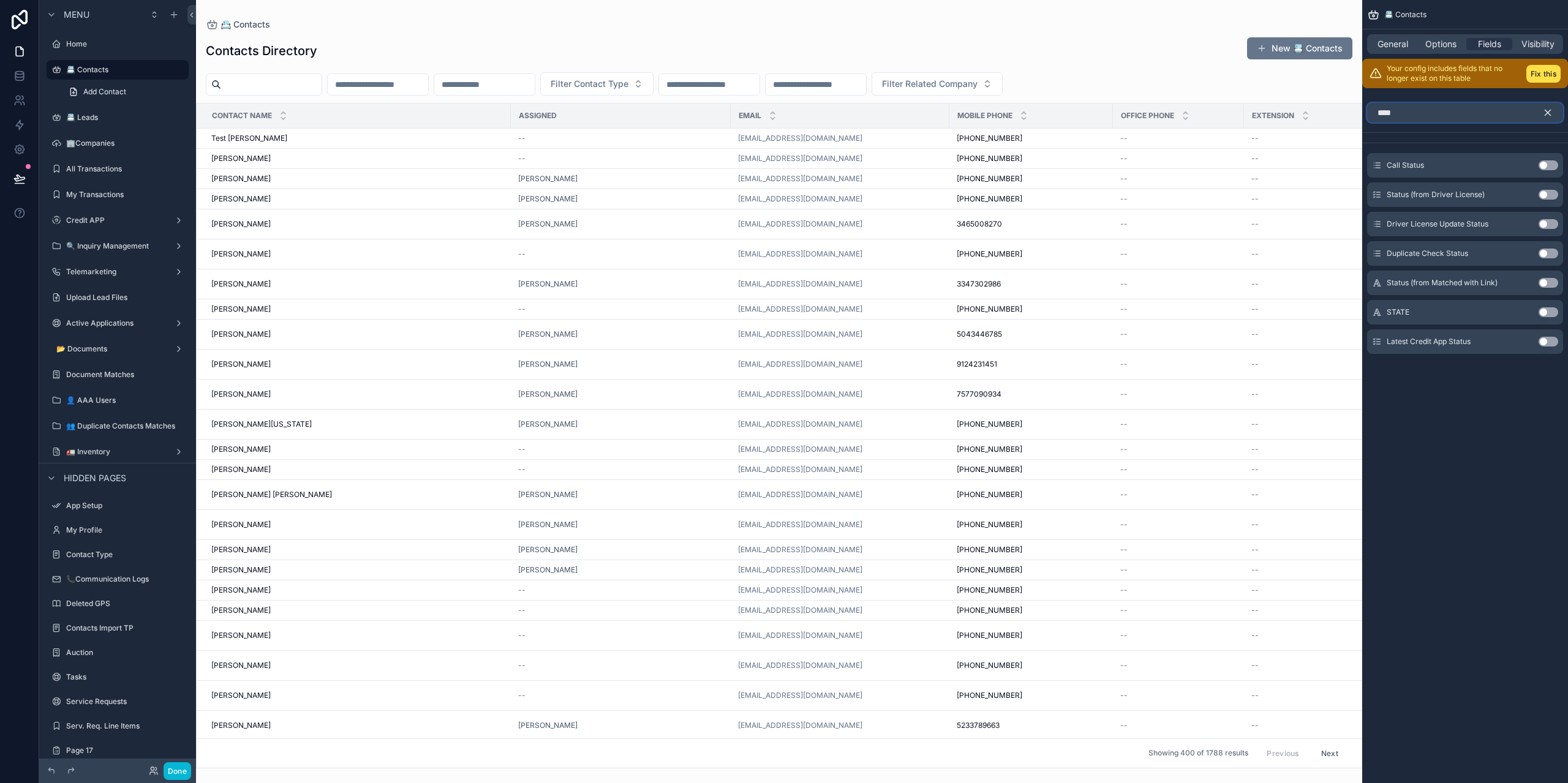
type input "****"
click at [1543, 347] on div "Latest Credit App Status Use setting" at bounding box center [1466, 341] width 196 height 25
click at [1544, 343] on button "Use setting" at bounding box center [1549, 342] width 19 height 10
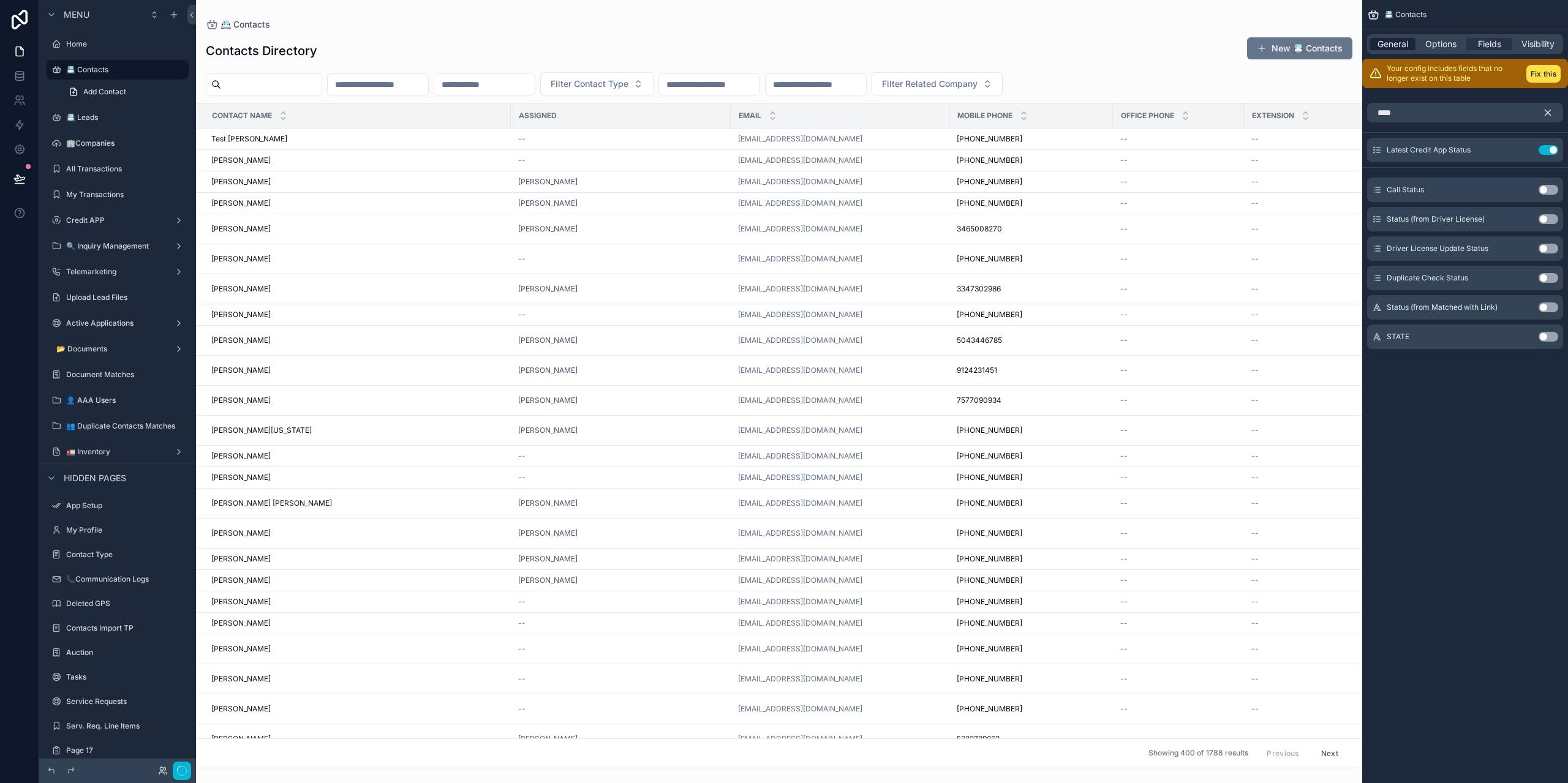
drag, startPoint x: 1552, startPoint y: 113, endPoint x: 1384, endPoint y: 38, distance: 184.0
click at [1552, 114] on icon "scrollable content" at bounding box center [1548, 113] width 11 height 11
click at [1384, 38] on span "General" at bounding box center [1393, 44] width 30 height 12
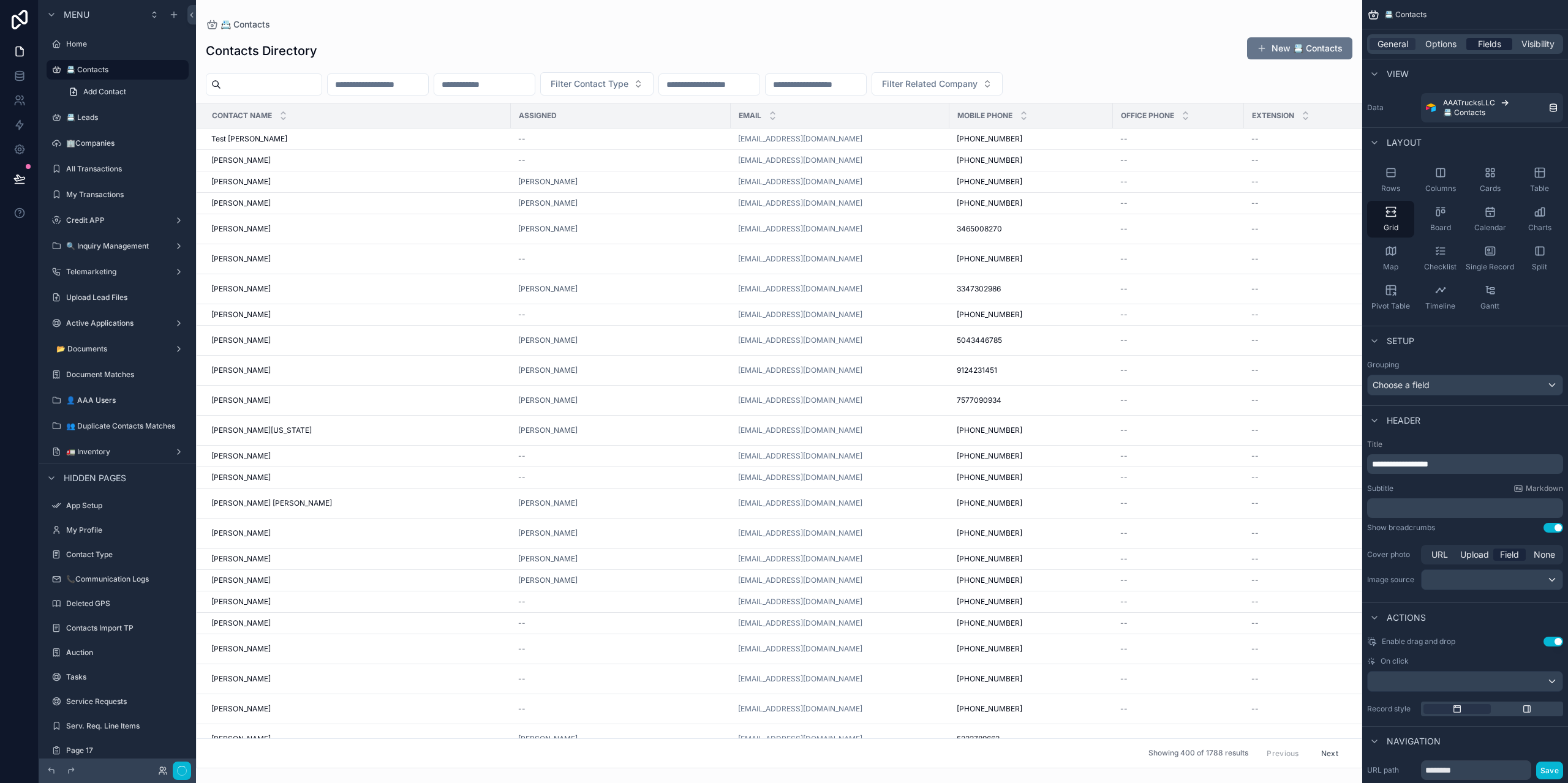
click at [1427, 43] on span "Options" at bounding box center [1441, 44] width 31 height 12
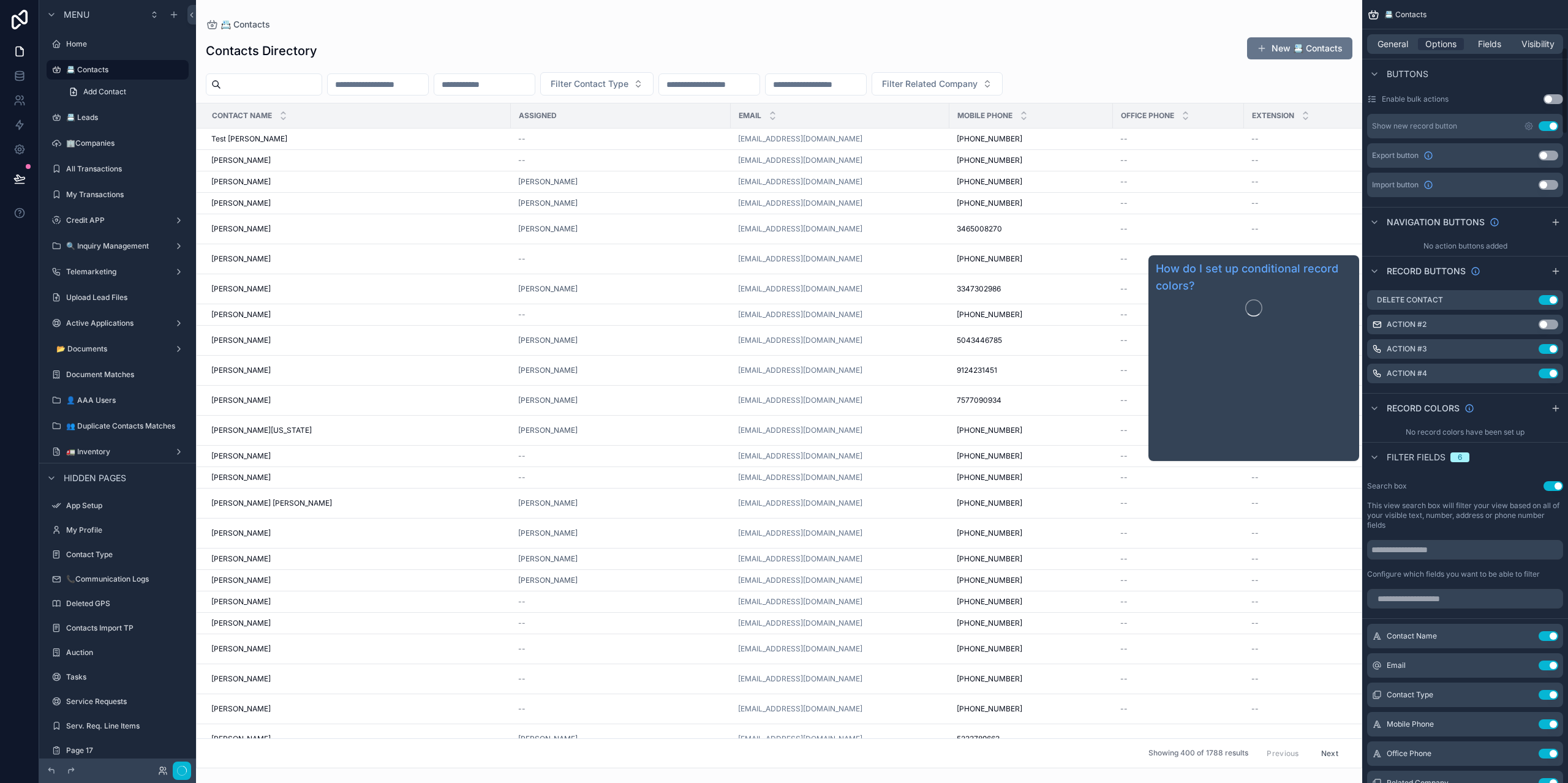
scroll to position [428, 0]
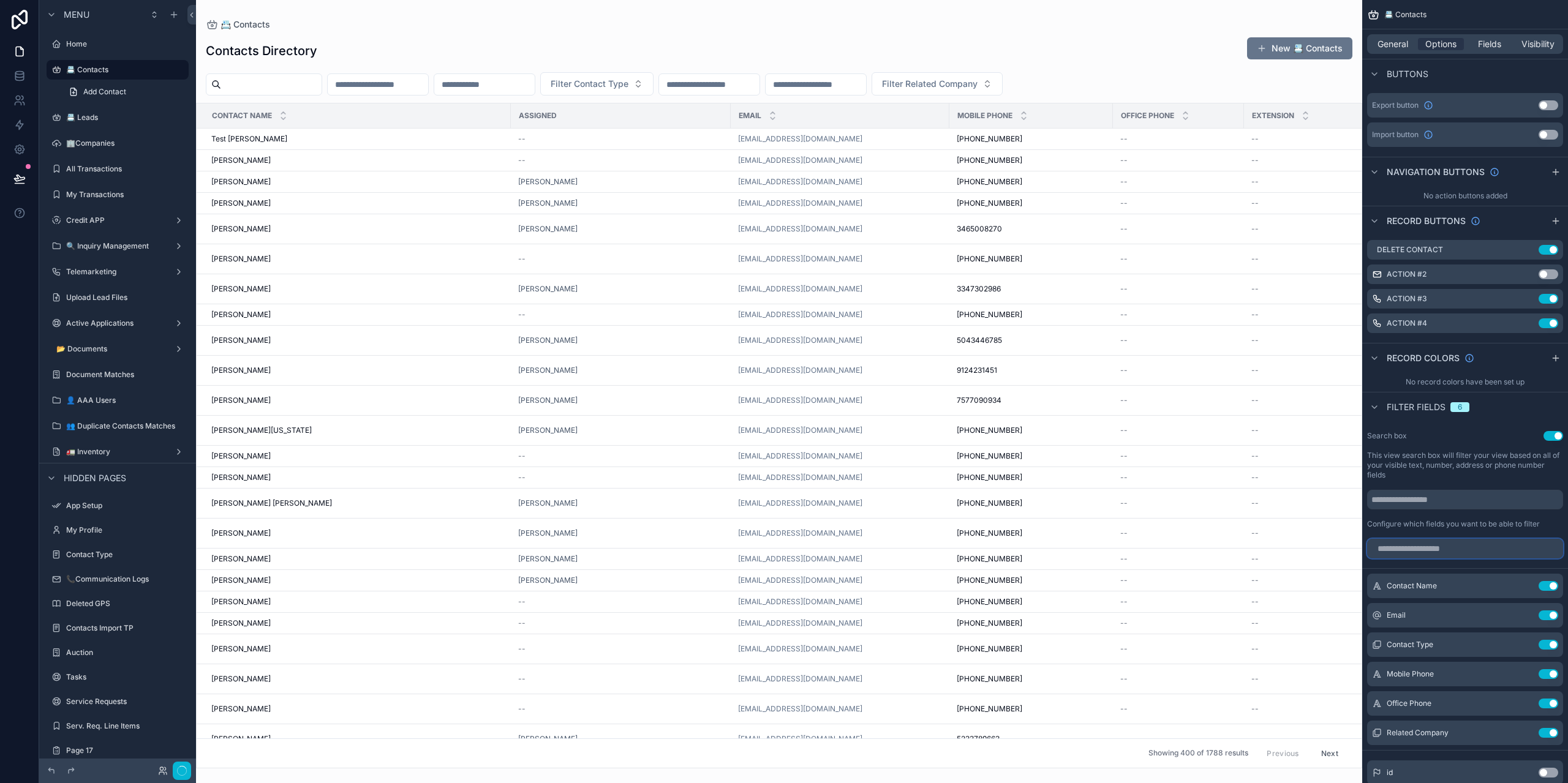
click at [1477, 550] on input "scrollable content" at bounding box center [1466, 549] width 196 height 19
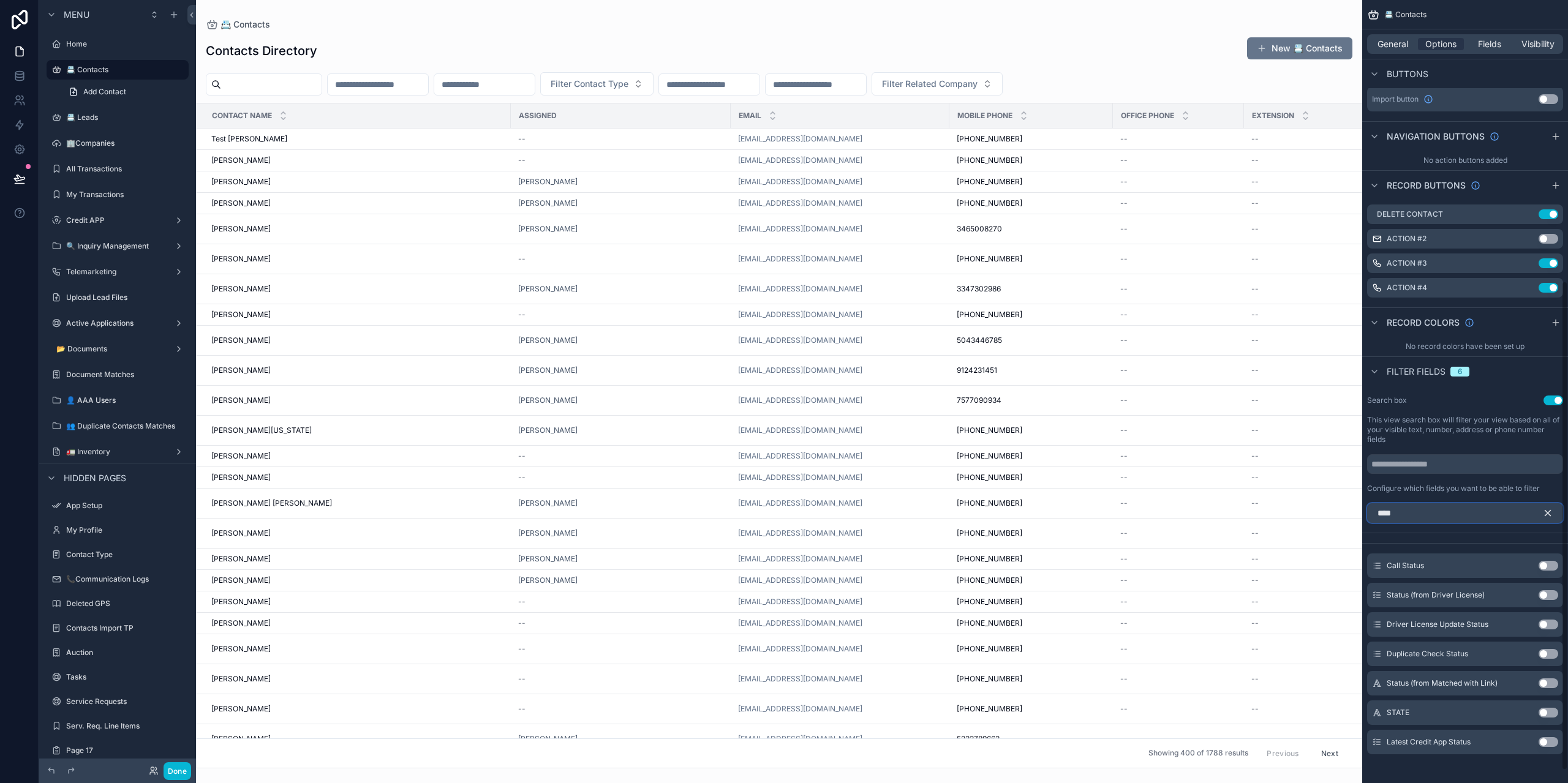
scroll to position [470, 0]
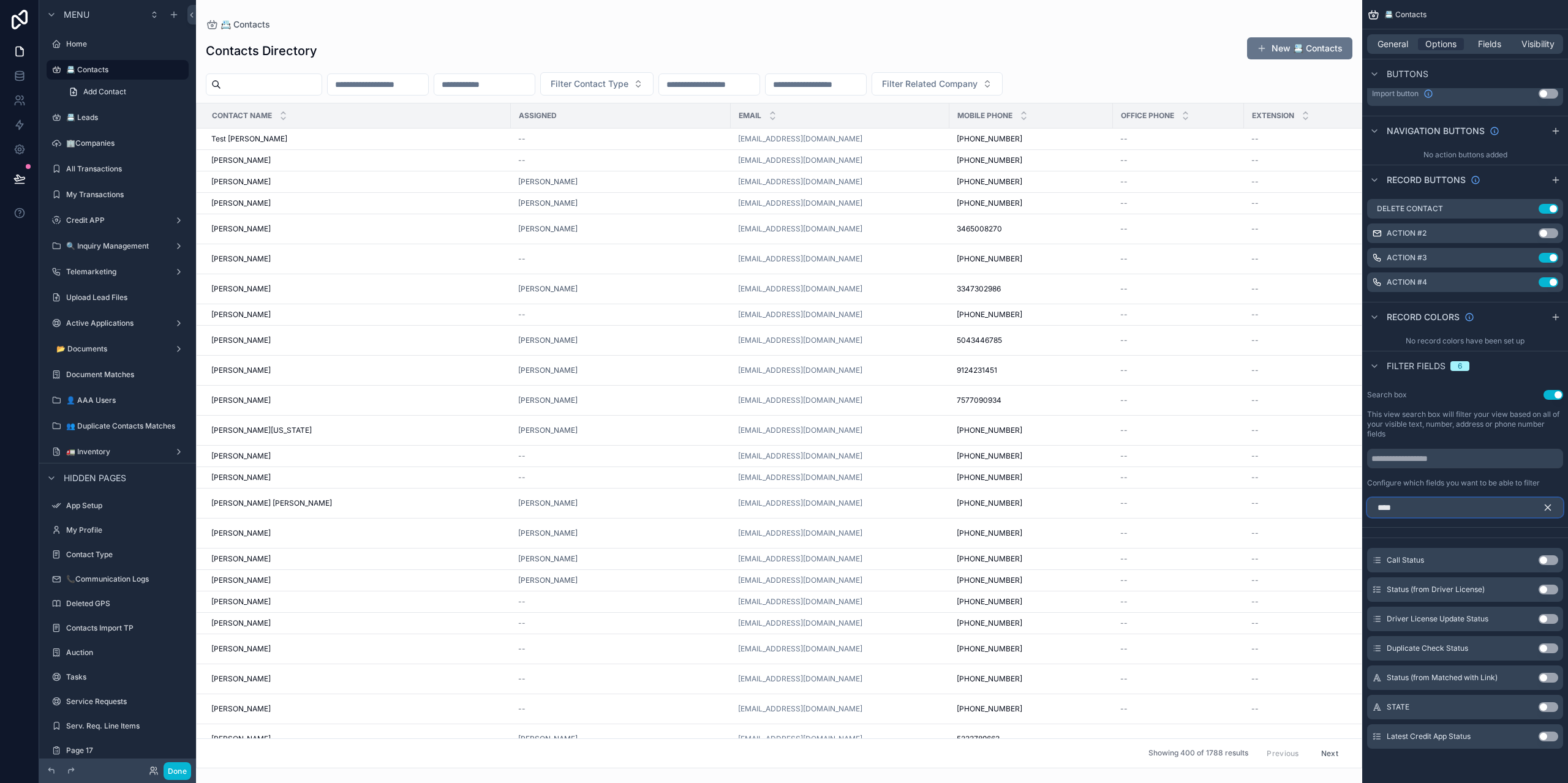
type input "****"
click at [1545, 741] on button "Use setting" at bounding box center [1549, 737] width 19 height 10
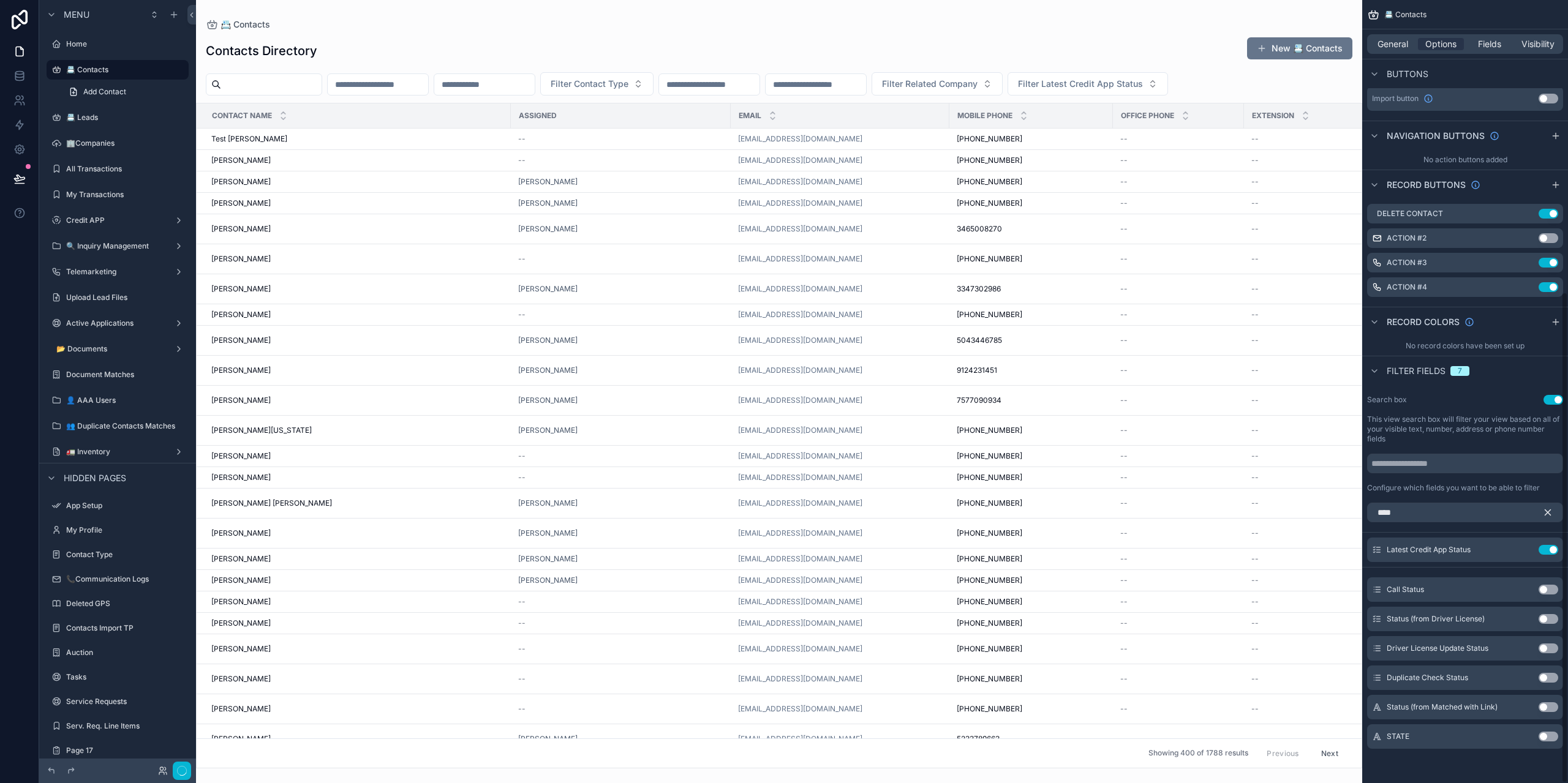
scroll to position [465, 0]
click at [80, 115] on label "📇 Leads" at bounding box center [115, 118] width 98 height 10
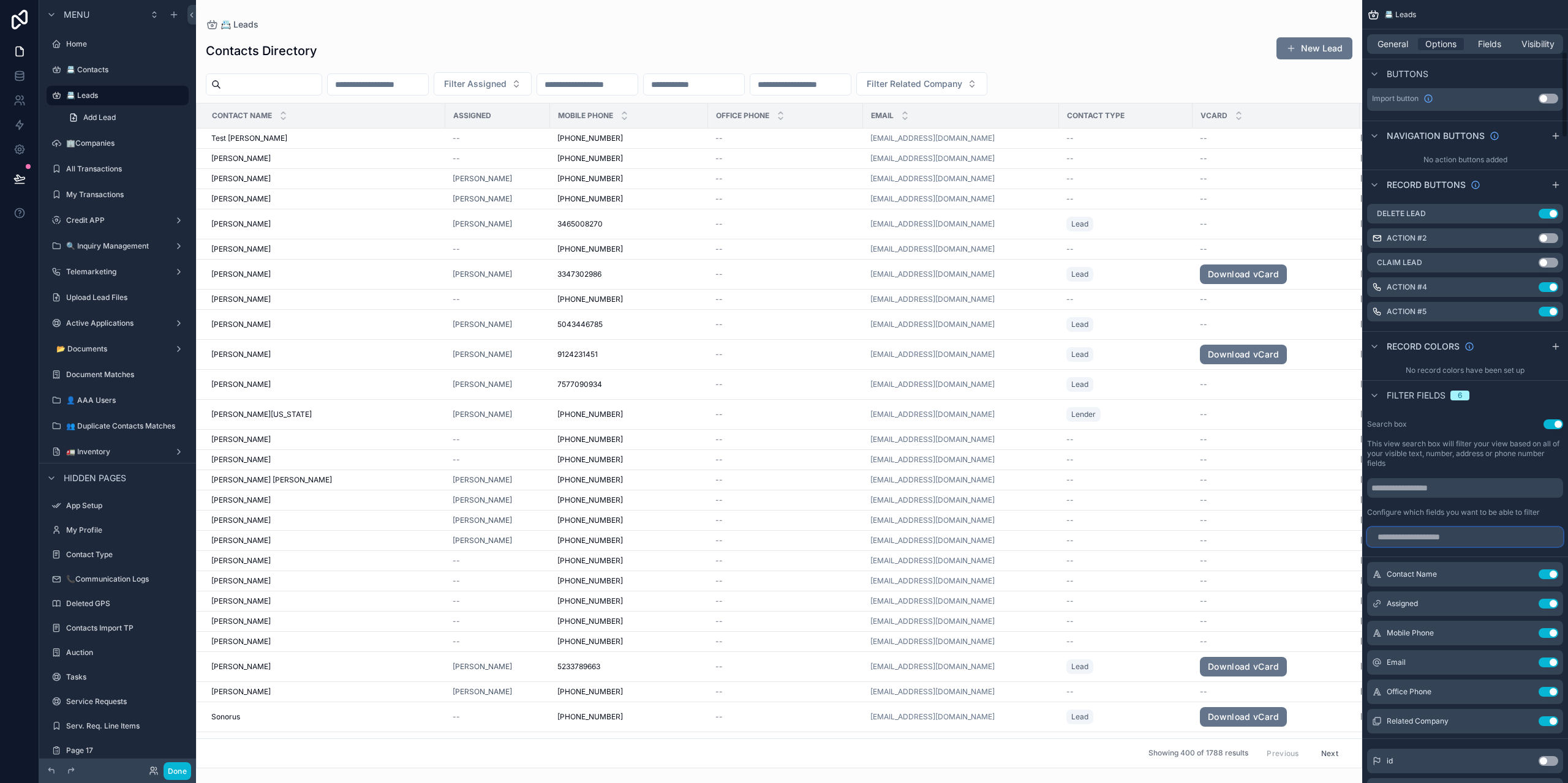
click at [1457, 532] on input "scrollable content" at bounding box center [1466, 537] width 196 height 19
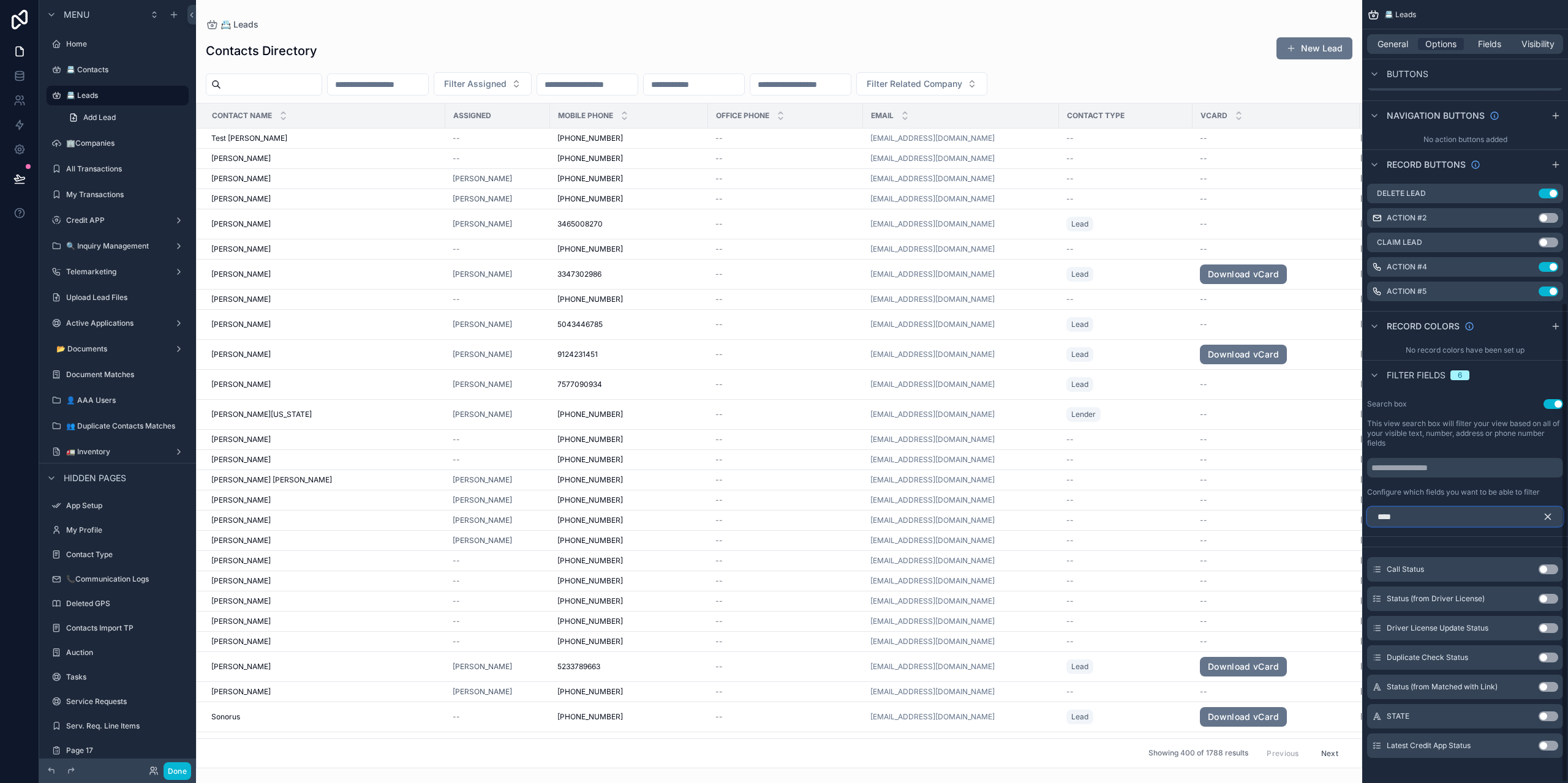
scroll to position [494, 0]
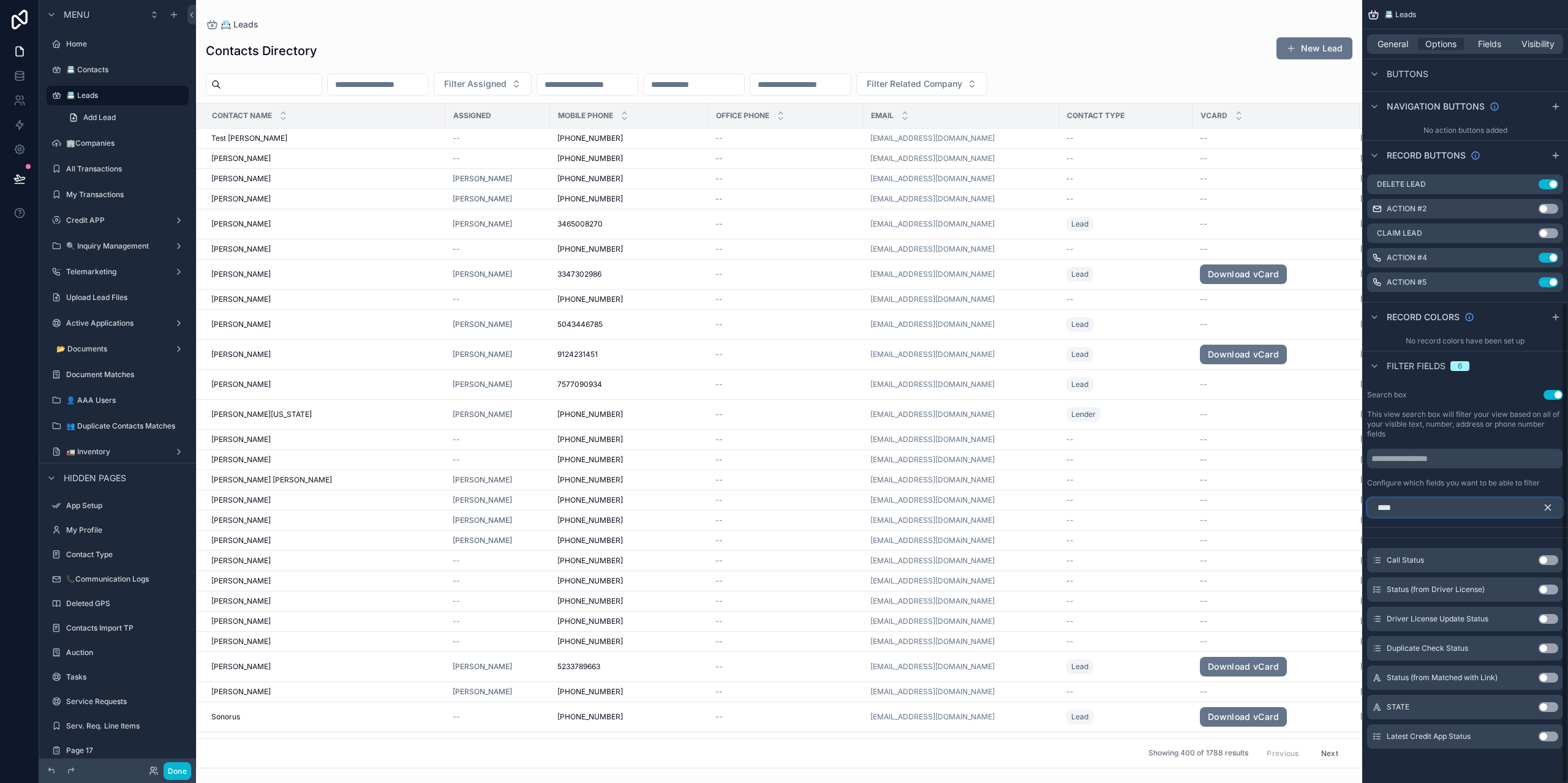
type input "****"
click at [1551, 735] on button "Use setting" at bounding box center [1549, 737] width 19 height 10
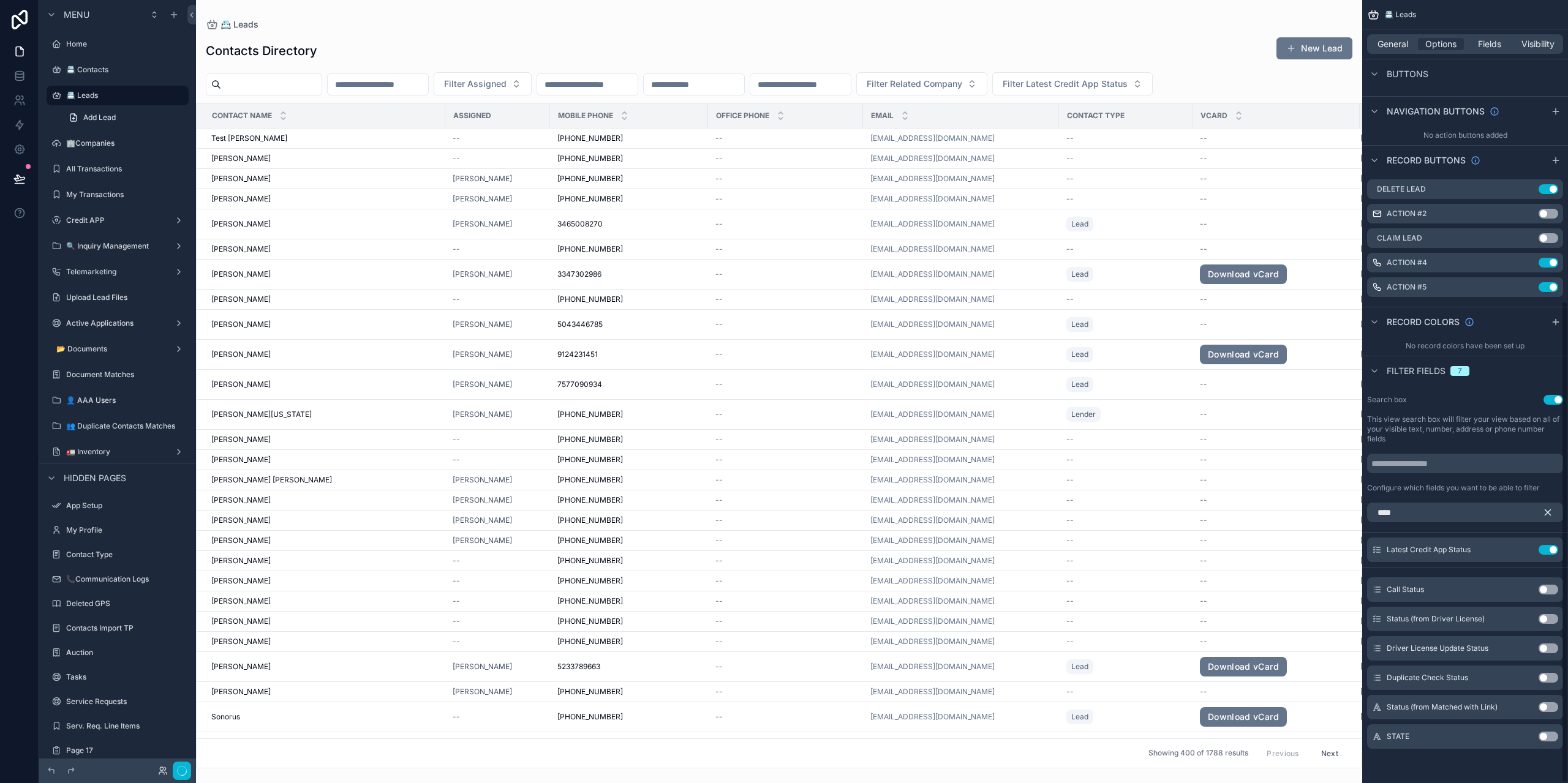
scroll to position [122, 0]
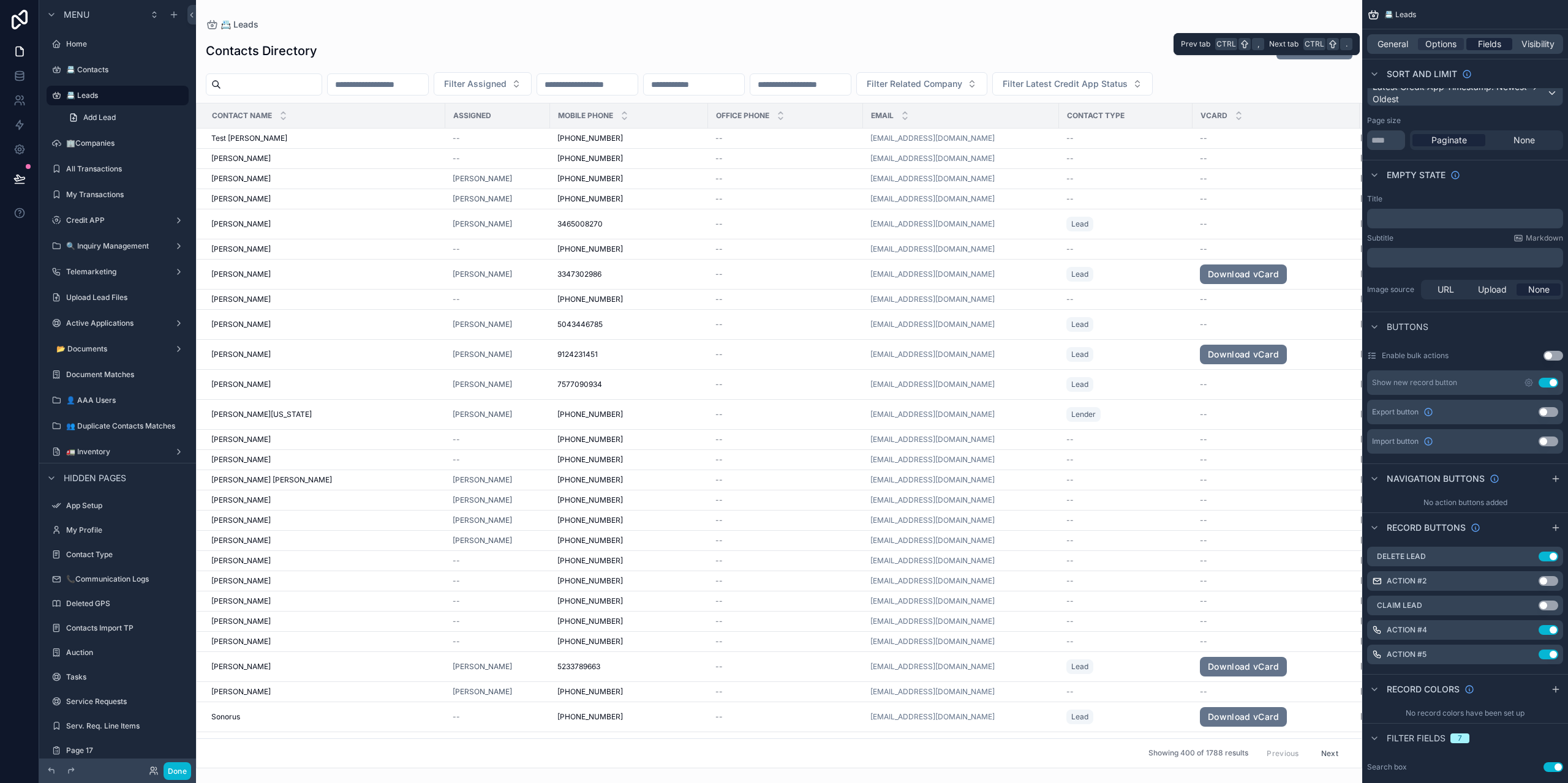
click at [1472, 41] on div "Fields" at bounding box center [1489, 44] width 46 height 12
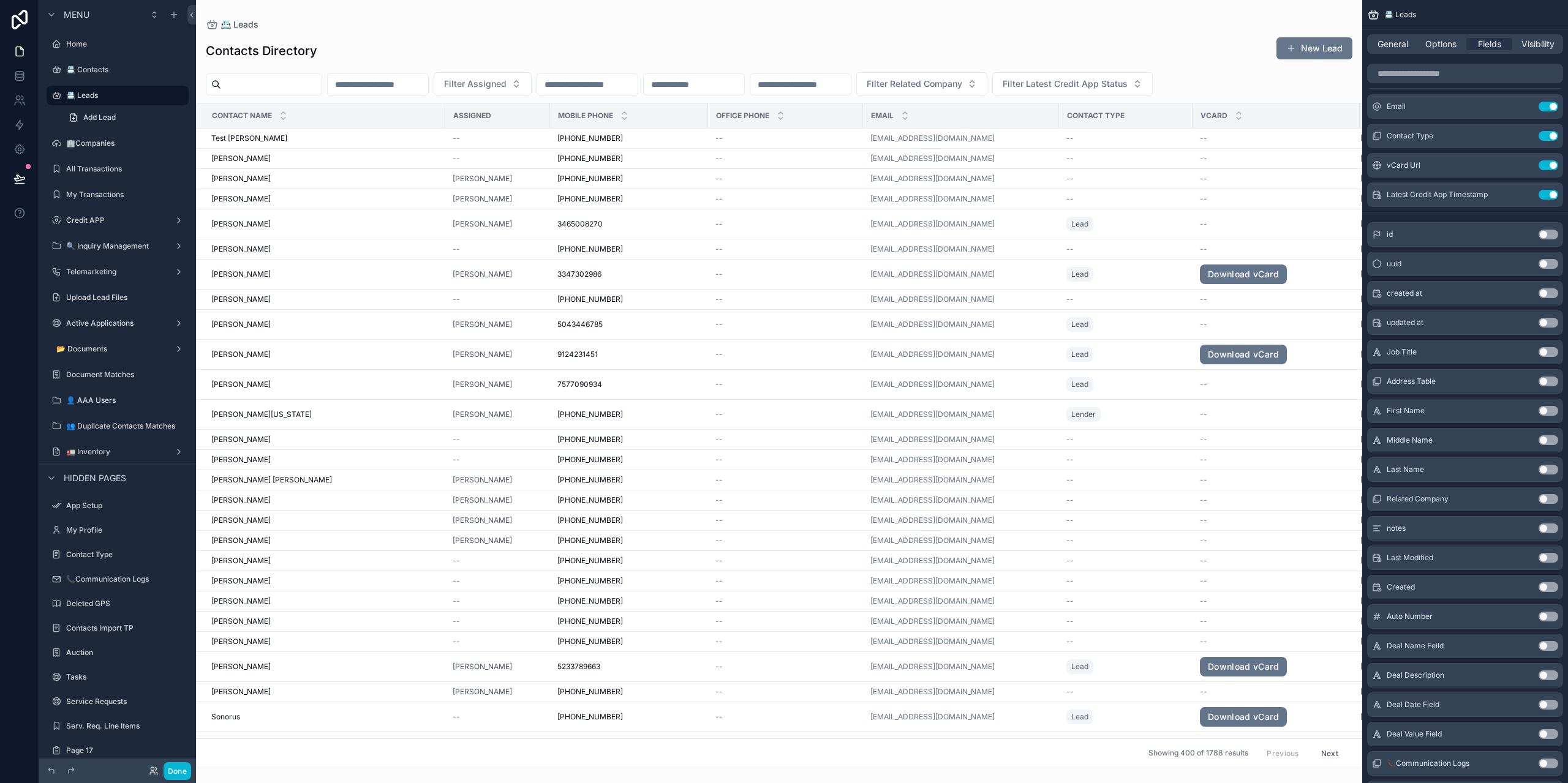
click at [1451, 85] on div "scrollable content" at bounding box center [1465, 73] width 206 height 30
click at [1451, 74] on input "scrollable content" at bounding box center [1466, 73] width 196 height 19
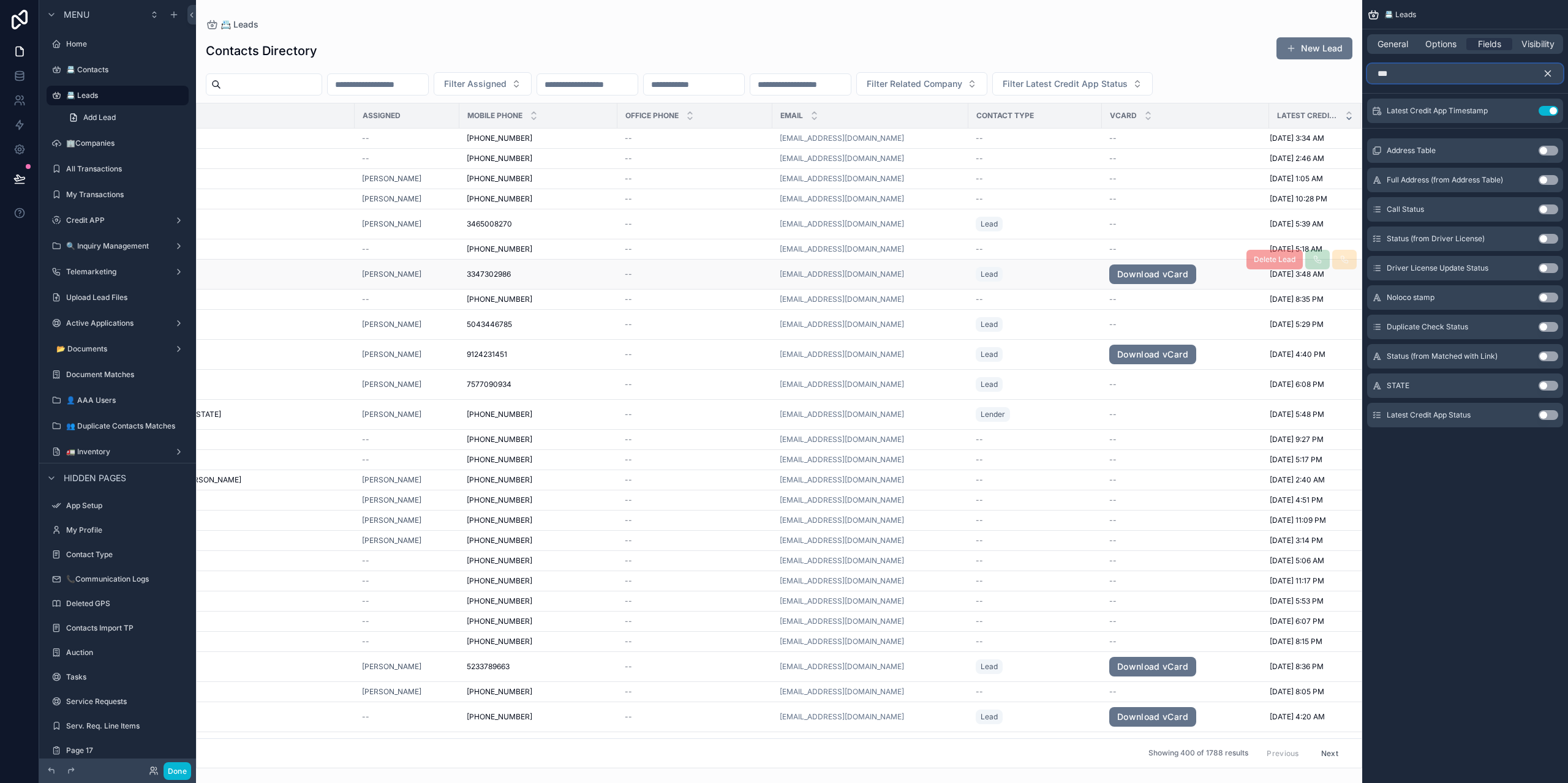
scroll to position [0, 0]
type input "***"
click at [1543, 416] on button "Use setting" at bounding box center [1549, 416] width 19 height 10
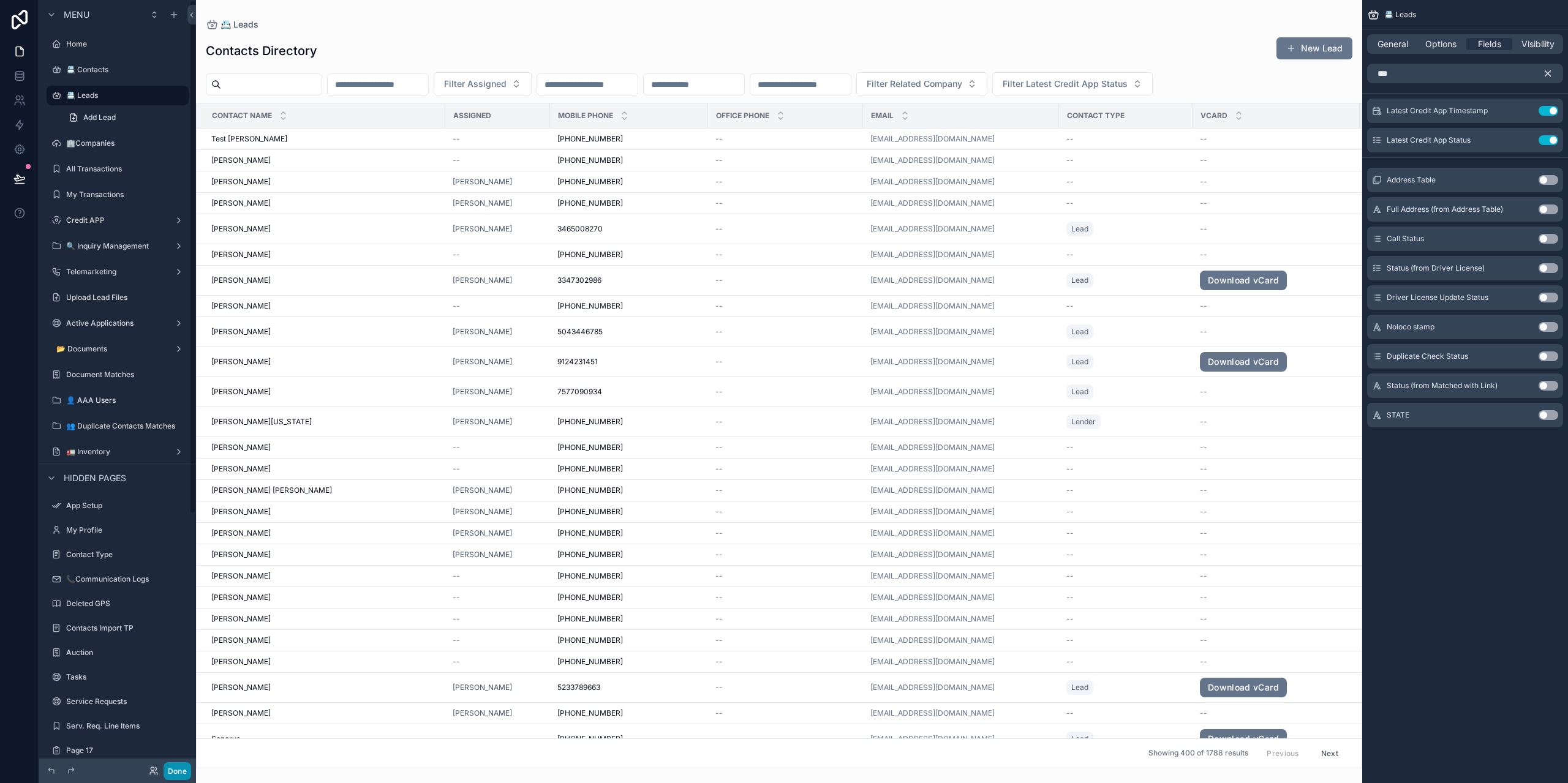
click at [189, 768] on button "Done" at bounding box center [177, 771] width 28 height 18
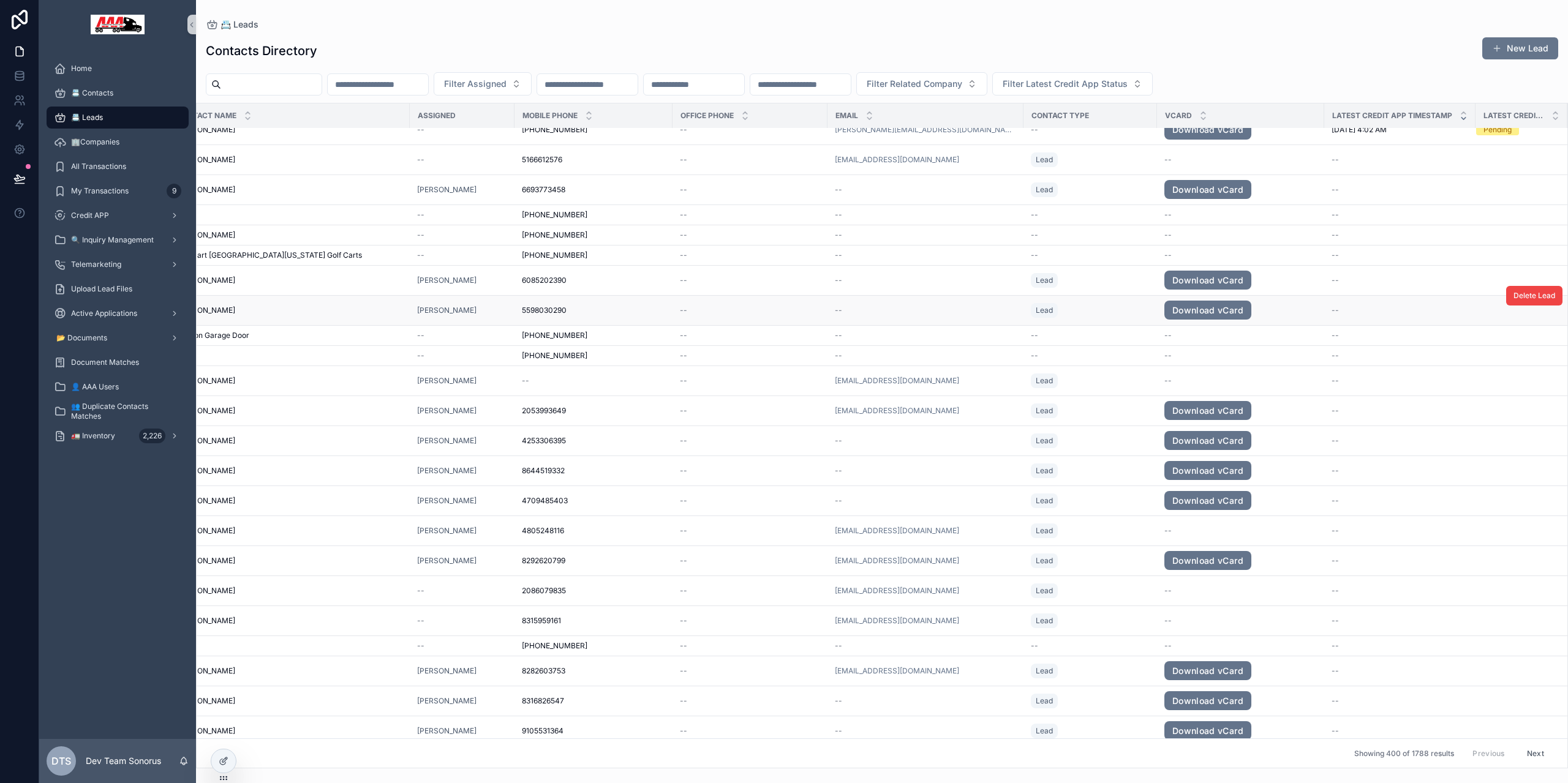
scroll to position [1962, 36]
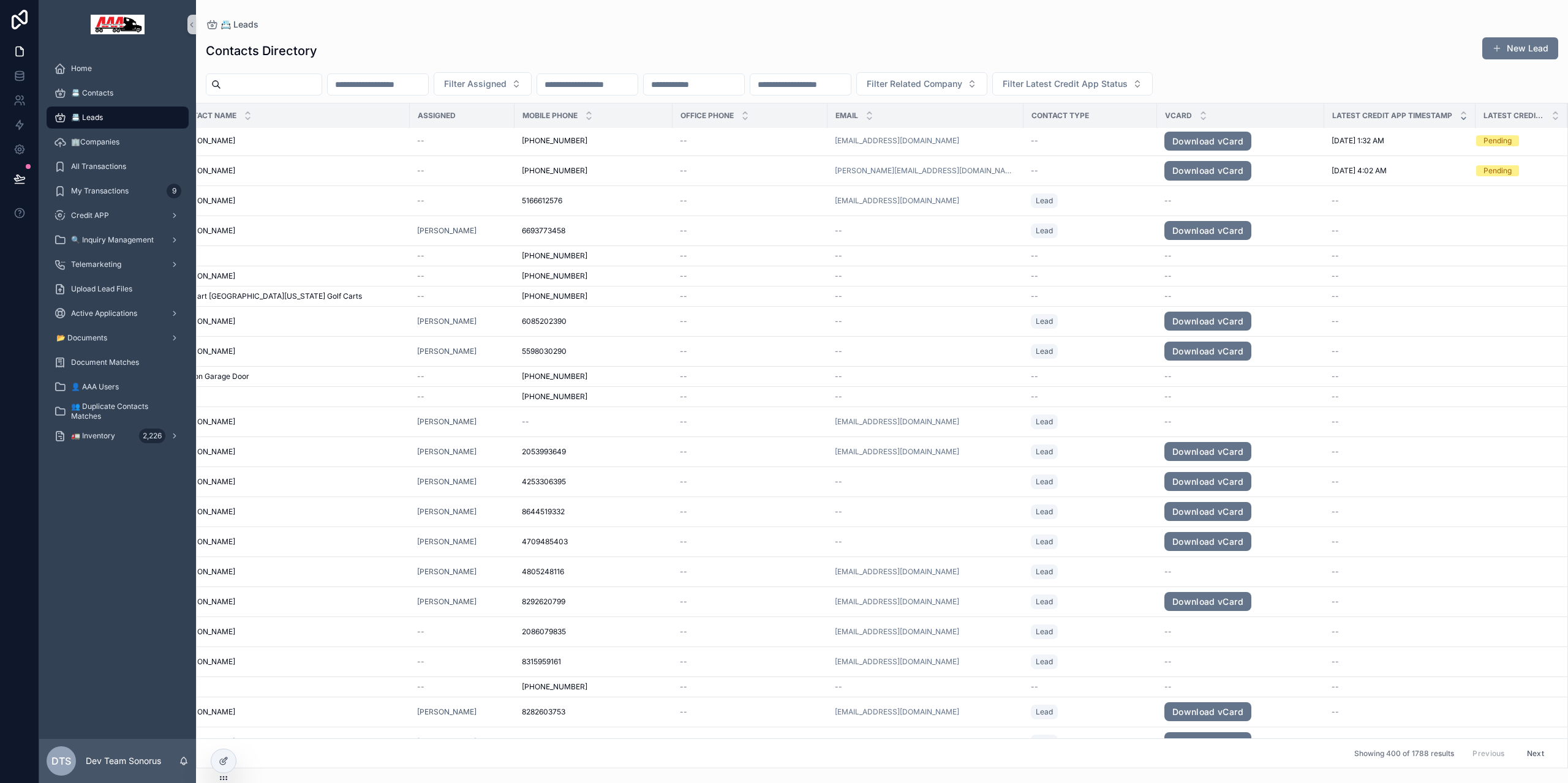
click at [1381, 65] on div "Contacts Directory New Lead Filter Assigned Filter Related Company Filter Lates…" at bounding box center [882, 399] width 1372 height 739
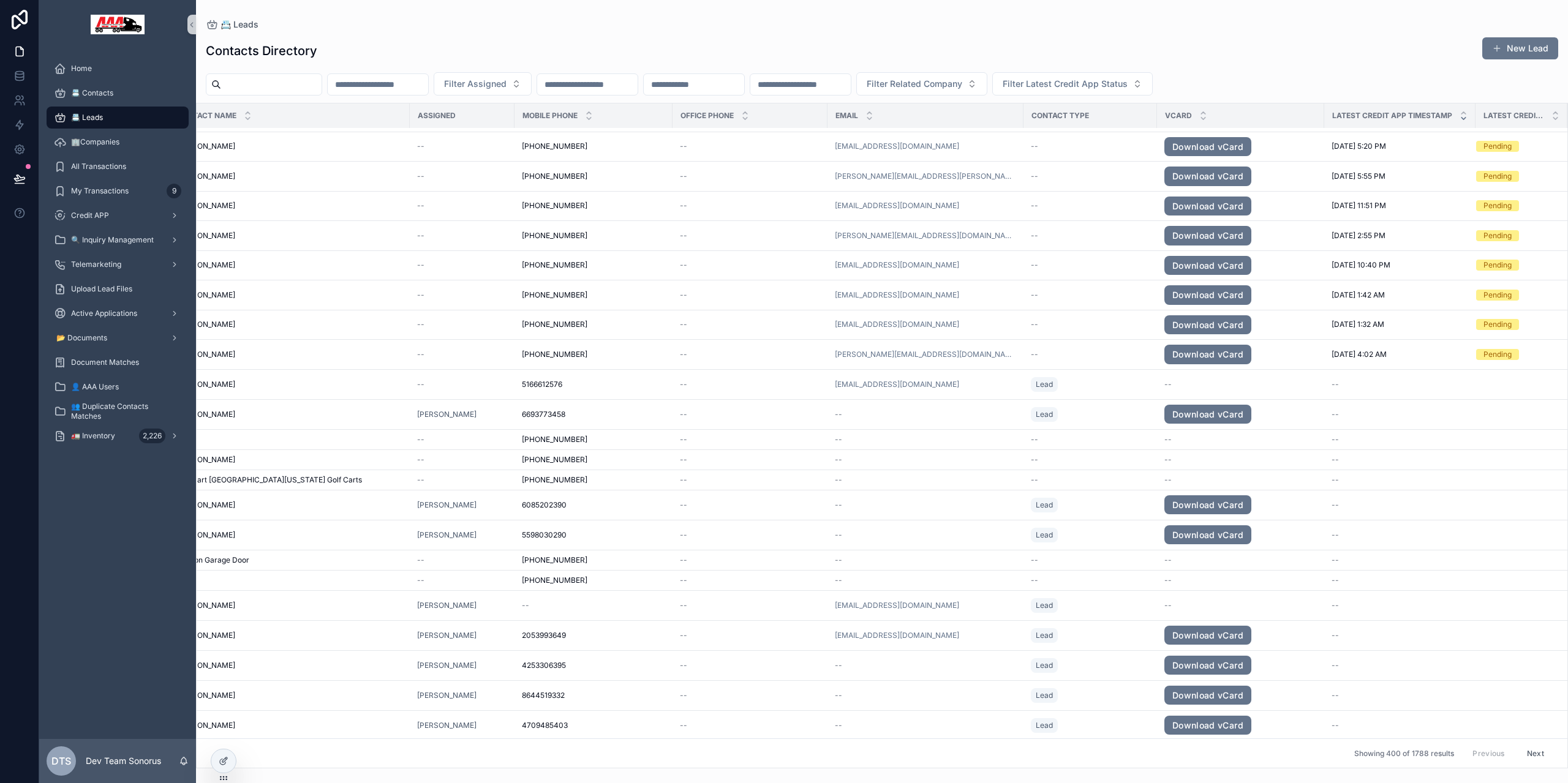
drag, startPoint x: 1411, startPoint y: 47, endPoint x: 1284, endPoint y: 46, distance: 127.0
click at [1411, 47] on div "Contacts Directory New Lead" at bounding box center [882, 50] width 1353 height 28
